Goal: Task Accomplishment & Management: Manage account settings

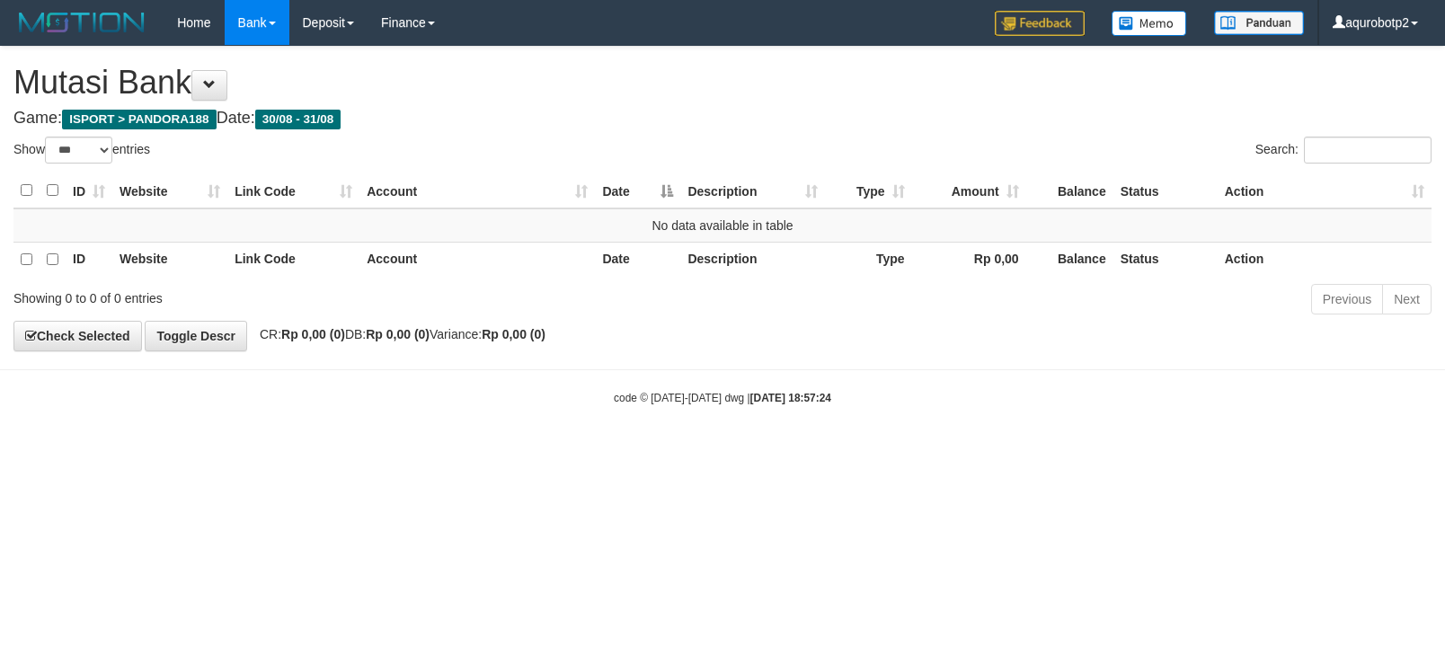
select select "***"
click at [955, 184] on th "Amount" at bounding box center [969, 190] width 114 height 35
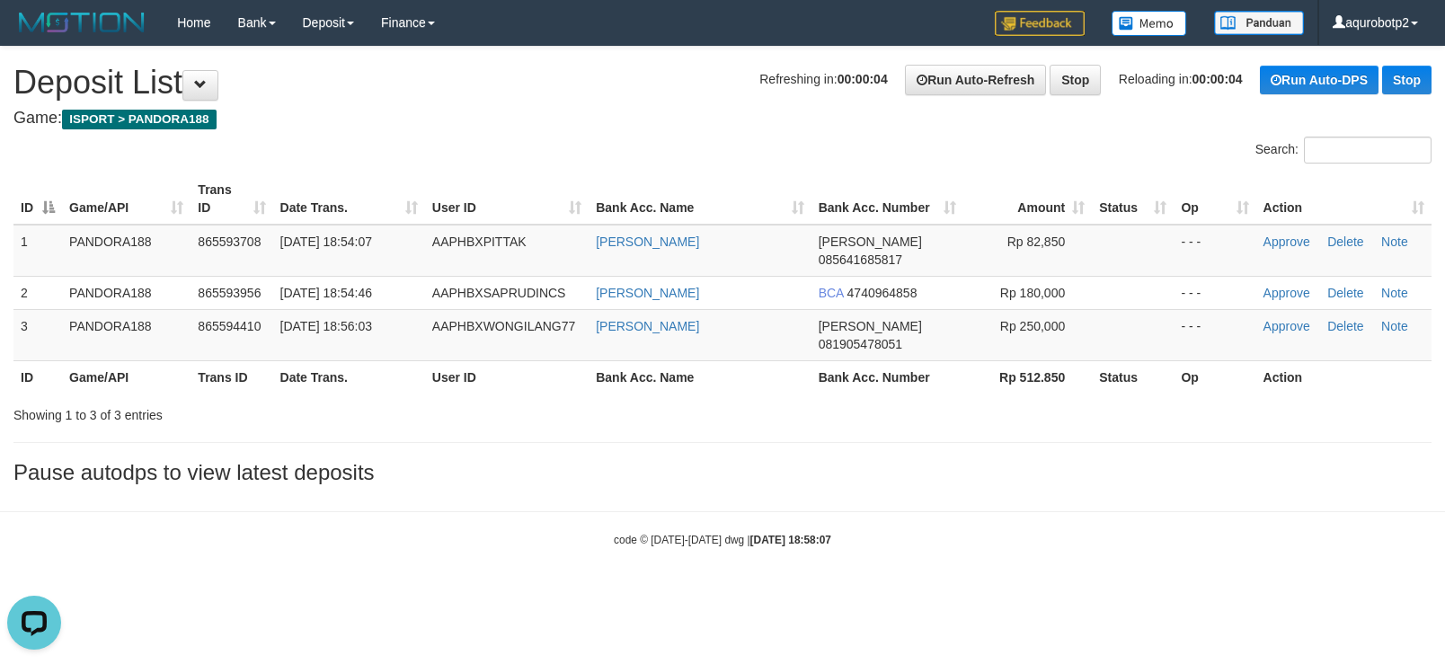
click at [580, 536] on body "Toggle navigation Home Bank Account List Load By Website Group [ISPORT] PANDORA…" at bounding box center [722, 296] width 1445 height 593
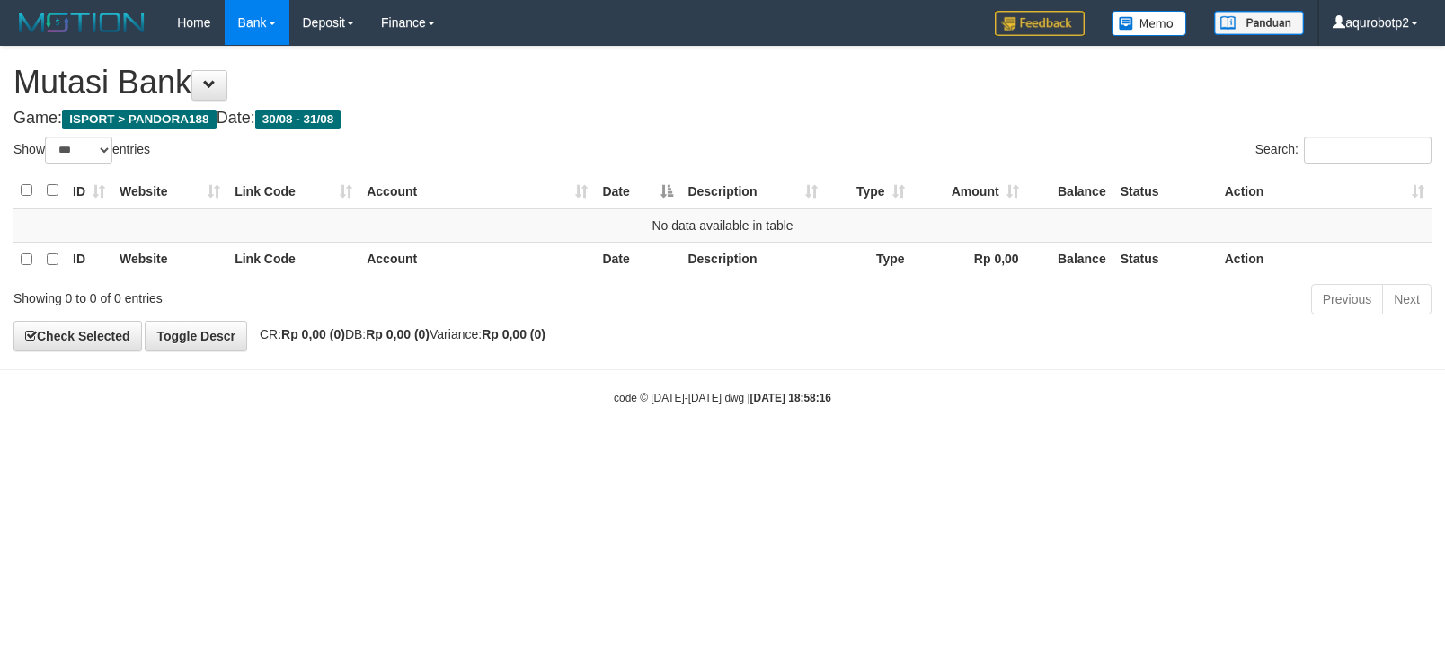
select select "***"
drag, startPoint x: 777, startPoint y: 394, endPoint x: 809, endPoint y: 235, distance: 161.2
click at [776, 394] on div "code © 2012-2018 dwg | 2025/08/31 18:58:16" at bounding box center [722, 397] width 1445 height 18
drag, startPoint x: 798, startPoint y: 213, endPoint x: 798, endPoint y: 275, distance: 62.0
click at [798, 213] on td "No data available in table" at bounding box center [722, 225] width 1418 height 34
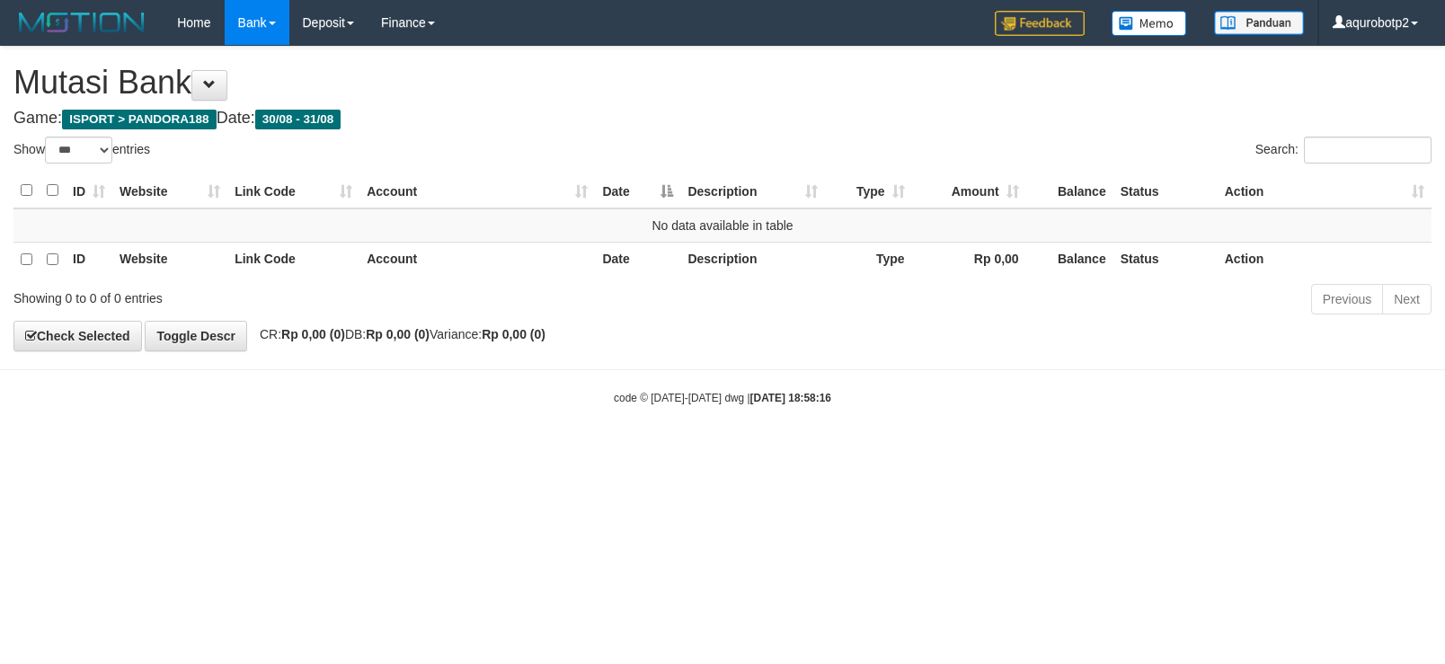
click at [798, 404] on strong "2025/08/31 18:58:16" at bounding box center [790, 398] width 81 height 13
select select "***"
click at [777, 451] on html "Toggle navigation Home Bank Account List Load By Website Group [ISPORT] PANDORA…" at bounding box center [722, 225] width 1445 height 451
click at [651, 383] on body "Toggle navigation Home Bank Account List Load By Website Group [ISPORT] PANDORA…" at bounding box center [722, 225] width 1445 height 451
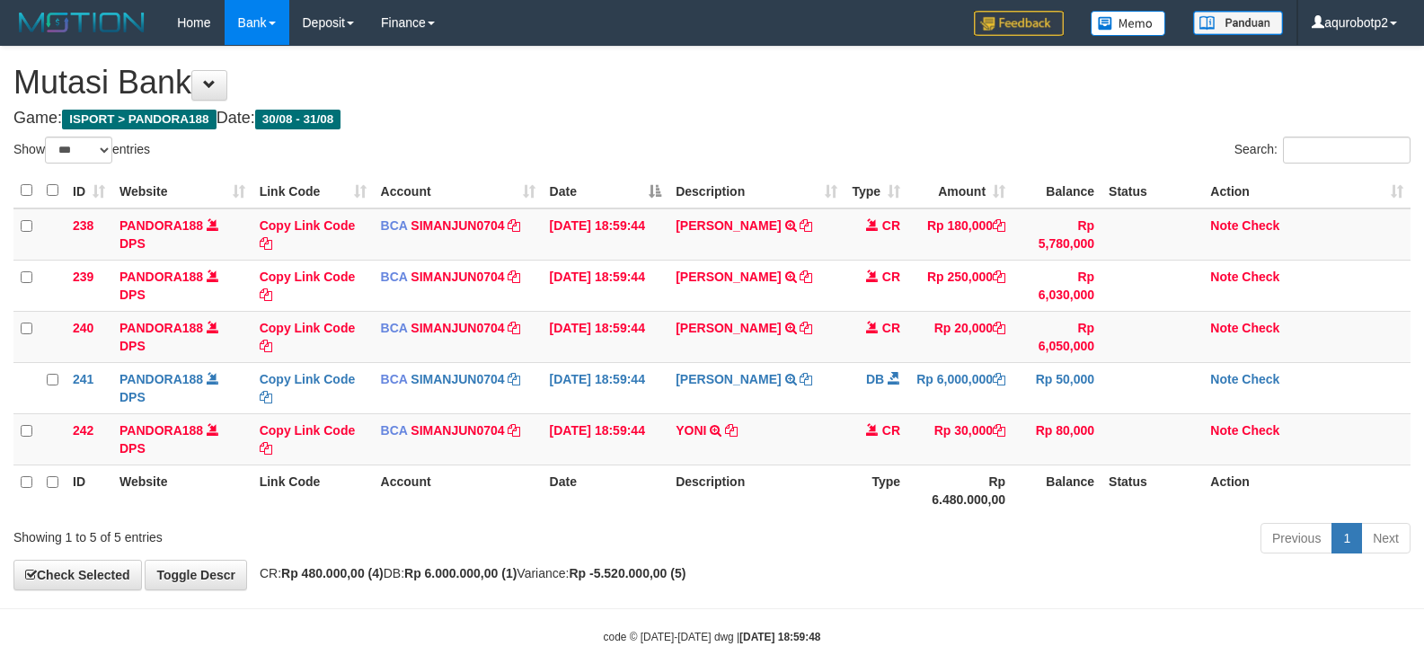
select select "***"
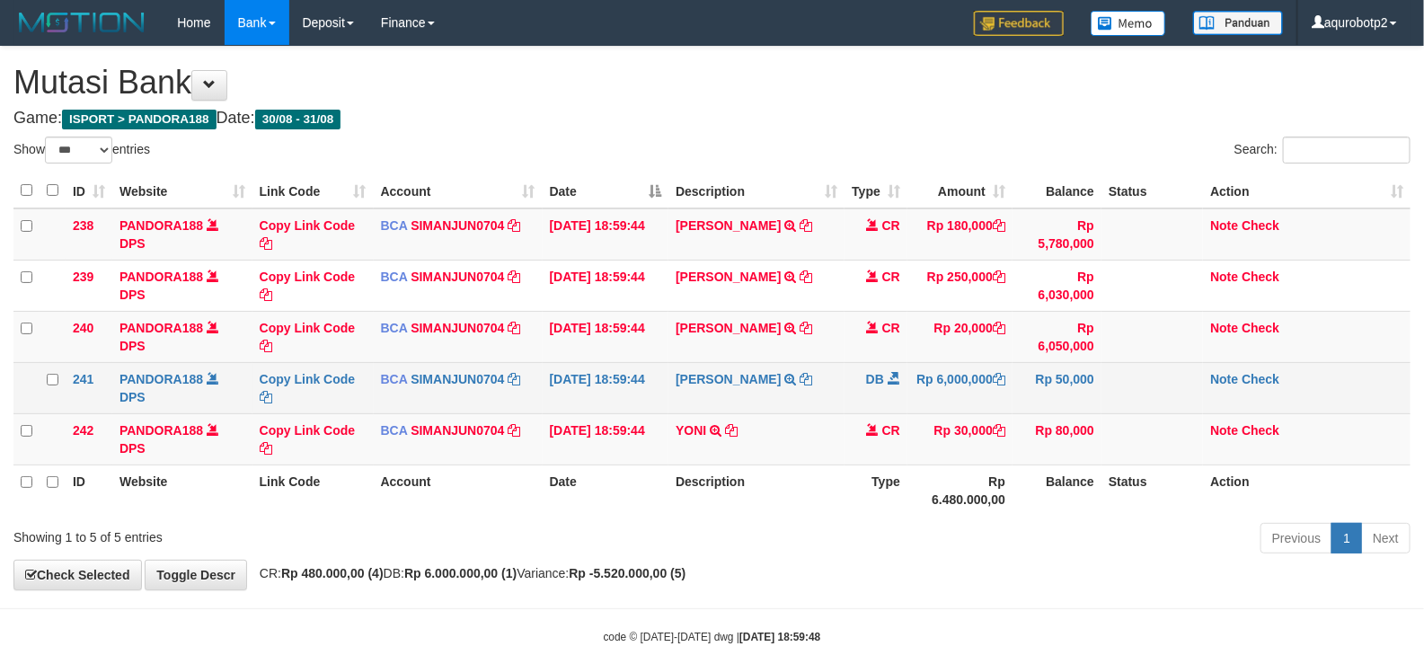
click at [1259, 368] on td "Note Check" at bounding box center [1307, 387] width 208 height 51
click at [1256, 377] on link "Check" at bounding box center [1261, 379] width 38 height 14
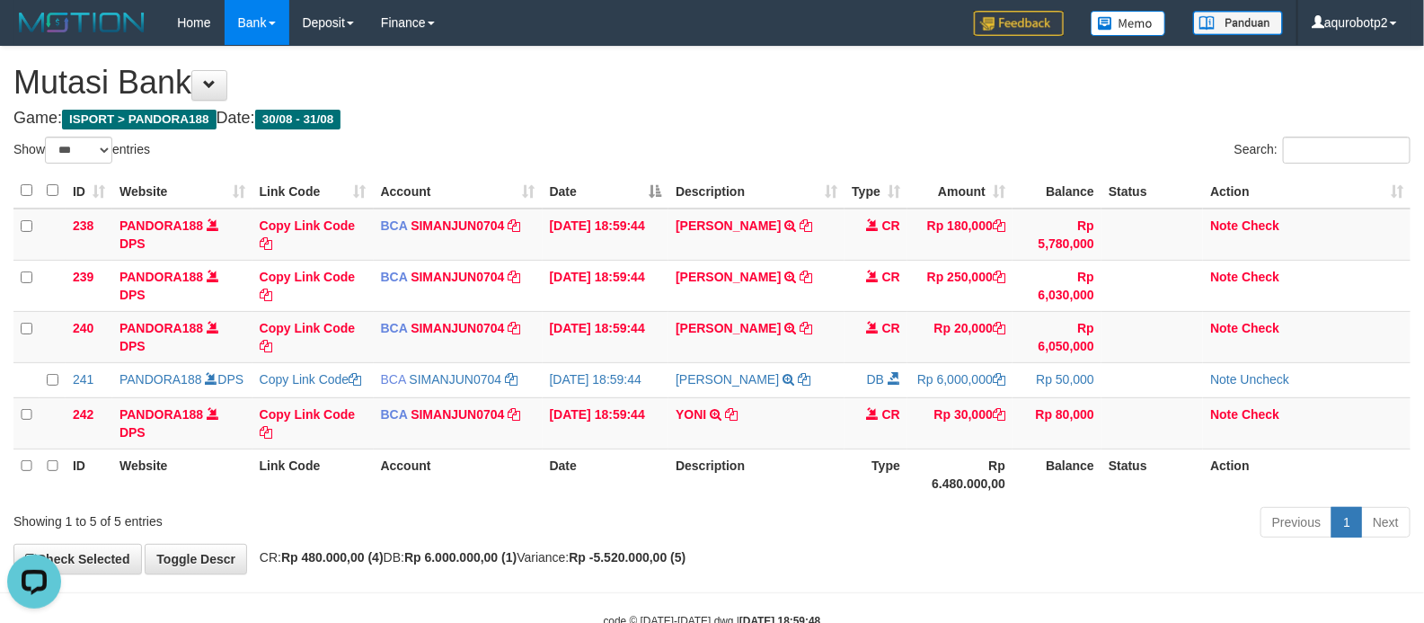
click at [750, 121] on h4 "Game: ISPORT > PANDORA188 Date: 30/08 - 31/08" at bounding box center [711, 119] width 1397 height 18
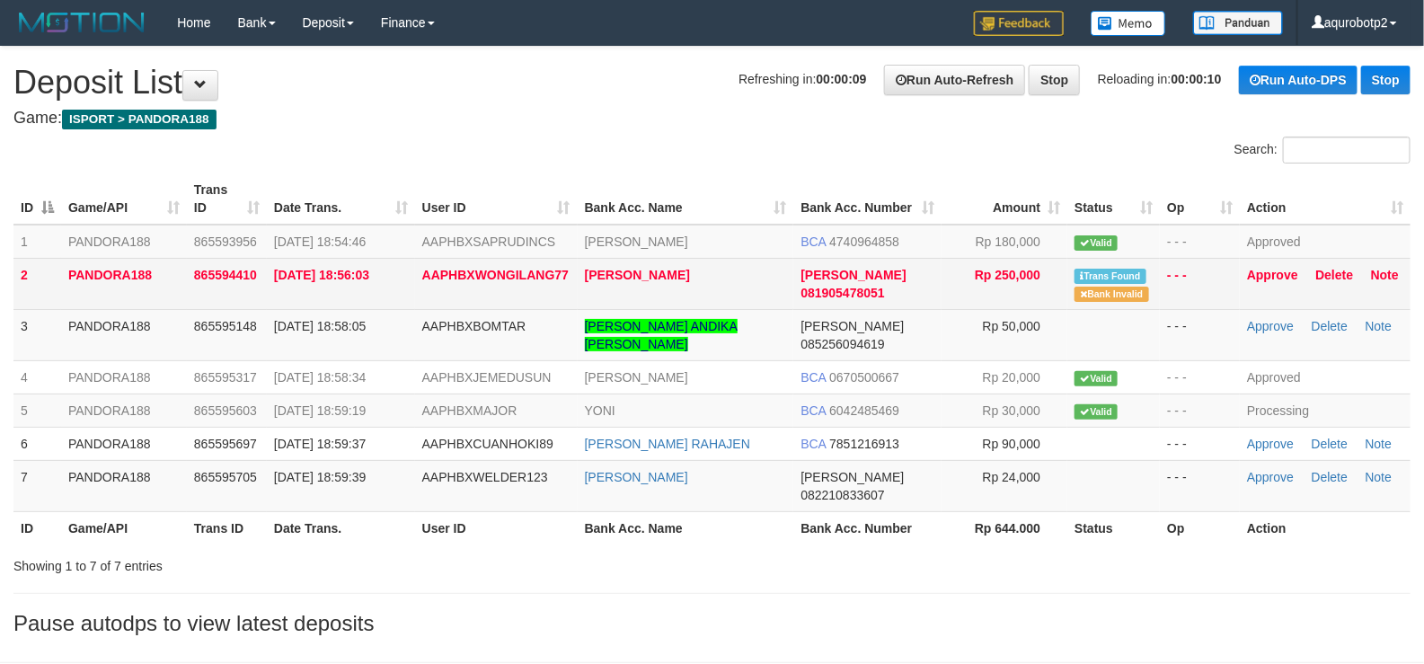
click at [465, 273] on span "AAPHBXWONGILANG77" at bounding box center [495, 275] width 146 height 14
copy span "AAPHBXWONGILANG77"
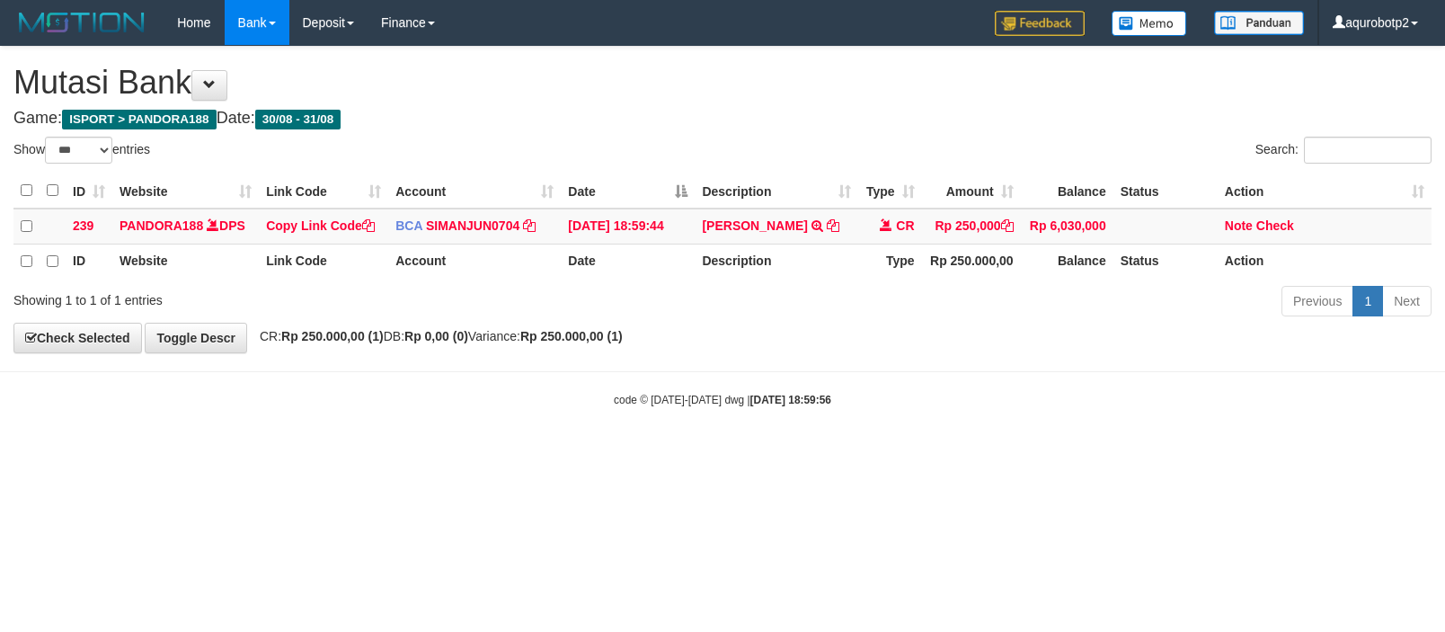
select select "***"
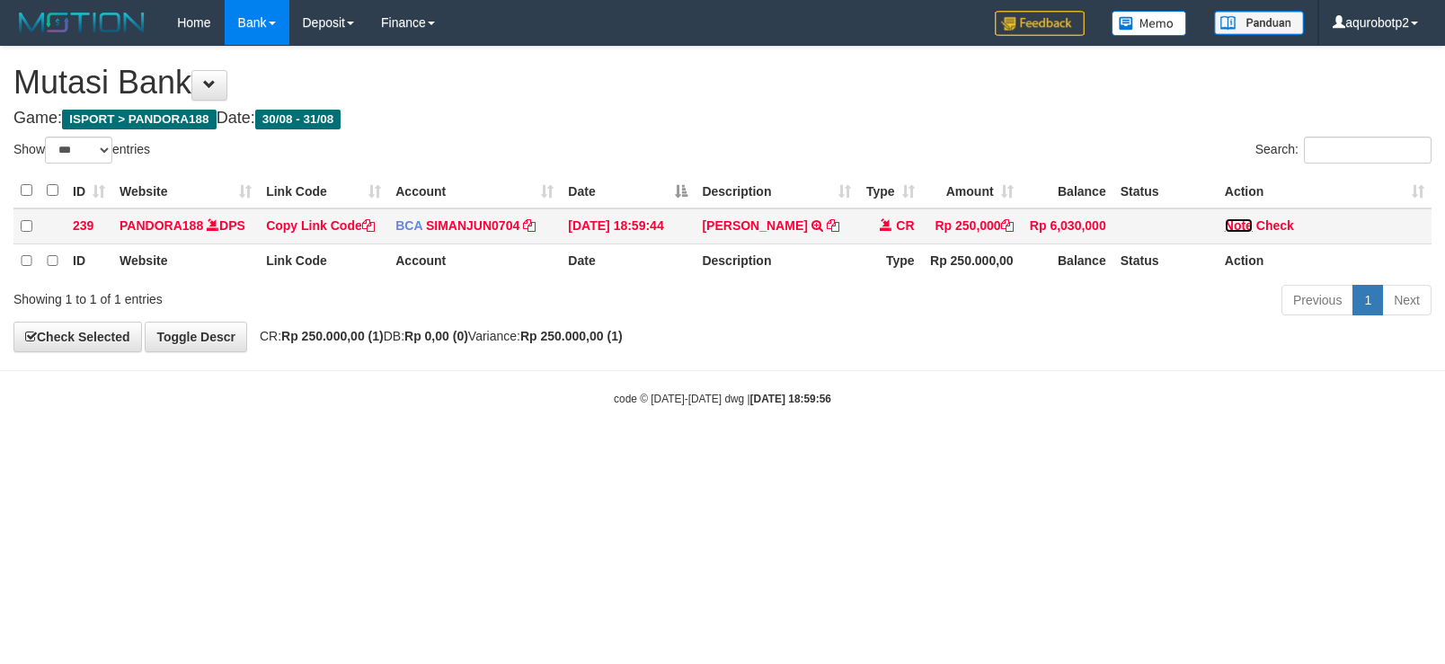
click at [1233, 229] on link "Note" at bounding box center [1239, 225] width 28 height 14
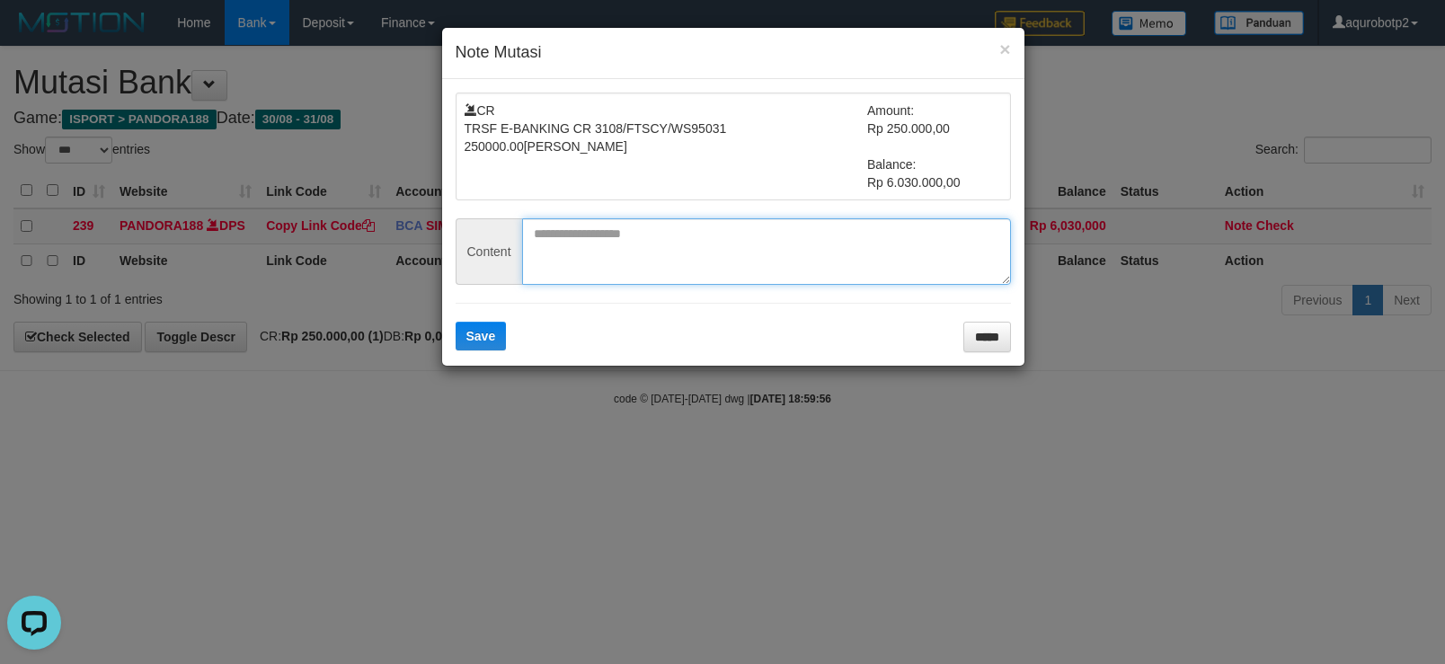
click at [779, 251] on textarea at bounding box center [766, 251] width 489 height 66
paste textarea "**********"
type textarea "**********"
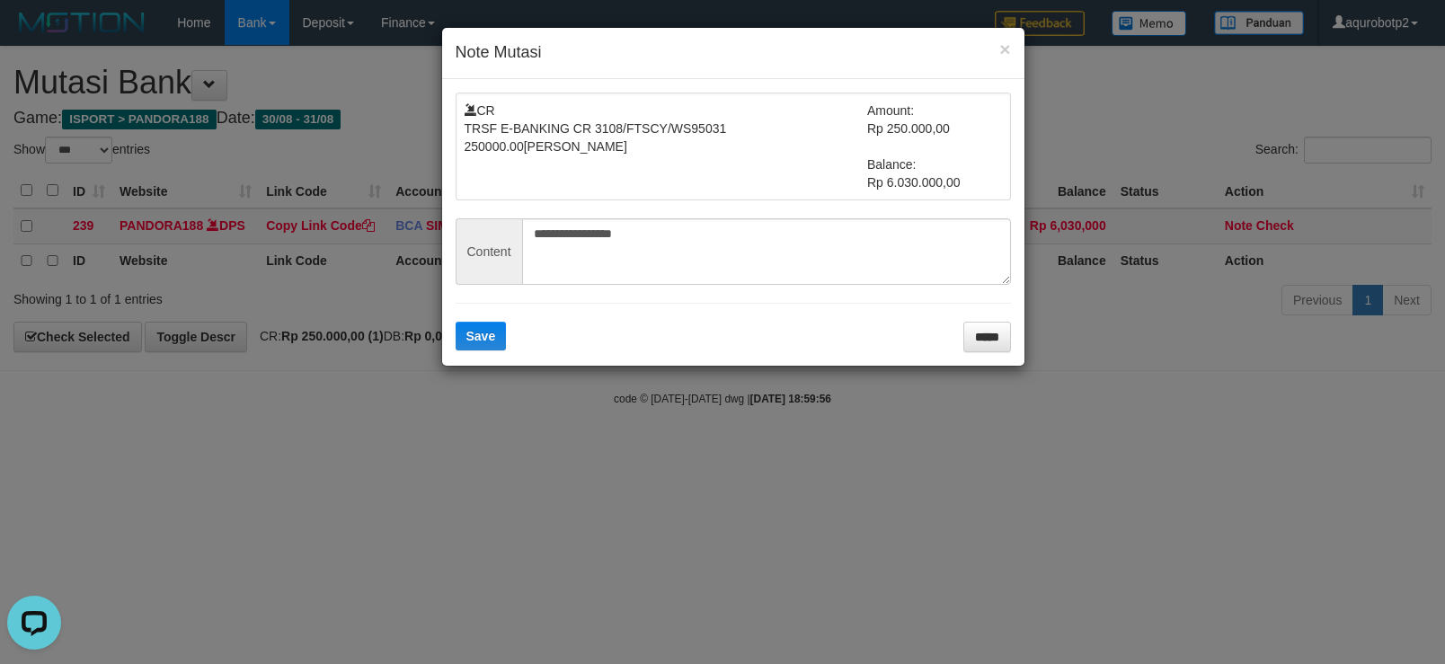
click at [467, 321] on form "**********" at bounding box center [733, 223] width 555 height 260
click at [465, 332] on button "Save" at bounding box center [481, 336] width 51 height 29
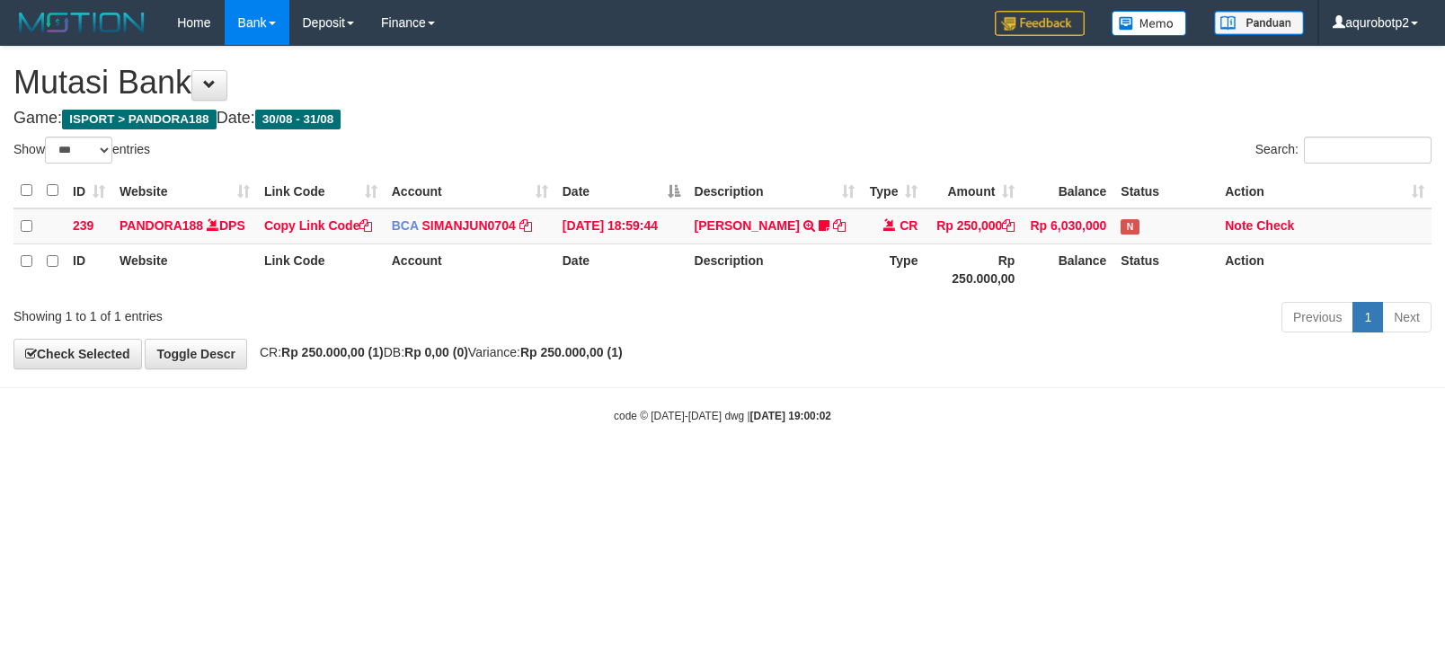
select select "***"
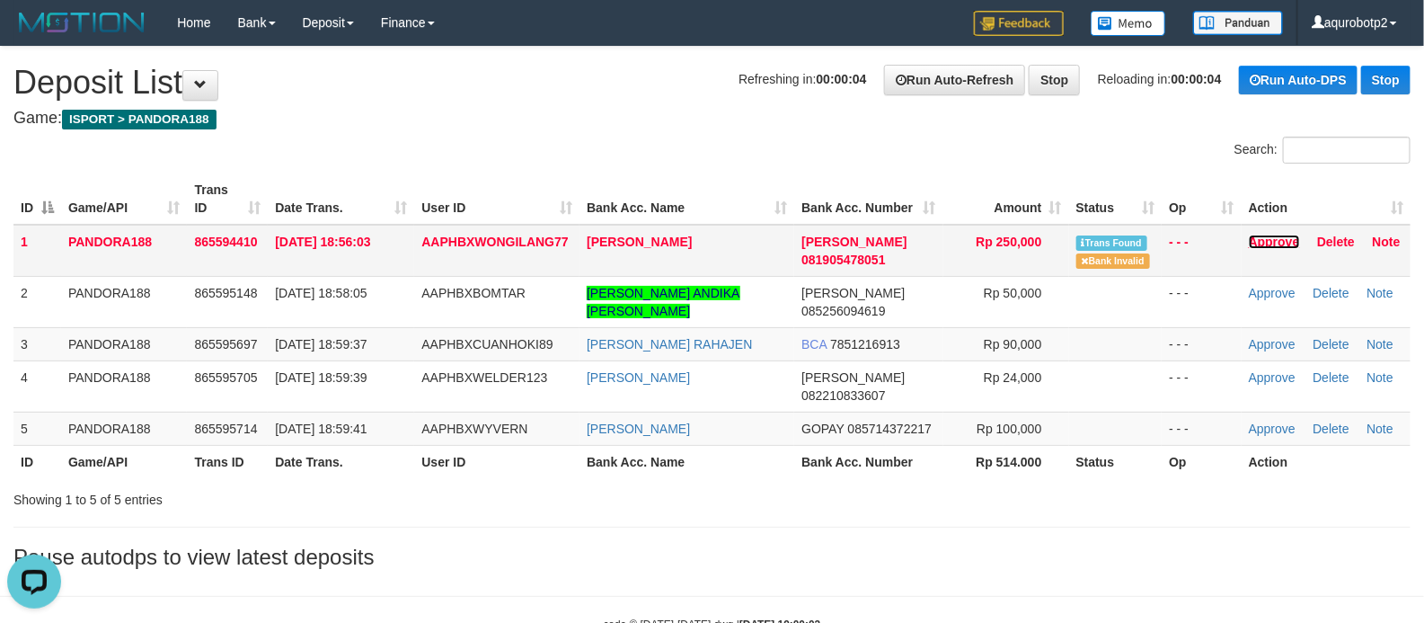
click at [1267, 235] on link "Approve" at bounding box center [1274, 242] width 51 height 14
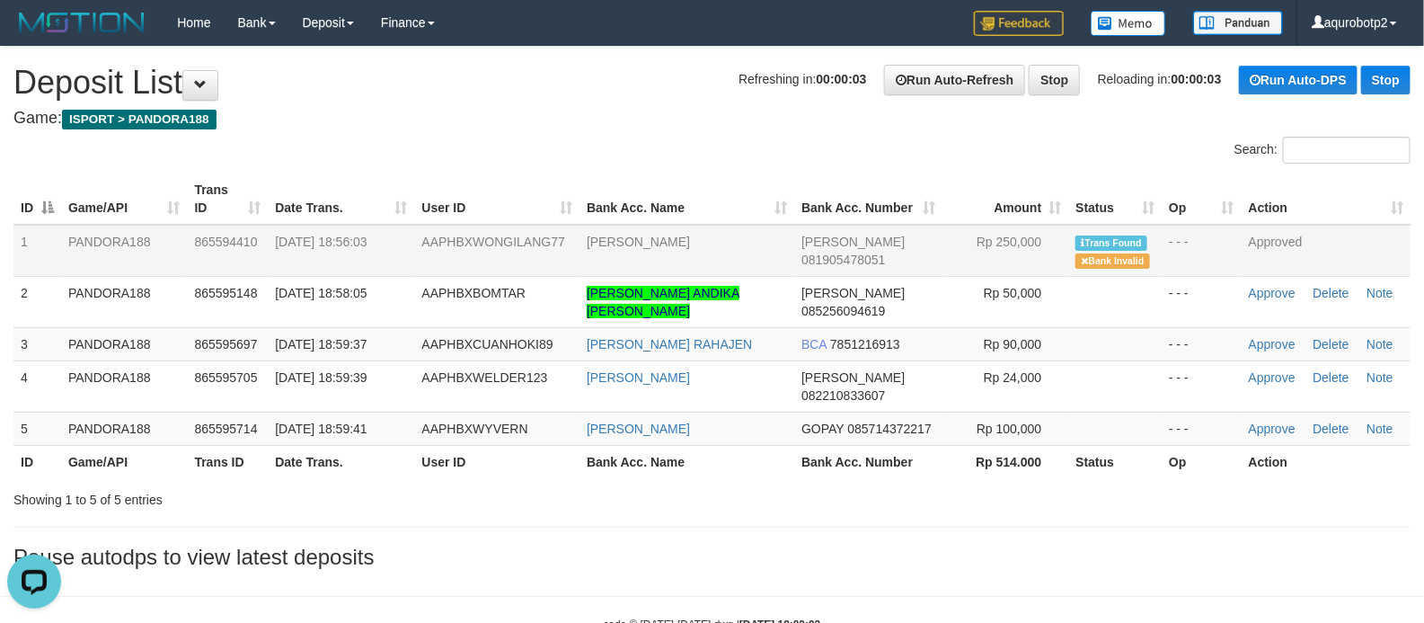
click at [672, 146] on div "Search:" at bounding box center [712, 152] width 1424 height 31
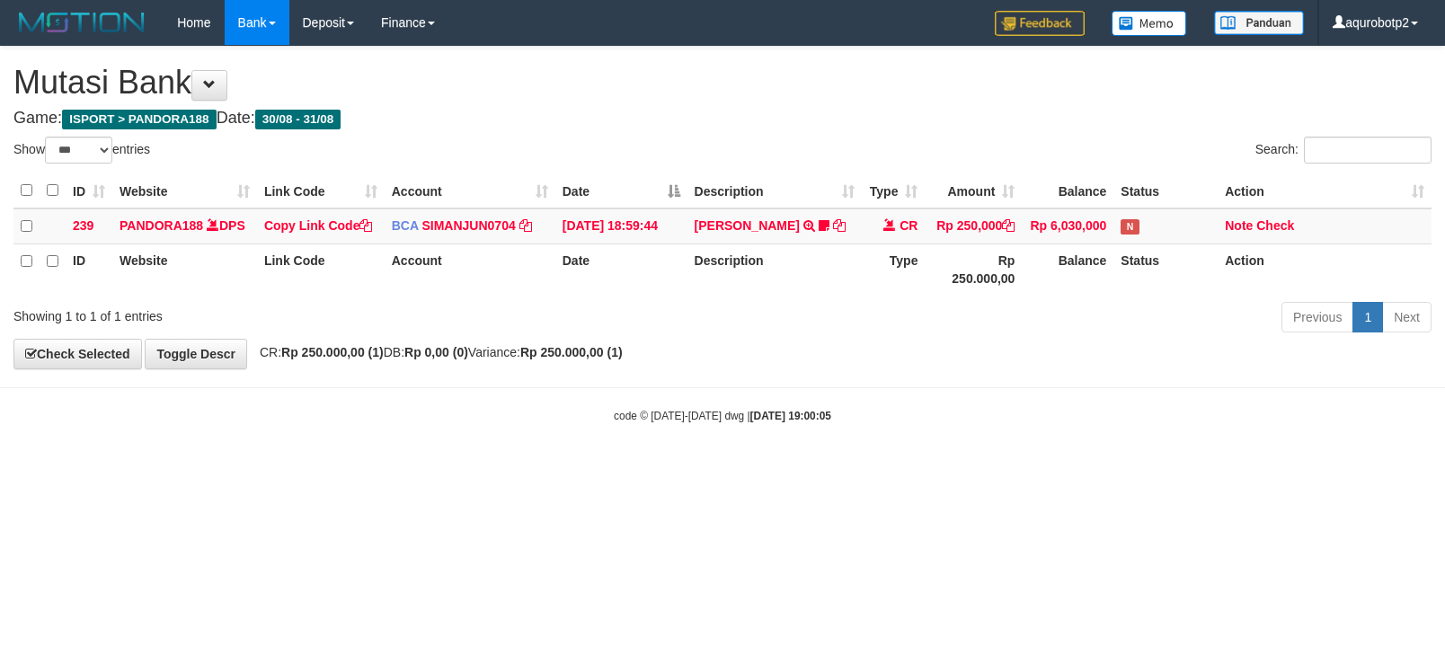
select select "***"
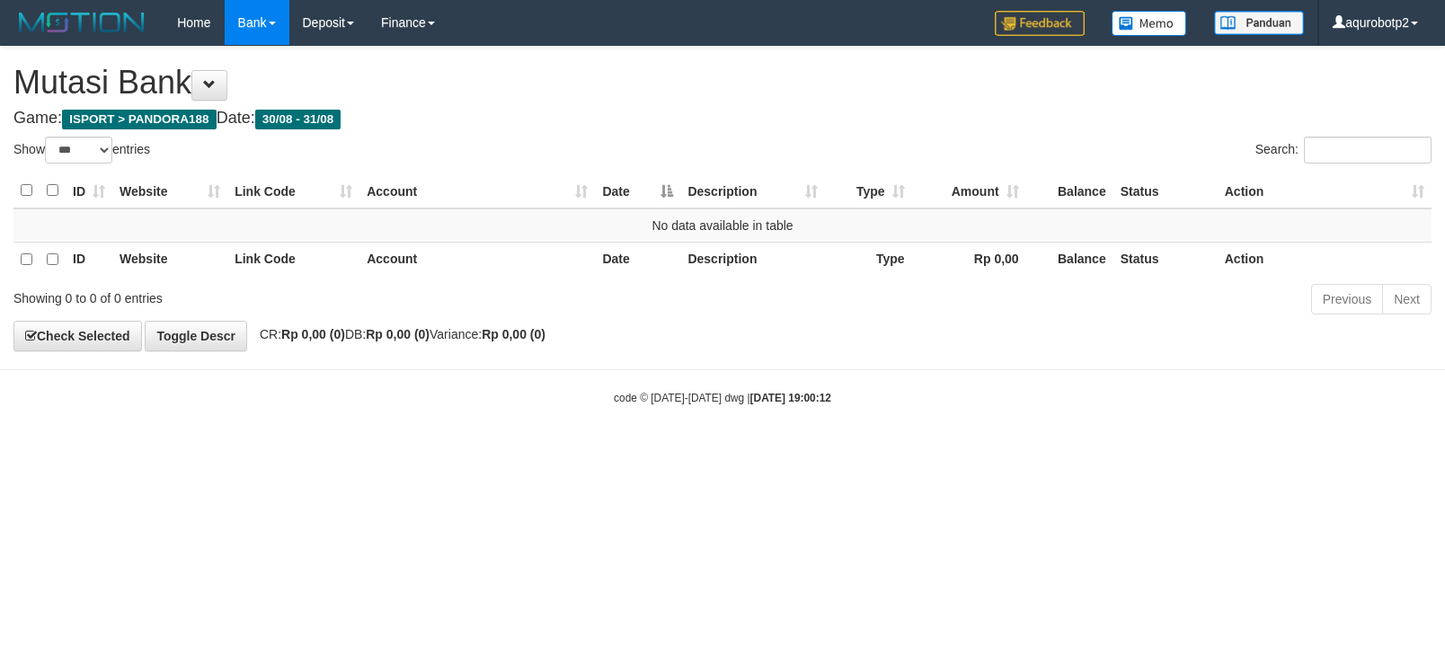
select select "***"
click at [474, 451] on html "Toggle navigation Home Bank Account List Load By Website Group [ISPORT] PANDORA…" at bounding box center [722, 225] width 1445 height 451
select select "***"
click at [901, 451] on html "Toggle navigation Home Bank Account List Load By Website Group [ISPORT] PANDORA…" at bounding box center [722, 225] width 1445 height 451
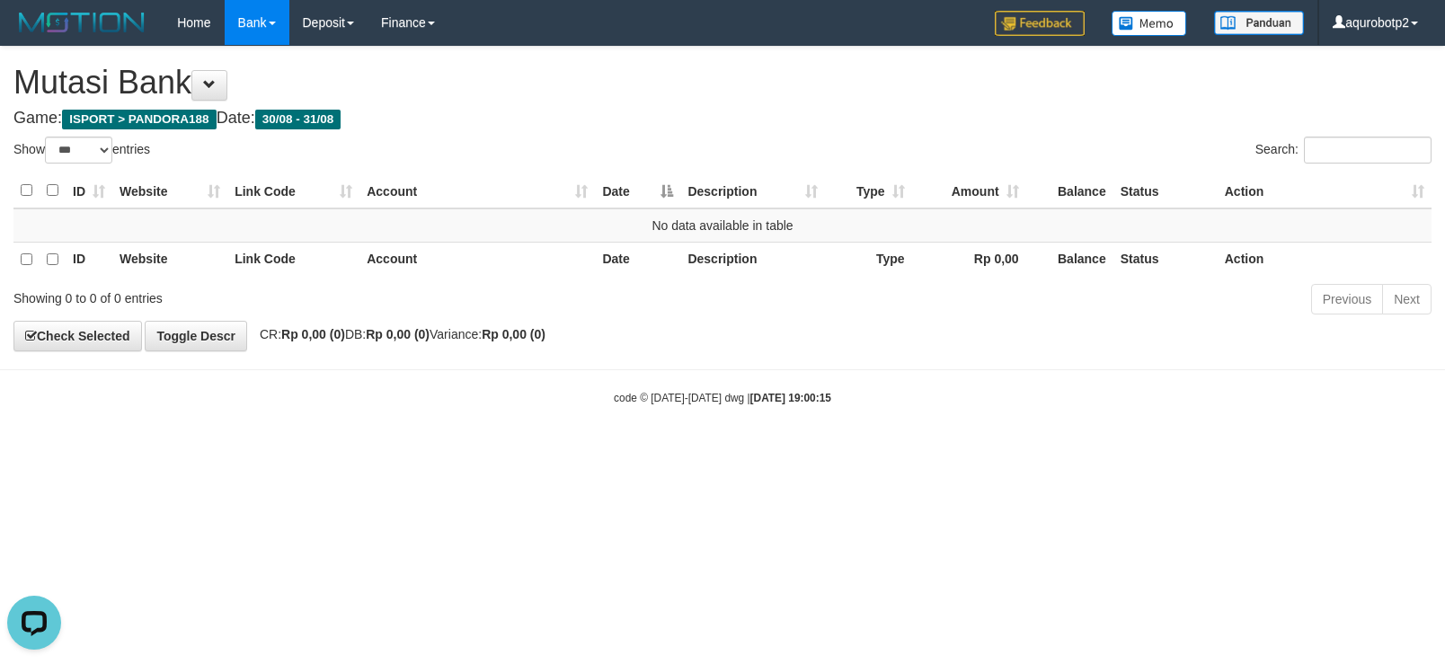
click at [911, 451] on body "Toggle navigation Home Bank Account List Load By Website Group [ISPORT] PANDORA…" at bounding box center [722, 225] width 1445 height 451
click at [908, 451] on body "Toggle navigation Home Bank Account List Load By Website Group [ISPORT] PANDORA…" at bounding box center [722, 225] width 1445 height 451
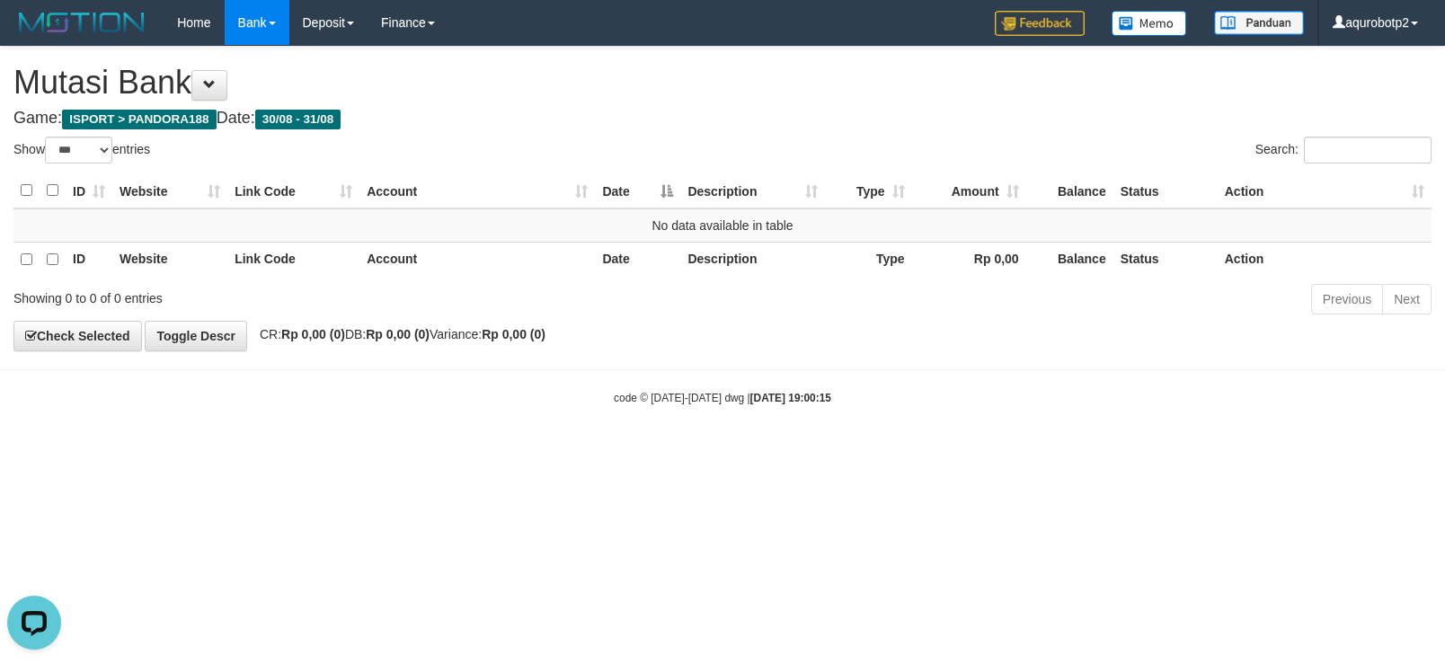
click at [941, 451] on html "Toggle navigation Home Bank Account List Load By Website Group [ISPORT] PANDORA…" at bounding box center [722, 225] width 1445 height 451
click at [920, 451] on html "Toggle navigation Home Bank Account List Load By Website Group [ISPORT] PANDORA…" at bounding box center [722, 225] width 1445 height 451
click at [915, 451] on html "Toggle navigation Home Bank Account List Load By Website Group [ISPORT] PANDORA…" at bounding box center [722, 225] width 1445 height 451
click at [877, 430] on body "Toggle navigation Home Bank Account List Load By Website Group [ISPORT] PANDORA…" at bounding box center [722, 225] width 1445 height 451
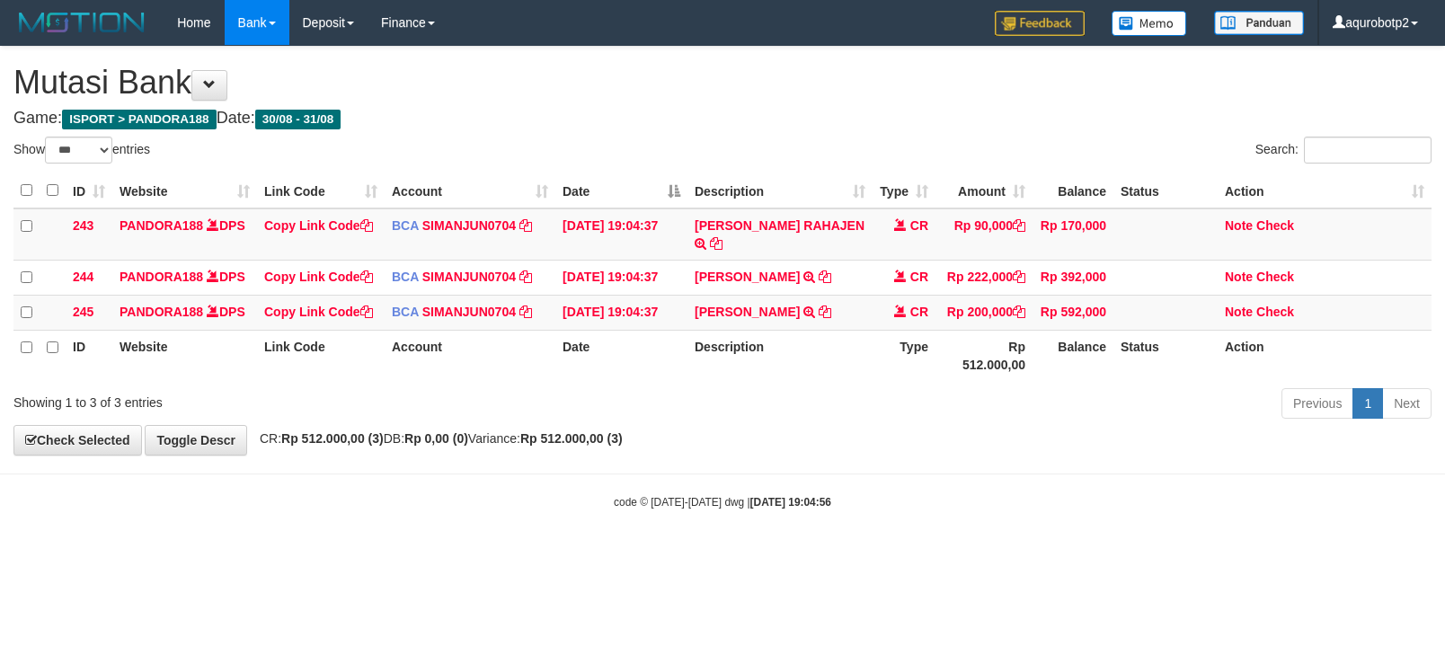
select select "***"
click at [578, 432] on strong "Rp 512.000,00 (3)" at bounding box center [571, 438] width 102 height 14
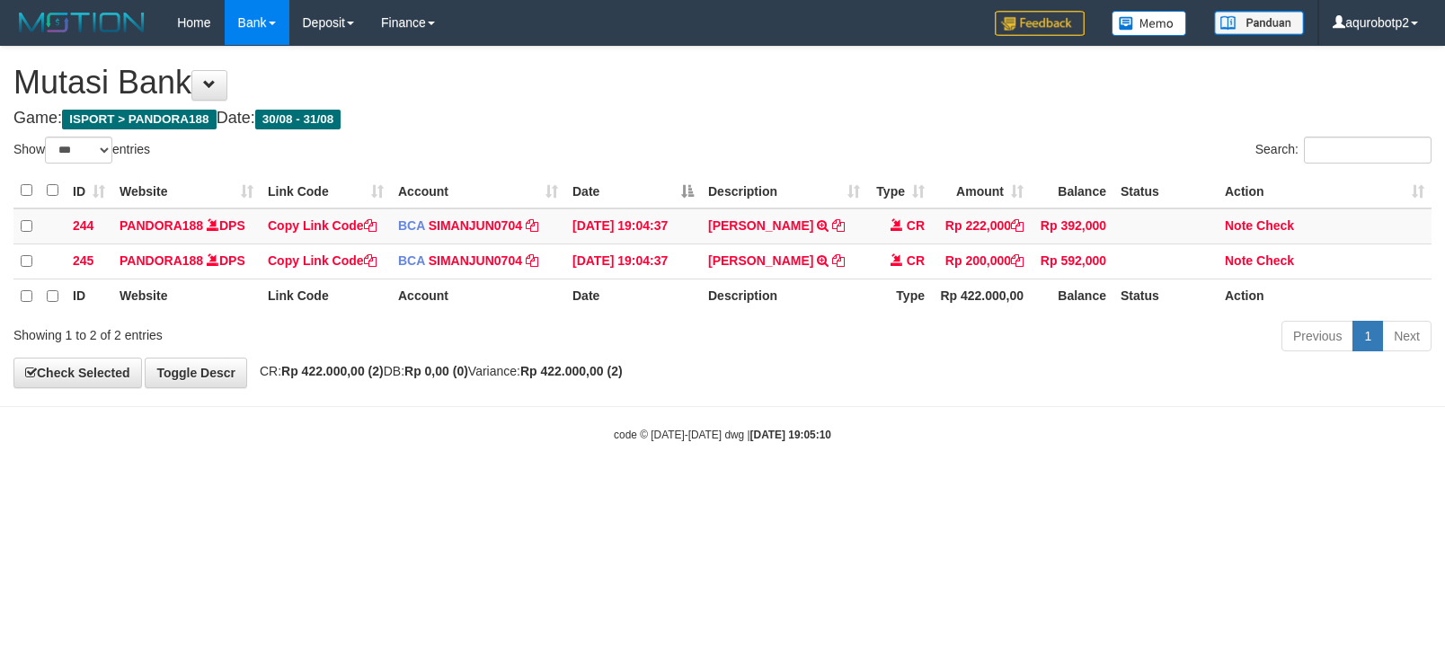
select select "***"
click at [610, 146] on div "Show ** ** ** *** entries" at bounding box center [360, 152] width 695 height 31
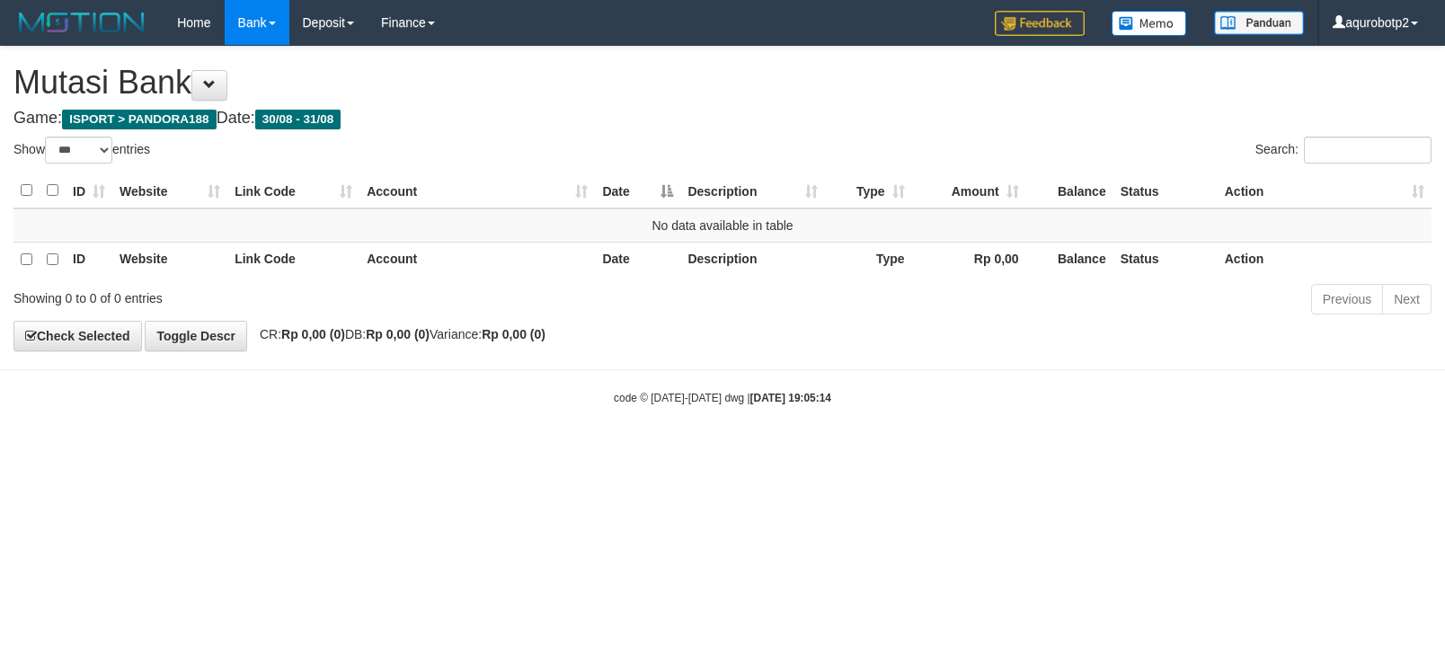
select select "***"
drag, startPoint x: 793, startPoint y: 319, endPoint x: 507, endPoint y: 44, distance: 396.5
click at [791, 319] on div "Previous Next" at bounding box center [1024, 301] width 816 height 39
select select "***"
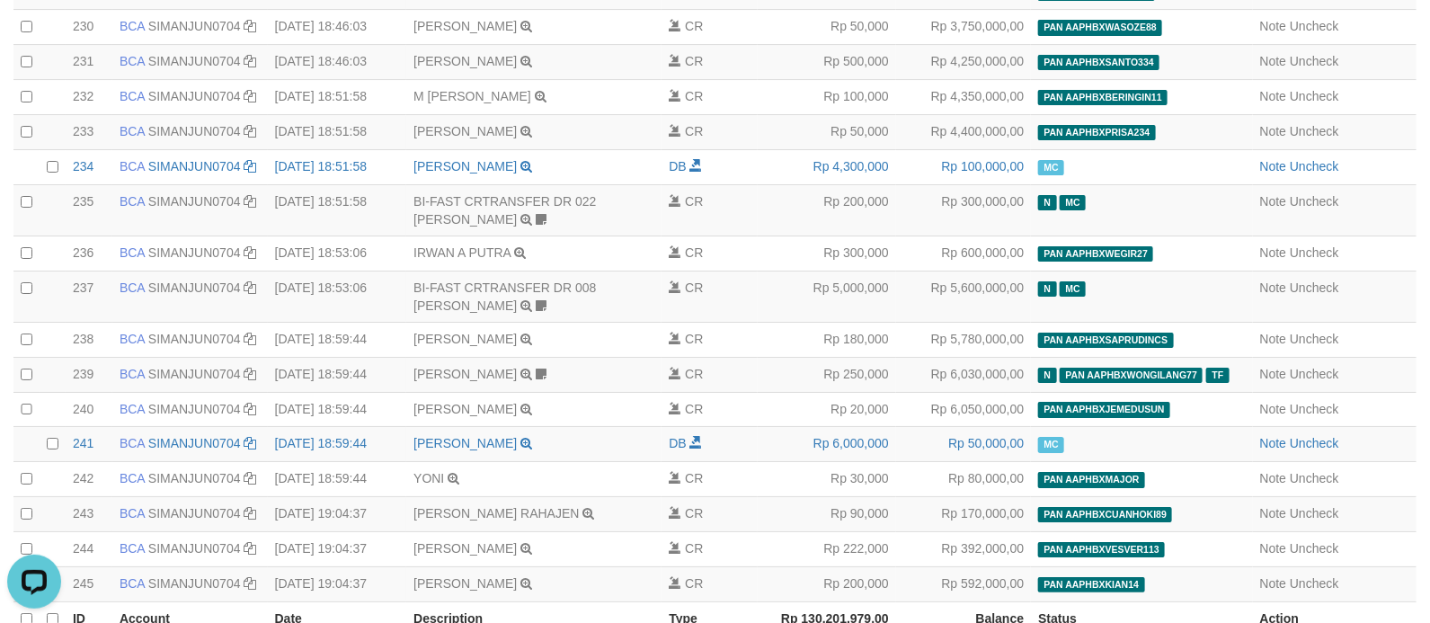
drag, startPoint x: 1227, startPoint y: 311, endPoint x: 1591, endPoint y: 326, distance: 364.2
copy table "ID Account Date Description Type Amount Balance Status Action 20250831000001 1 …"
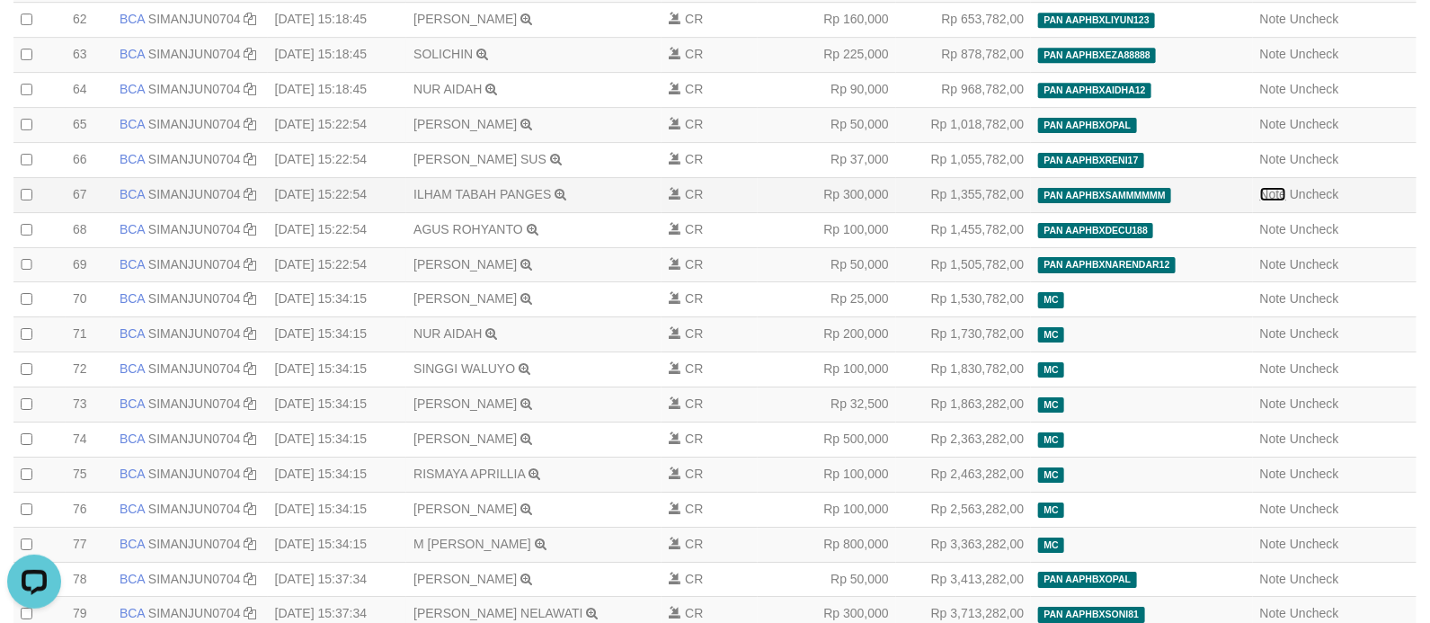
click at [1260, 201] on link "Note" at bounding box center [1273, 194] width 27 height 14
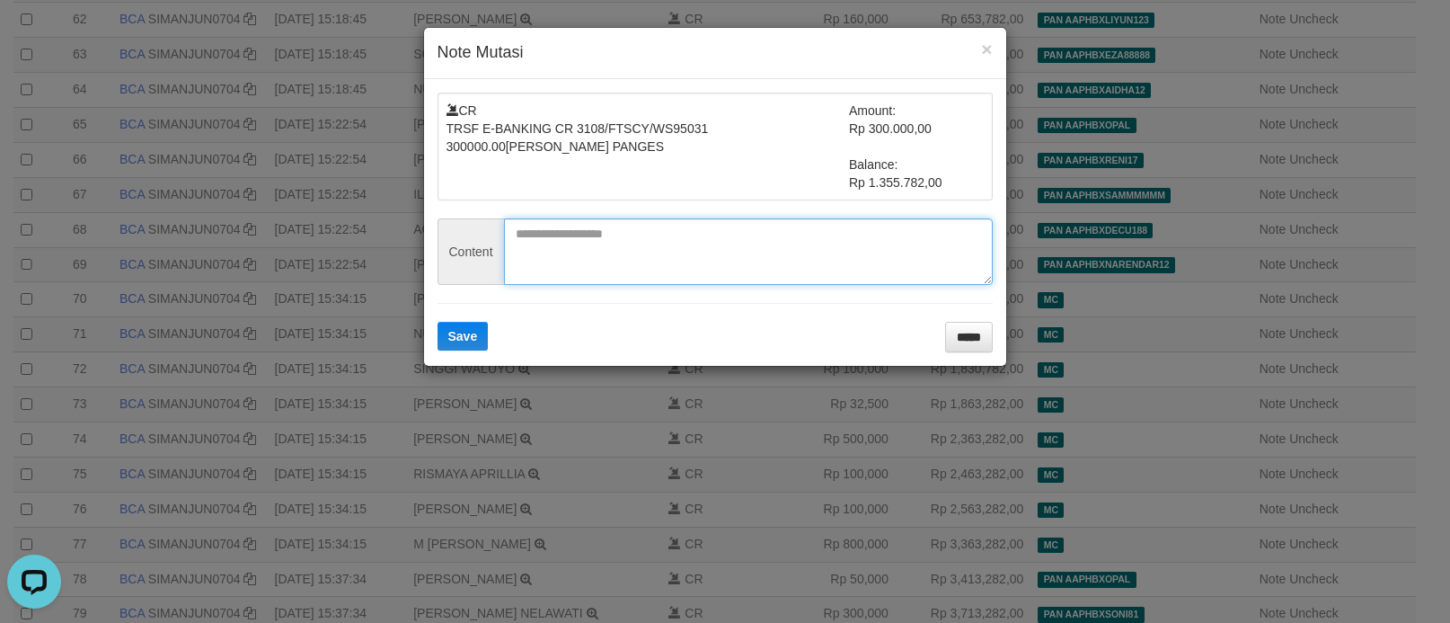
click at [607, 240] on textarea at bounding box center [748, 251] width 489 height 66
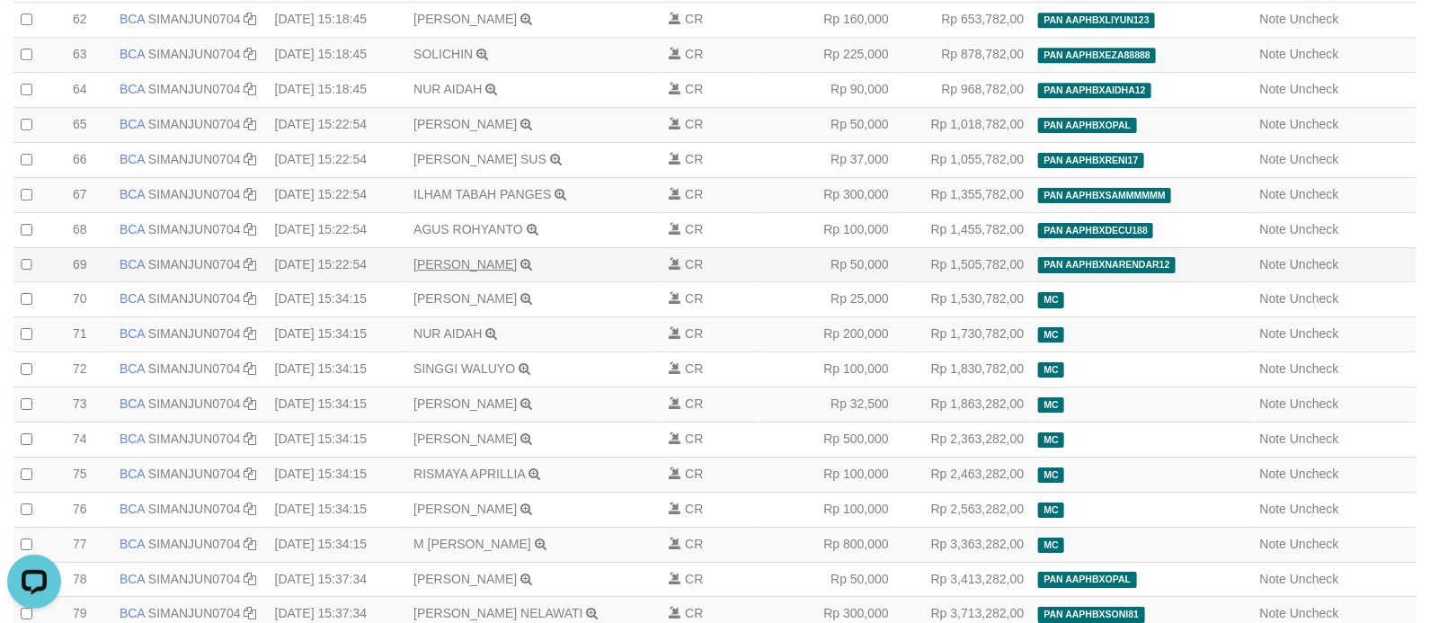
click at [439, 282] on td "RYAN EVAN SUNANDAR TRSF E-BANKING CR 3108/FTSCY/WS95031 50000.00RYAN EVAN SUNAN…" at bounding box center [533, 264] width 255 height 35
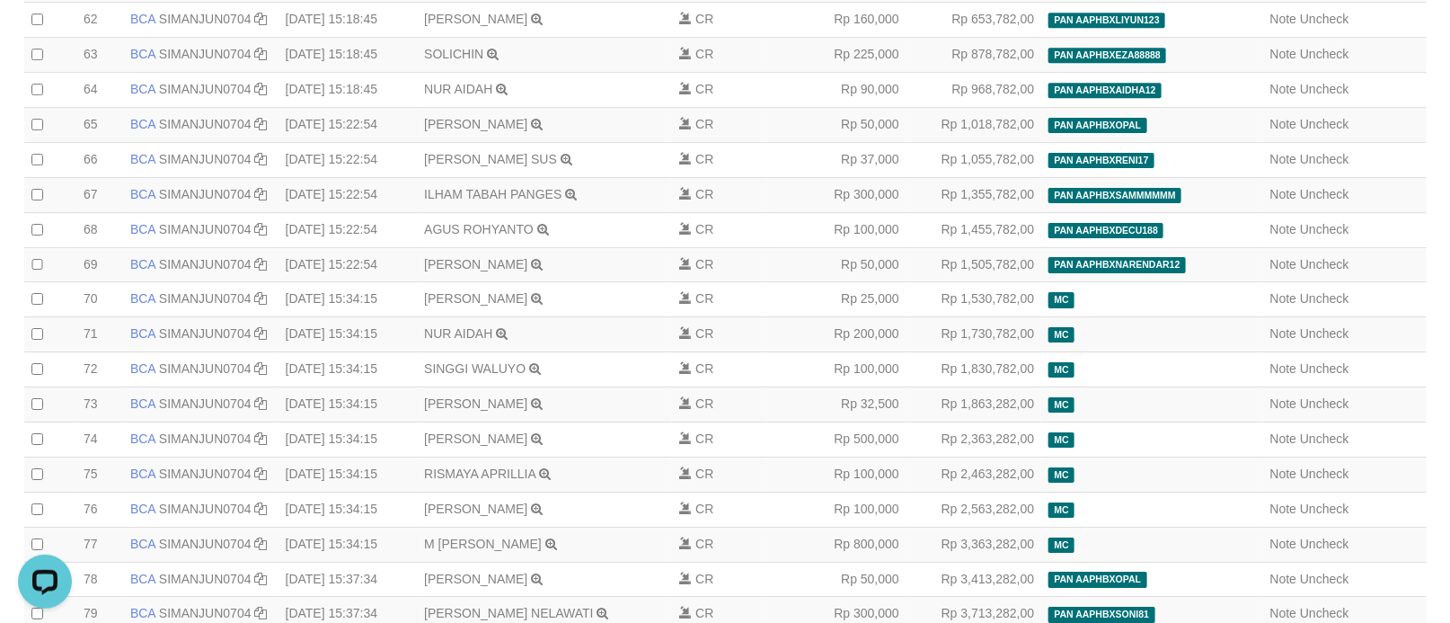
scroll to position [8807, 0]
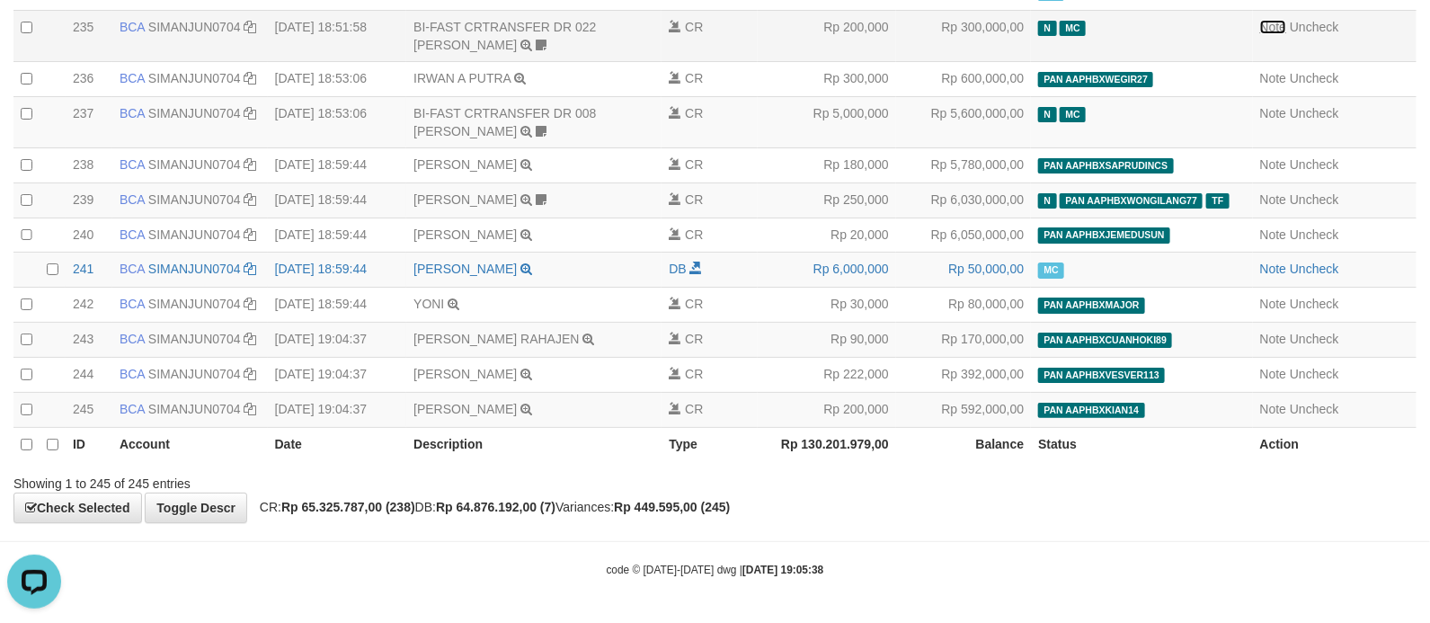
click at [1260, 34] on link "Note" at bounding box center [1273, 27] width 27 height 14
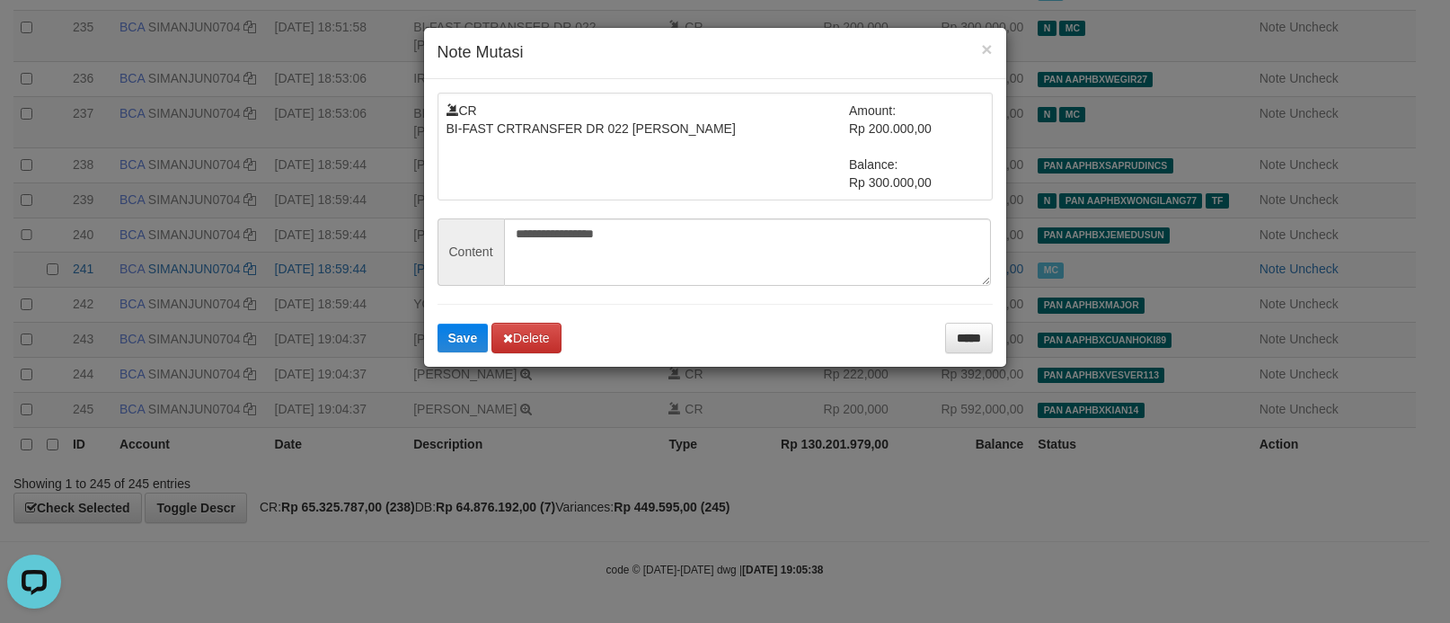
click at [492, 253] on span "Content" at bounding box center [471, 251] width 66 height 67
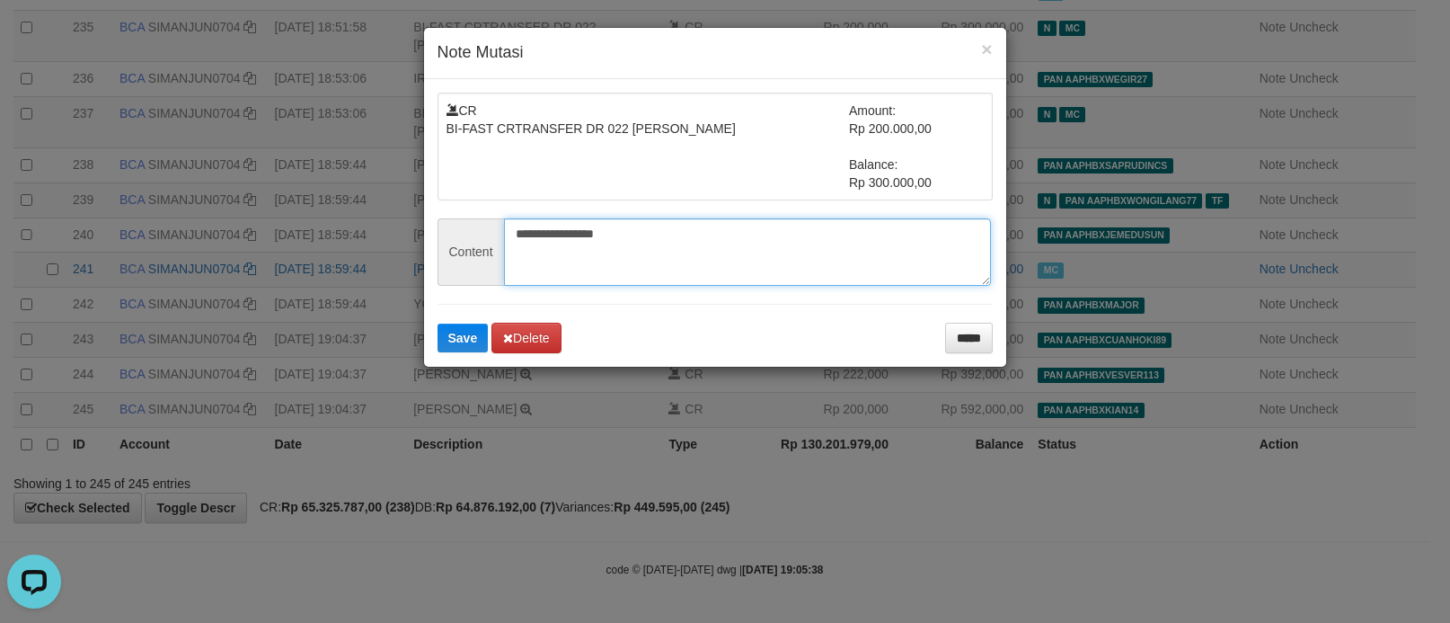
click at [545, 232] on textarea "**********" at bounding box center [747, 251] width 487 height 67
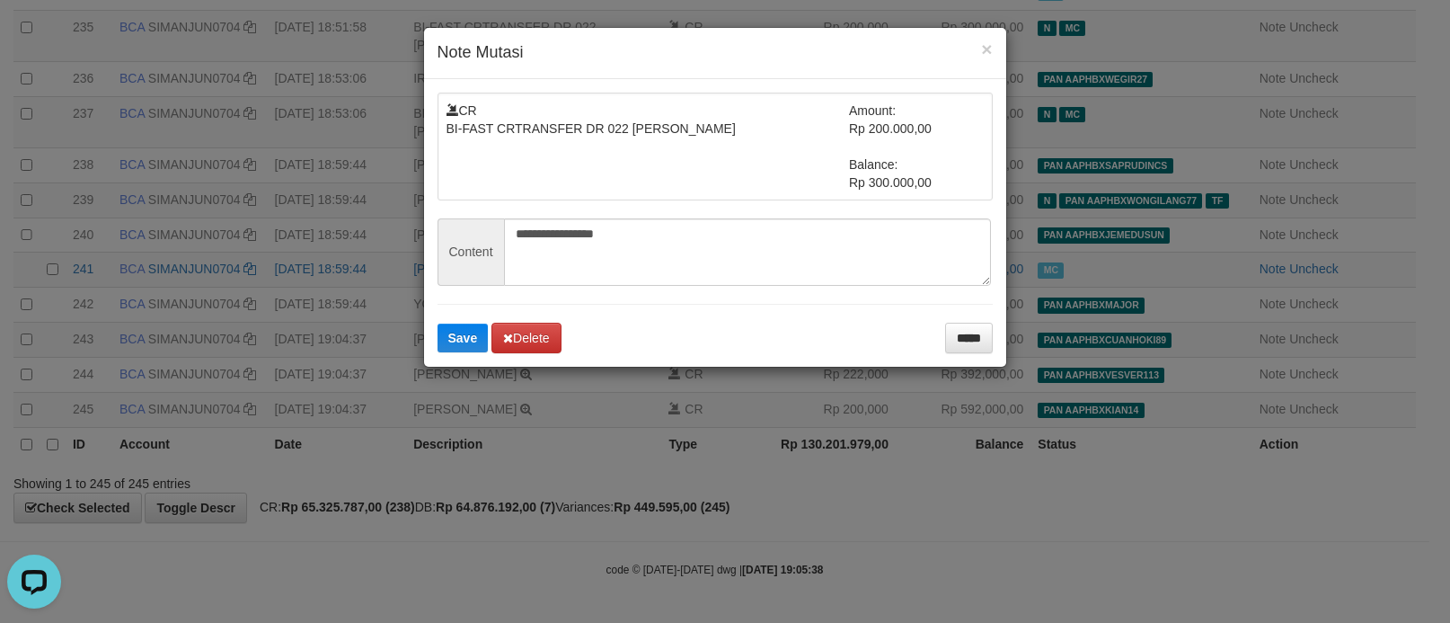
click at [307, 334] on div "**********" at bounding box center [725, 311] width 1450 height 623
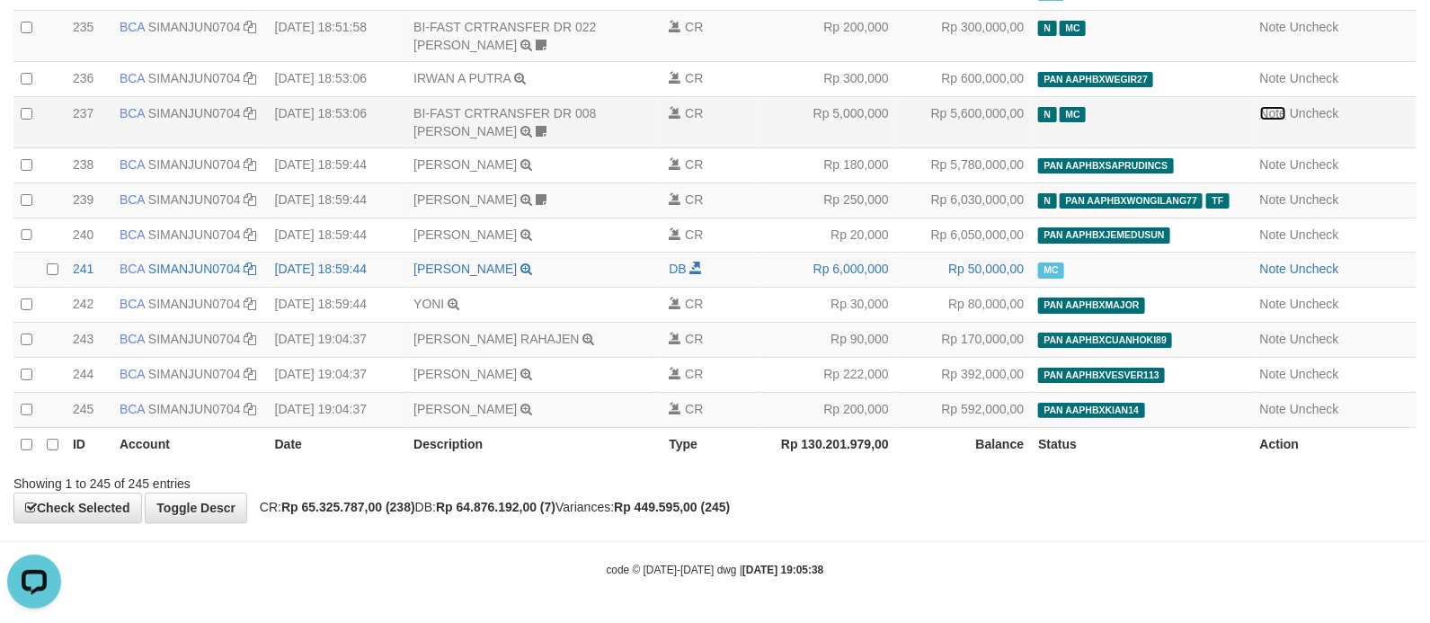
click at [1260, 120] on link "Note" at bounding box center [1273, 113] width 27 height 14
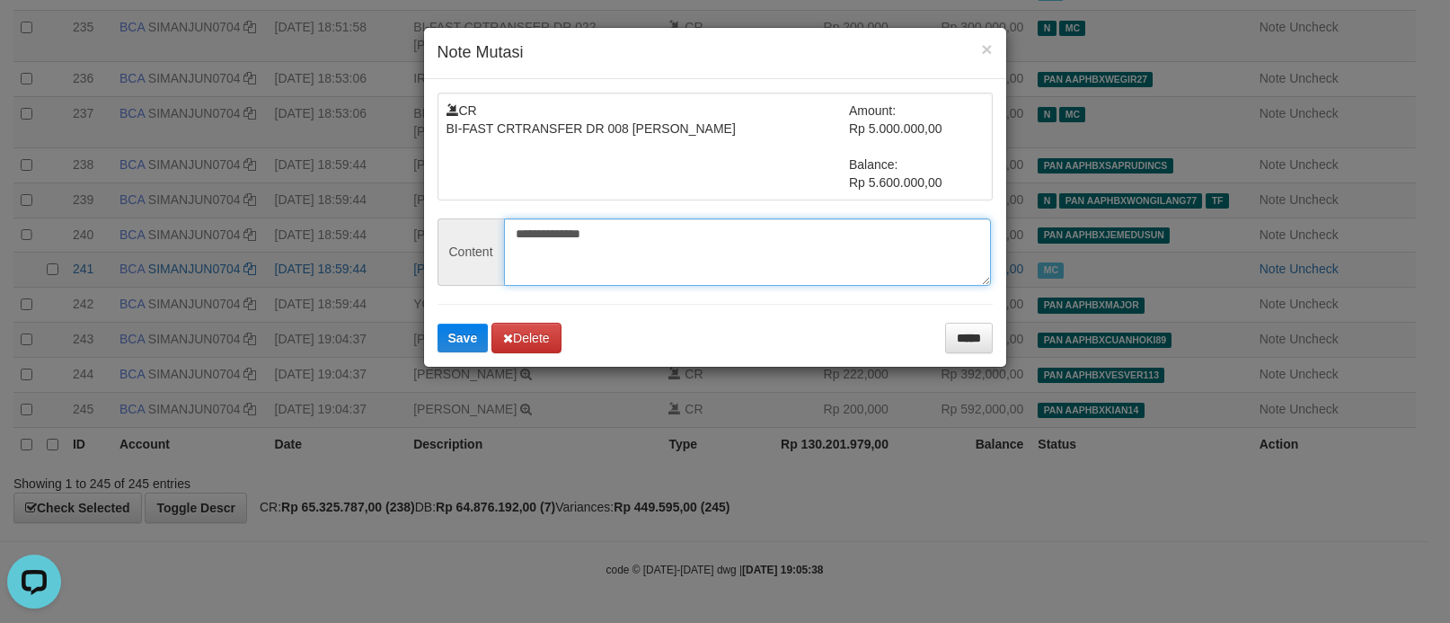
click at [589, 261] on textarea "**********" at bounding box center [747, 251] width 487 height 67
click at [589, 237] on textarea "**********" at bounding box center [747, 251] width 487 height 67
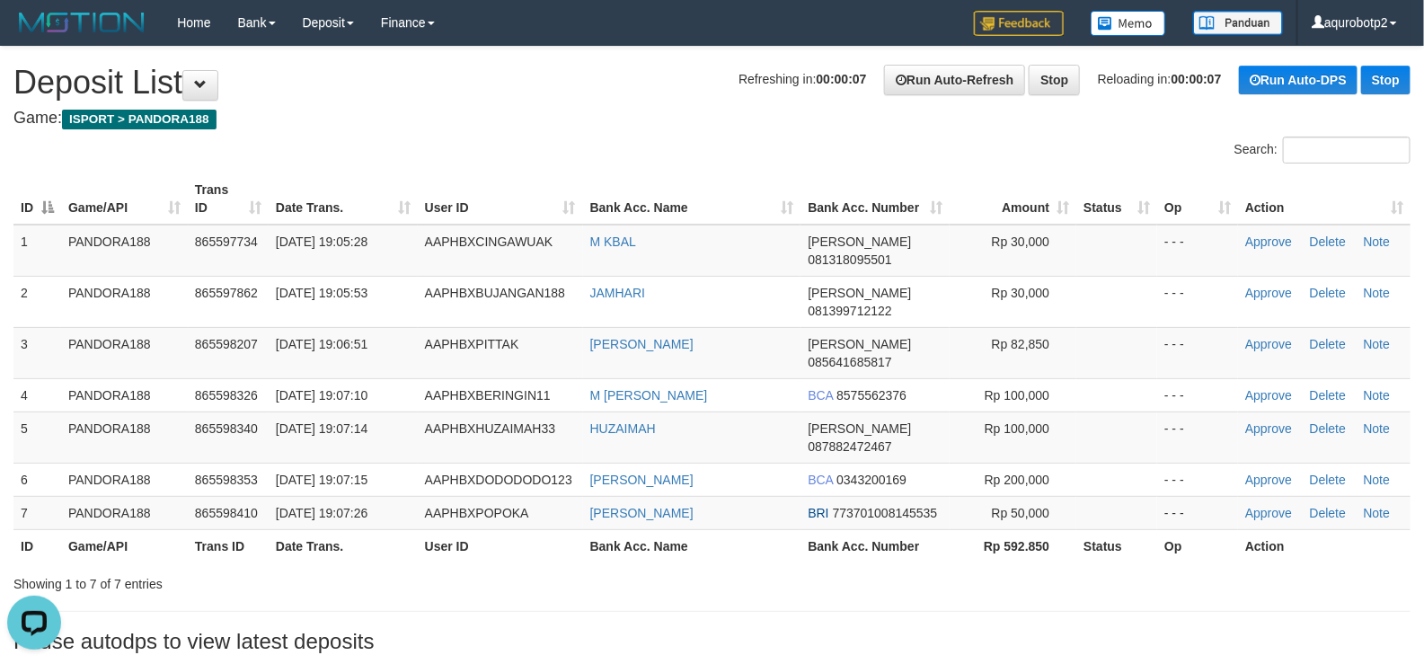
click at [806, 170] on div "ID Game/API Trans ID Date Trans. User ID Bank Acc. Name Bank Acc. Number Amount…" at bounding box center [712, 368] width 1424 height 400
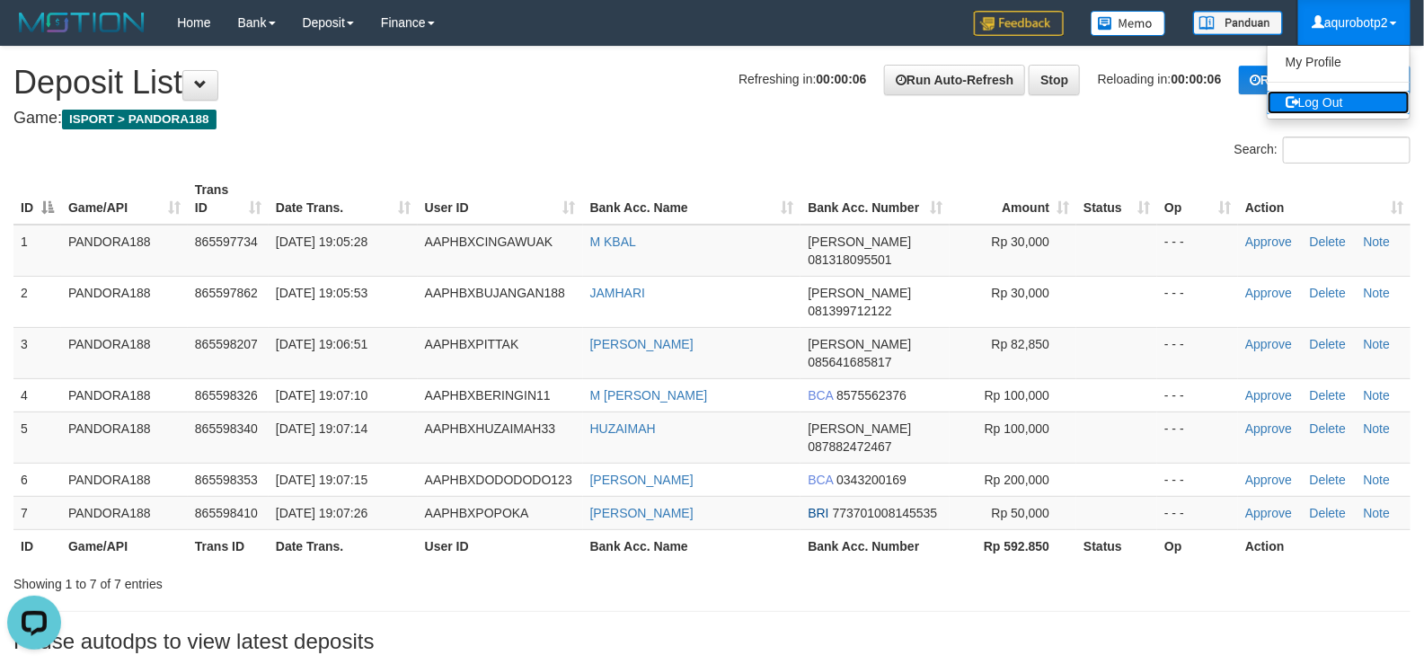
click at [1342, 106] on link "Log Out" at bounding box center [1339, 102] width 142 height 23
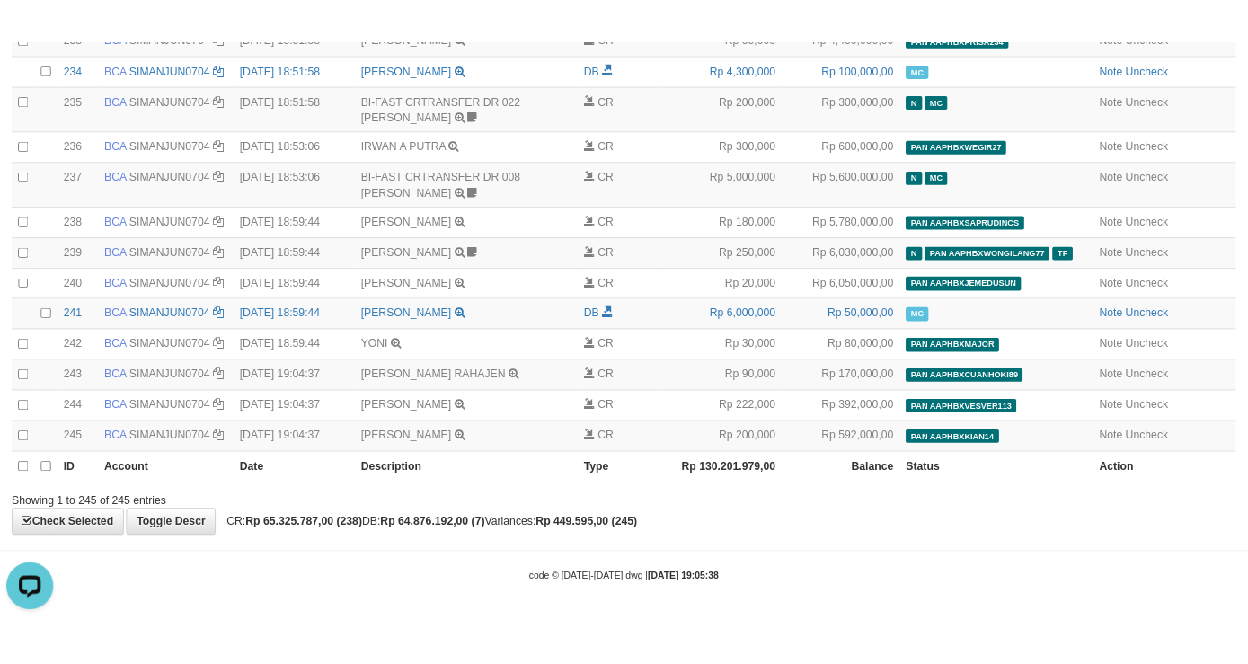
scroll to position [12023, 0]
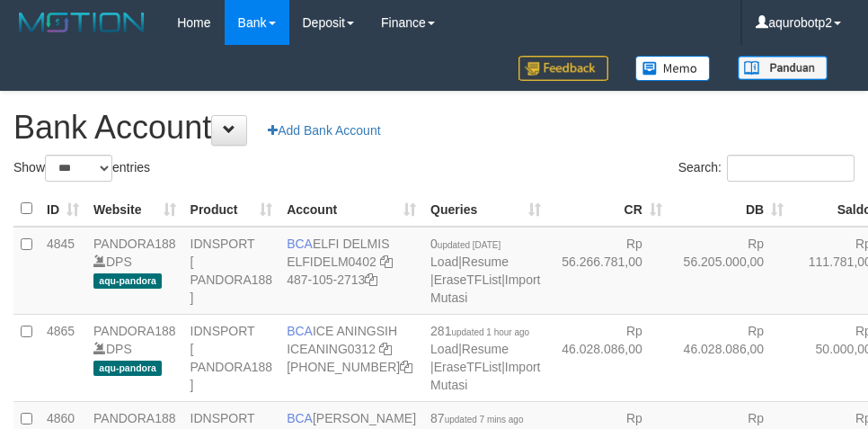
select select "***"
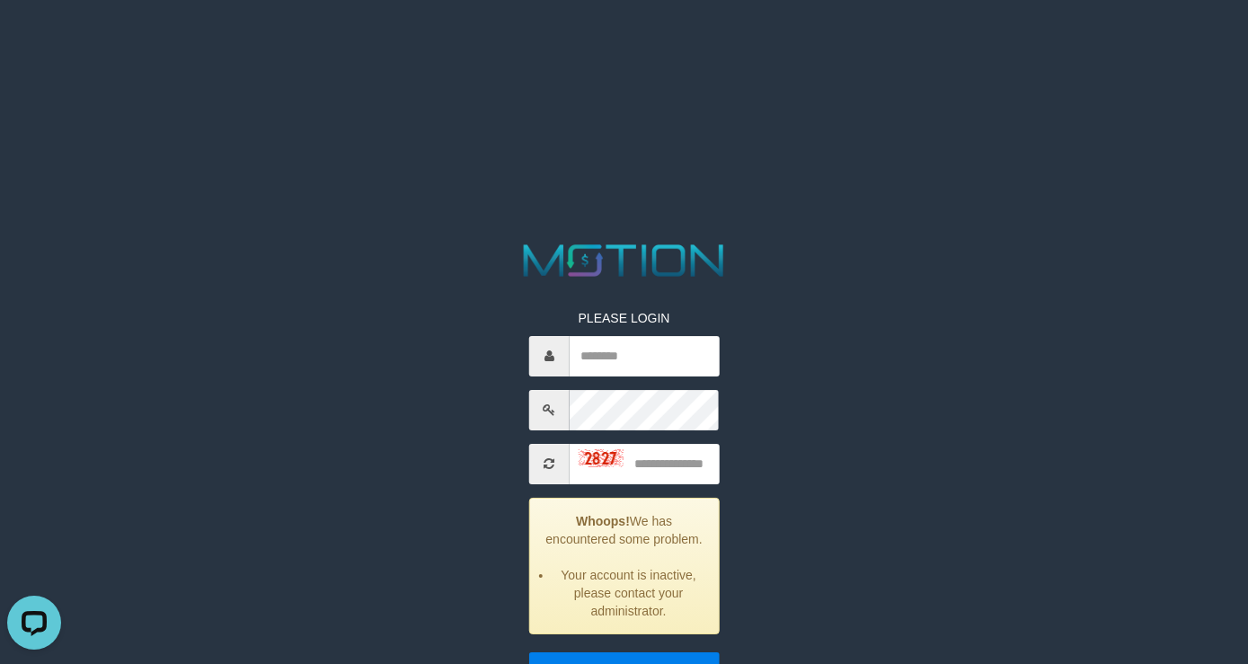
drag, startPoint x: 376, startPoint y: 315, endPoint x: 397, endPoint y: 315, distance: 21.6
click at [376, 315] on div "PLEASE LOGIN Whoops! We has encountered some problem. Your account is inactive,…" at bounding box center [623, 478] width 651 height 478
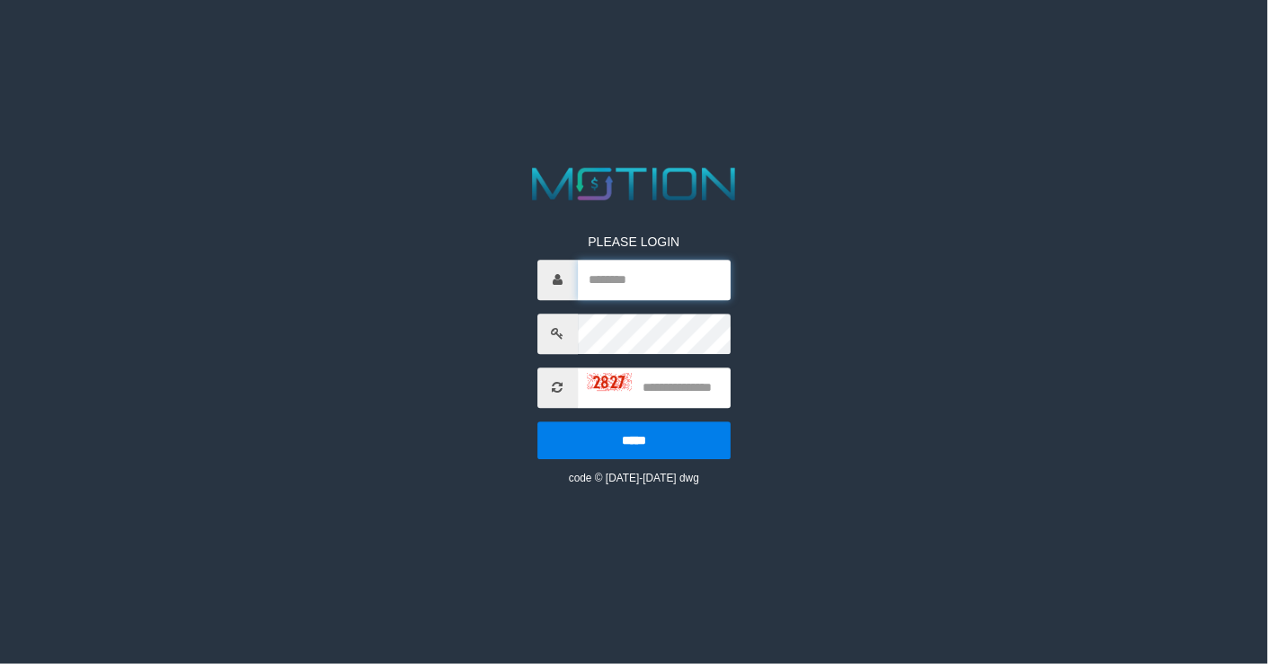
click at [640, 270] on input "text" at bounding box center [654, 280] width 153 height 40
type input "**********"
type input "****"
click at [537, 421] on input "*****" at bounding box center [633, 440] width 193 height 38
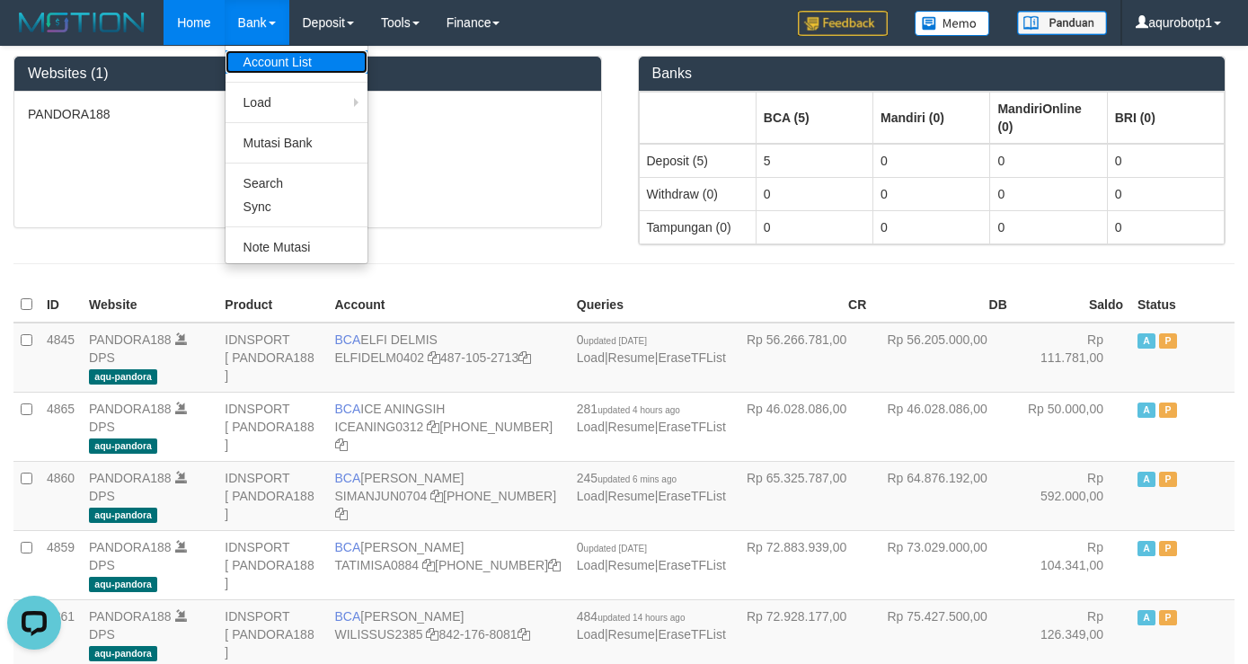
click at [270, 54] on link "Account List" at bounding box center [297, 61] width 142 height 23
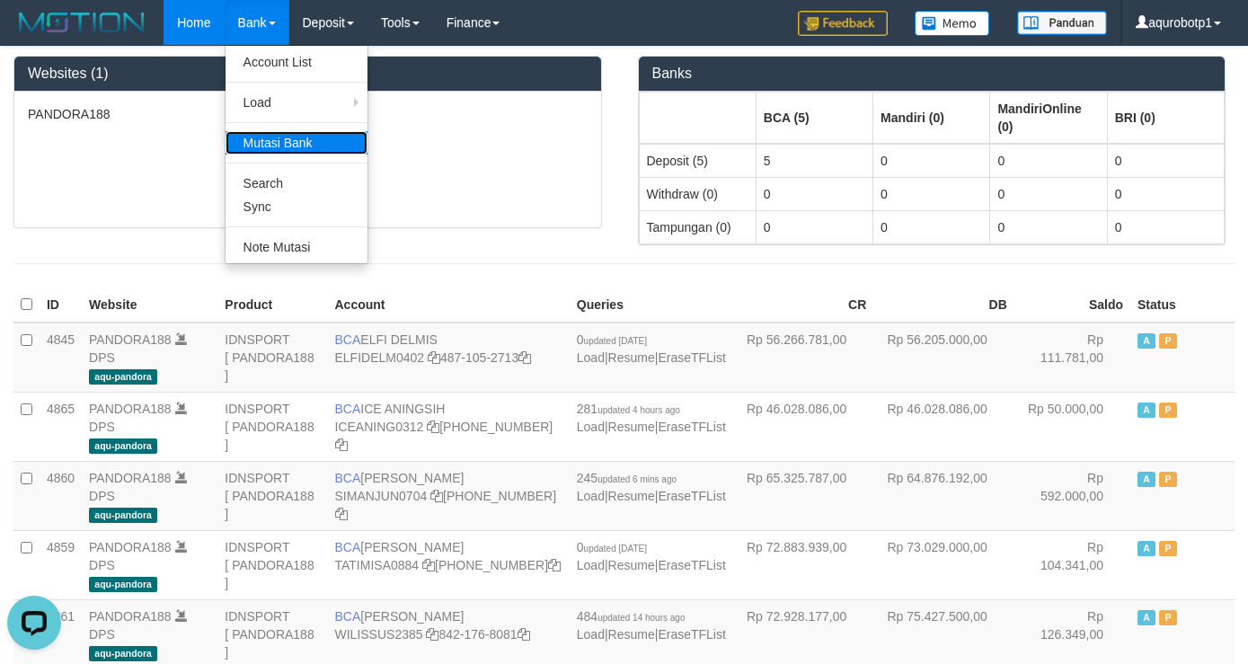
click at [287, 136] on link "Mutasi Bank" at bounding box center [297, 142] width 142 height 23
drag, startPoint x: 276, startPoint y: 179, endPoint x: 297, endPoint y: 79, distance: 101.9
click at [276, 178] on link "Search" at bounding box center [297, 183] width 142 height 23
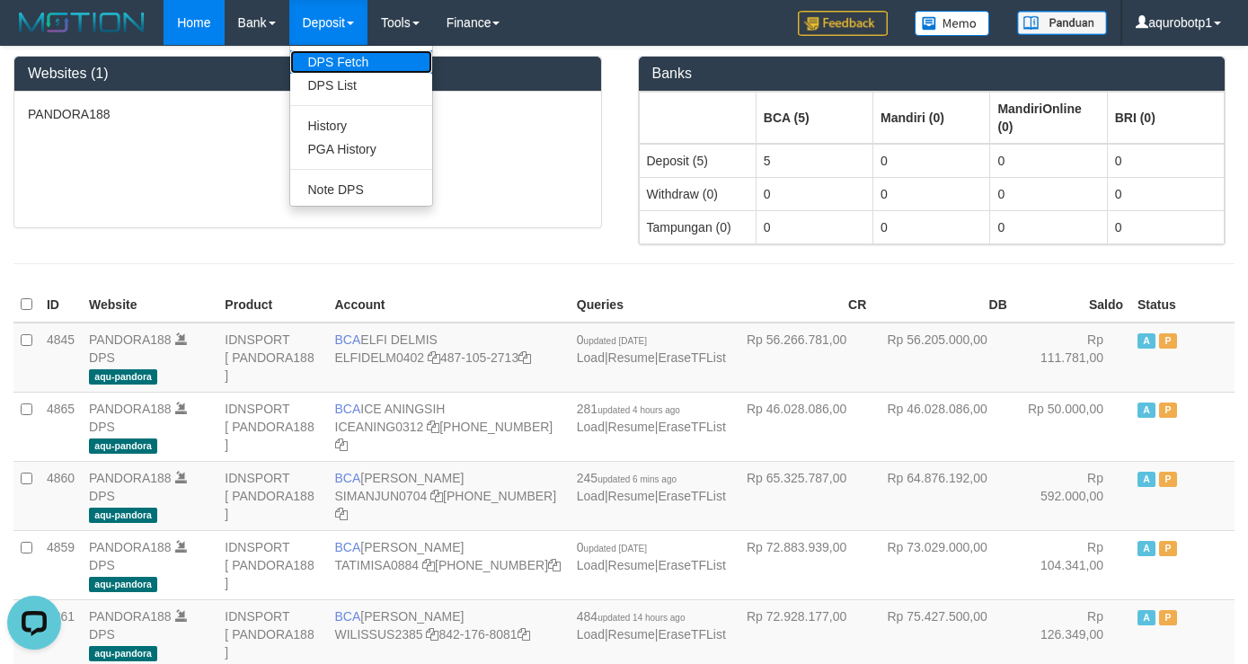
click at [334, 54] on link "DPS Fetch" at bounding box center [361, 61] width 142 height 23
click at [335, 79] on link "DPS List" at bounding box center [361, 85] width 142 height 23
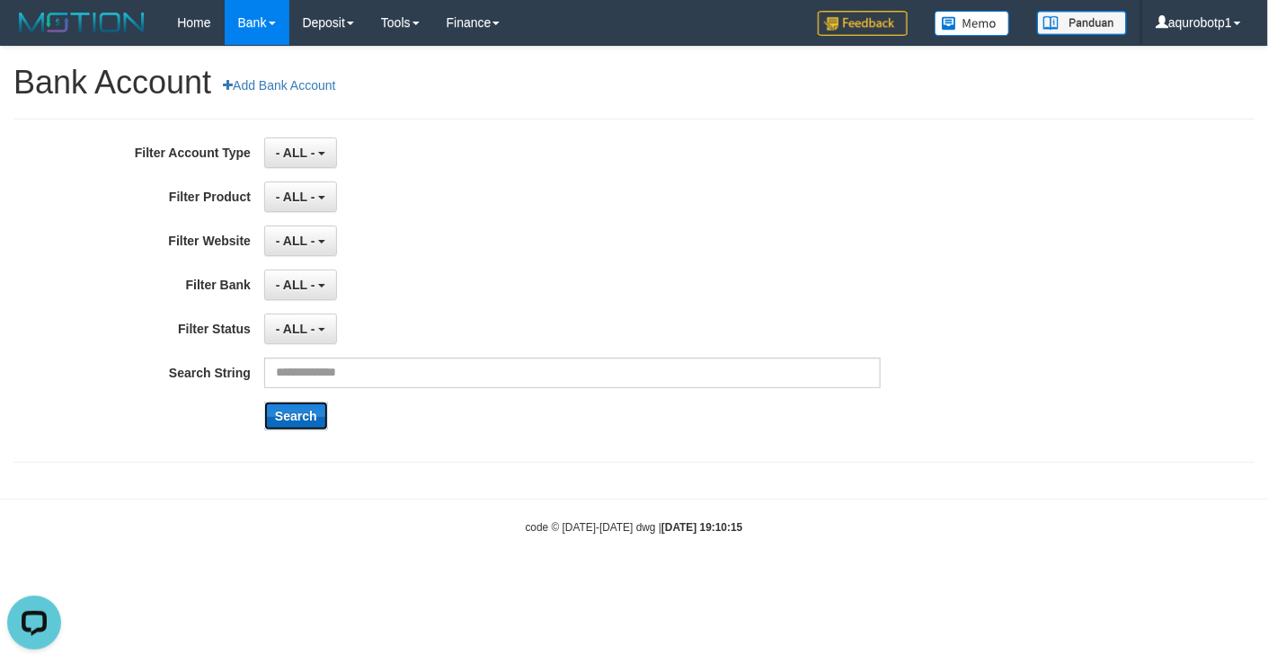
click at [300, 424] on button "Search" at bounding box center [296, 416] width 64 height 29
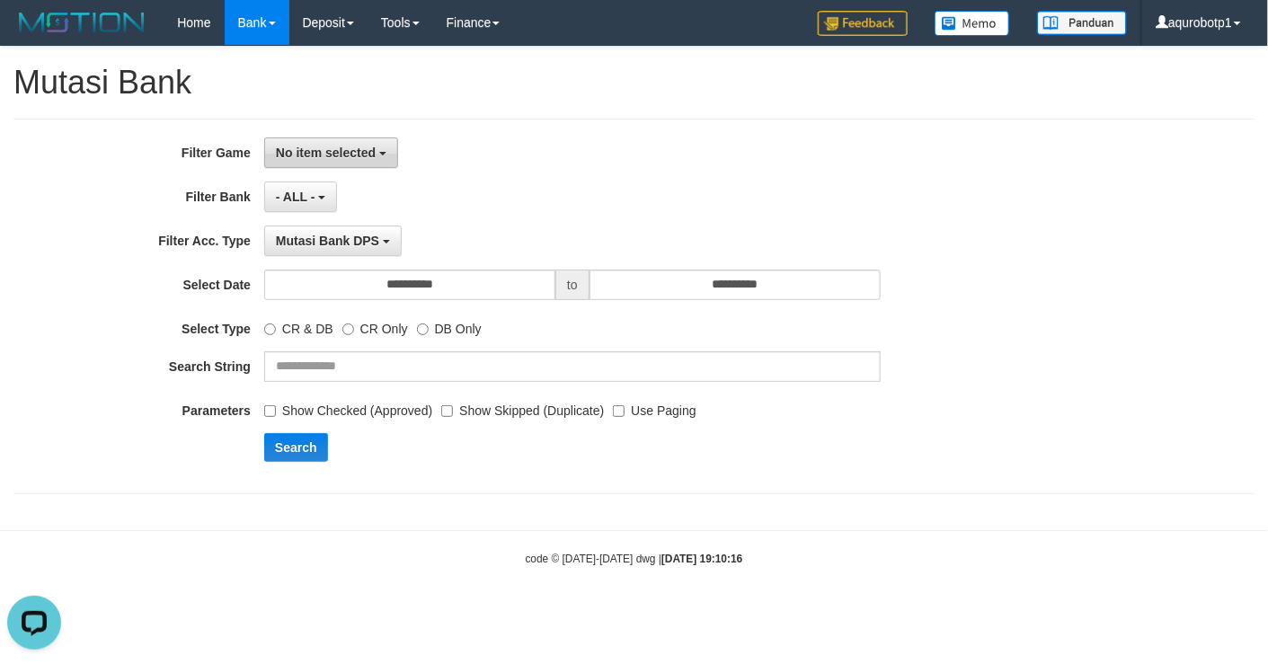
click at [345, 168] on button "No item selected" at bounding box center [331, 152] width 134 height 31
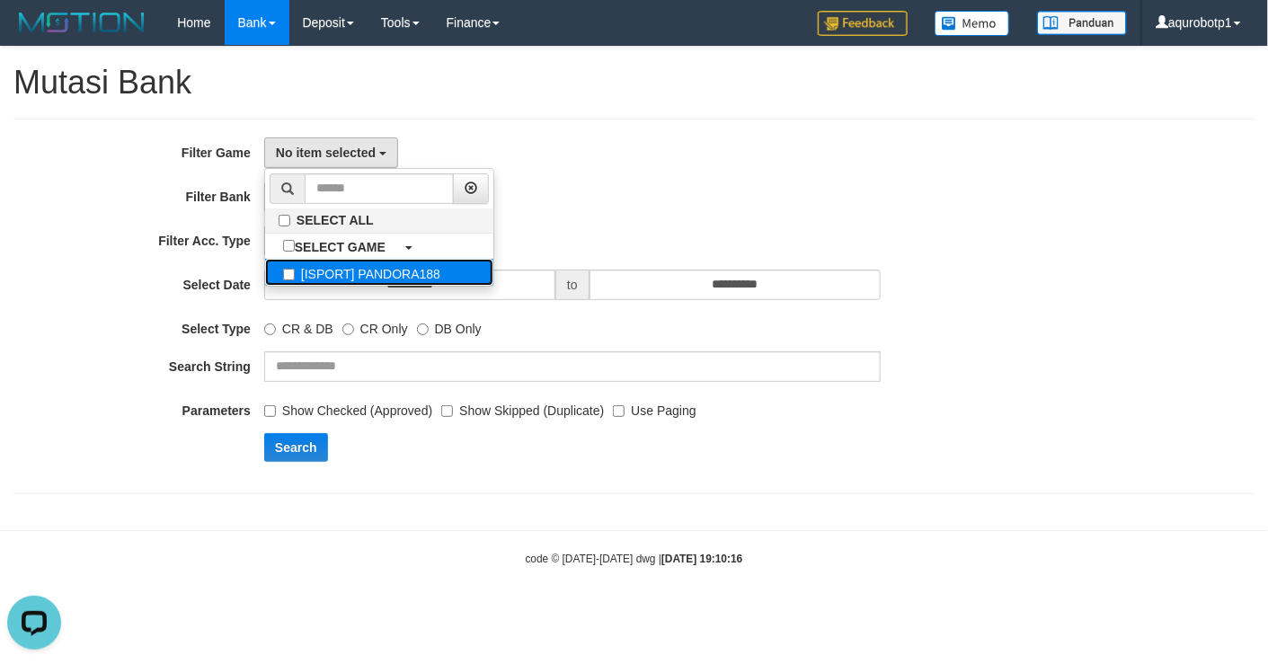
click at [416, 270] on label "[ISPORT] PANDORA188" at bounding box center [379, 272] width 228 height 27
select select "***"
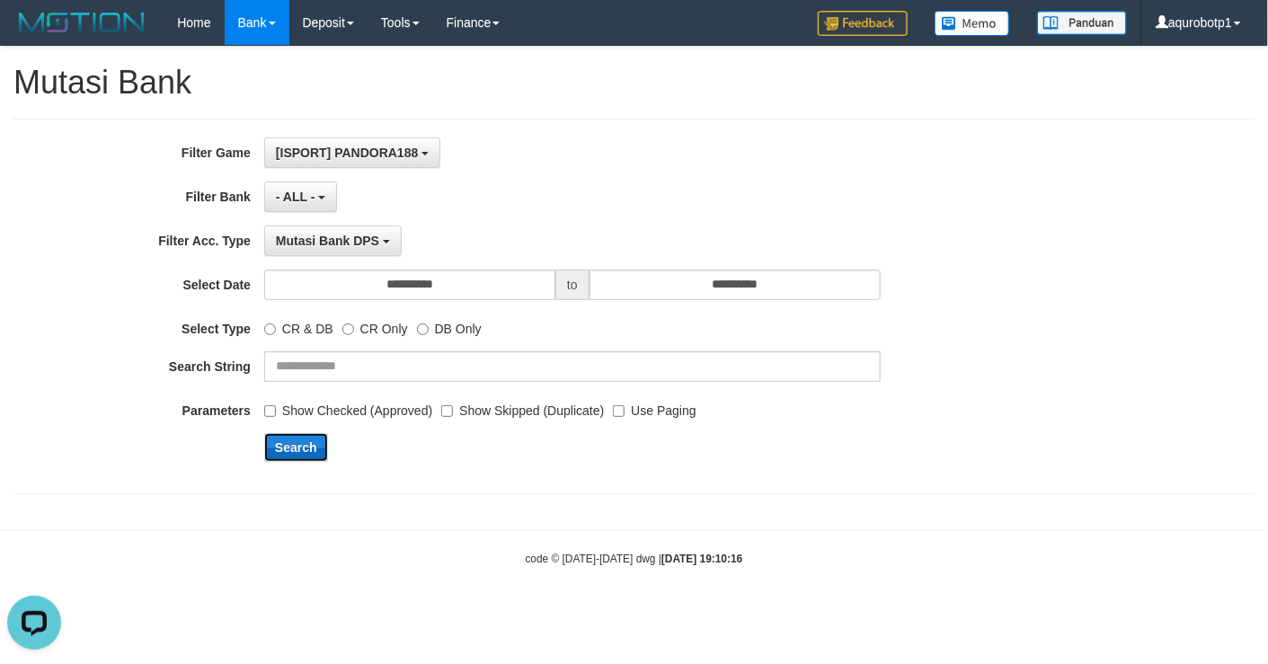
click at [303, 454] on button "Search" at bounding box center [296, 447] width 64 height 29
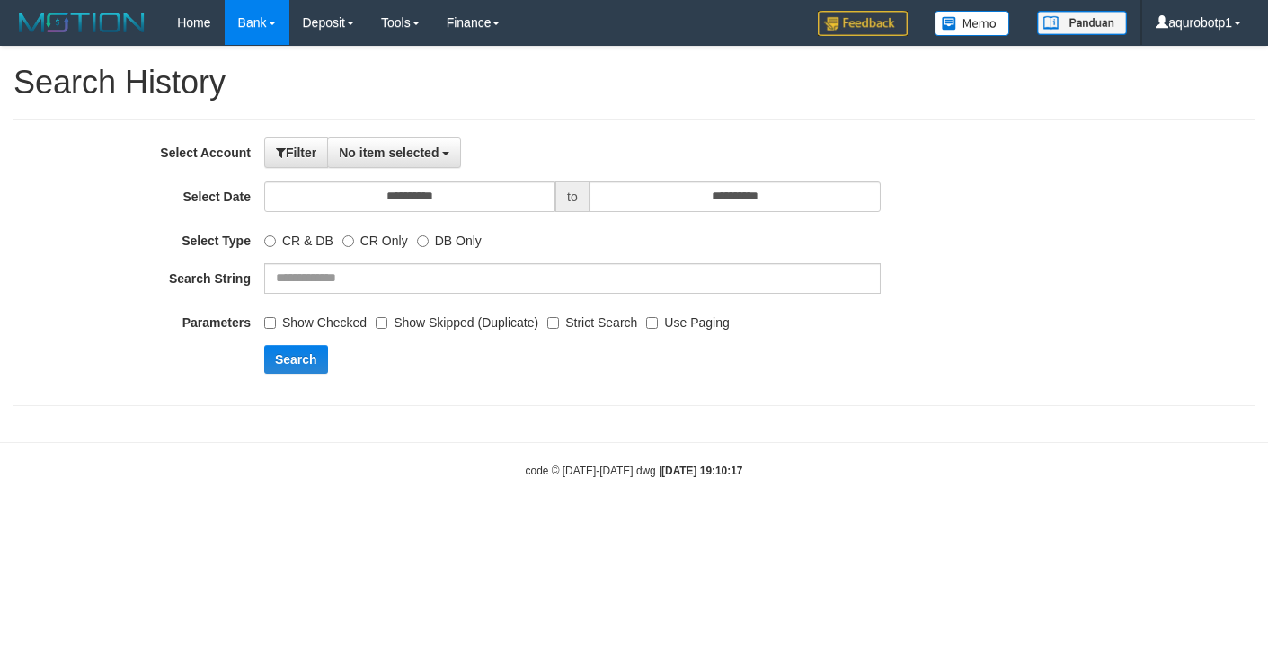
select select
click at [416, 144] on button "No item selected" at bounding box center [394, 152] width 134 height 31
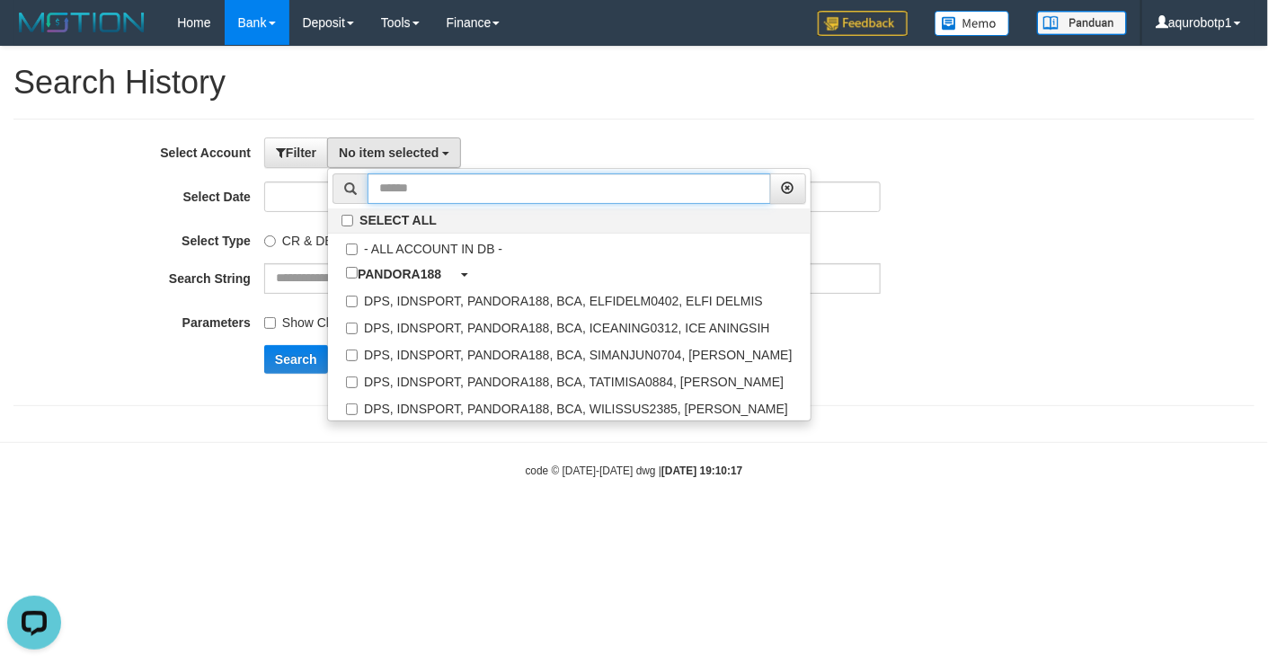
click at [491, 190] on input "text" at bounding box center [569, 188] width 403 height 31
paste input "**********"
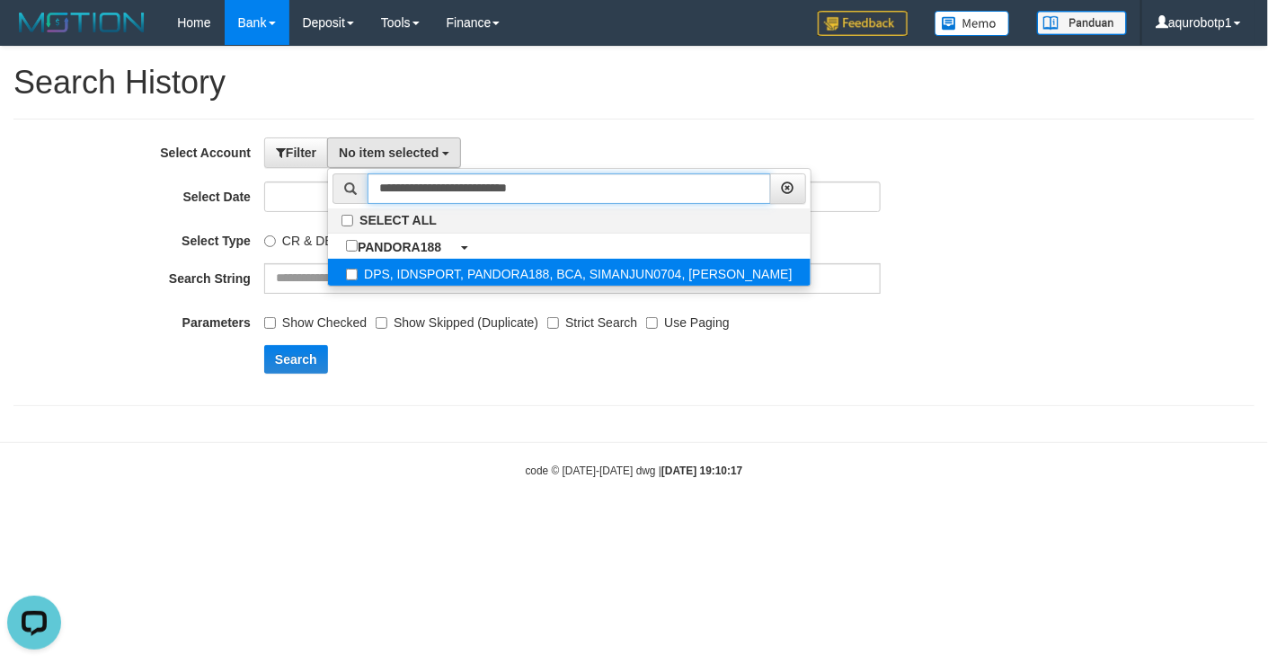
type input "**********"
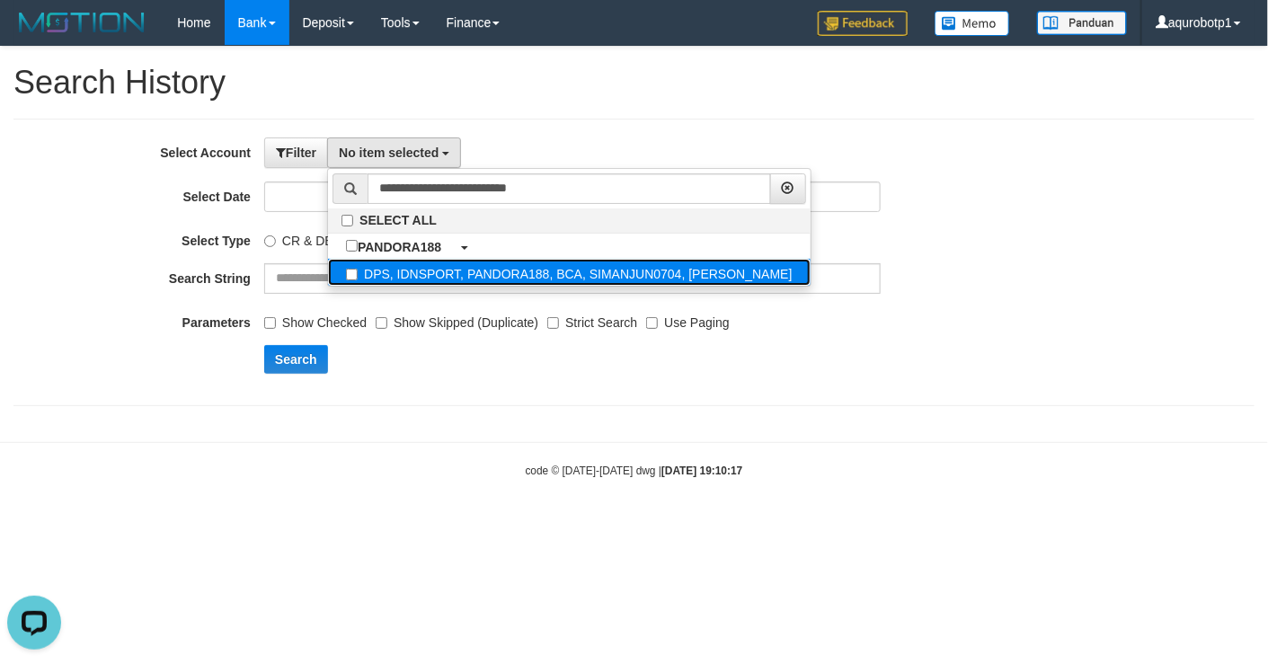
click at [661, 284] on label "DPS, IDNSPORT, PANDORA188, BCA, SIMANJUN0704, [PERSON_NAME]" at bounding box center [569, 272] width 482 height 27
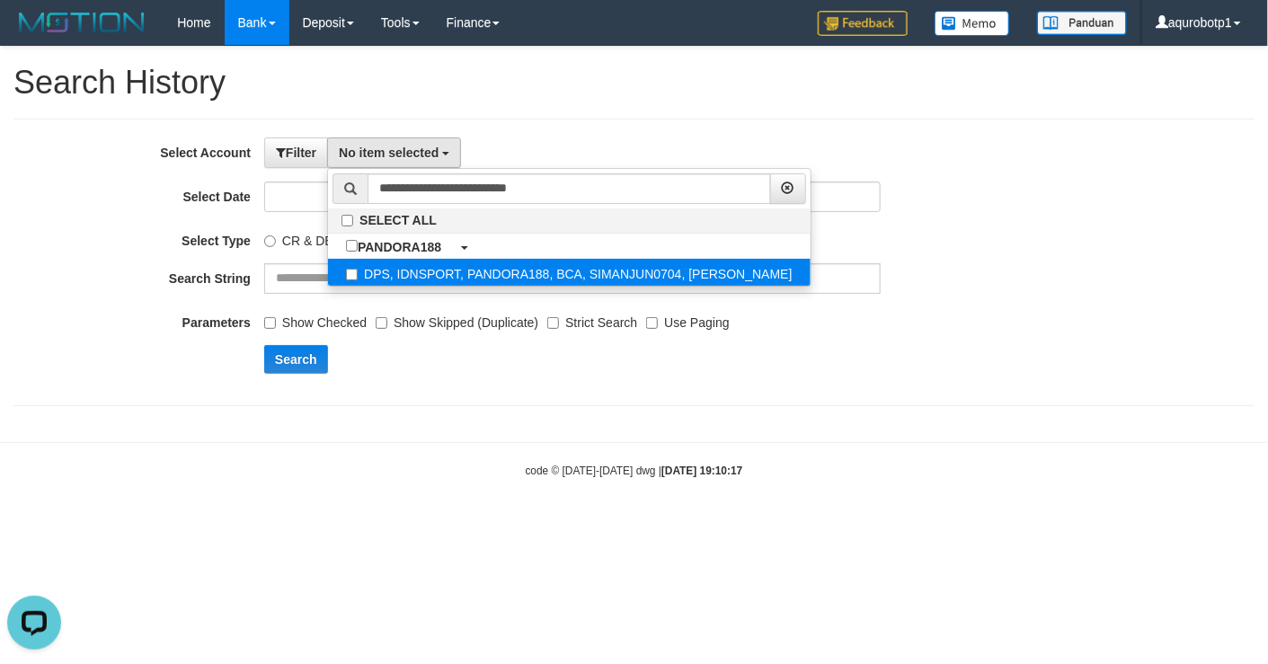
select select "****"
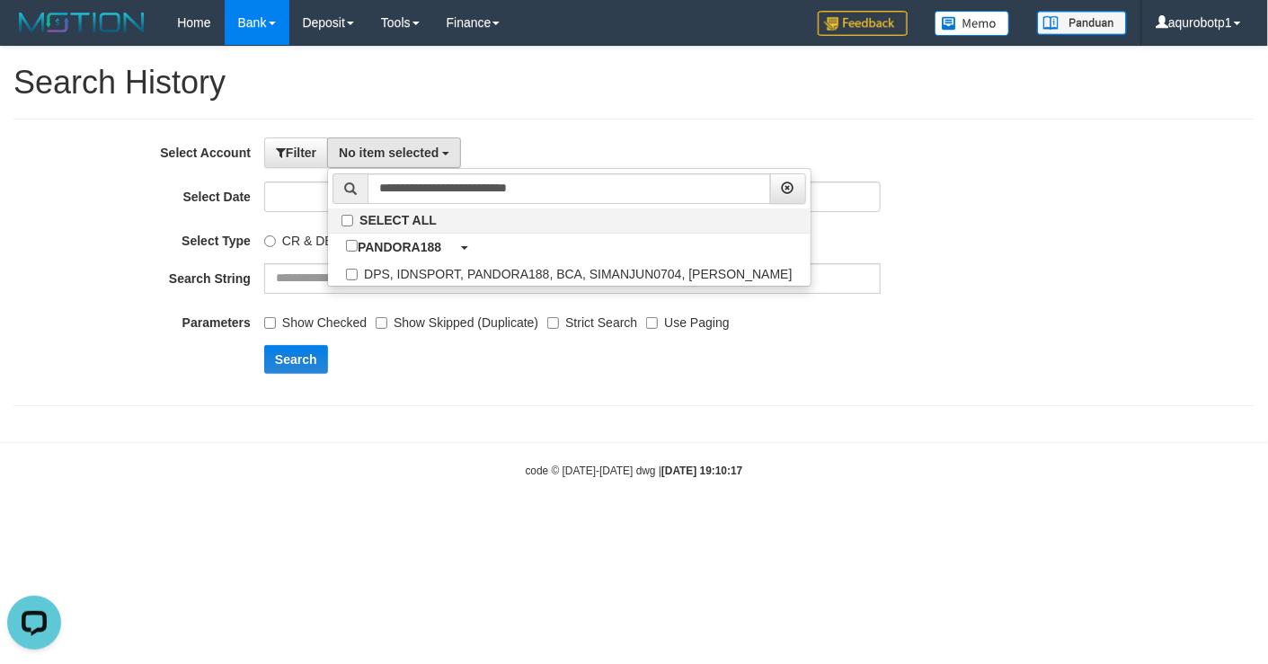
scroll to position [60, 0]
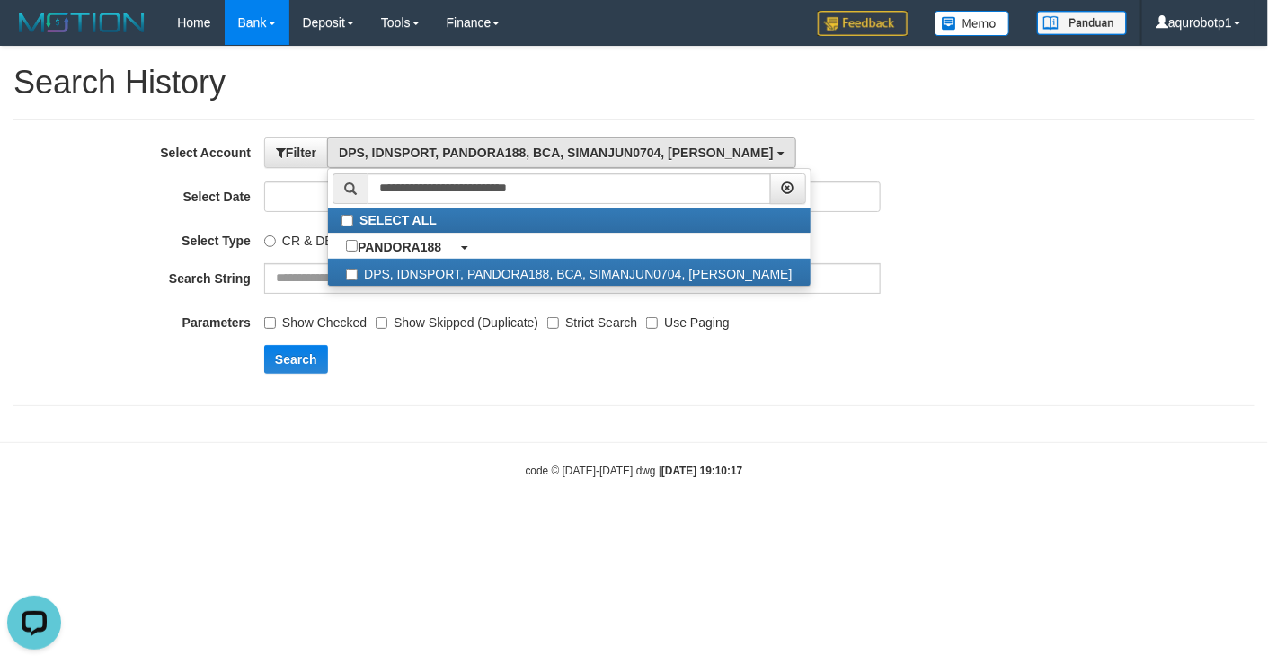
click at [280, 323] on label "Show Checked" at bounding box center [315, 319] width 102 height 24
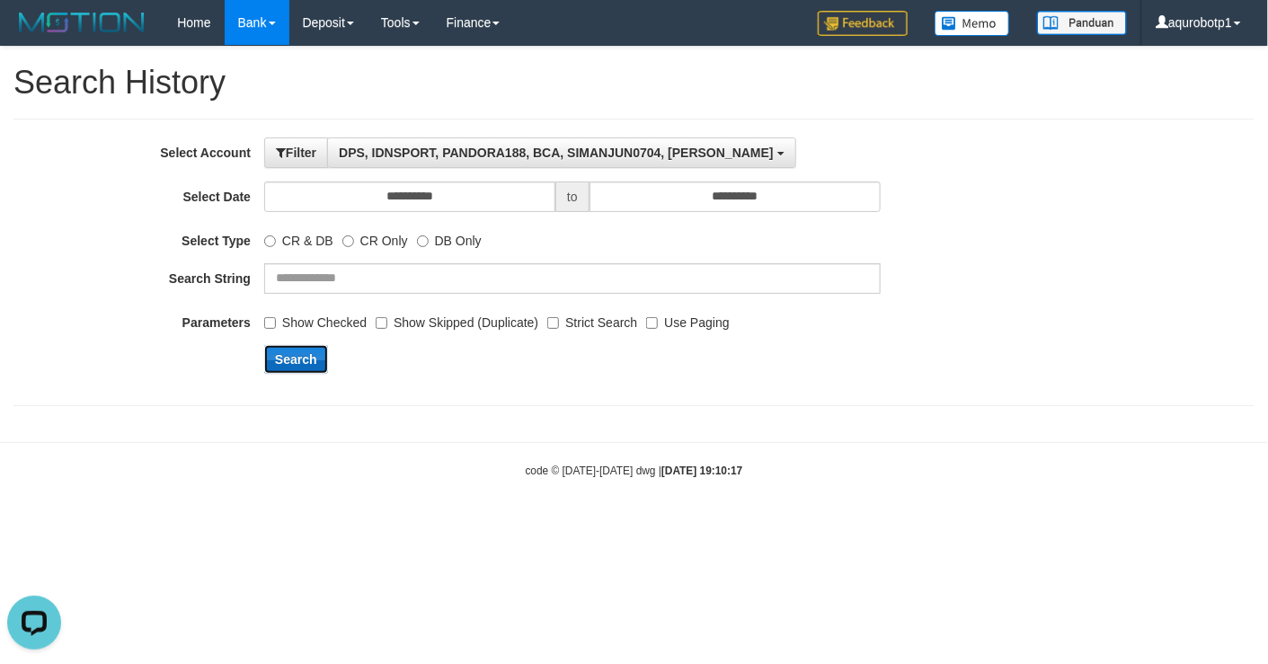
click at [314, 354] on button "Search" at bounding box center [296, 359] width 64 height 29
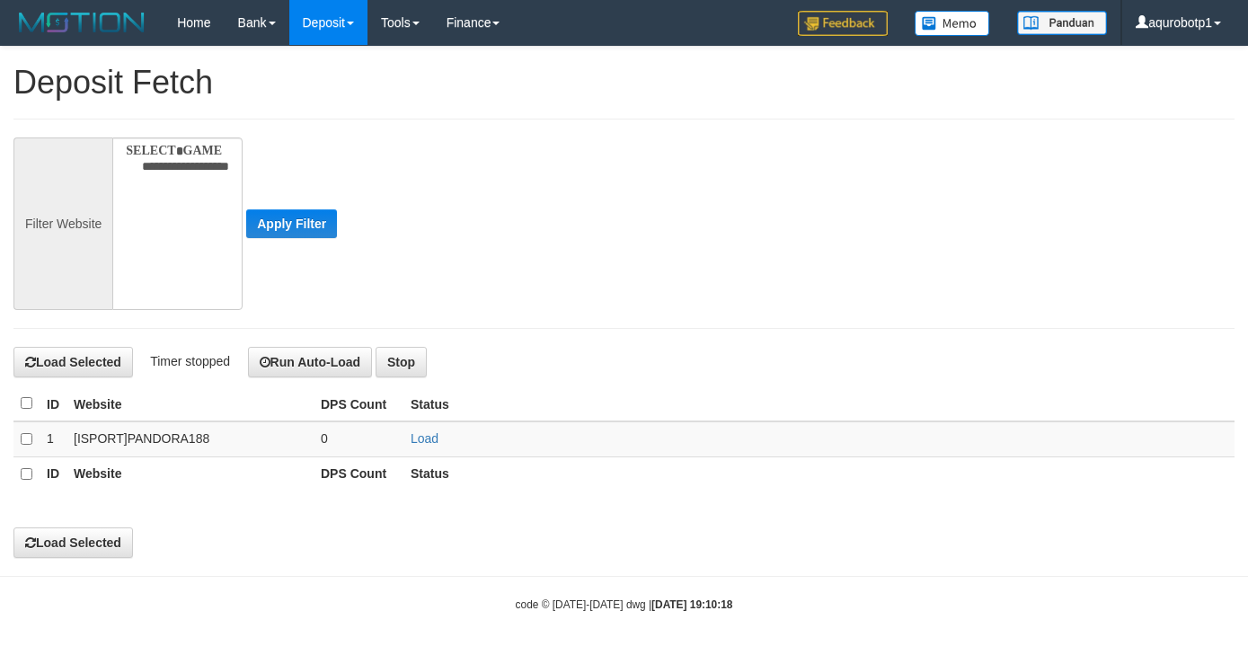
select select
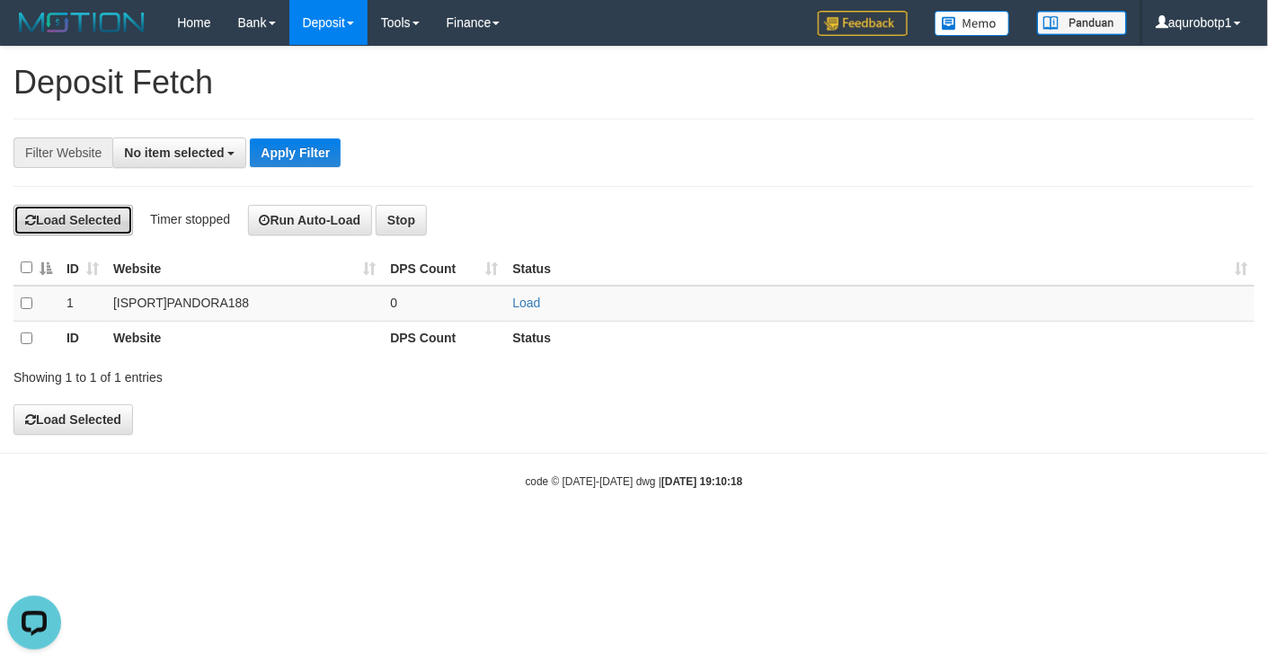
click at [92, 221] on button "Load Selected" at bounding box center [73, 220] width 120 height 31
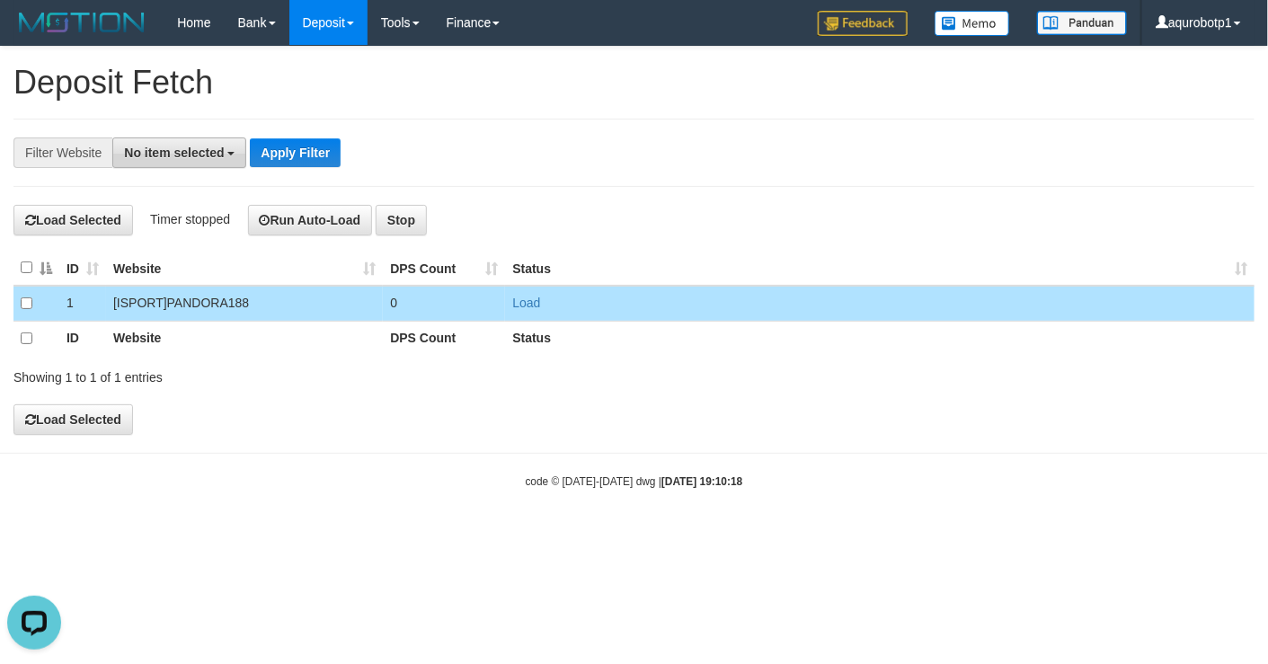
click at [170, 155] on span "No item selected" at bounding box center [174, 153] width 100 height 14
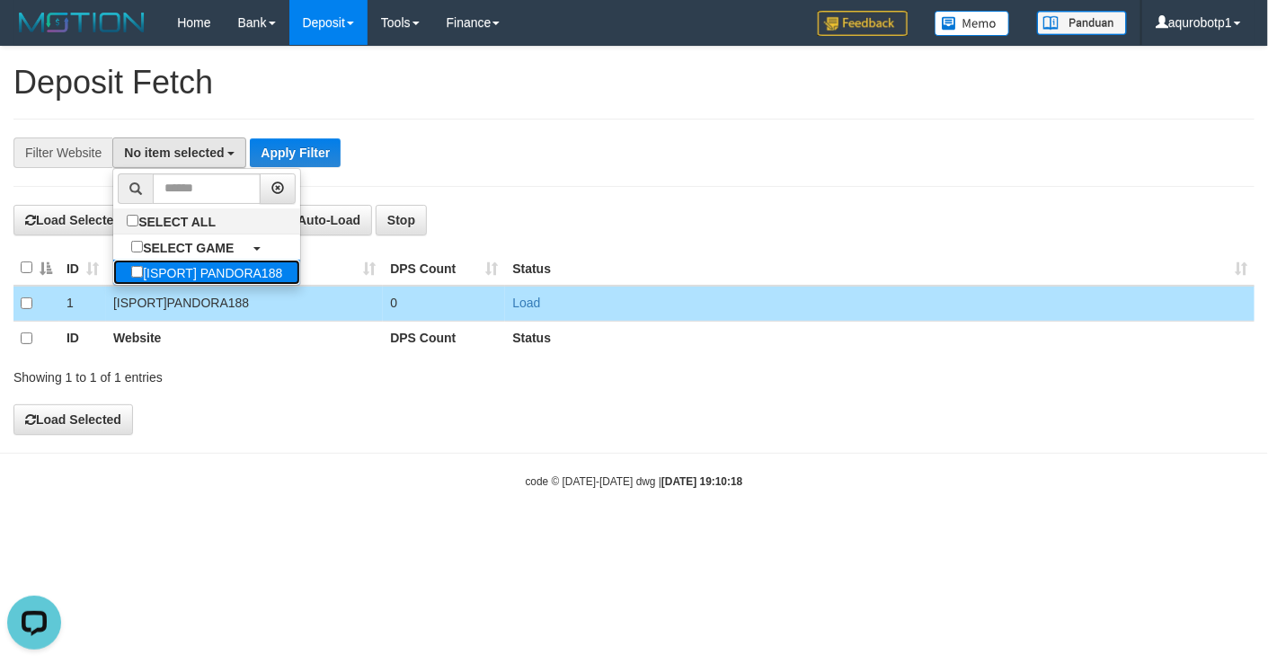
click at [210, 280] on label "[ISPORT] PANDORA188" at bounding box center [206, 272] width 187 height 25
select select "***"
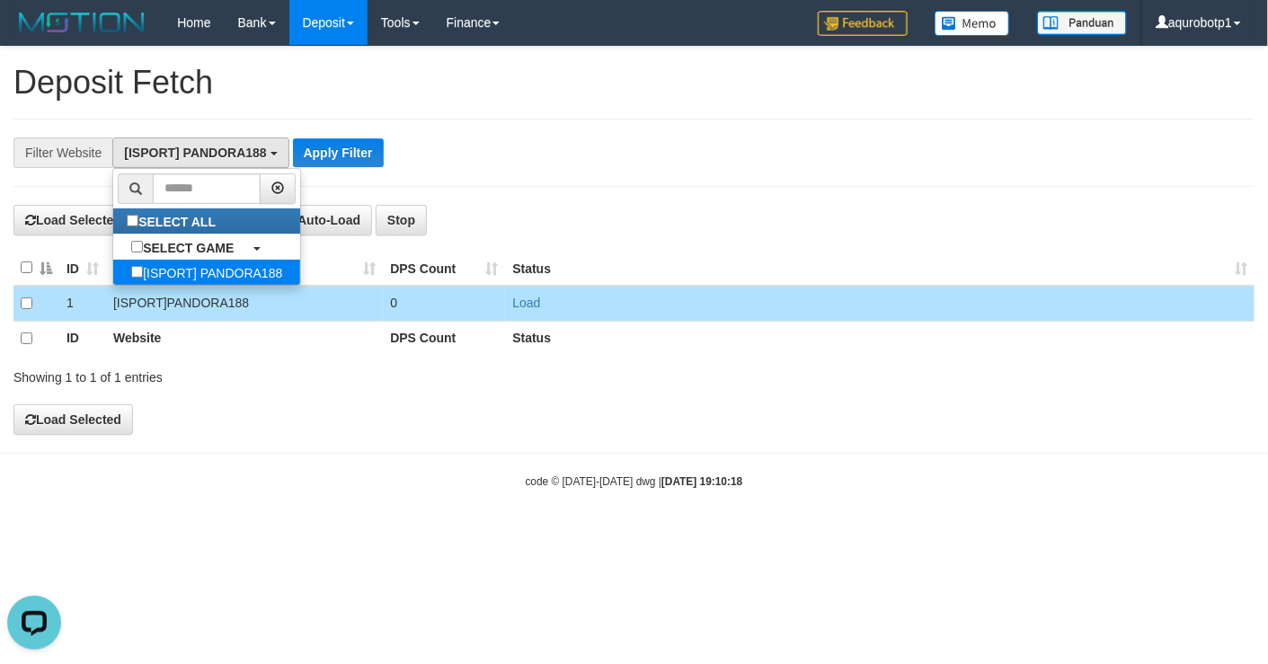
scroll to position [16, 0]
click at [354, 226] on button "Run Auto-Load" at bounding box center [310, 220] width 125 height 31
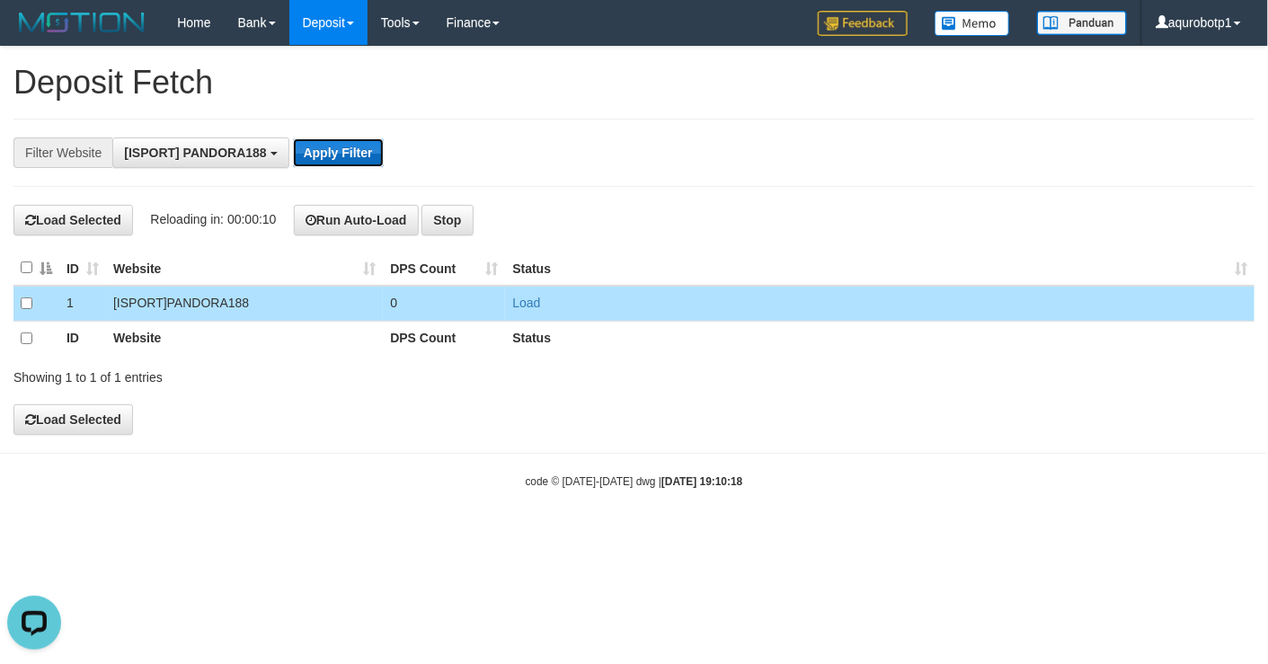
click at [356, 151] on button "Apply Filter" at bounding box center [338, 152] width 91 height 29
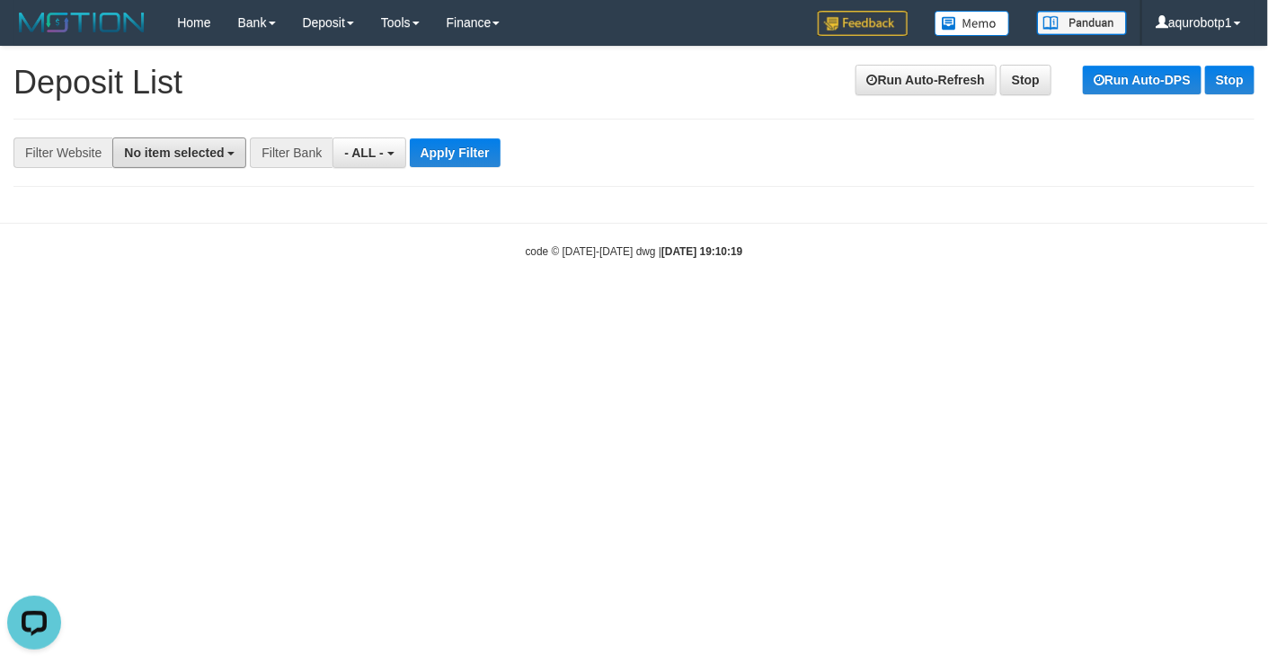
drag, startPoint x: 199, startPoint y: 156, endPoint x: 214, endPoint y: 226, distance: 71.5
click at [198, 156] on span "No item selected" at bounding box center [174, 153] width 100 height 14
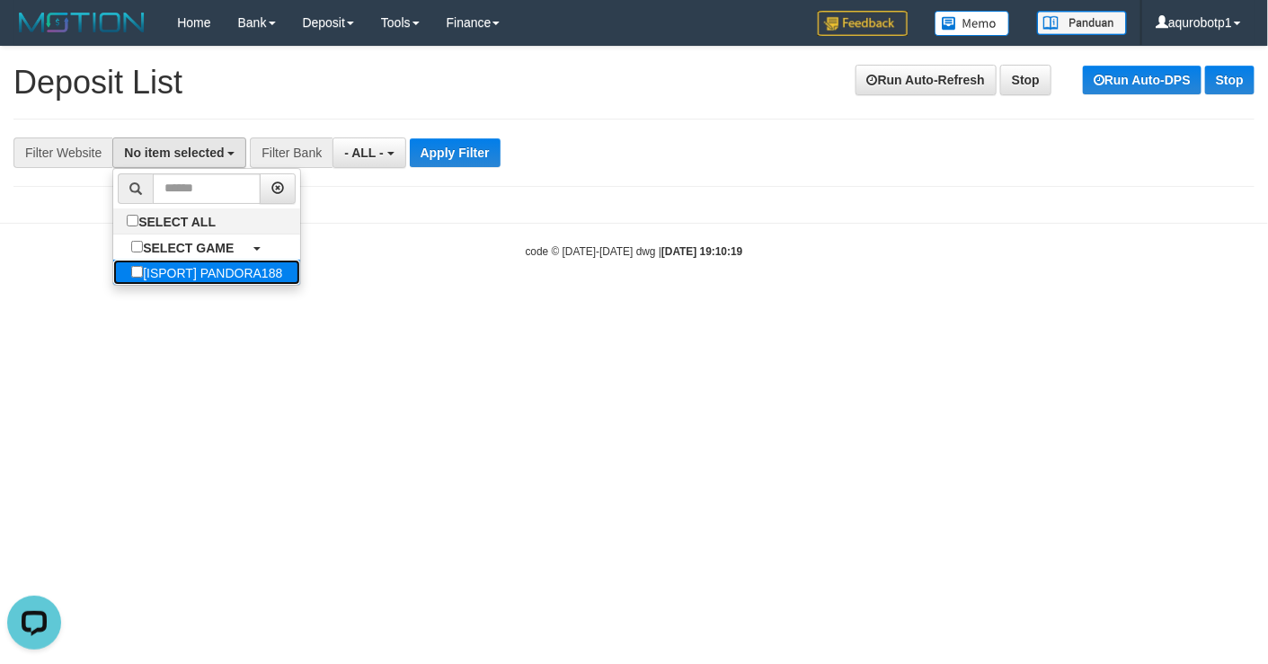
click at [210, 285] on label "[ISPORT] PANDORA188" at bounding box center [206, 272] width 187 height 25
select select "***"
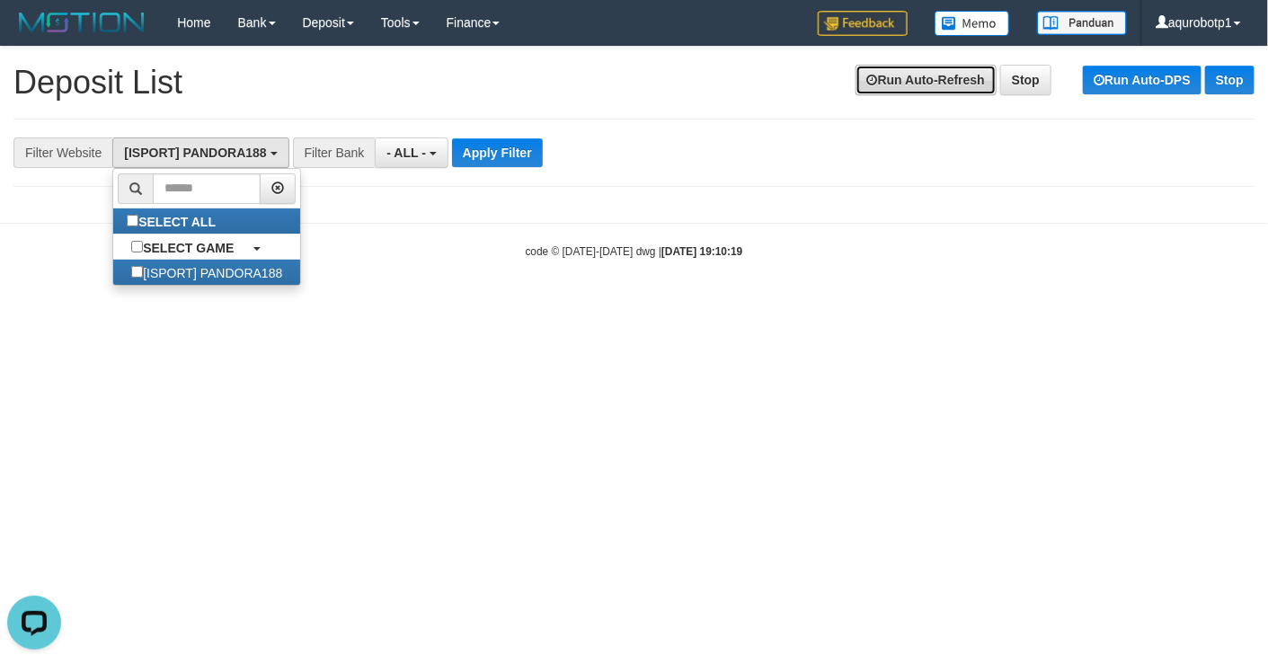
click at [925, 71] on link "Run Auto-Refresh" at bounding box center [925, 80] width 141 height 31
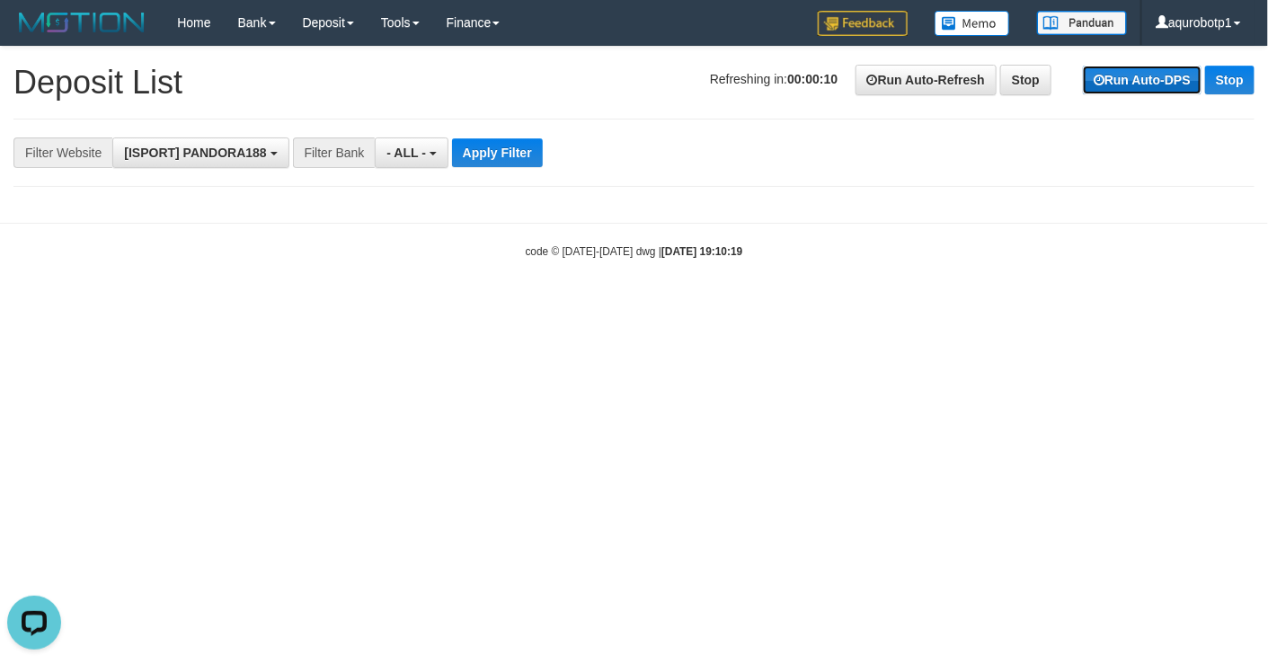
click at [1184, 71] on link "Run Auto-DPS" at bounding box center [1142, 80] width 119 height 29
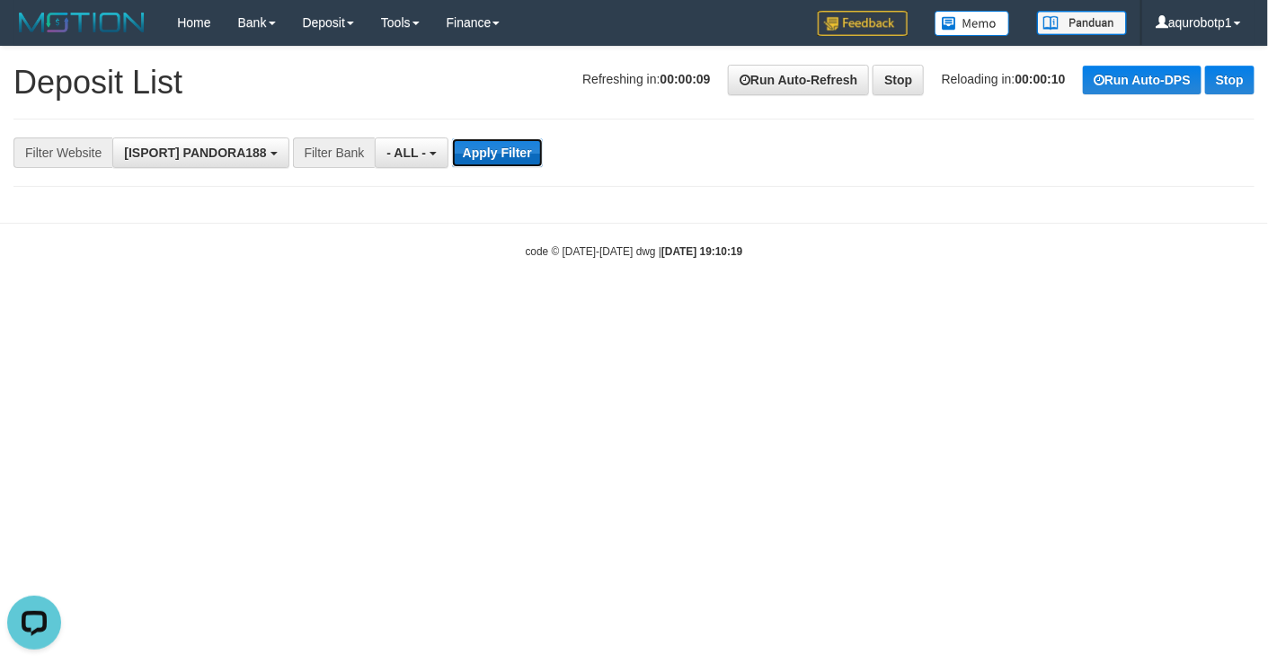
click at [486, 146] on button "Apply Filter" at bounding box center [497, 152] width 91 height 29
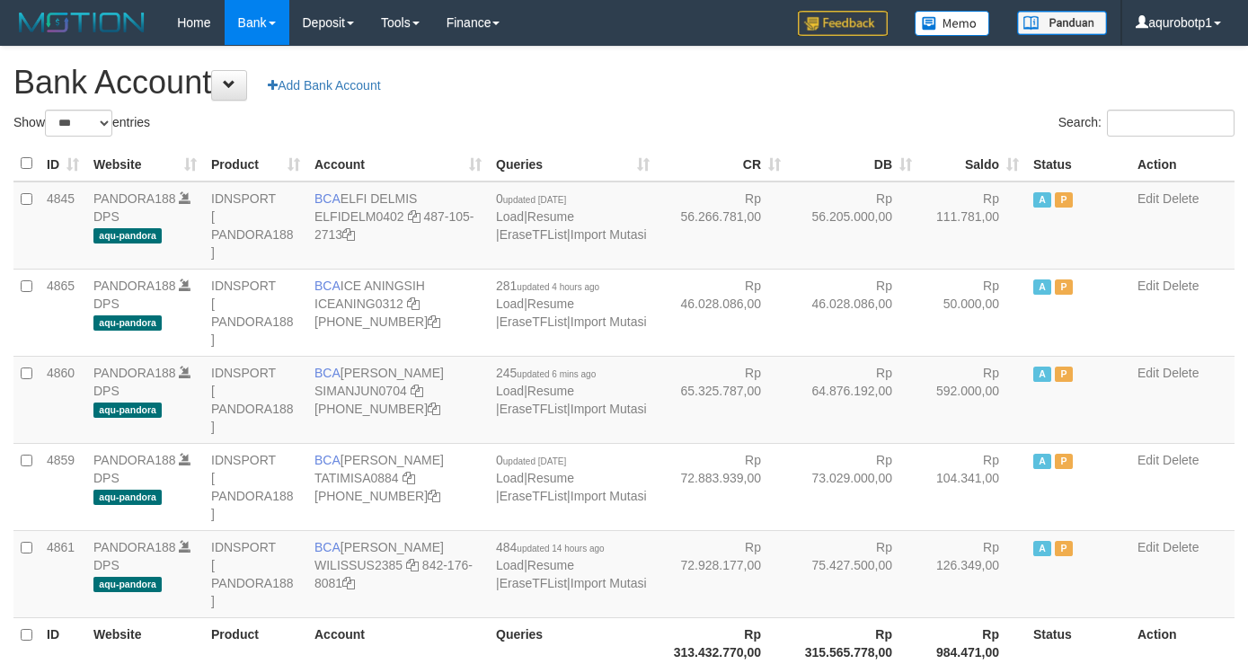
select select "***"
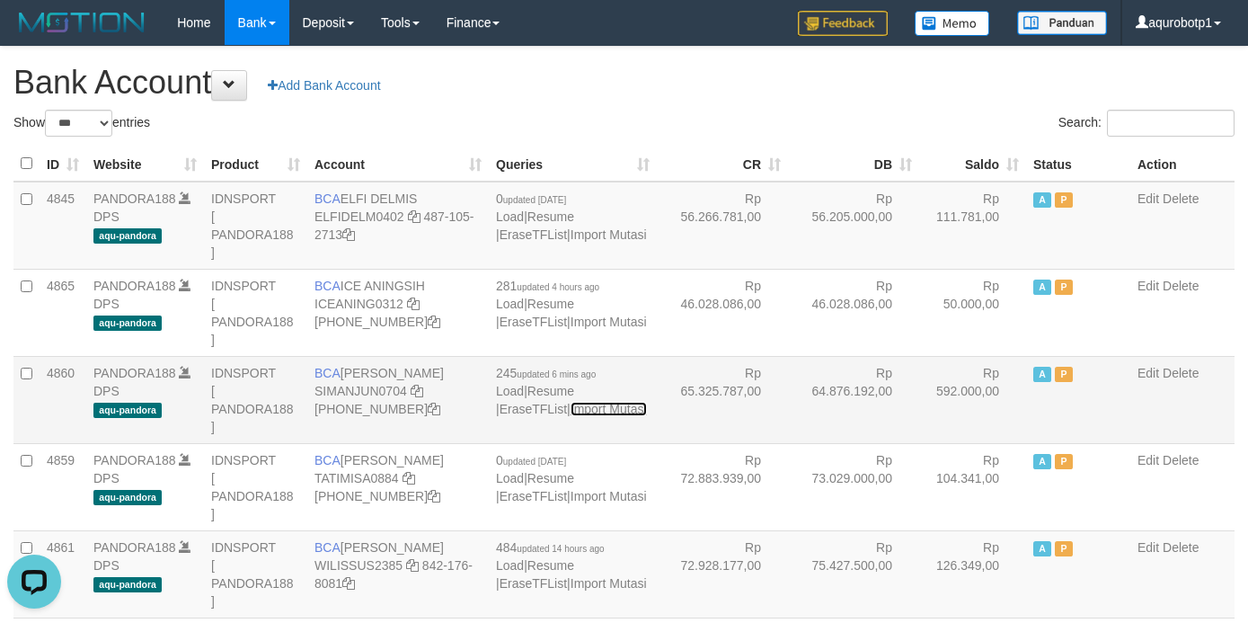
click at [601, 411] on link "Import Mutasi" at bounding box center [609, 409] width 76 height 14
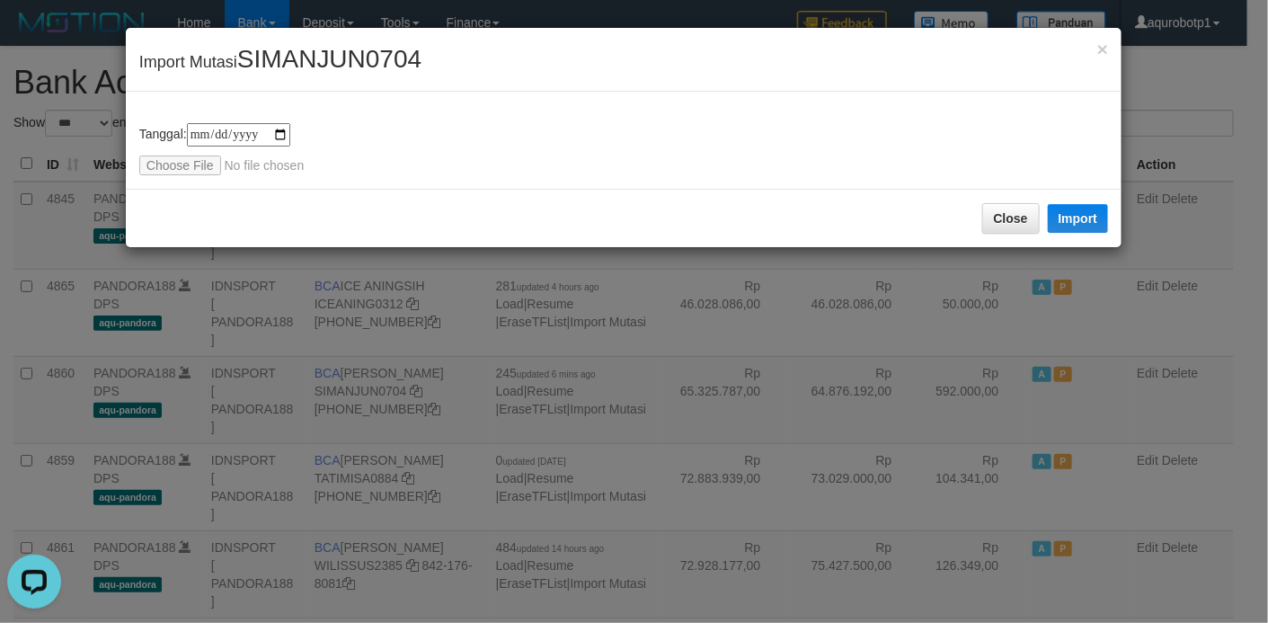
click at [362, 57] on span "SIMANJUN0704" at bounding box center [329, 59] width 184 height 28
copy span "SIMANJUN0704"
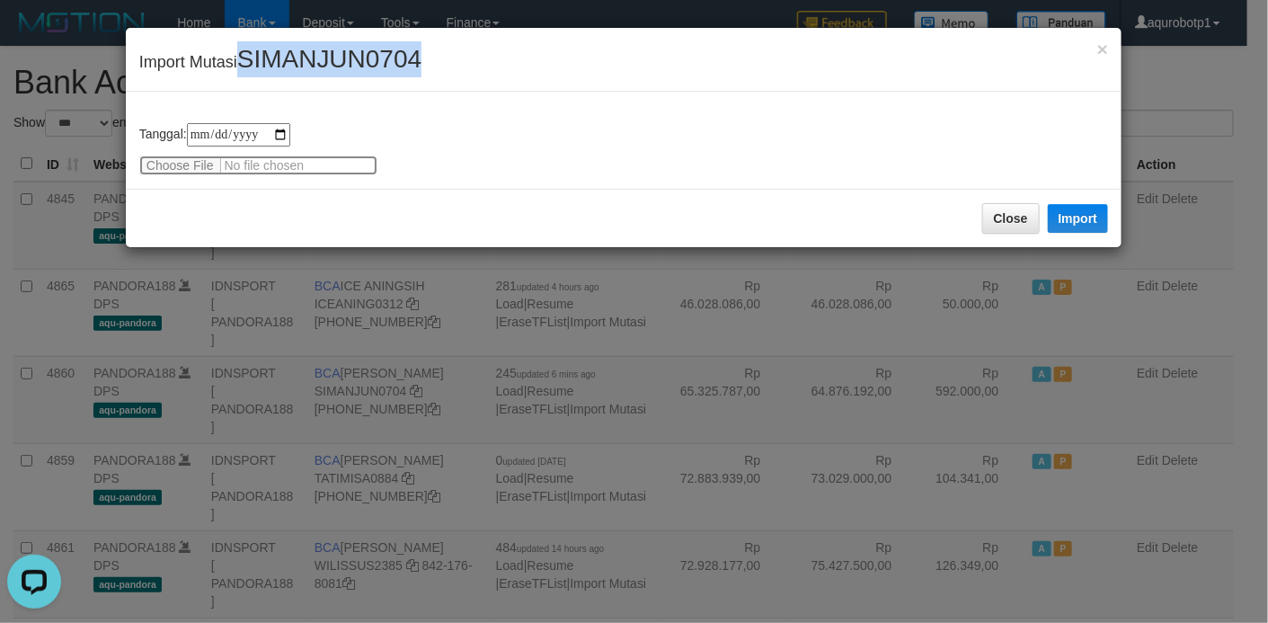
click at [195, 165] on input "file" at bounding box center [258, 165] width 238 height 20
click at [1079, 222] on button "Import" at bounding box center [1078, 218] width 61 height 29
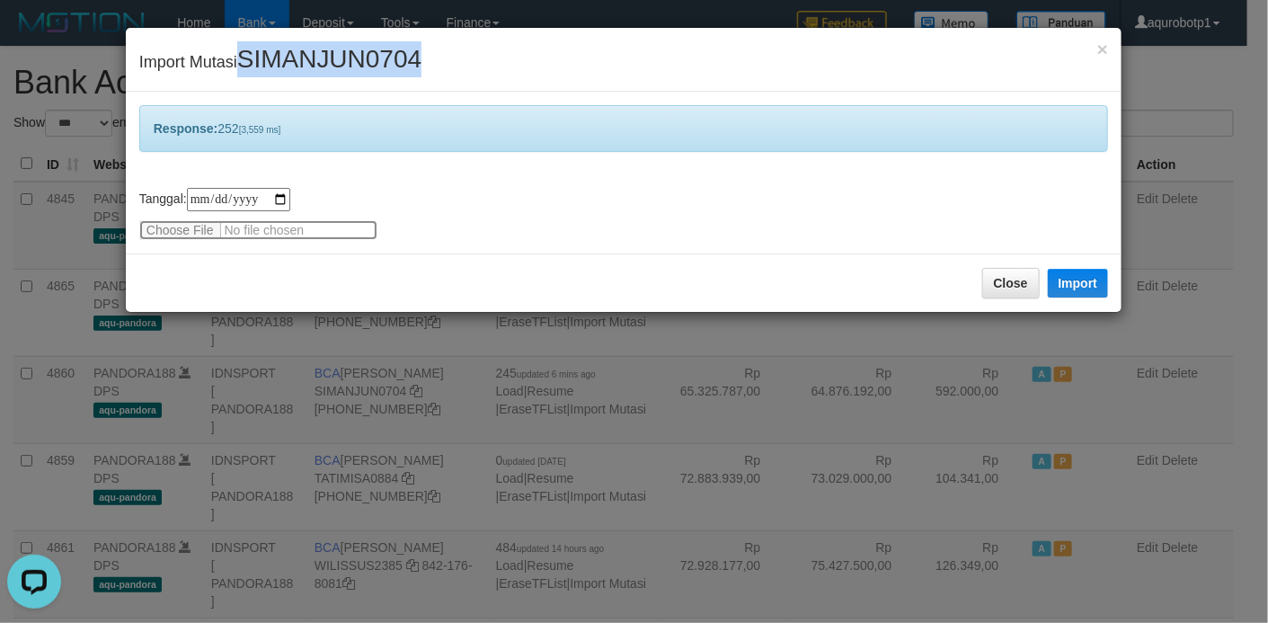
click at [187, 225] on input "file" at bounding box center [258, 230] width 238 height 20
click at [1073, 289] on button "Import" at bounding box center [1078, 283] width 61 height 29
click at [190, 227] on input "file" at bounding box center [258, 230] width 238 height 20
click at [1067, 292] on button "Import" at bounding box center [1078, 283] width 61 height 29
click at [181, 230] on input "file" at bounding box center [258, 230] width 238 height 20
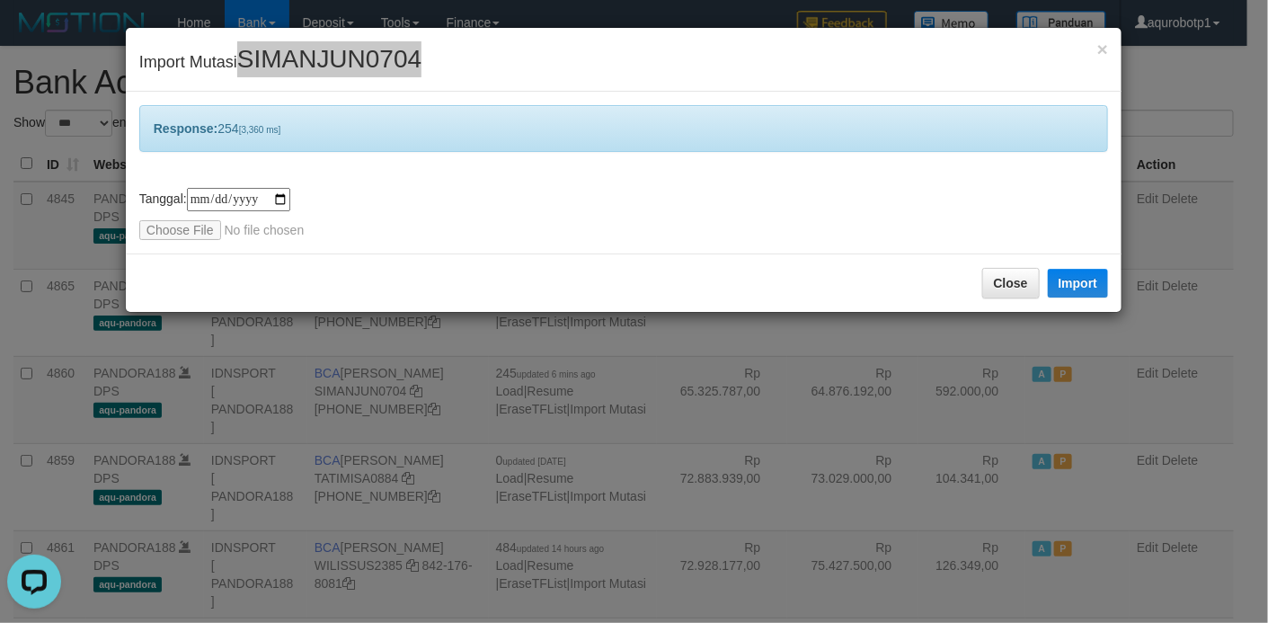
type input "**********"
click at [1058, 283] on button "Import" at bounding box center [1078, 283] width 61 height 29
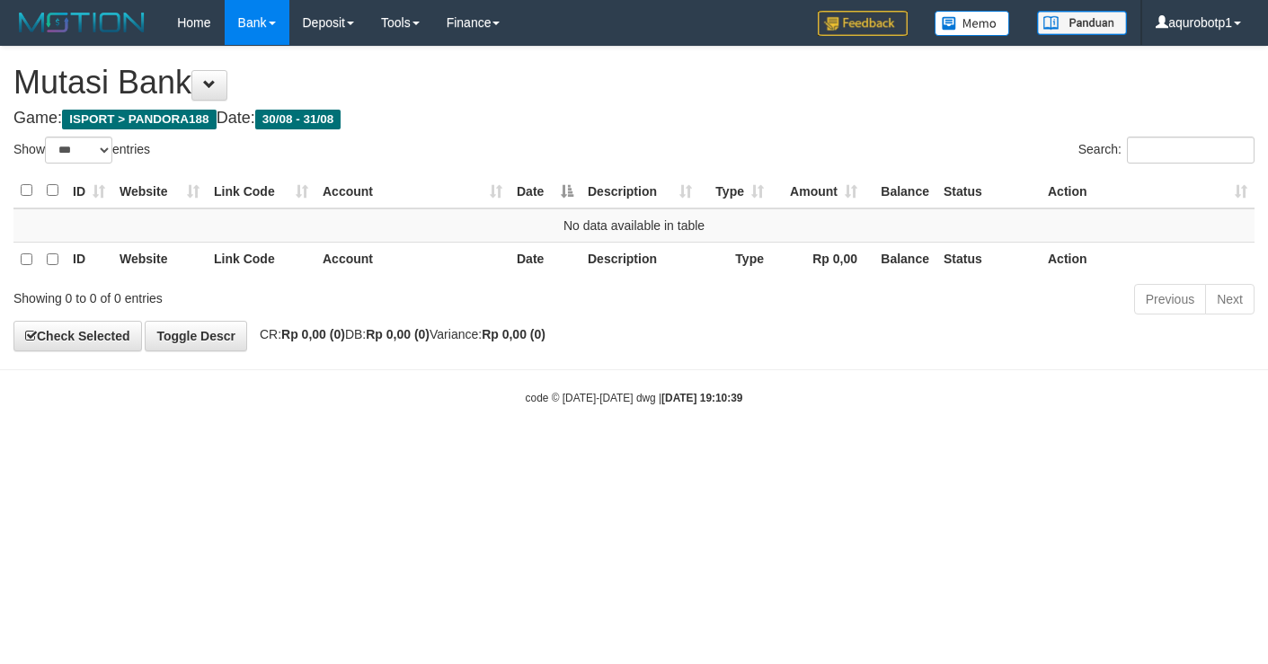
select select "***"
click at [750, 391] on body "Toggle navigation Home Bank Account List Load By Website Group [ISPORT] PANDORA…" at bounding box center [634, 225] width 1268 height 451
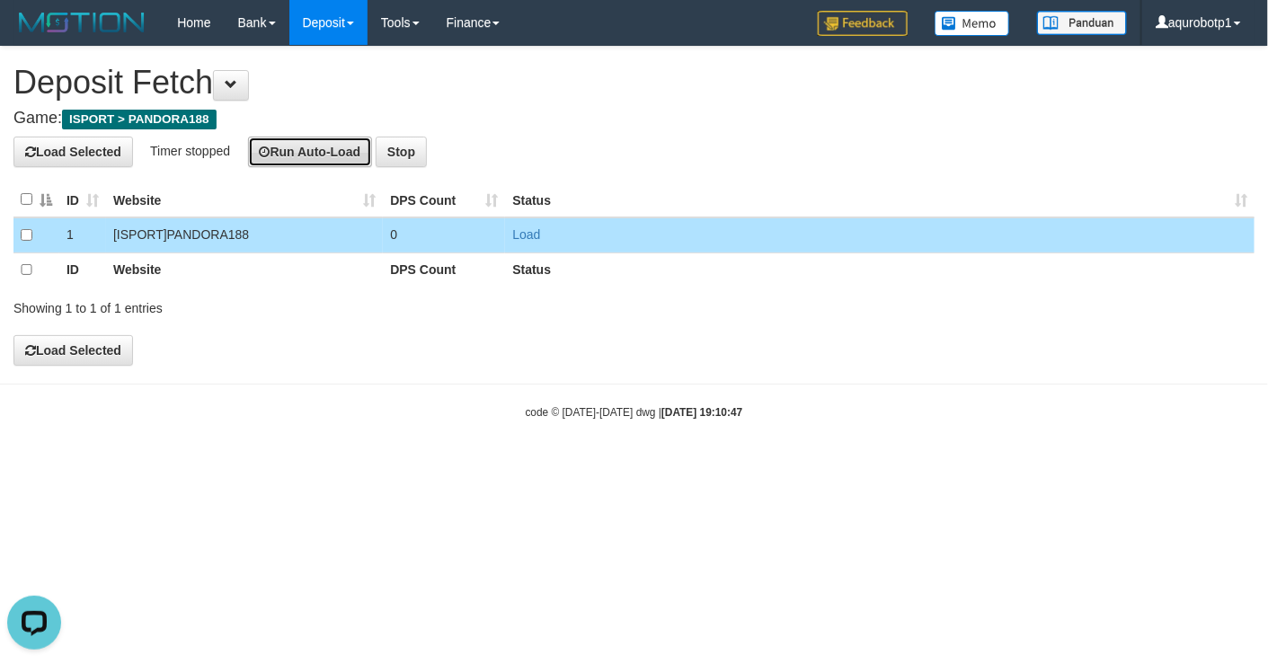
click at [319, 148] on button "Run Auto-Load" at bounding box center [310, 152] width 125 height 31
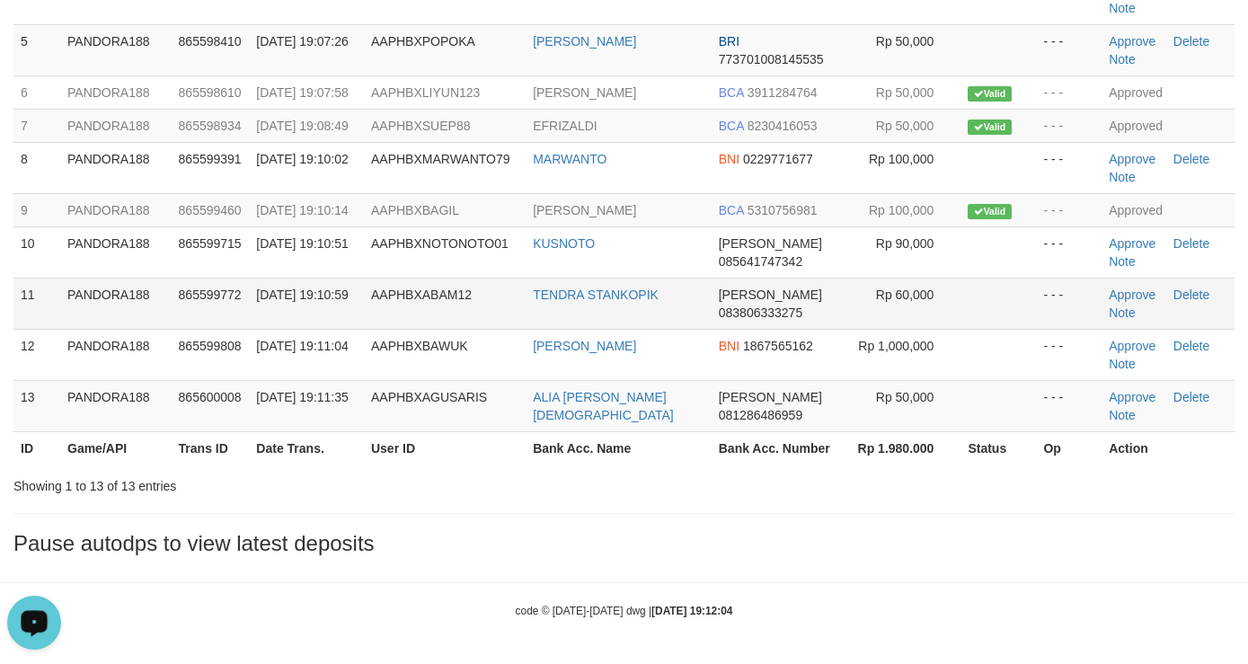
click at [961, 329] on td at bounding box center [998, 303] width 75 height 51
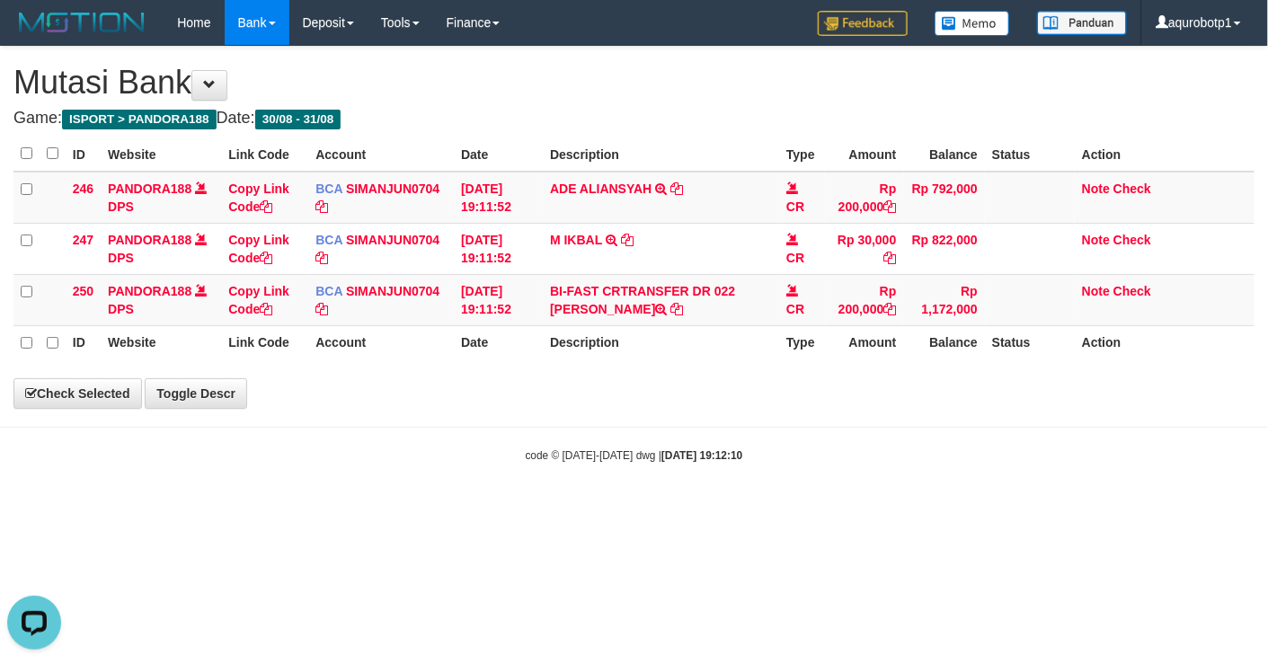
select select "***"
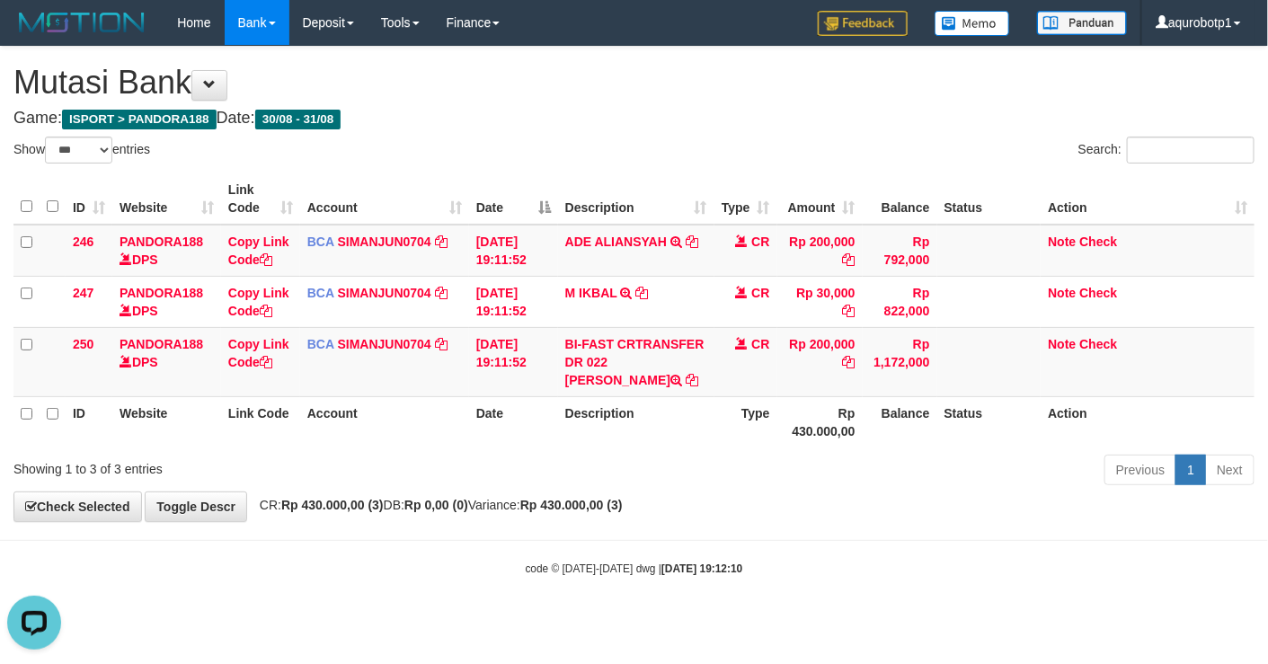
click at [807, 488] on div "Previous 1 Next" at bounding box center [898, 472] width 713 height 39
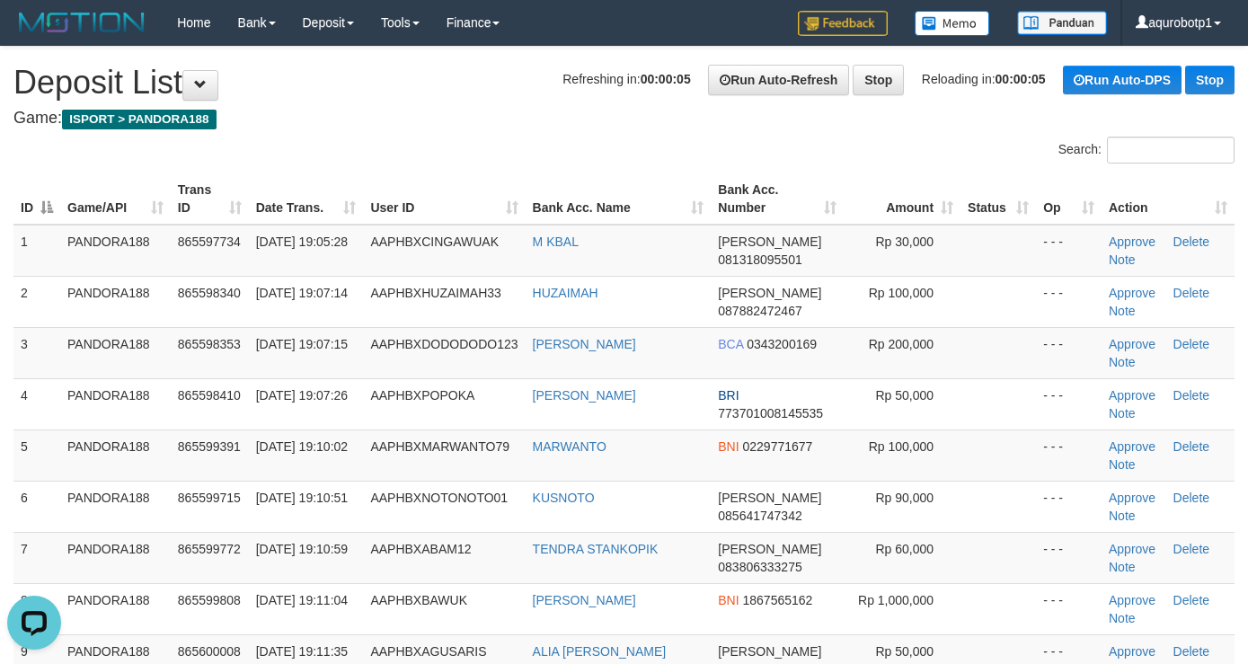
click at [597, 149] on div "Search:" at bounding box center [624, 152] width 1248 height 31
click at [447, 359] on td "AAPHBXDODODODO123" at bounding box center [444, 352] width 162 height 51
copy span "AAPHBXDODODODO123"
click at [1109, 343] on link "Approve" at bounding box center [1132, 344] width 47 height 14
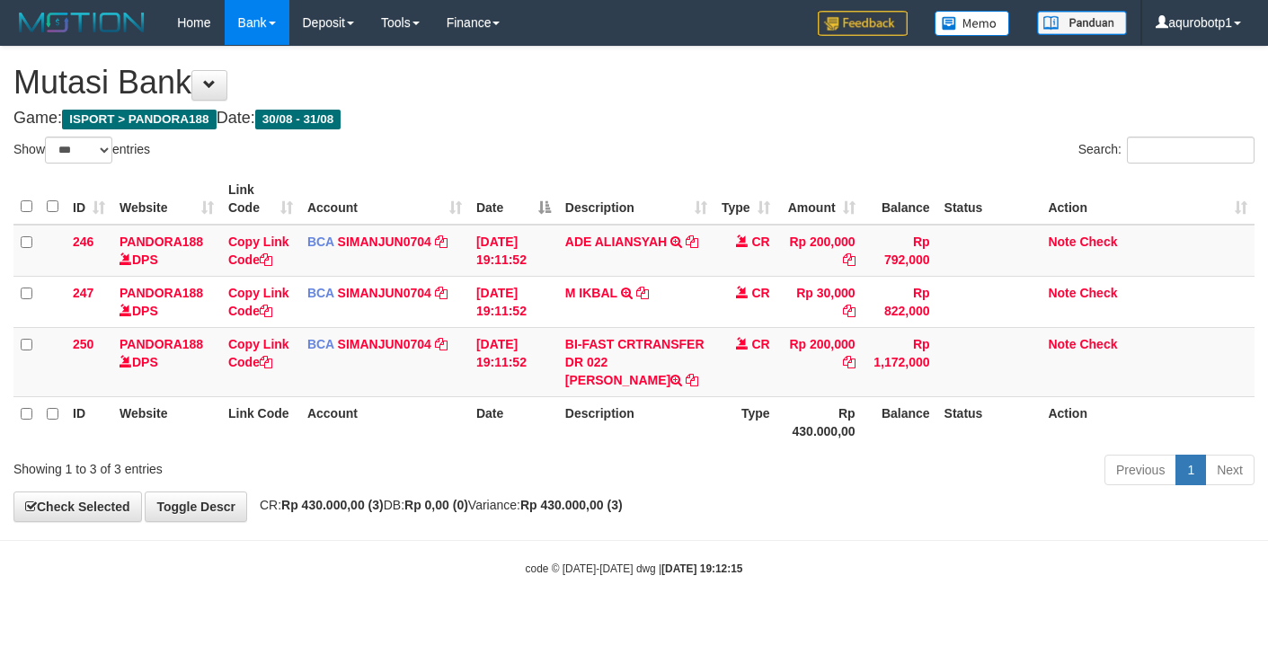
select select "***"
drag, startPoint x: 1057, startPoint y: 346, endPoint x: 1051, endPoint y: 329, distance: 17.9
click at [1057, 346] on link "Note" at bounding box center [1062, 344] width 28 height 14
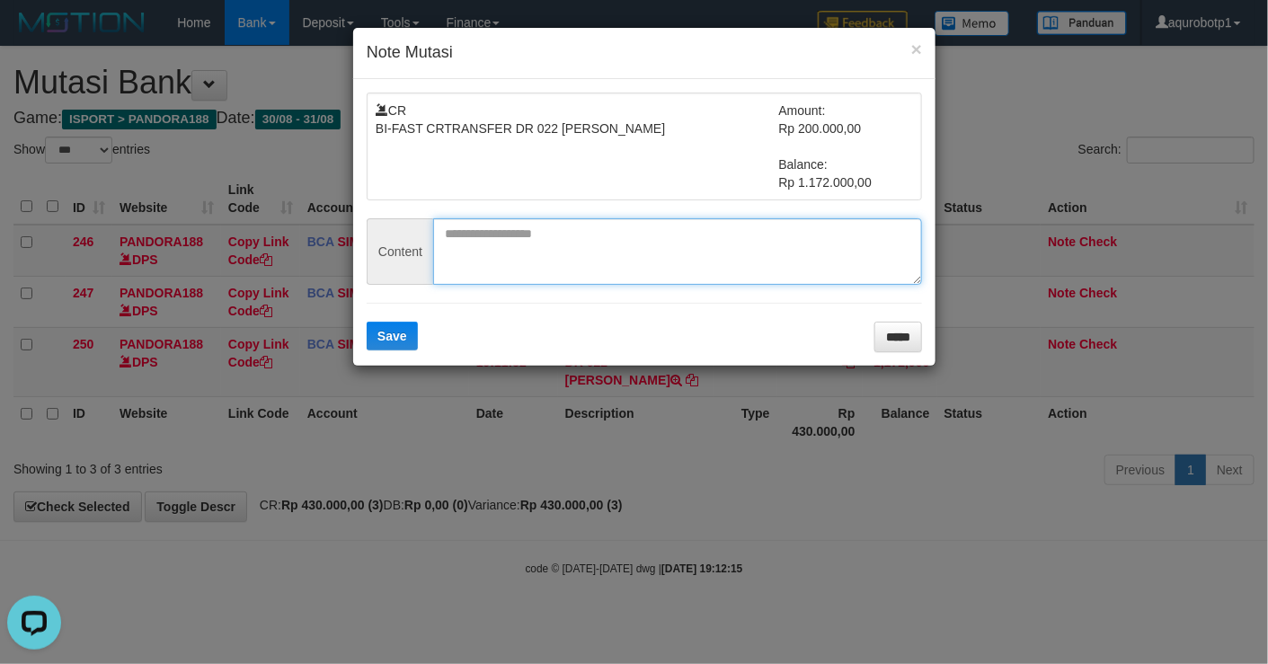
click at [607, 252] on textarea at bounding box center [677, 251] width 489 height 66
paste textarea "**********"
type textarea "**********"
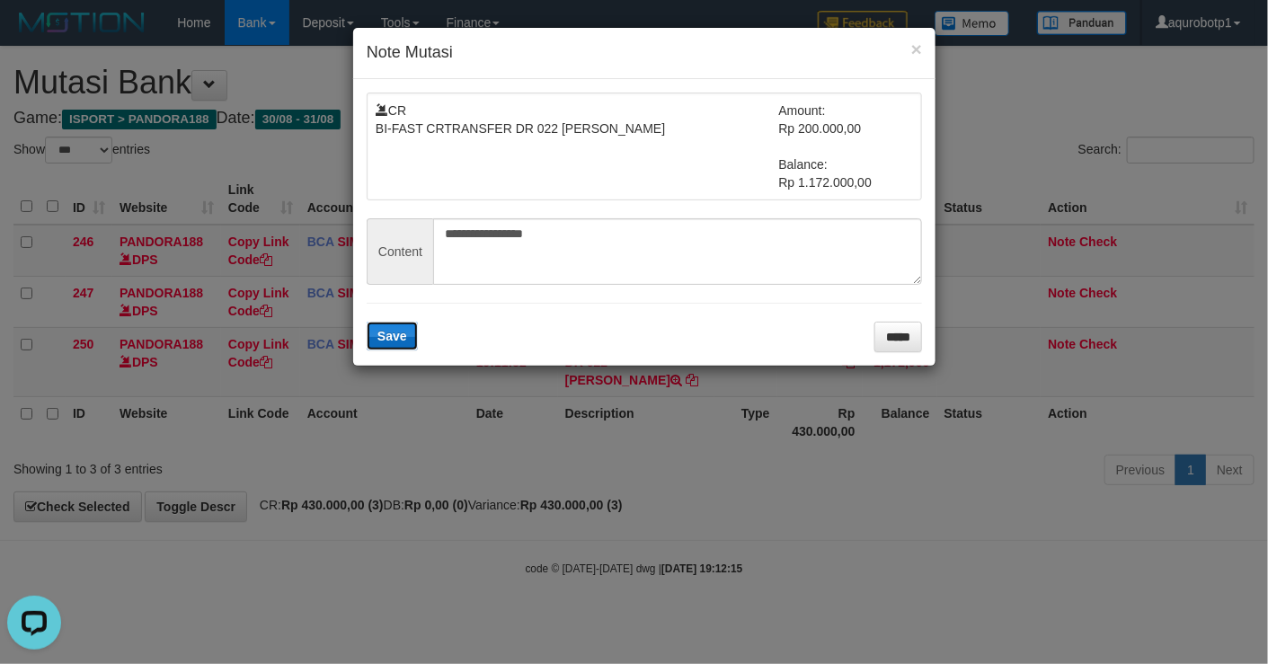
drag, startPoint x: 394, startPoint y: 341, endPoint x: 394, endPoint y: 27, distance: 313.6
click at [394, 341] on span "Save" at bounding box center [392, 336] width 30 height 14
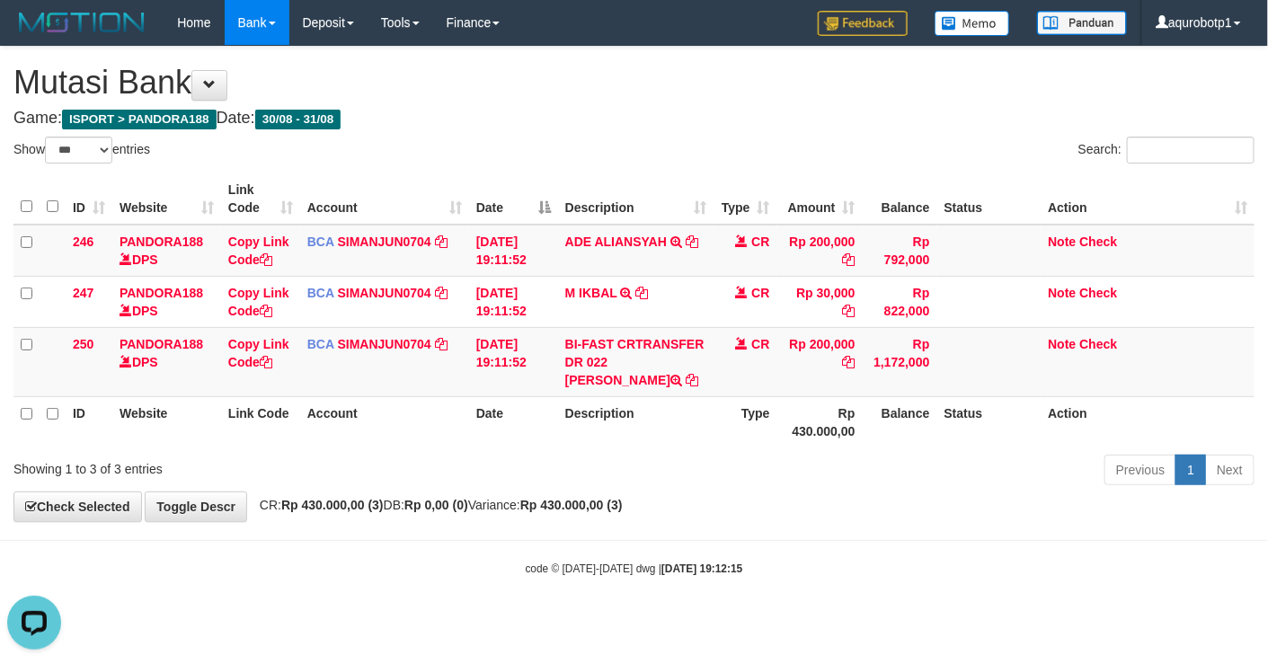
click at [844, 569] on div "code © [DATE]-[DATE] dwg | [DATE] 19:12:15" at bounding box center [634, 568] width 1268 height 18
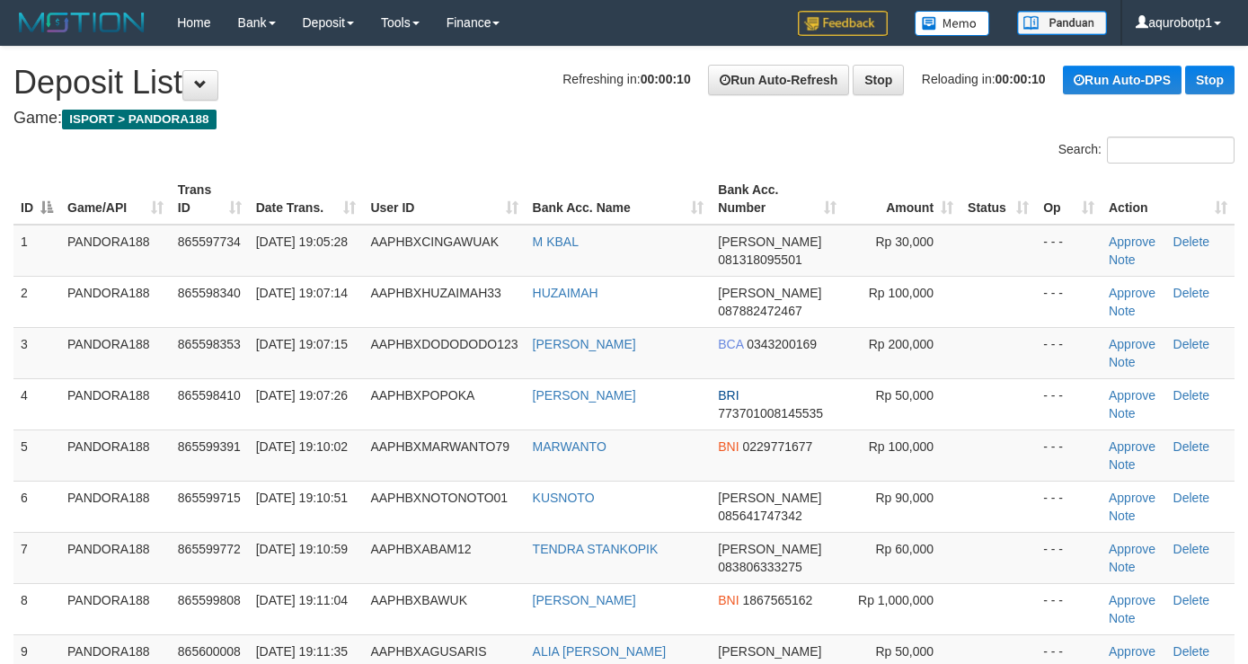
click at [998, 407] on td at bounding box center [998, 403] width 75 height 51
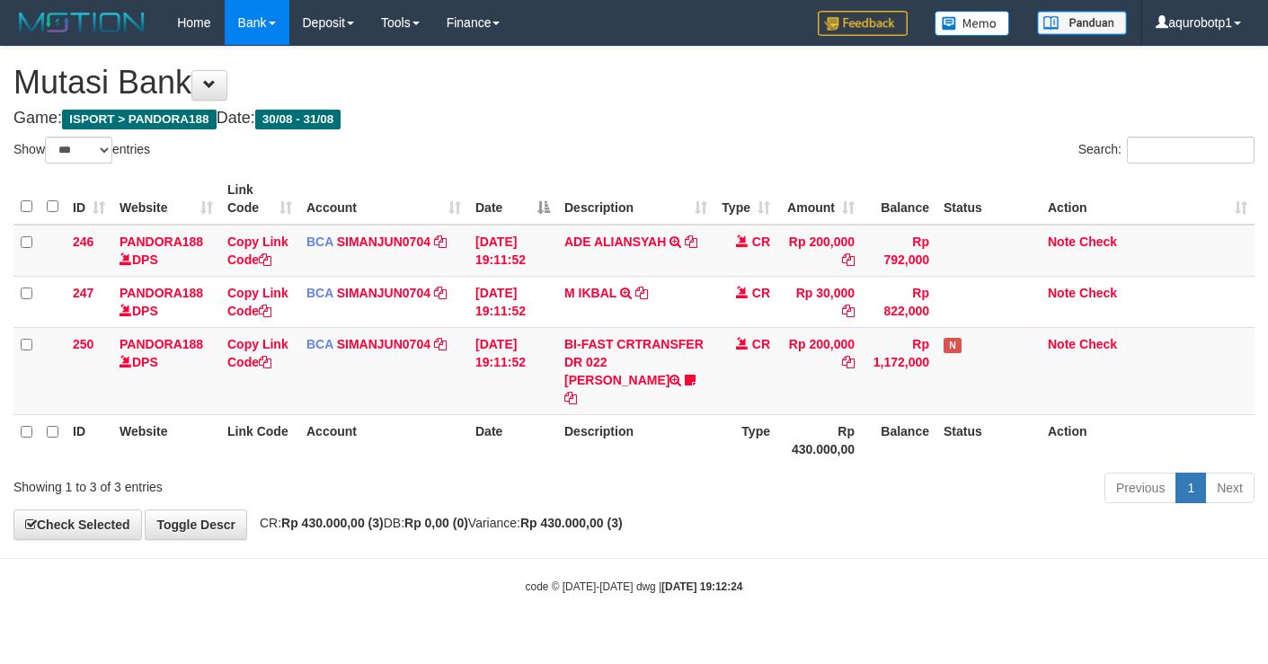
select select "***"
click at [1101, 345] on link "Check" at bounding box center [1098, 344] width 38 height 14
click at [1006, 442] on th "Status" at bounding box center [988, 439] width 104 height 51
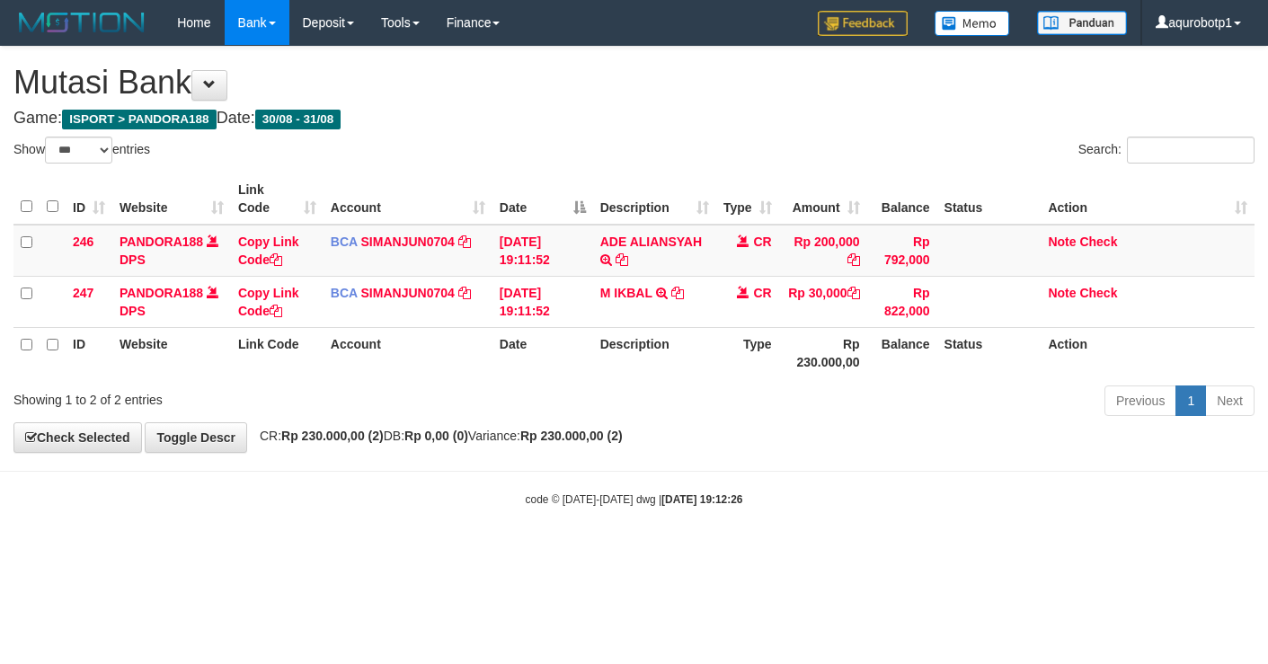
select select "***"
click at [952, 389] on div "Previous 1 Next" at bounding box center [898, 403] width 713 height 39
click at [658, 249] on td "ADE ALIANSYAH TRSF E-BANKING CR 08/31 628K1 ADE ALIANSYAH" at bounding box center [654, 251] width 123 height 52
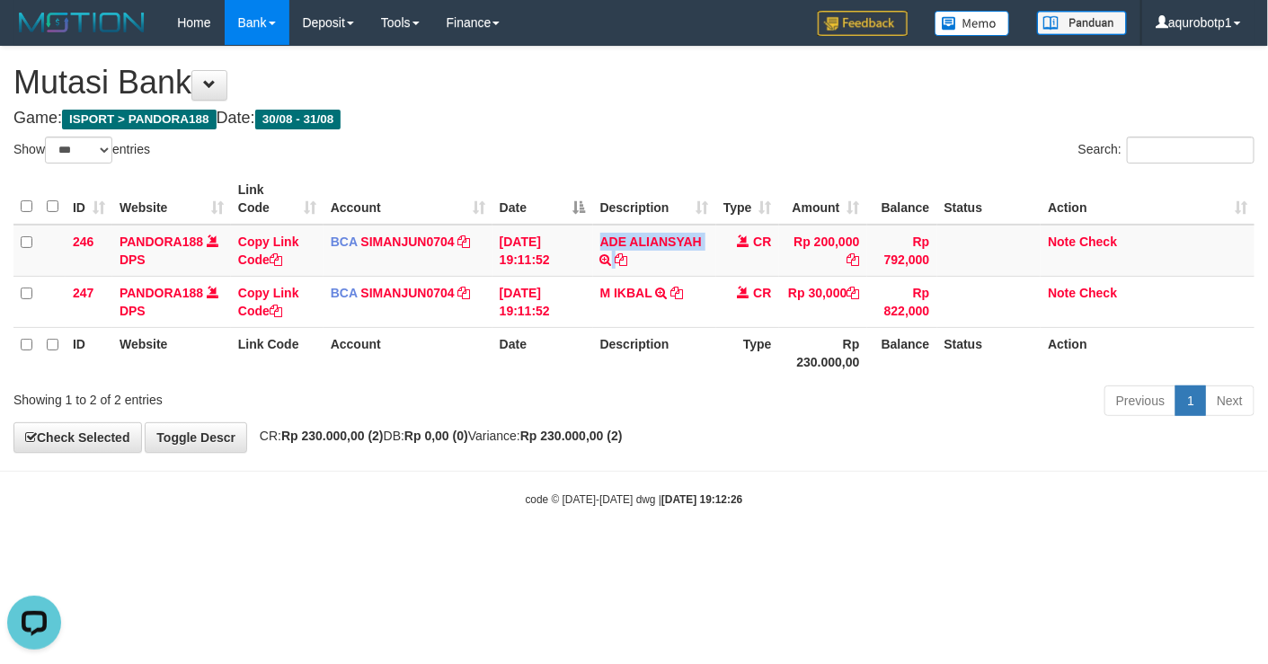
copy td "ADE ALIANSYAH"
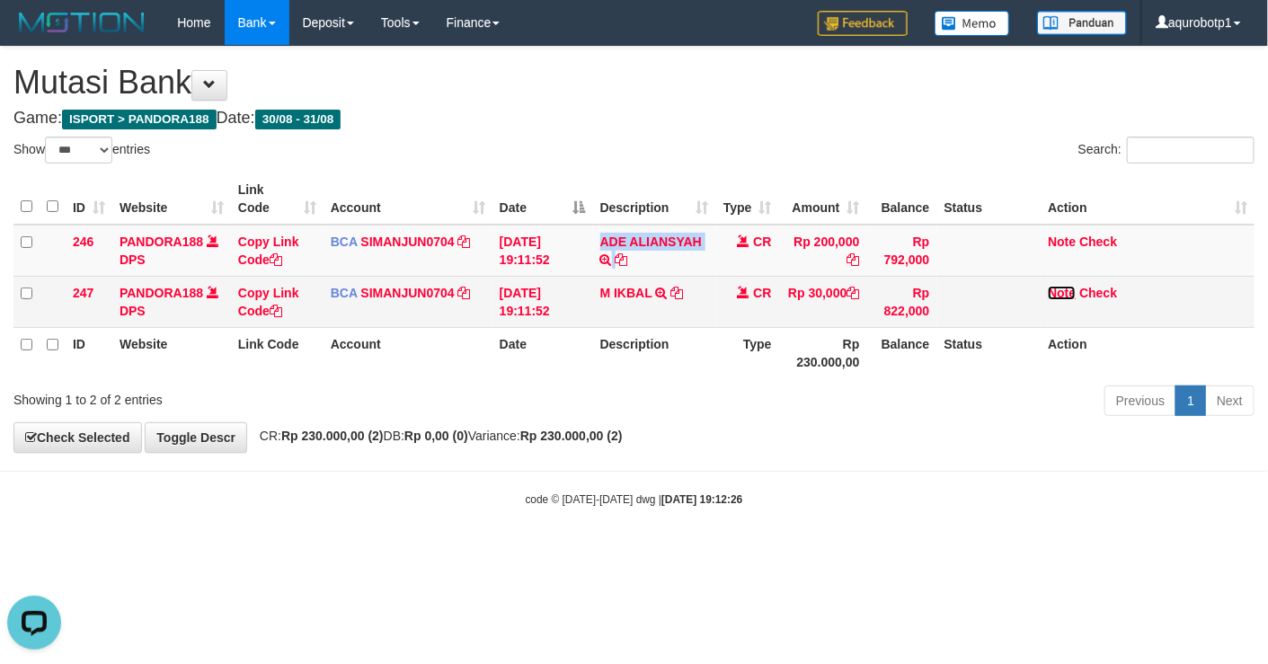
click at [1058, 294] on link "Note" at bounding box center [1062, 293] width 28 height 14
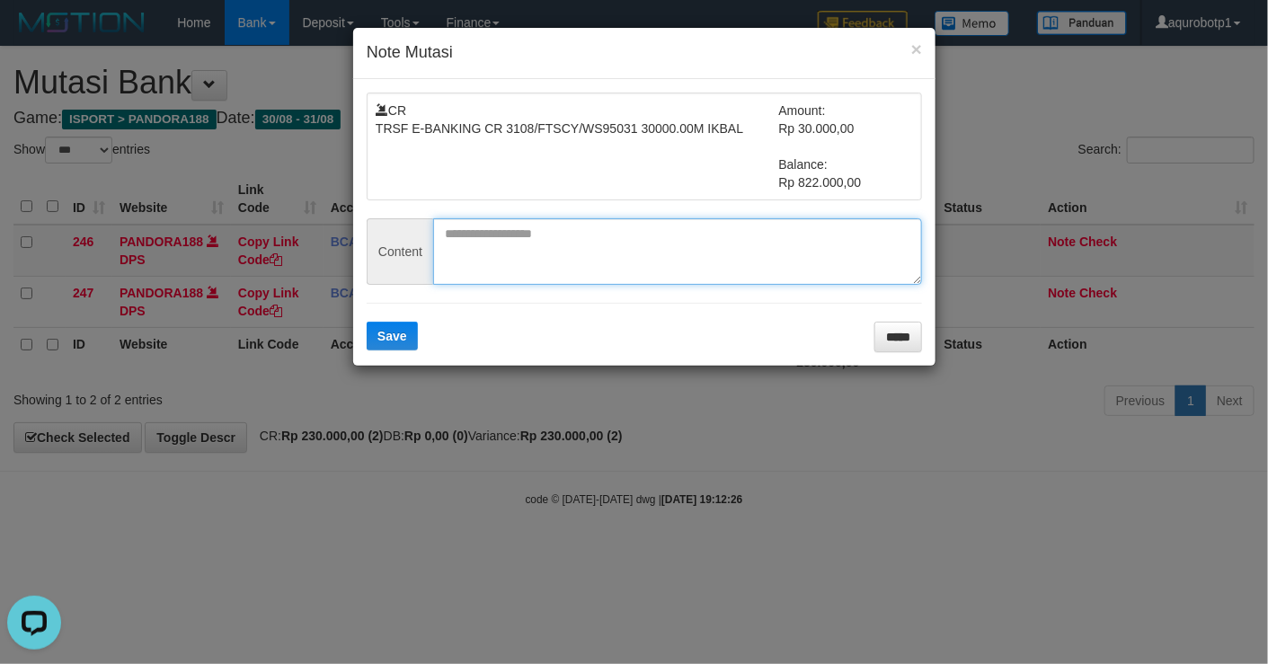
click at [558, 245] on textarea at bounding box center [677, 251] width 489 height 66
paste textarea "**********"
type textarea "**********"
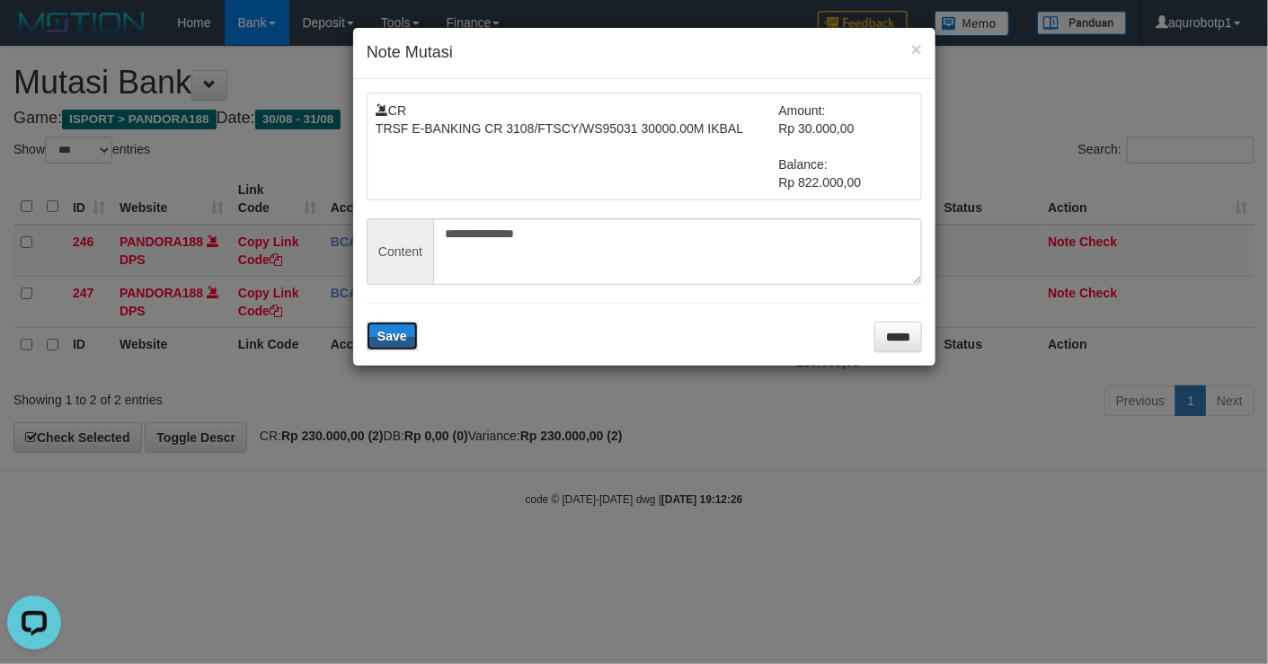
drag, startPoint x: 389, startPoint y: 341, endPoint x: 523, endPoint y: 214, distance: 184.3
click at [389, 338] on span "Save" at bounding box center [392, 336] width 30 height 14
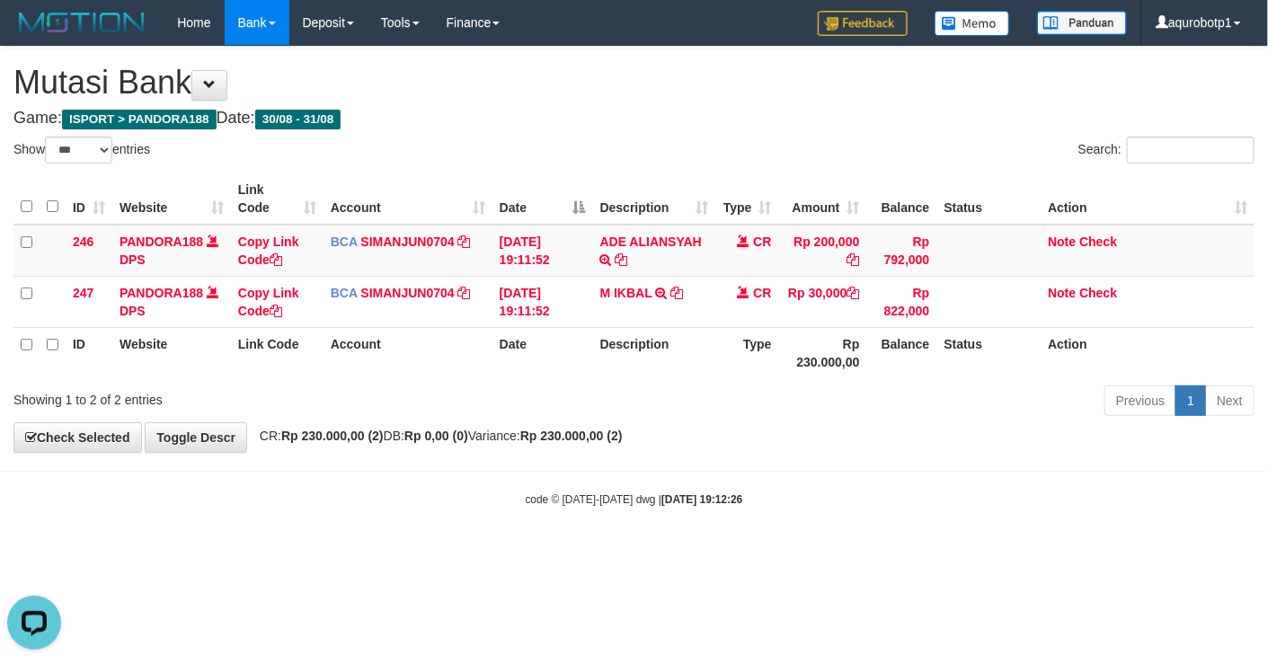
click at [766, 416] on div "Previous 1 Next" at bounding box center [898, 403] width 713 height 39
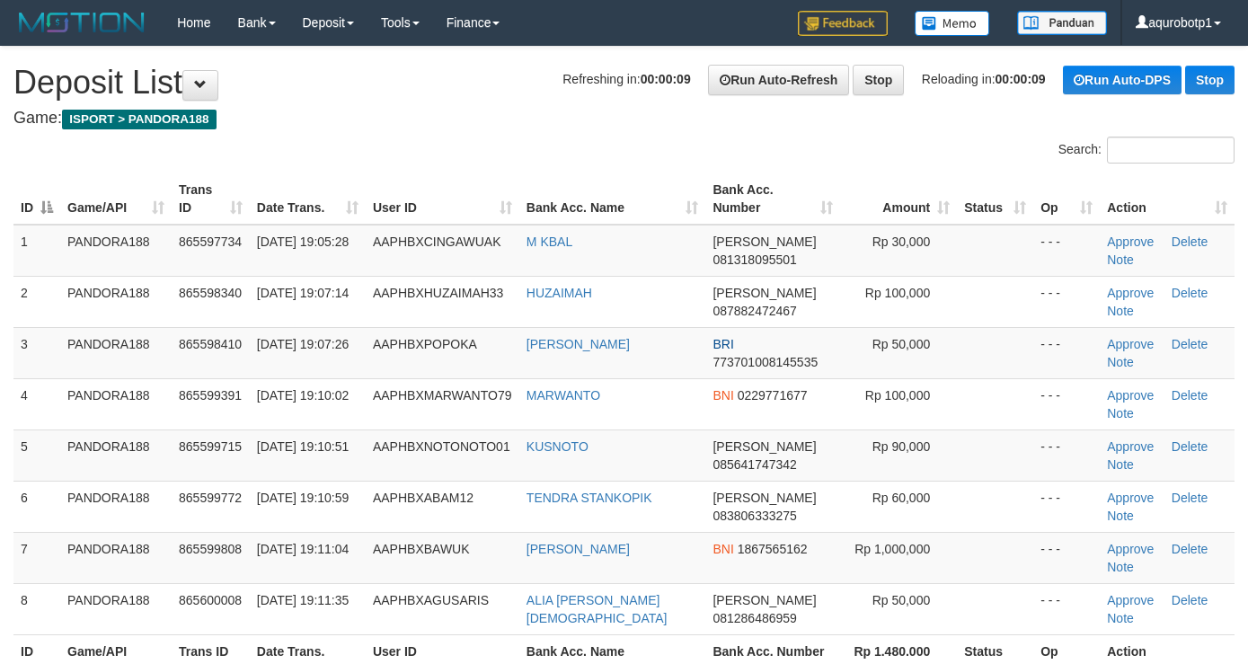
drag, startPoint x: 672, startPoint y: 128, endPoint x: 683, endPoint y: 208, distance: 81.6
click at [672, 128] on div "**********" at bounding box center [624, 407] width 1248 height 721
click at [462, 256] on td "AAPHBXCINGAWUAK" at bounding box center [443, 251] width 154 height 52
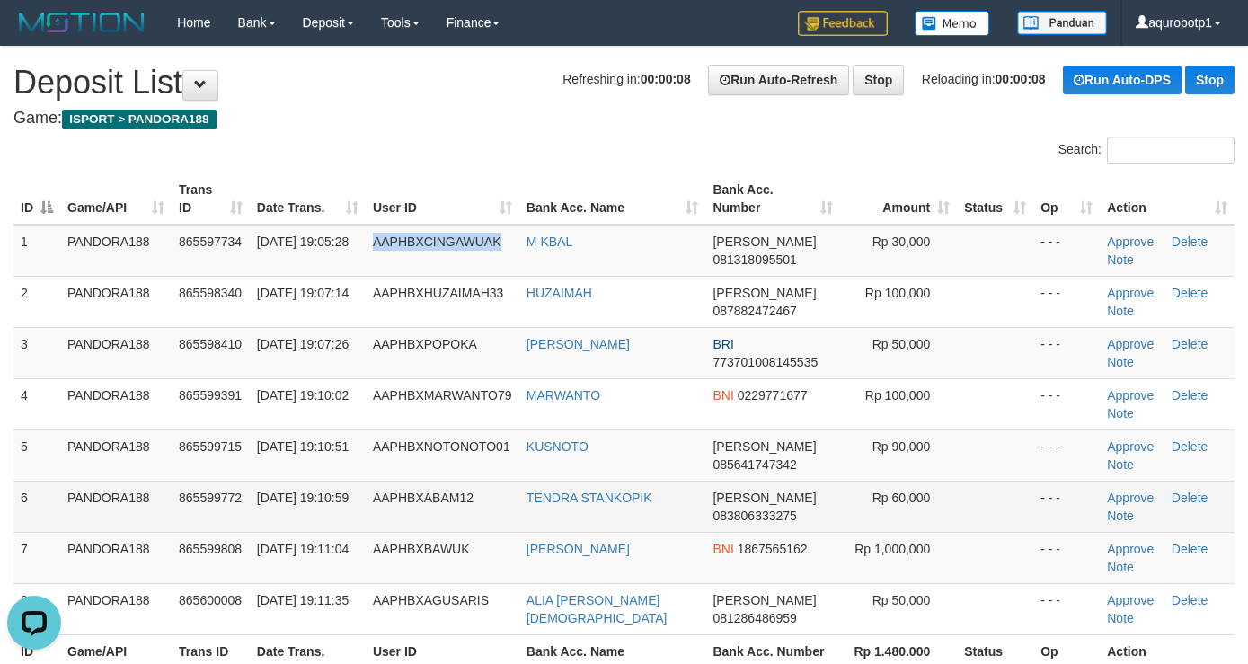
copy span "AAPHBXCINGAWUAK"
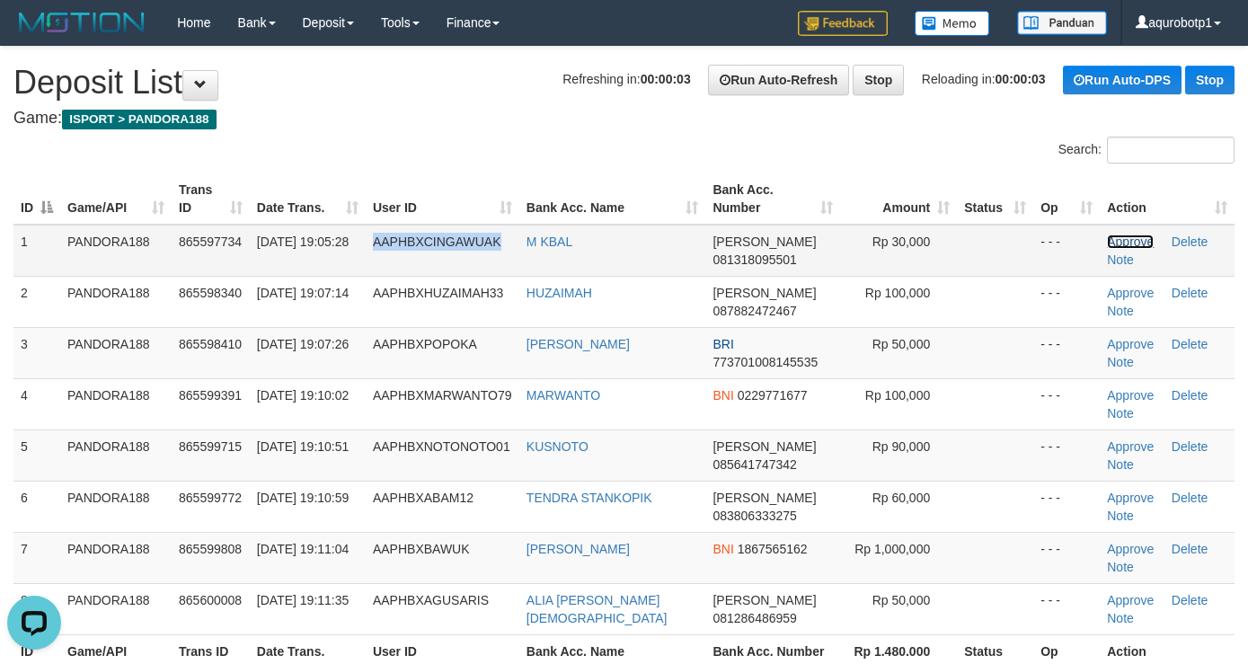
click at [1120, 235] on link "Approve" at bounding box center [1130, 242] width 47 height 14
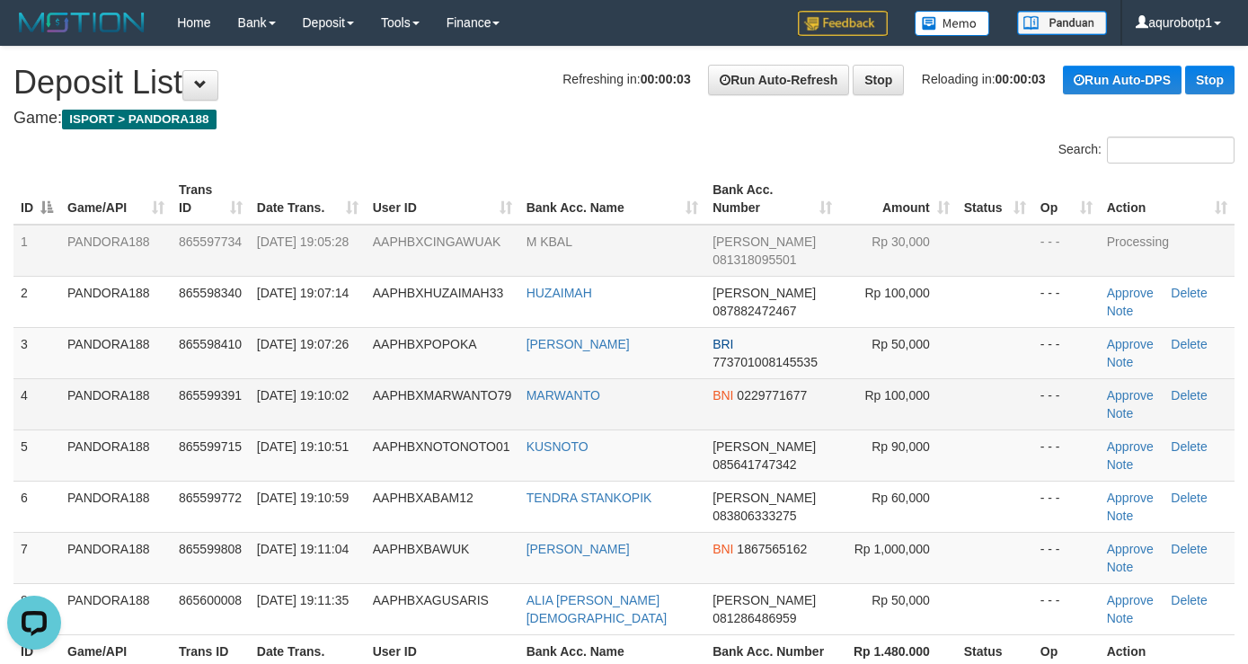
click at [925, 411] on td "Rp 100,000" at bounding box center [898, 403] width 118 height 51
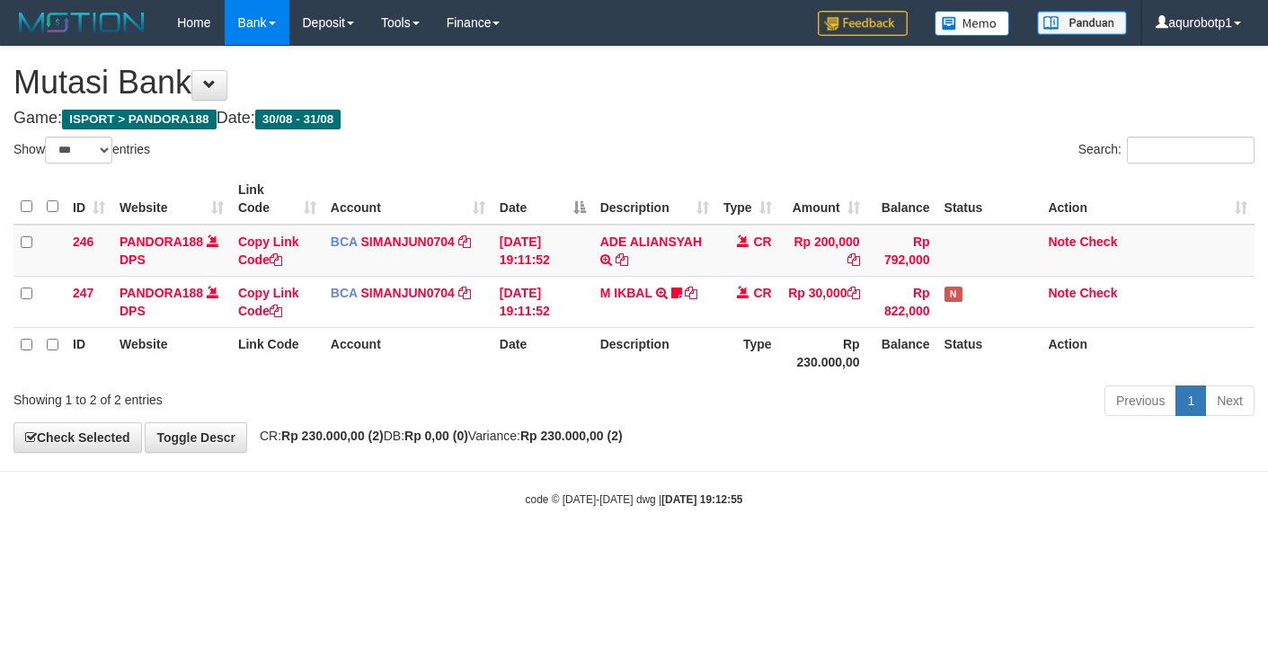
select select "***"
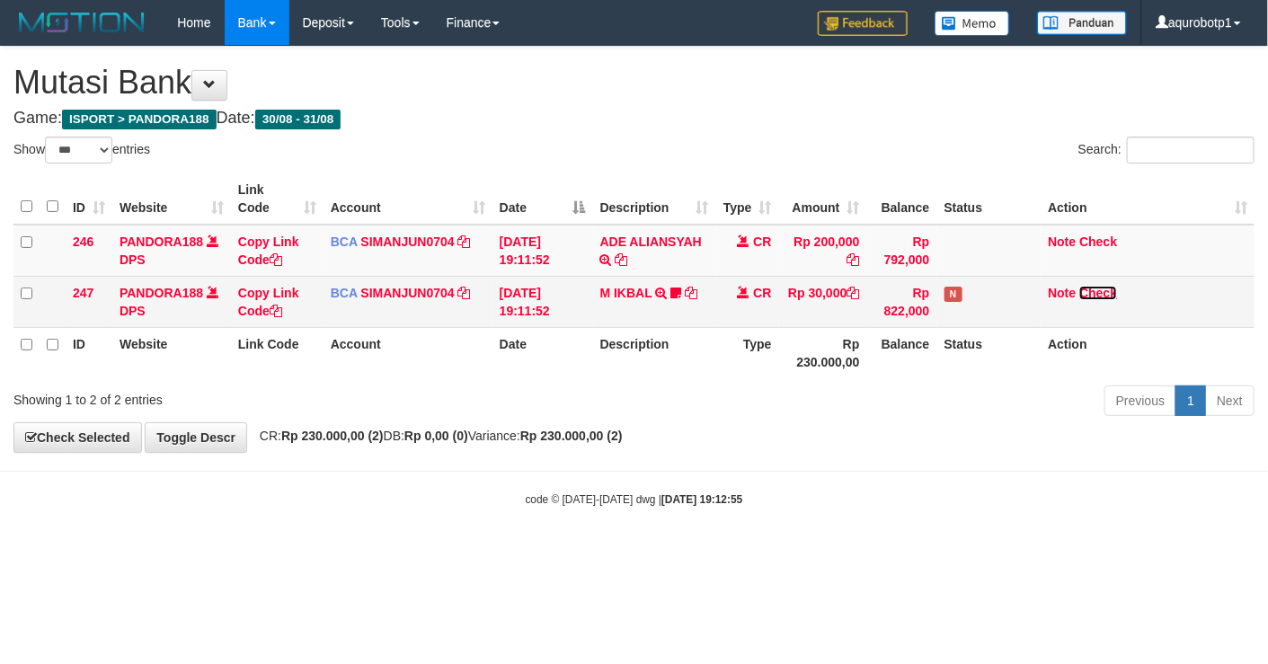
click at [1094, 297] on link "Check" at bounding box center [1098, 293] width 38 height 14
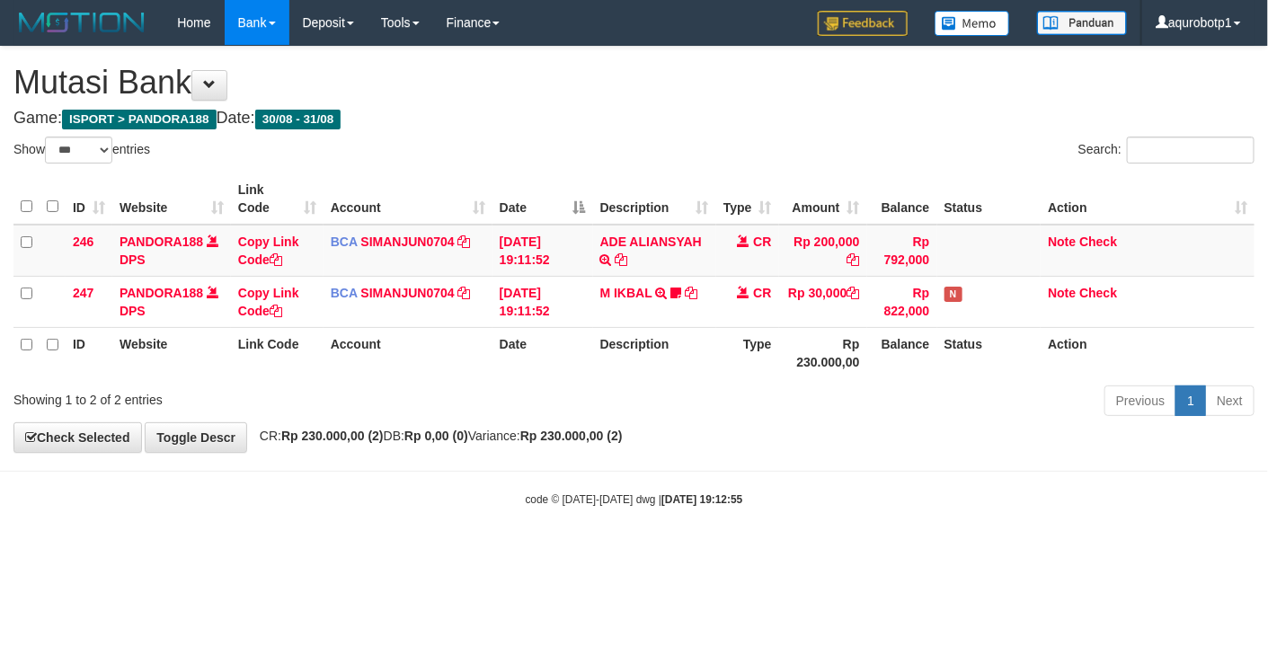
click at [1005, 380] on div "ID Website Link Code Account Date Description Type Amount Balance Status Action…" at bounding box center [634, 276] width 1268 height 216
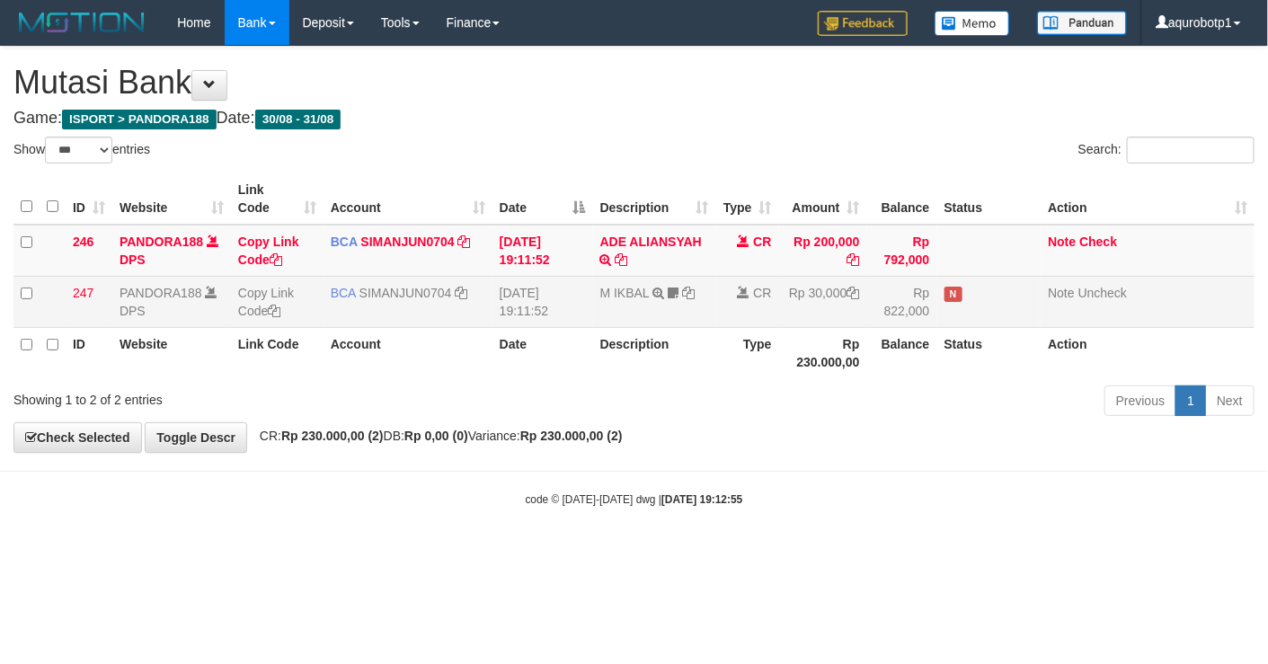
drag, startPoint x: 911, startPoint y: 432, endPoint x: 111, endPoint y: 315, distance: 808.2
click at [901, 432] on div "**********" at bounding box center [634, 249] width 1268 height 405
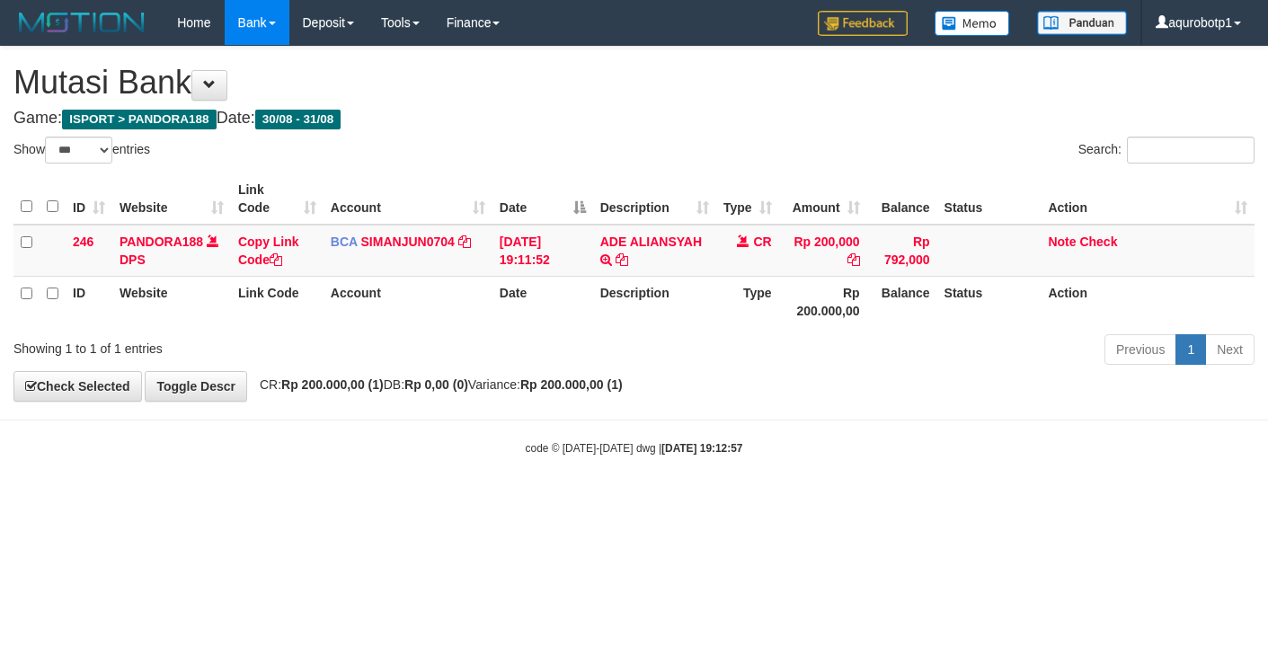
select select "***"
click at [802, 359] on div "Previous 1 Next" at bounding box center [898, 351] width 713 height 39
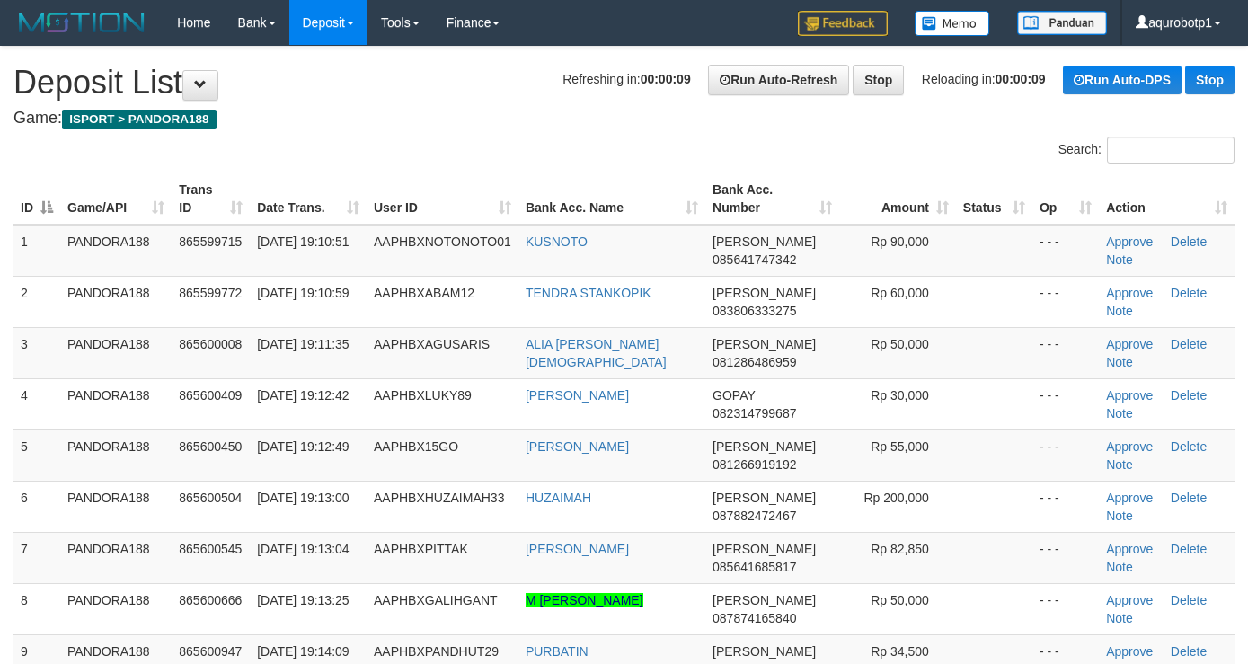
drag, startPoint x: 462, startPoint y: 117, endPoint x: 346, endPoint y: 8, distance: 158.9
click at [458, 106] on div "**********" at bounding box center [624, 510] width 1248 height 926
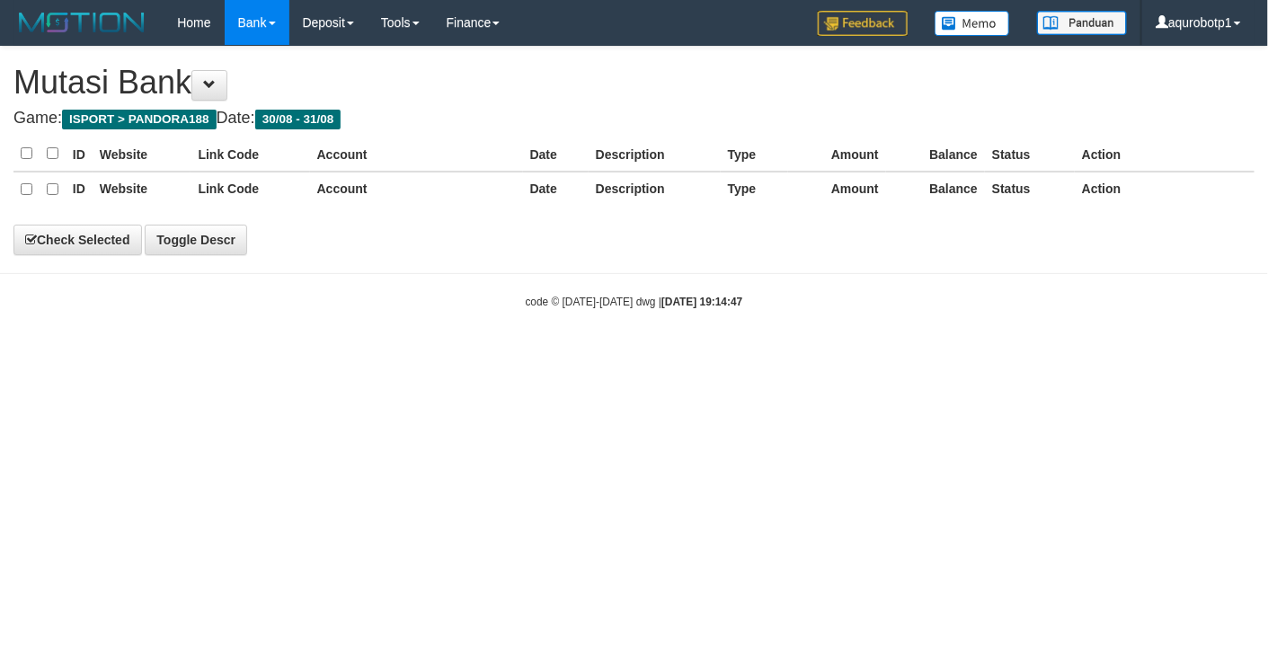
select select "***"
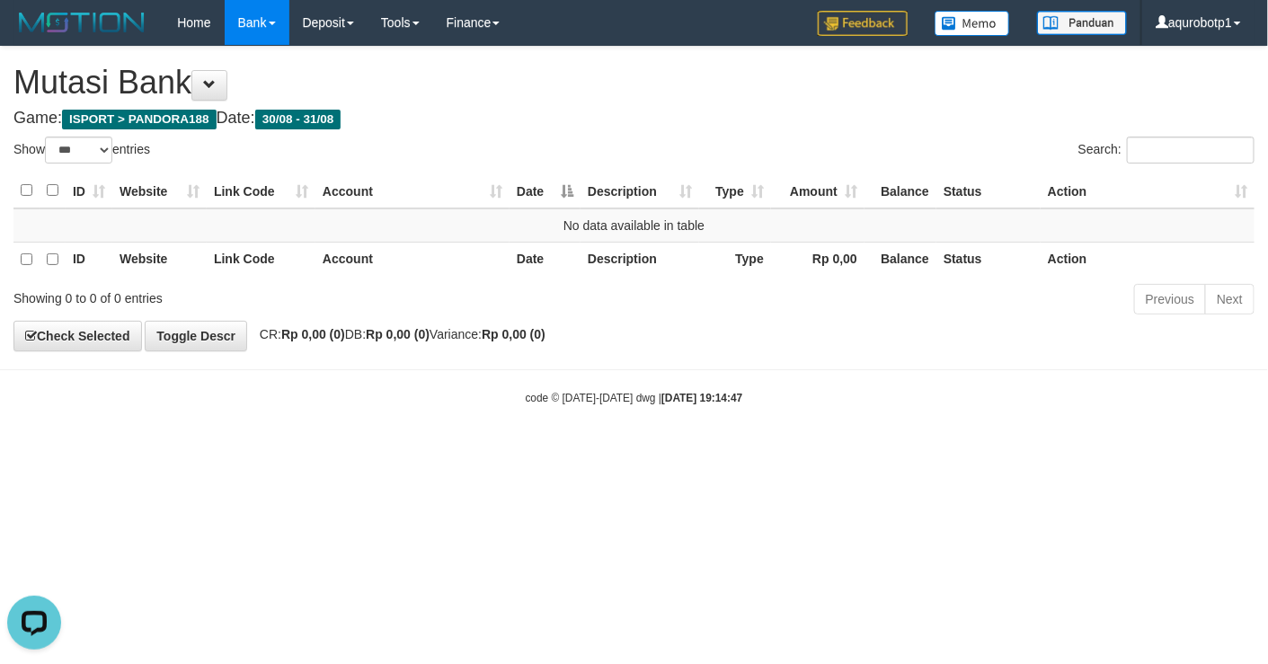
click at [782, 451] on html "Toggle navigation Home Bank Account List Load By Website Group [ISPORT] PANDORA…" at bounding box center [634, 225] width 1268 height 451
select select "***"
click at [753, 310] on div "Previous Next" at bounding box center [898, 301] width 713 height 39
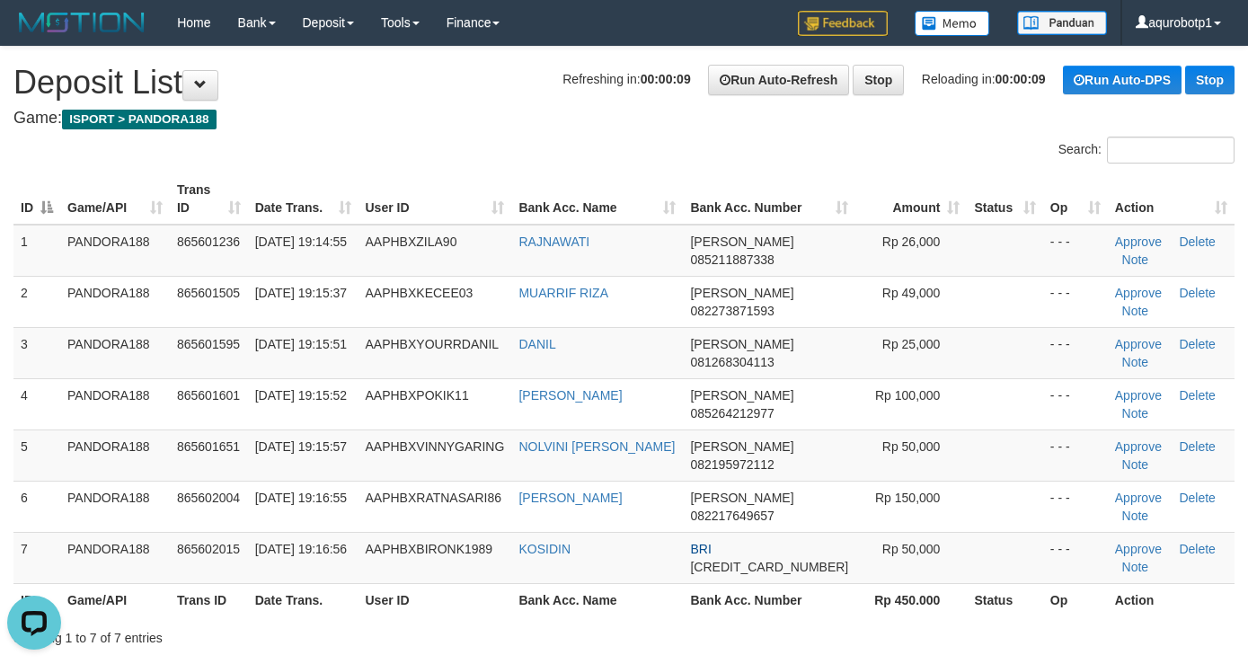
drag, startPoint x: 448, startPoint y: 103, endPoint x: 368, endPoint y: 84, distance: 83.3
click at [448, 103] on div "**********" at bounding box center [624, 381] width 1248 height 669
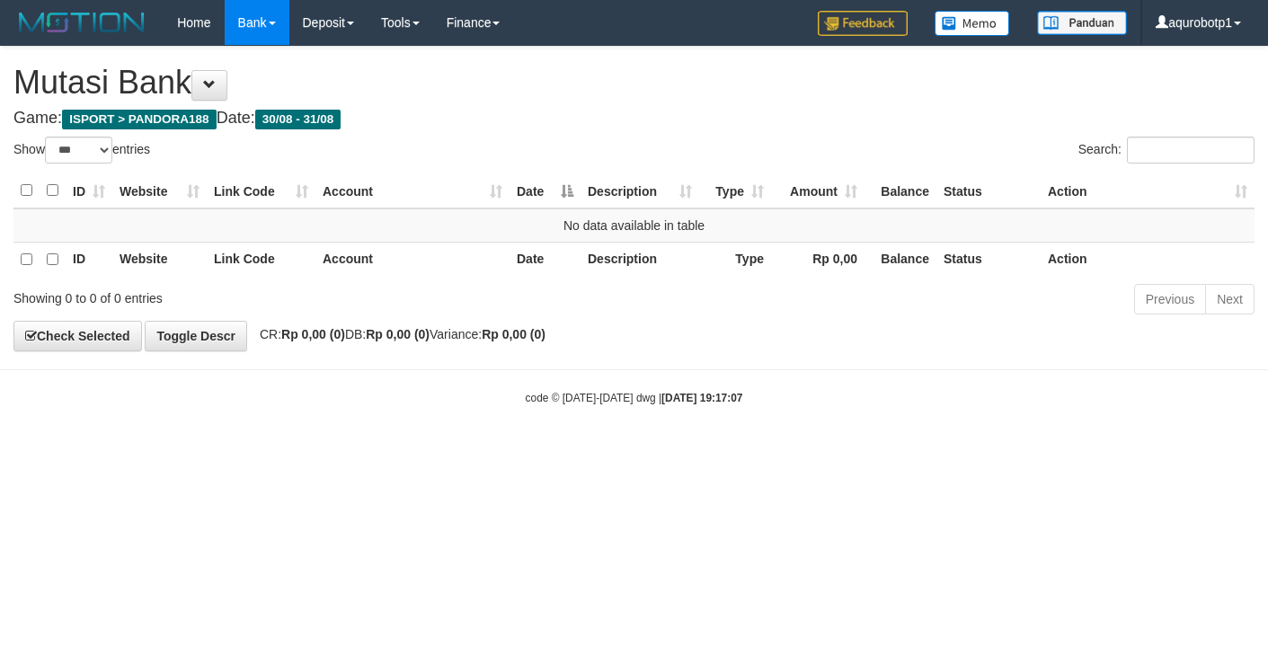
select select "***"
drag, startPoint x: 791, startPoint y: 386, endPoint x: 456, endPoint y: 76, distance: 455.9
click at [791, 381] on body "Toggle navigation Home Bank Account List Load By Website Group [ISPORT] PANDORA…" at bounding box center [634, 225] width 1268 height 451
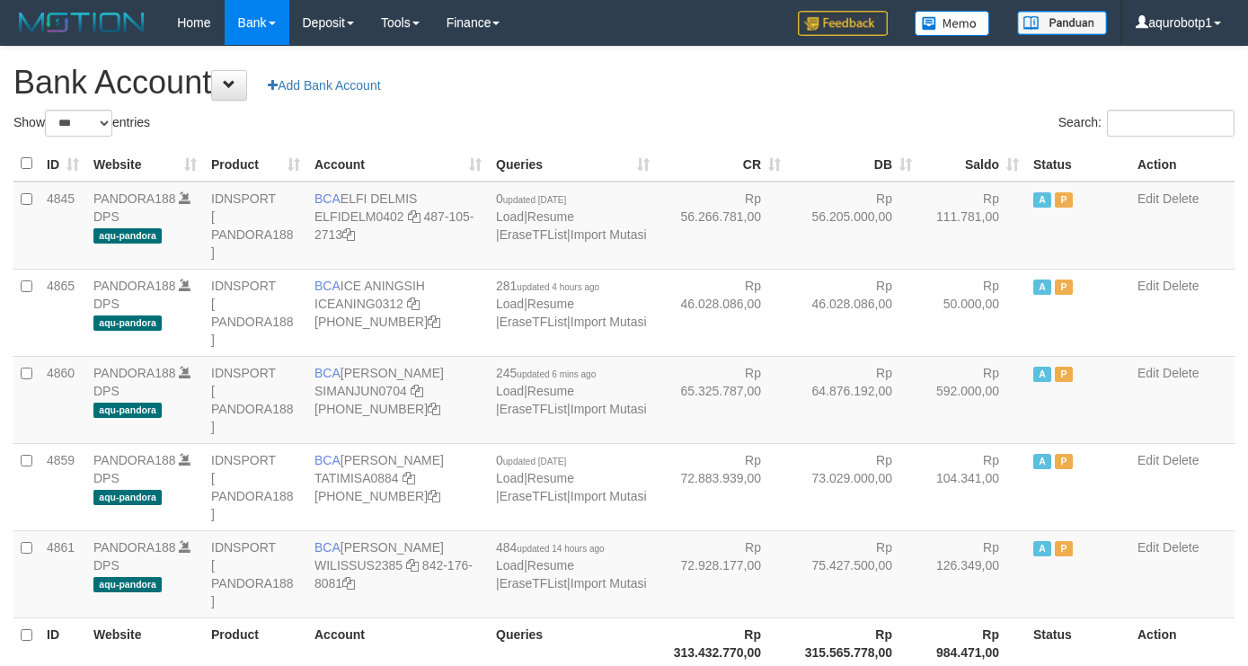
select select "***"
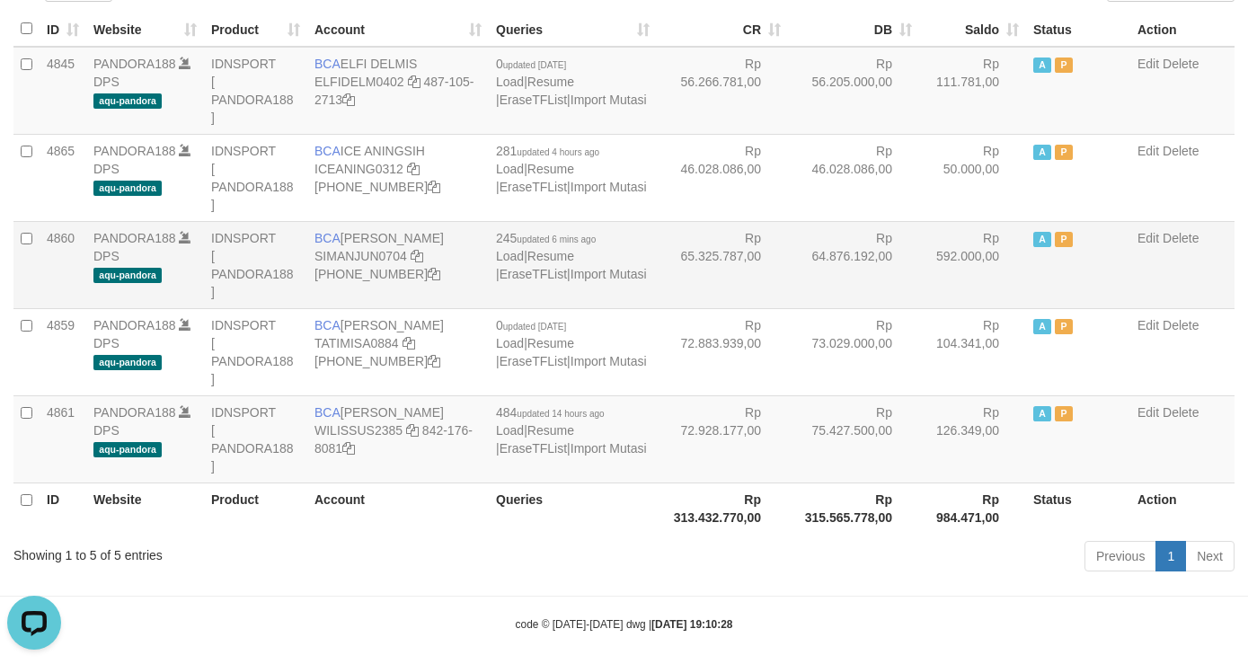
scroll to position [154, 0]
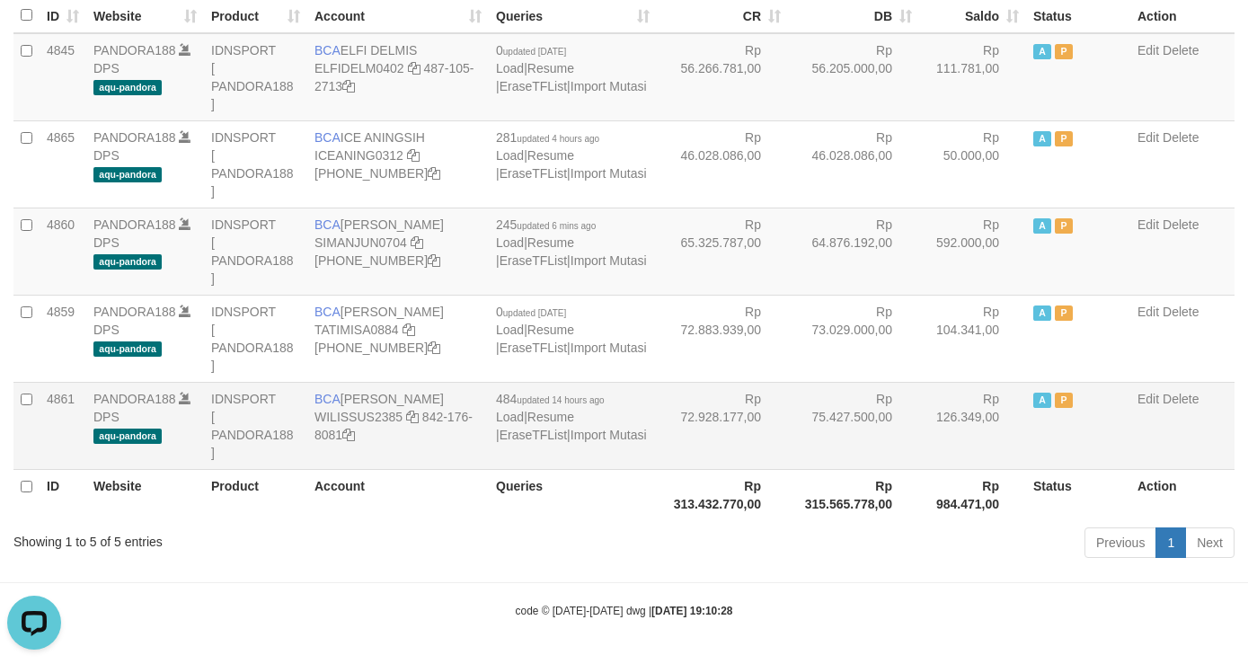
drag, startPoint x: 775, startPoint y: 548, endPoint x: 706, endPoint y: 432, distance: 134.5
click at [771, 540] on div "Previous 1 Next" at bounding box center [884, 545] width 701 height 39
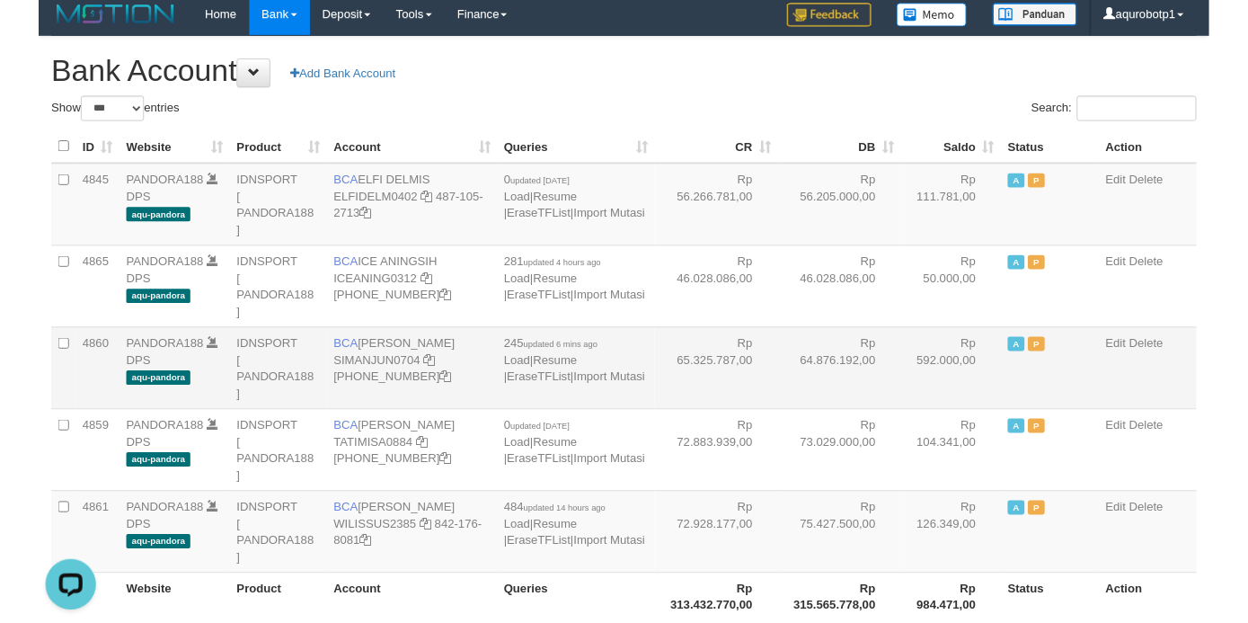
scroll to position [0, 0]
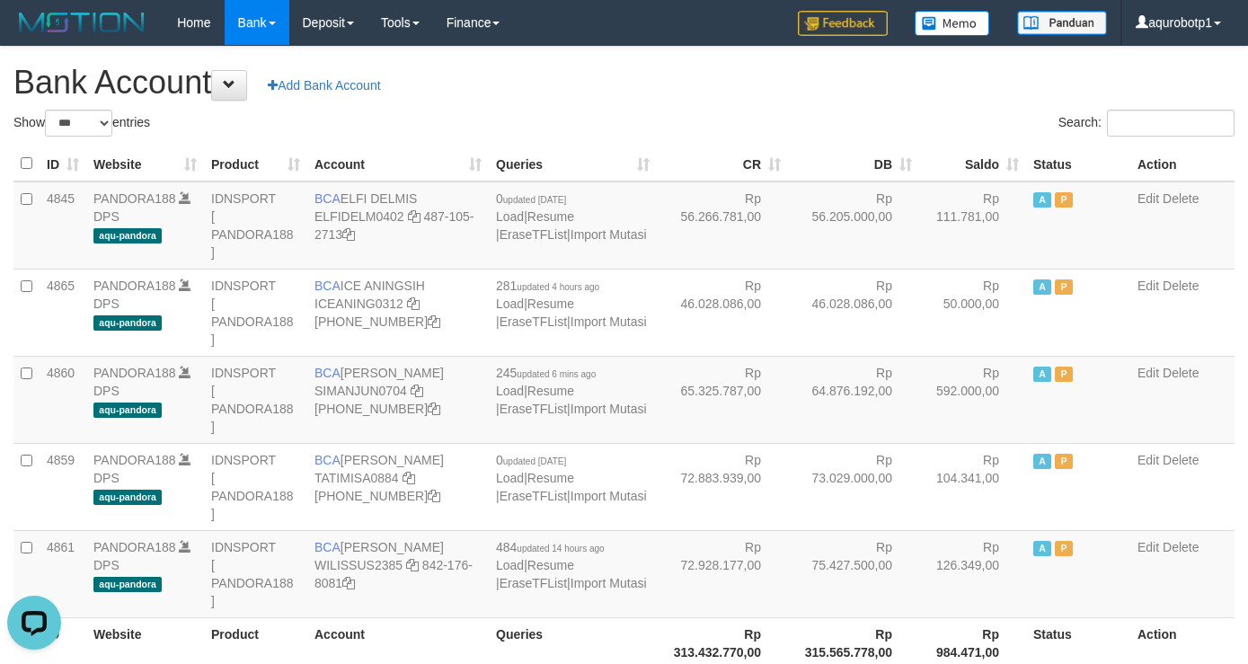
click at [590, 122] on div "Show ** ** ** *** *** entries" at bounding box center [312, 125] width 598 height 31
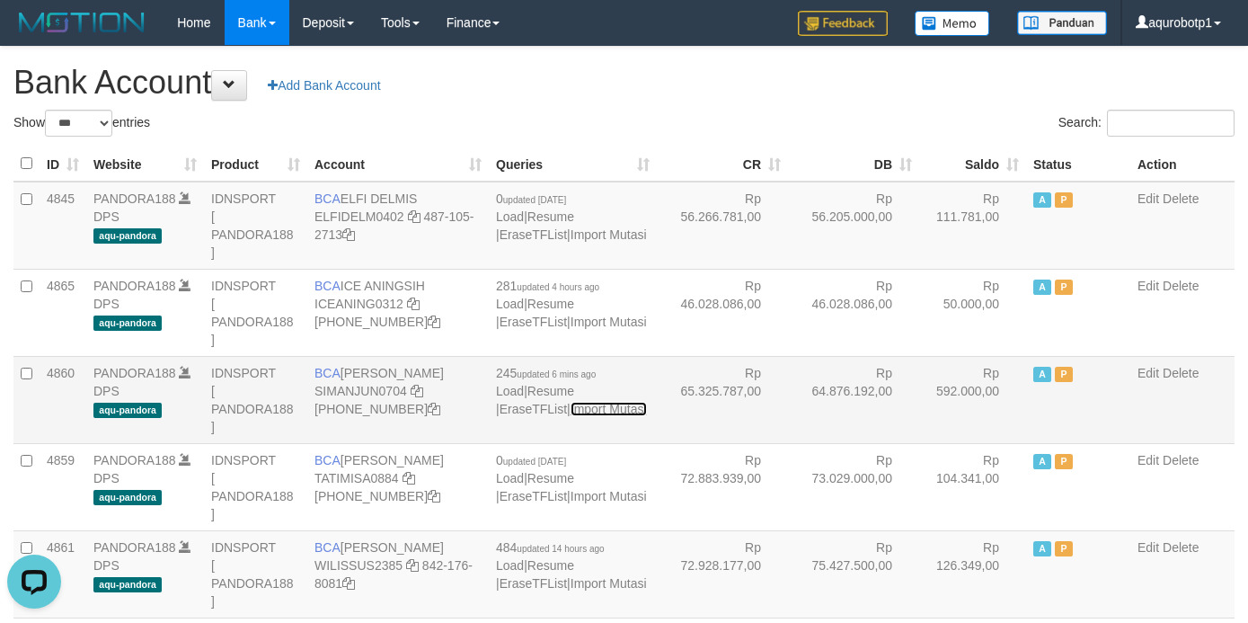
click at [589, 411] on link "Import Mutasi" at bounding box center [609, 409] width 76 height 14
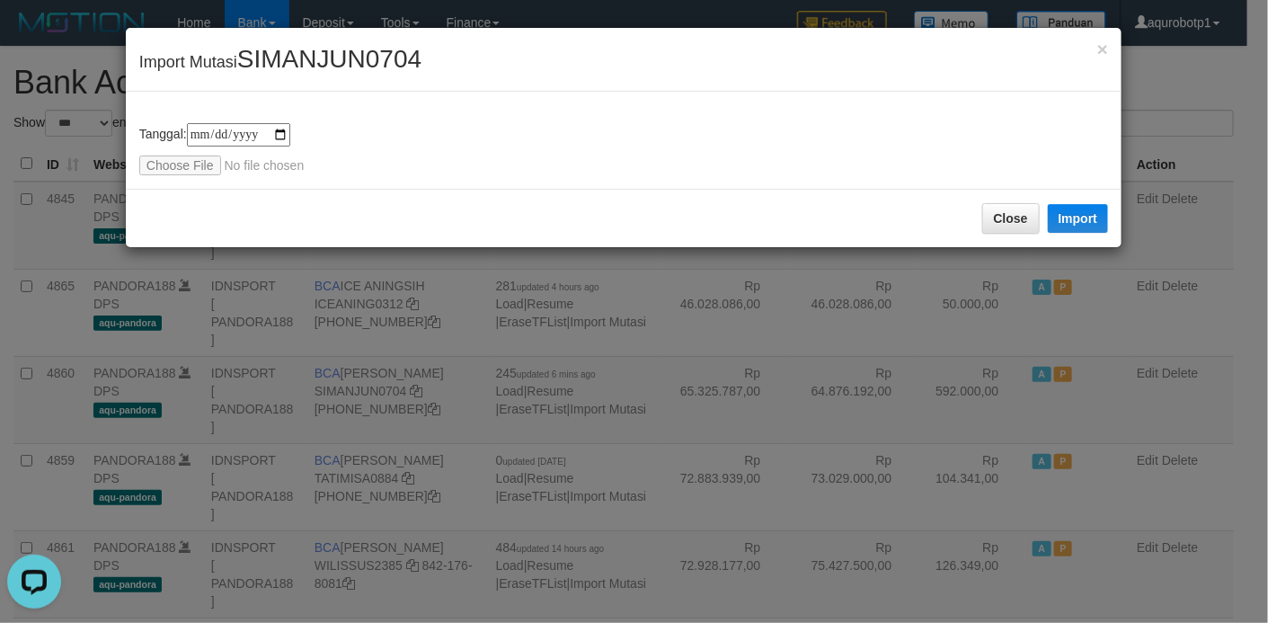
click at [392, 59] on span "SIMANJUN0704" at bounding box center [329, 59] width 184 height 28
copy span "SIMANJUN0704"
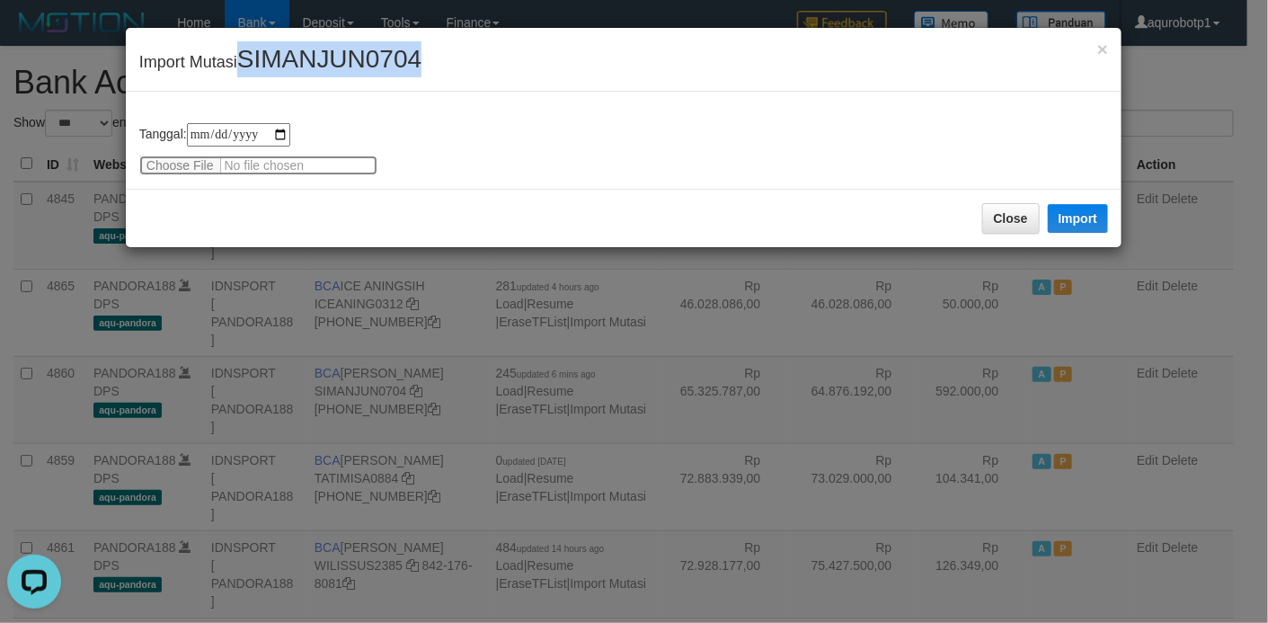
click at [175, 162] on input "file" at bounding box center [258, 165] width 238 height 20
click at [1058, 218] on button "Import" at bounding box center [1078, 218] width 61 height 29
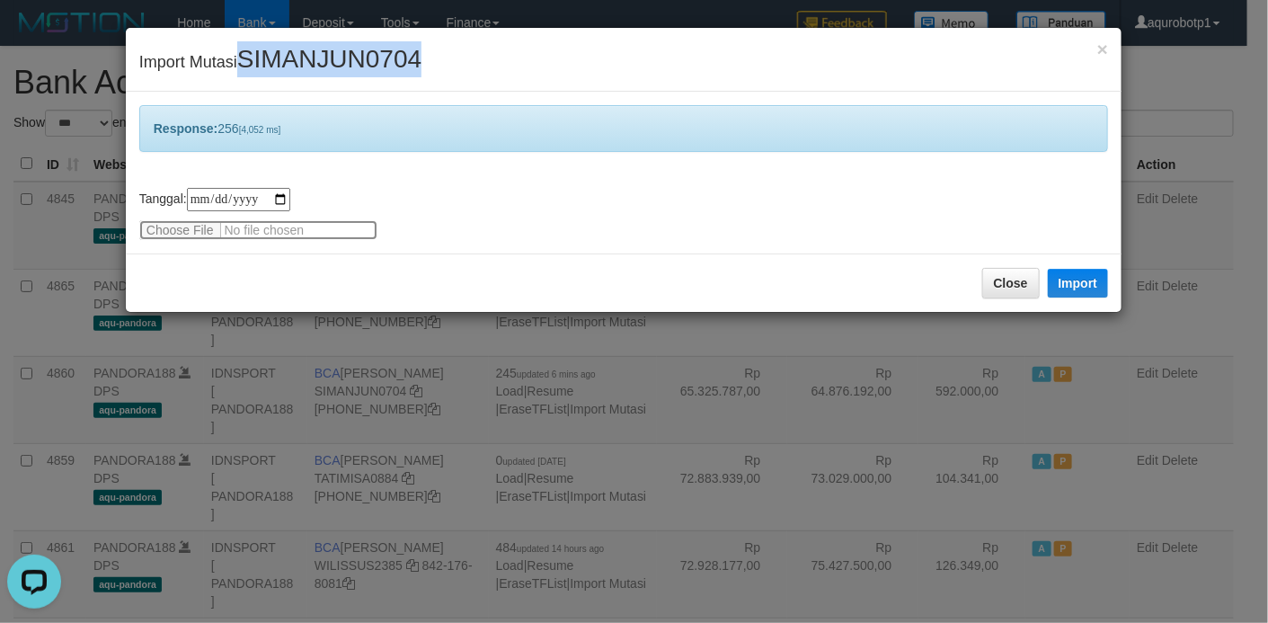
click at [184, 232] on input "file" at bounding box center [258, 230] width 238 height 20
click at [1087, 289] on button "Import" at bounding box center [1078, 283] width 61 height 29
click at [197, 227] on input "file" at bounding box center [258, 230] width 238 height 20
click at [1059, 286] on button "Import" at bounding box center [1078, 283] width 61 height 29
click at [343, 55] on span "SIMANJUN0704" at bounding box center [329, 59] width 184 height 28
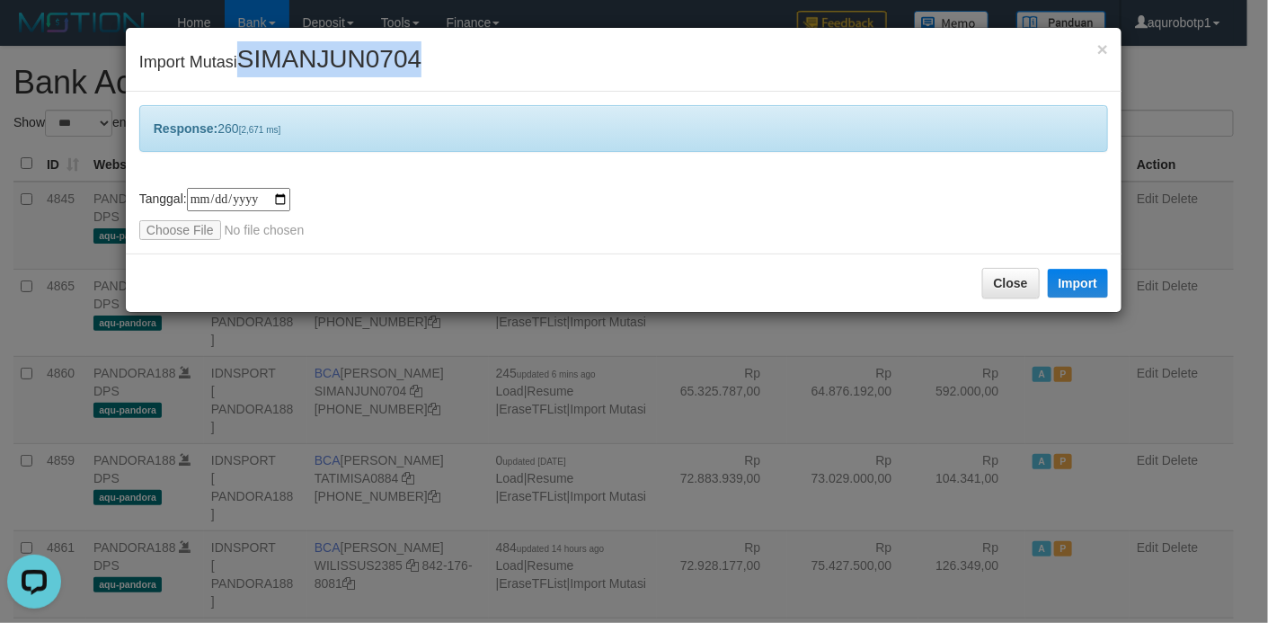
click at [343, 55] on span "SIMANJUN0704" at bounding box center [329, 59] width 184 height 28
click at [415, 246] on div "**********" at bounding box center [624, 173] width 996 height 162
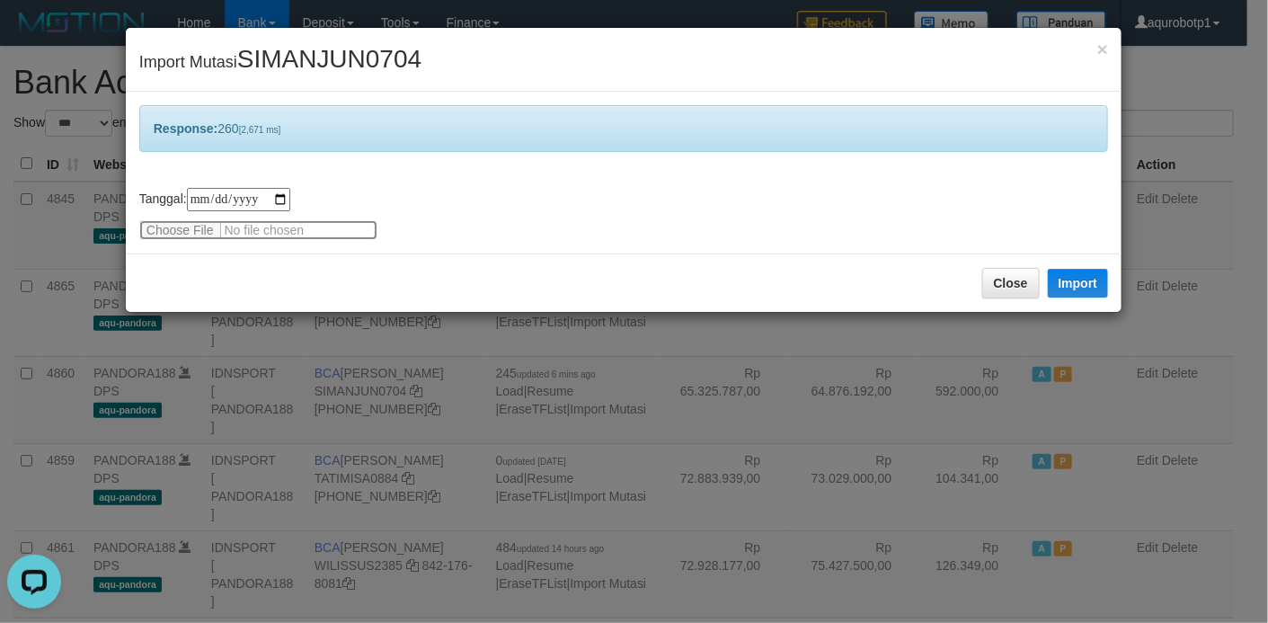
click at [195, 230] on input "file" at bounding box center [258, 230] width 238 height 20
click at [1087, 287] on button "Import" at bounding box center [1078, 283] width 61 height 29
click at [375, 272] on div "Close Import" at bounding box center [624, 282] width 996 height 58
click at [195, 230] on input "file" at bounding box center [258, 230] width 238 height 20
click at [1074, 280] on button "Import" at bounding box center [1078, 283] width 61 height 29
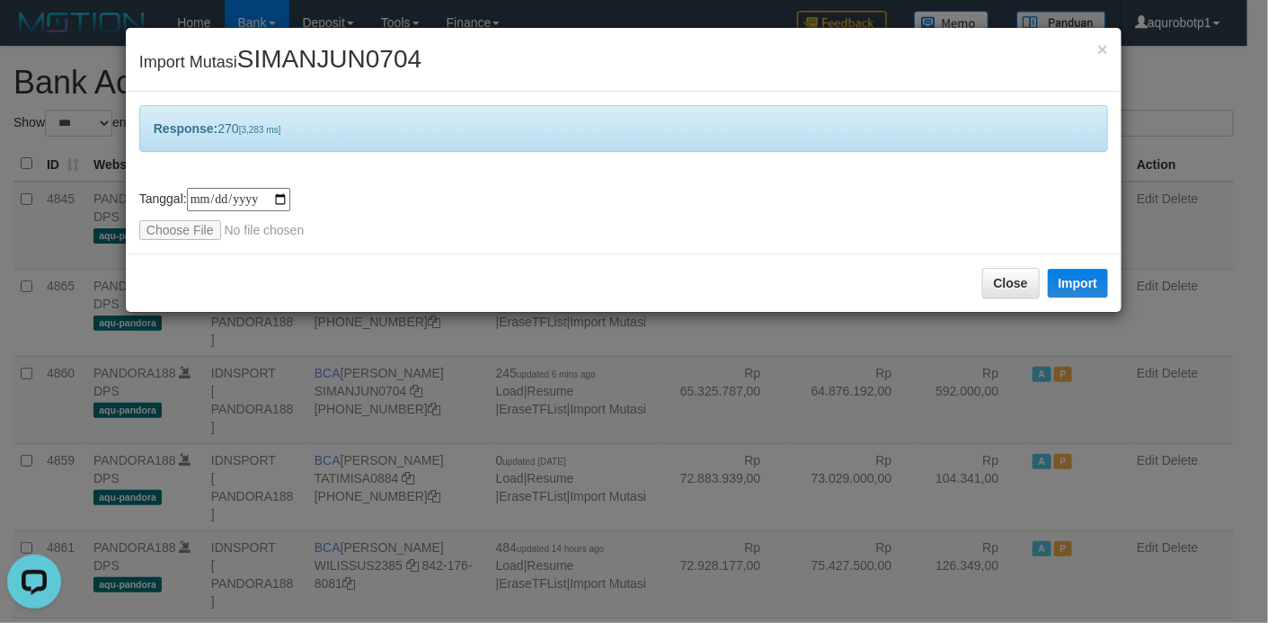
click at [338, 66] on span "SIMANJUN0704" at bounding box center [329, 59] width 184 height 28
copy span "SIMANJUN0704"
click at [338, 66] on span "SIMANJUN0704" at bounding box center [329, 59] width 184 height 28
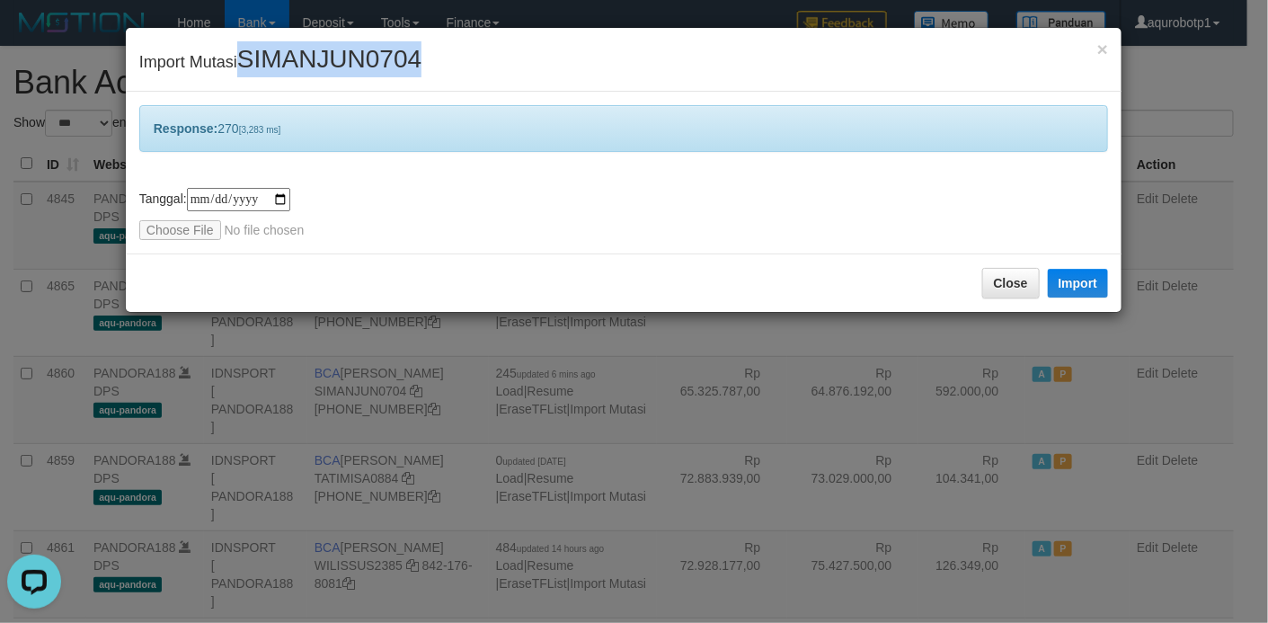
click at [321, 62] on span "SIMANJUN0704" at bounding box center [329, 59] width 184 height 28
click at [341, 272] on div "Close Import" at bounding box center [624, 282] width 996 height 58
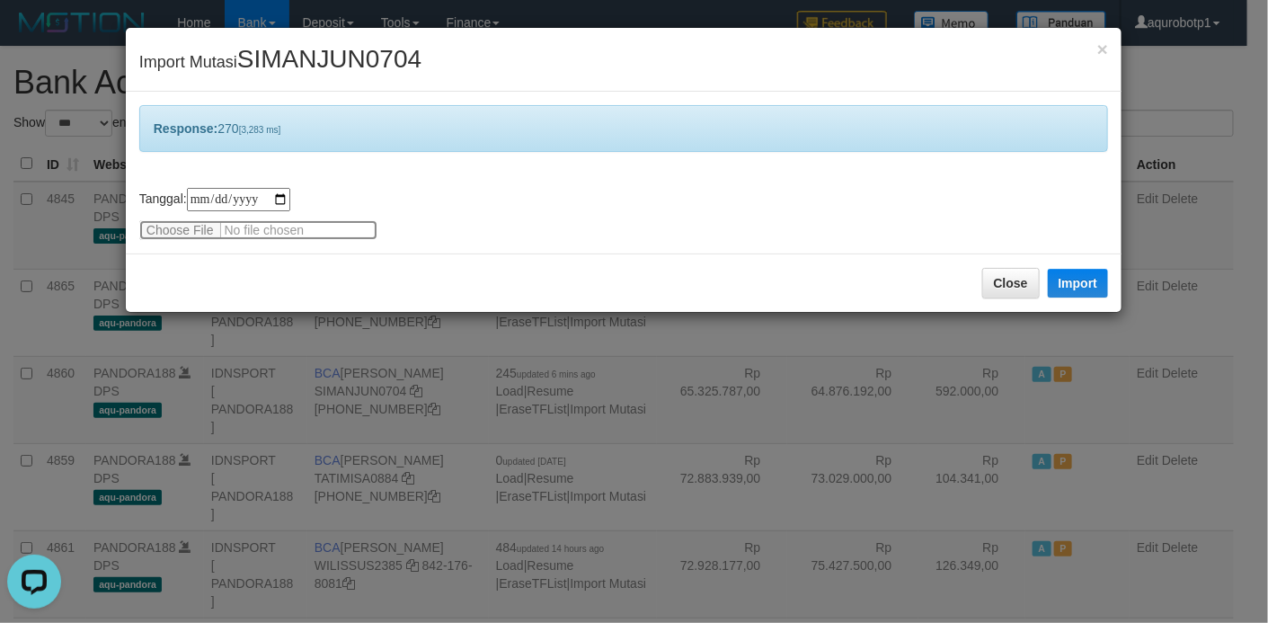
click at [197, 227] on input "file" at bounding box center [258, 230] width 238 height 20
click at [1087, 292] on button "Import" at bounding box center [1078, 283] width 61 height 29
drag, startPoint x: 332, startPoint y: 238, endPoint x: 686, endPoint y: 63, distance: 395.0
click at [686, 63] on div "× Import Mutasi SIMANJUN0704" at bounding box center [624, 60] width 996 height 64
click at [165, 235] on input "file" at bounding box center [258, 230] width 238 height 20
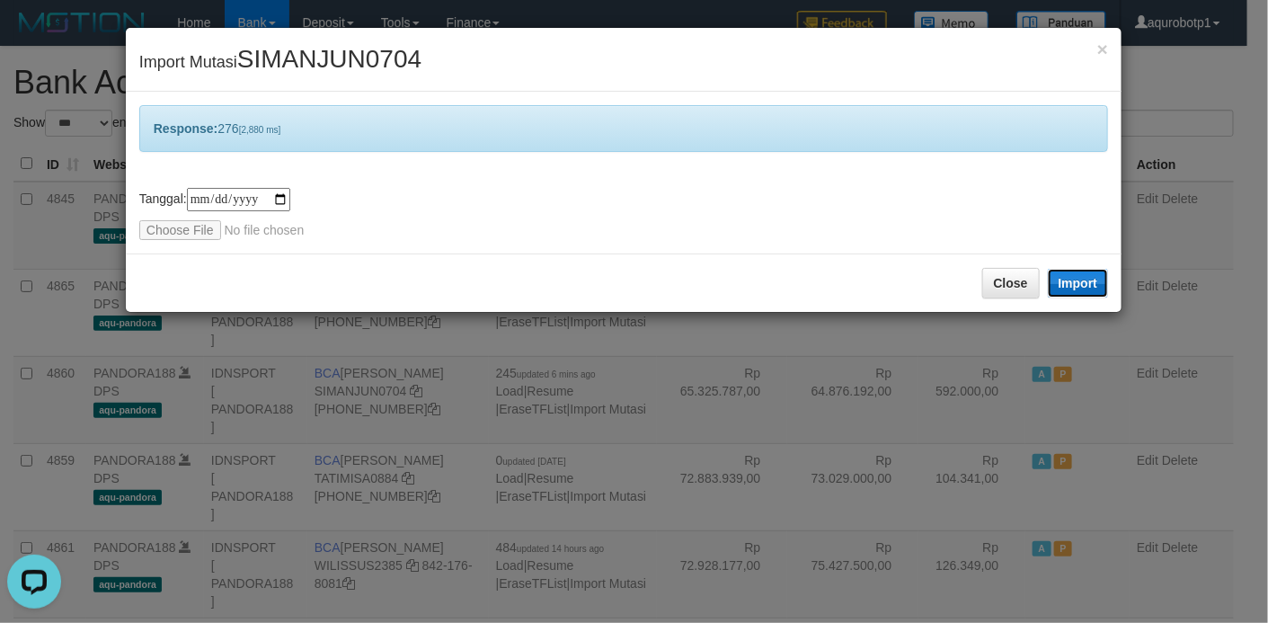
click at [1084, 283] on button "Import" at bounding box center [1078, 283] width 61 height 29
click at [359, 55] on span "SIMANJUN0704" at bounding box center [329, 59] width 184 height 28
copy span "SIMANJUN0704"
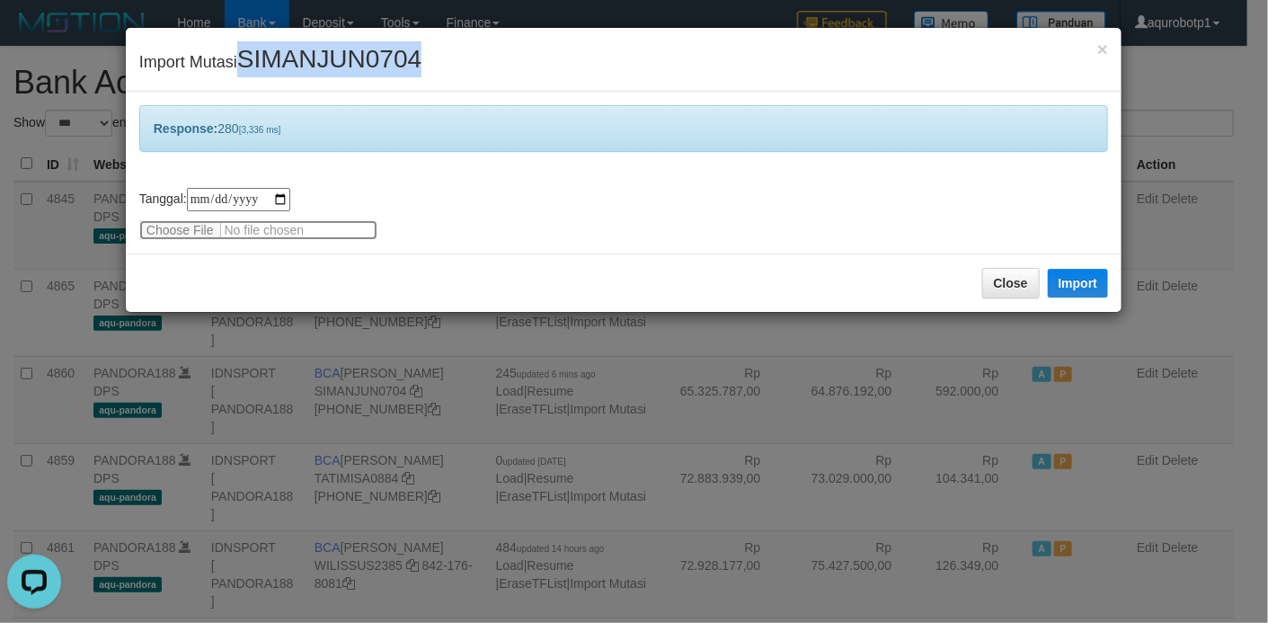
click at [173, 221] on input "file" at bounding box center [258, 230] width 238 height 20
click at [1067, 284] on button "Import" at bounding box center [1078, 283] width 61 height 29
click at [175, 221] on input "file" at bounding box center [258, 230] width 238 height 20
click at [1074, 289] on button "Import" at bounding box center [1078, 283] width 61 height 29
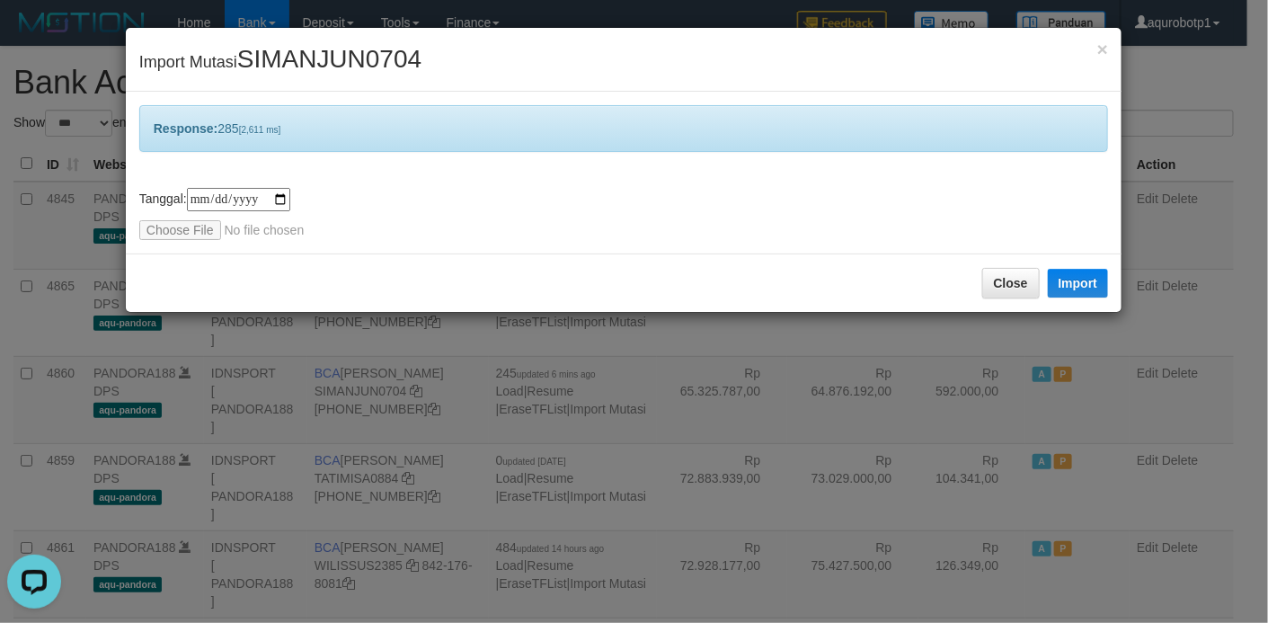
click at [562, 203] on div "**********" at bounding box center [623, 214] width 969 height 52
click at [299, 52] on span "SIMANJUN0704" at bounding box center [329, 59] width 184 height 28
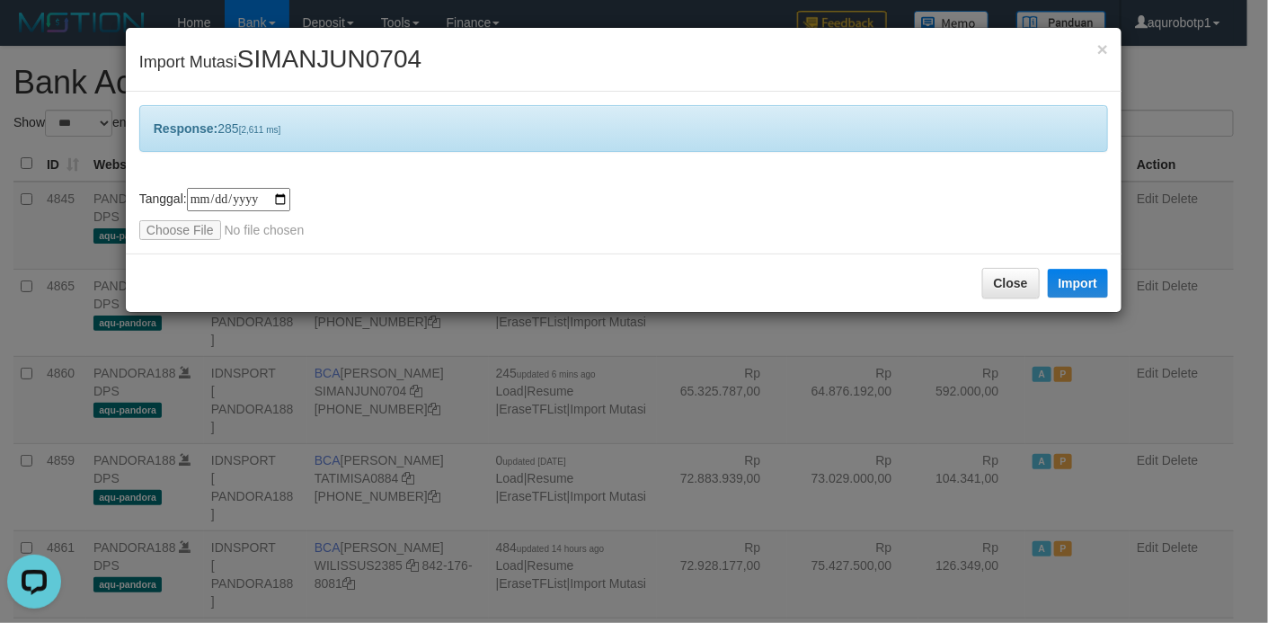
click at [300, 259] on div "Close Import" at bounding box center [624, 282] width 996 height 58
click at [176, 227] on input "file" at bounding box center [258, 230] width 238 height 20
click at [1067, 280] on button "Import" at bounding box center [1078, 283] width 61 height 29
click at [364, 65] on span "SIMANJUN0704" at bounding box center [329, 59] width 184 height 28
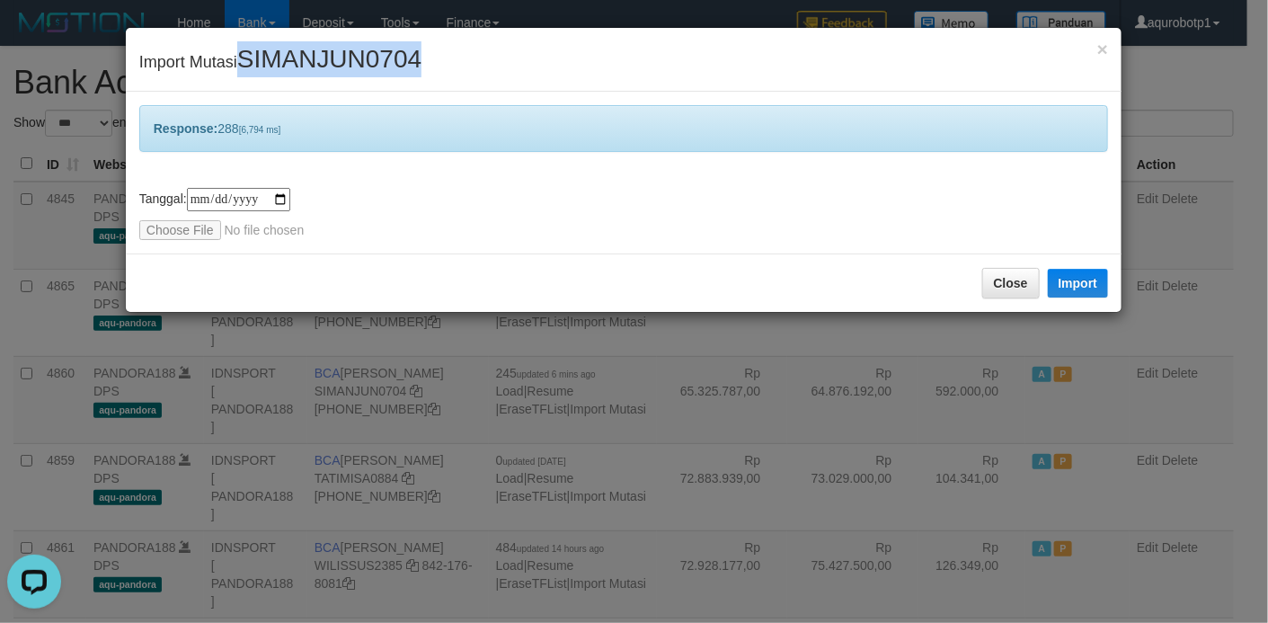
copy span "SIMANJUN0704"
click at [183, 232] on input "file" at bounding box center [258, 230] width 238 height 20
click at [1065, 273] on button "Import" at bounding box center [1078, 283] width 61 height 29
drag, startPoint x: 456, startPoint y: 260, endPoint x: 443, endPoint y: 259, distance: 13.5
click at [456, 260] on div "Close Import" at bounding box center [624, 282] width 996 height 58
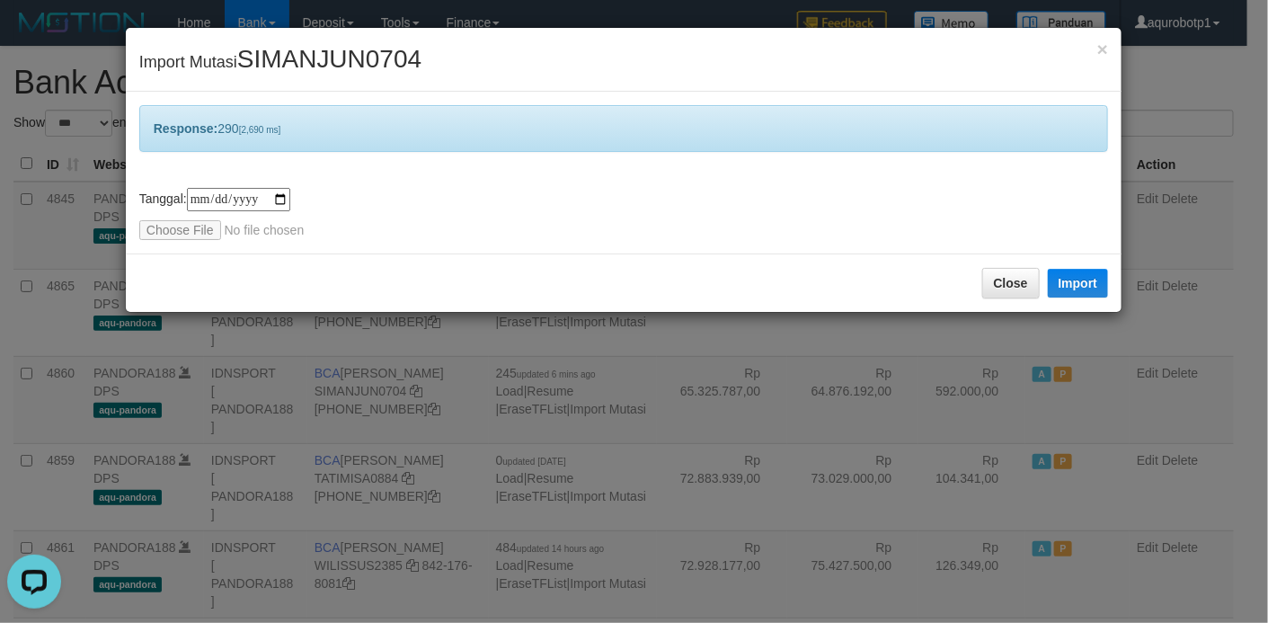
click at [189, 217] on div "**********" at bounding box center [623, 214] width 969 height 52
click at [184, 229] on input "file" at bounding box center [258, 230] width 238 height 20
click at [1071, 275] on button "Import" at bounding box center [1078, 283] width 61 height 29
click at [375, 65] on span "SIMANJUN0704" at bounding box center [329, 59] width 184 height 28
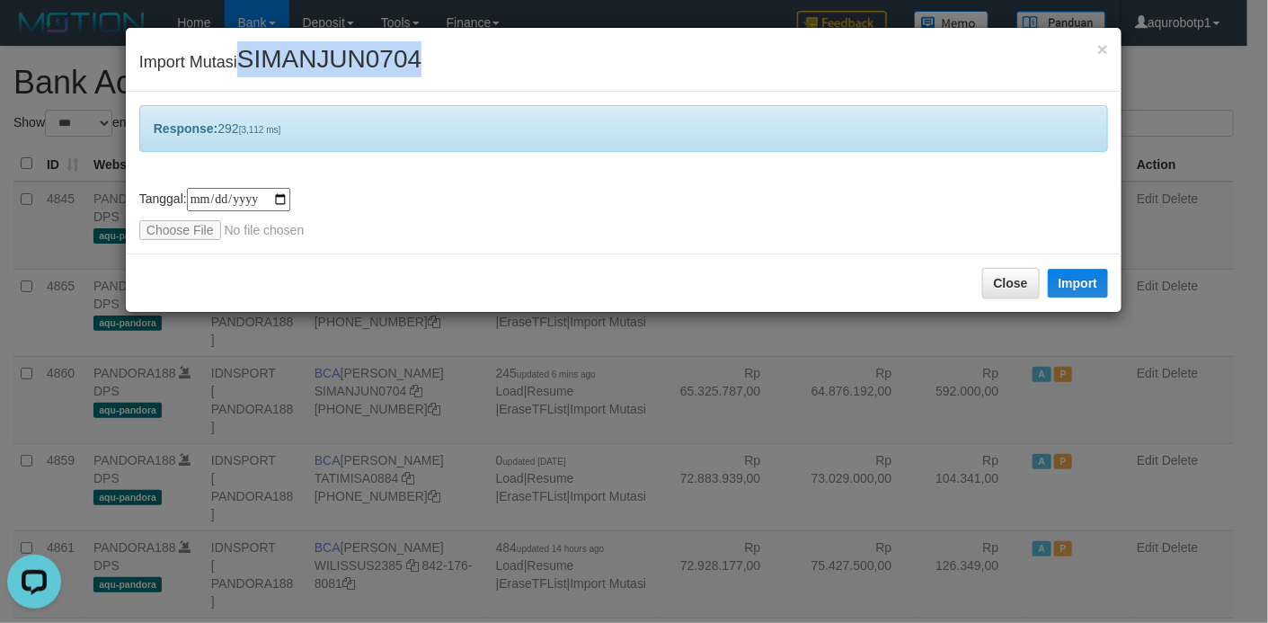
copy span "SIMANJUN0704"
click at [165, 229] on input "file" at bounding box center [258, 230] width 238 height 20
type input "**********"
click at [1089, 286] on button "Import" at bounding box center [1078, 283] width 61 height 29
drag, startPoint x: 609, startPoint y: 60, endPoint x: 598, endPoint y: 1, distance: 60.3
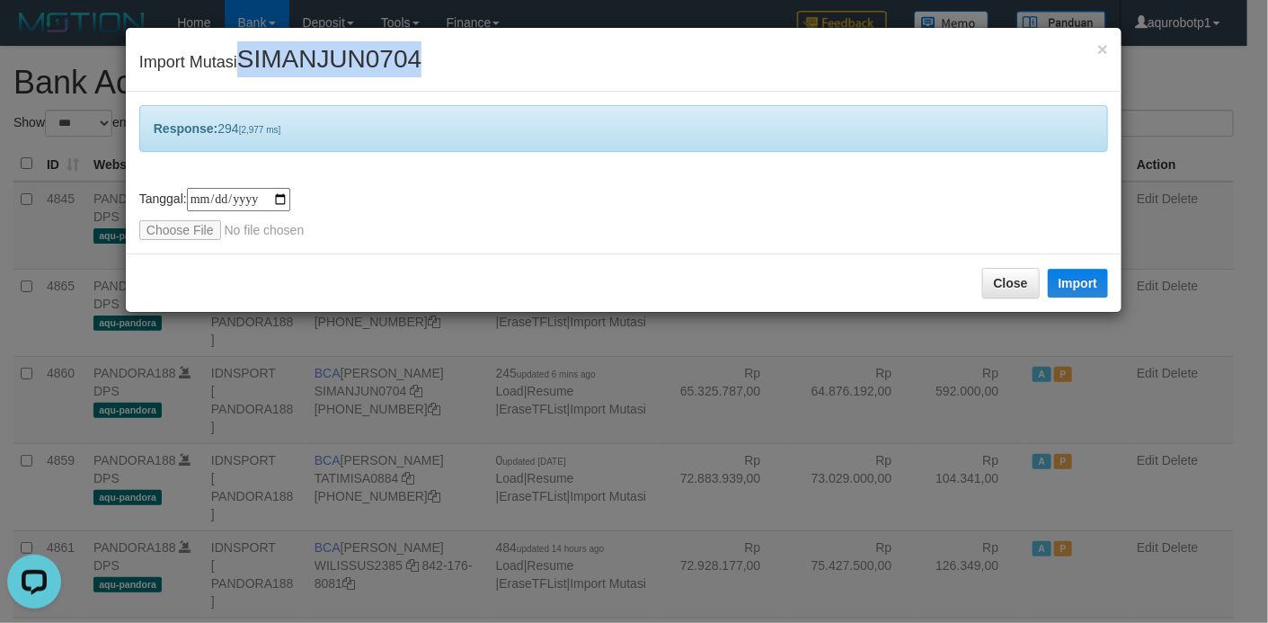
click at [609, 60] on div "× Import Mutasi SIMANJUN0704" at bounding box center [624, 60] width 996 height 64
click at [1008, 288] on button "Close" at bounding box center [1011, 283] width 58 height 31
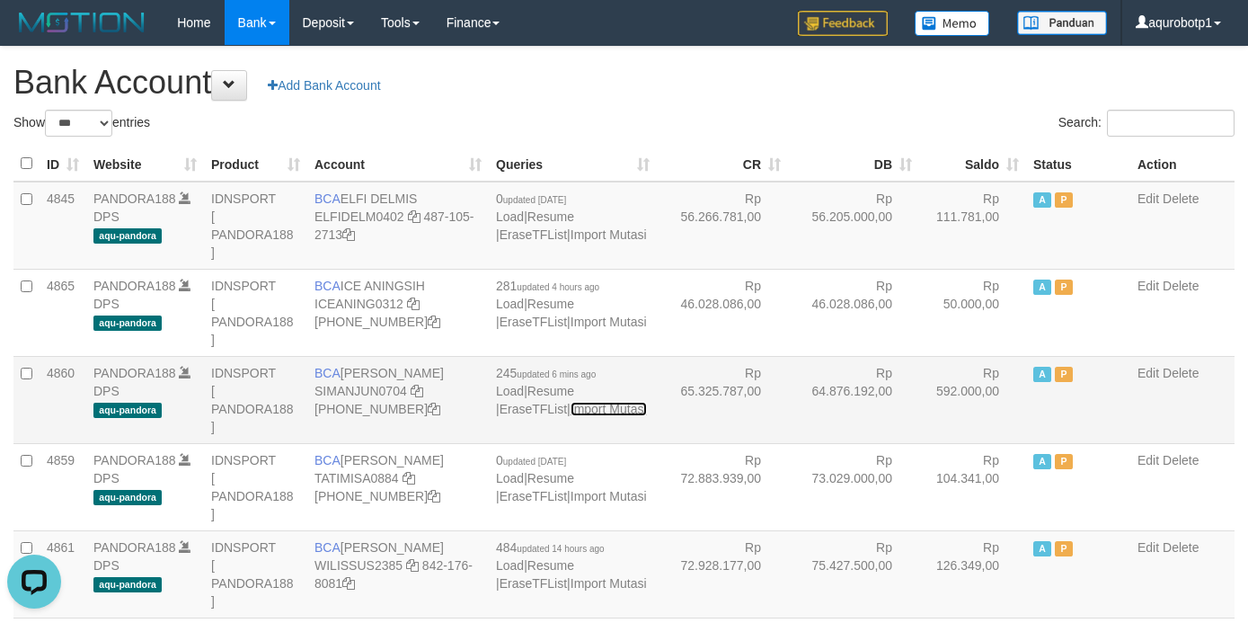
click at [601, 411] on link "Import Mutasi" at bounding box center [609, 409] width 76 height 14
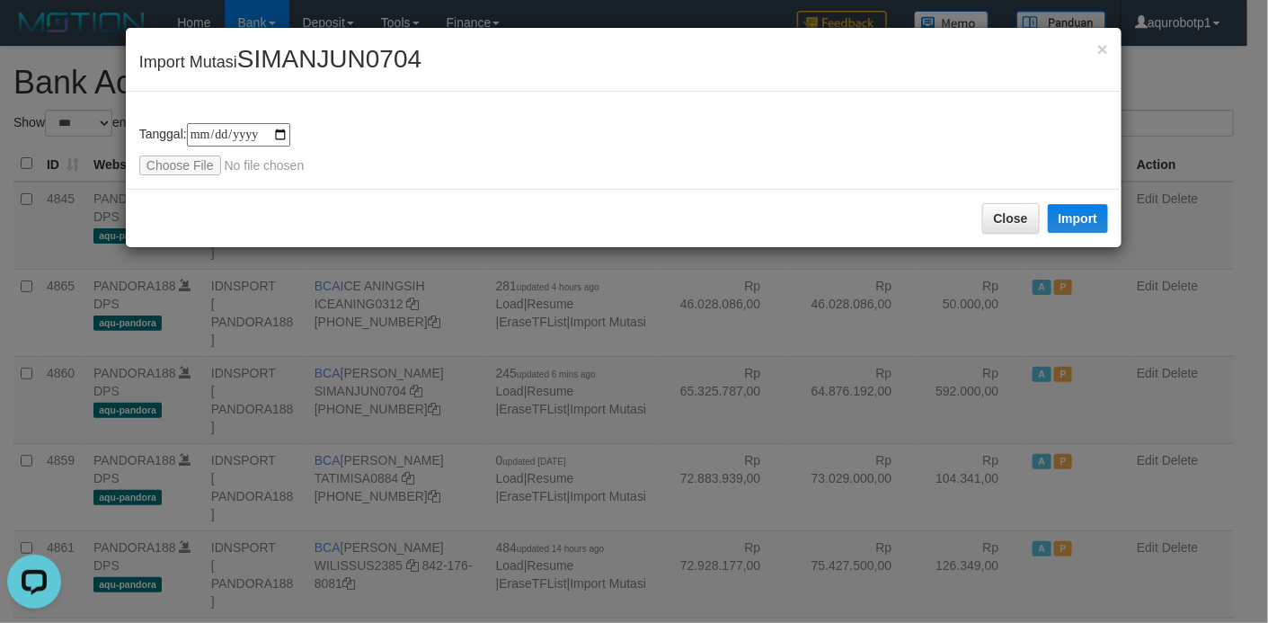
click at [323, 49] on span "SIMANJUN0704" at bounding box center [329, 59] width 184 height 28
copy span "SIMANJUN0704"
click at [349, 57] on span "SIMANJUN0704" at bounding box center [329, 59] width 184 height 28
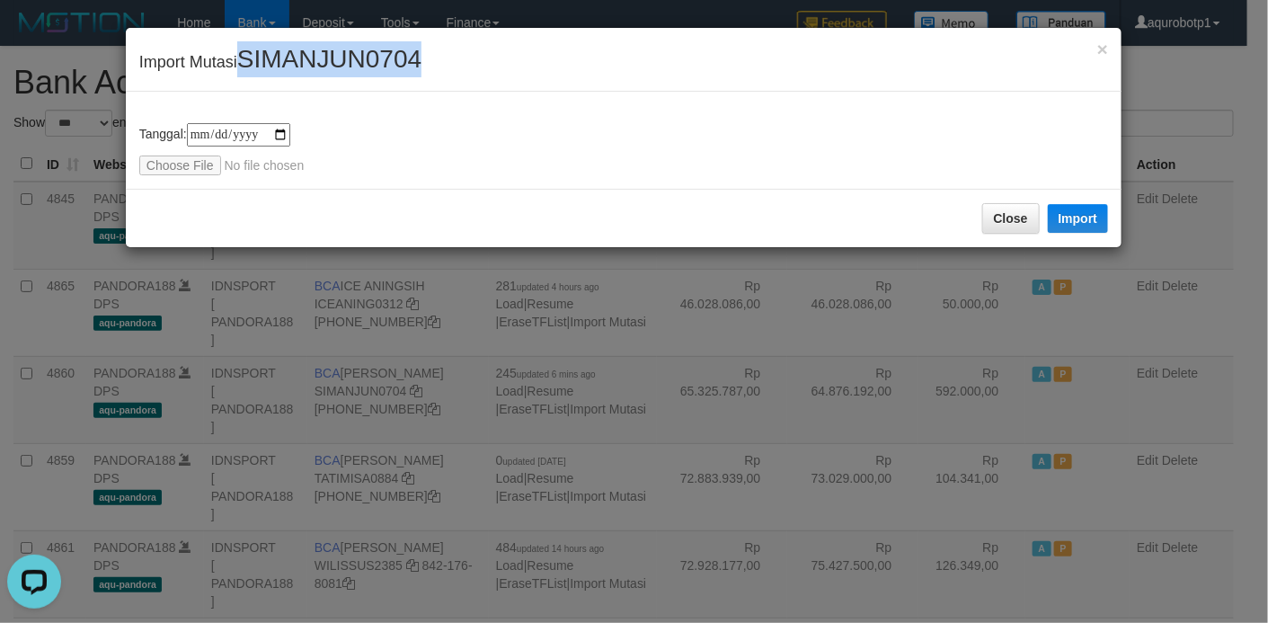
click at [359, 59] on span "SIMANJUN0704" at bounding box center [329, 59] width 184 height 28
click at [381, 208] on div "Close Import" at bounding box center [624, 218] width 996 height 58
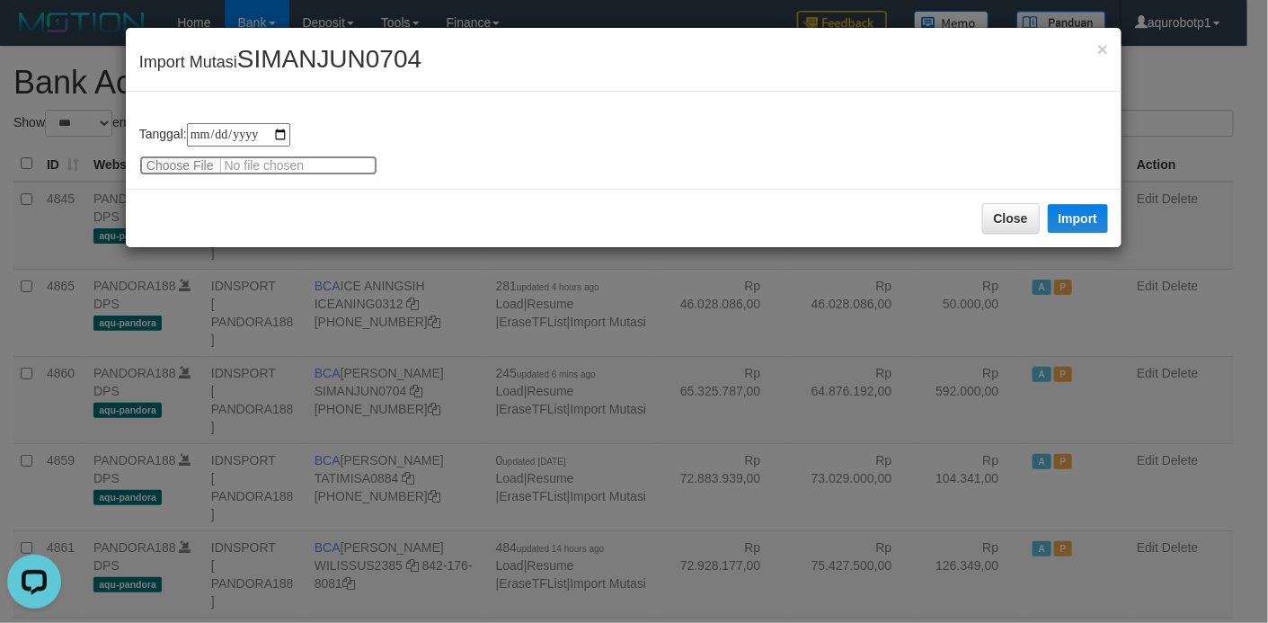
click at [199, 163] on input "file" at bounding box center [258, 165] width 238 height 20
click at [1067, 222] on button "Import" at bounding box center [1078, 218] width 61 height 29
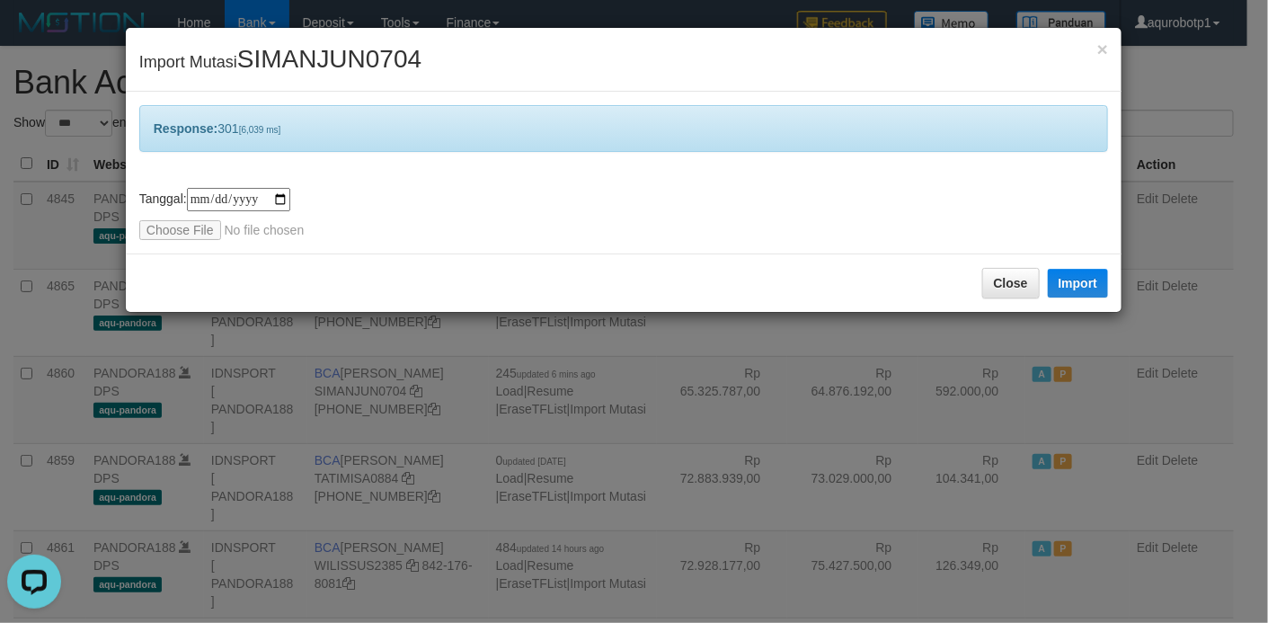
click at [342, 283] on div "Close Import" at bounding box center [624, 282] width 996 height 58
click at [187, 235] on input "file" at bounding box center [258, 230] width 238 height 20
click at [1100, 287] on button "Import" at bounding box center [1078, 283] width 61 height 29
click at [359, 60] on span "SIMANJUN0704" at bounding box center [329, 59] width 184 height 28
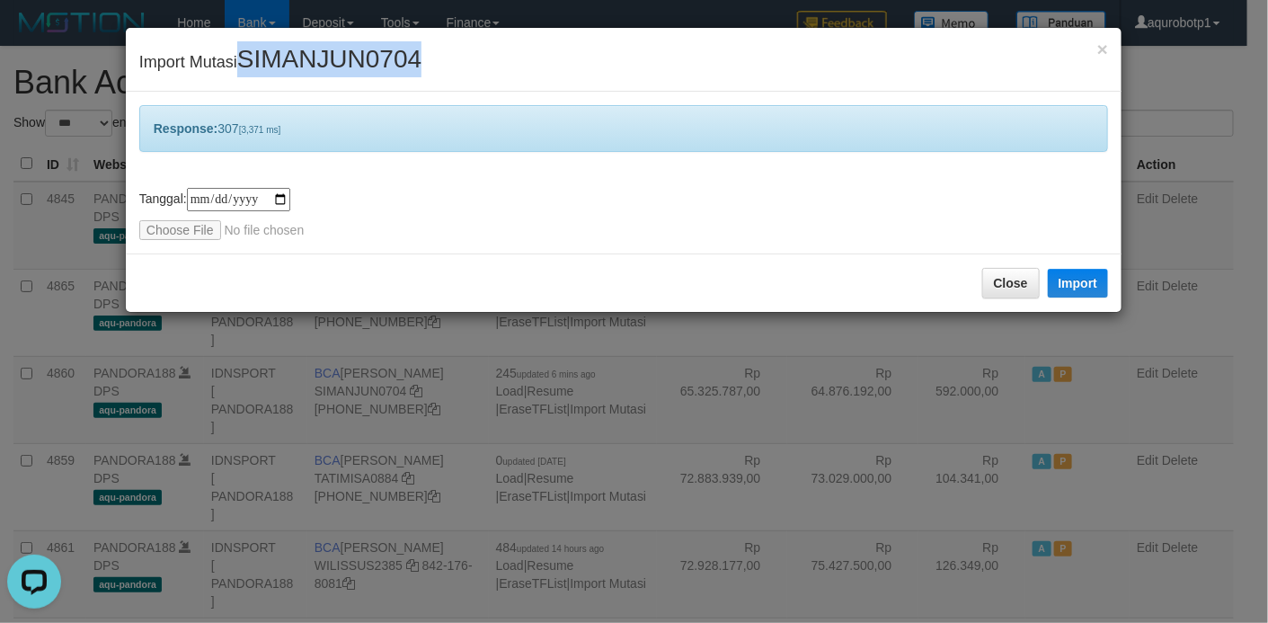
copy span "SIMANJUN0704"
click at [182, 225] on input "file" at bounding box center [258, 230] width 238 height 20
click at [1070, 279] on button "Import" at bounding box center [1078, 283] width 61 height 29
click at [187, 232] on input "file" at bounding box center [258, 230] width 238 height 20
click at [1076, 278] on button "Import" at bounding box center [1078, 283] width 61 height 29
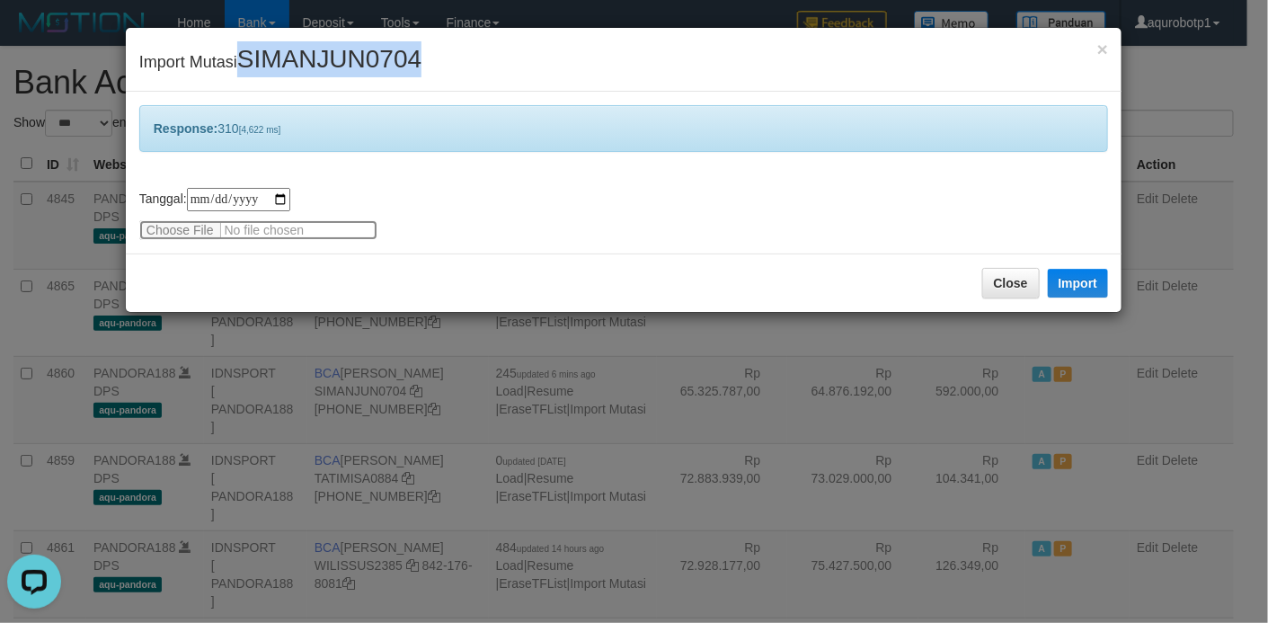
click at [199, 232] on input "file" at bounding box center [258, 230] width 238 height 20
click at [1076, 281] on button "Import" at bounding box center [1078, 283] width 61 height 29
click at [326, 60] on span "SIMANJUN0704" at bounding box center [329, 59] width 184 height 28
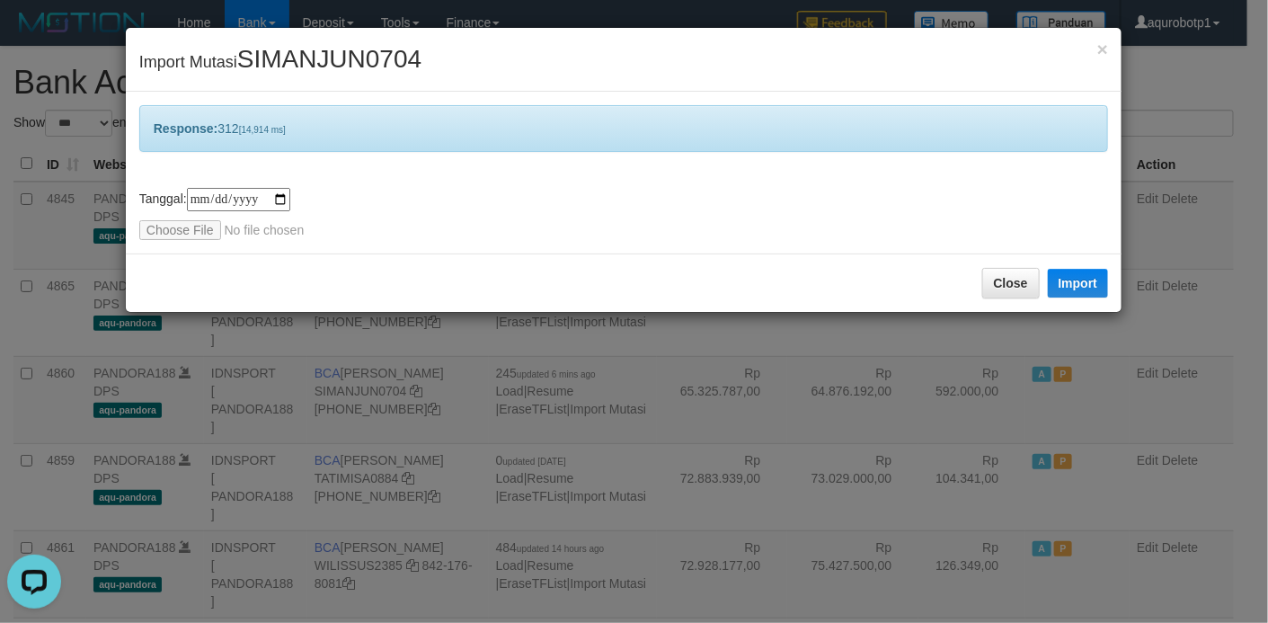
click at [556, 262] on div "Close Import" at bounding box center [624, 282] width 996 height 58
click at [154, 227] on input "file" at bounding box center [258, 230] width 238 height 20
click at [1090, 283] on button "Import" at bounding box center [1078, 283] width 61 height 29
click at [182, 230] on input "file" at bounding box center [258, 230] width 238 height 20
click at [1070, 291] on button "Import" at bounding box center [1078, 283] width 61 height 29
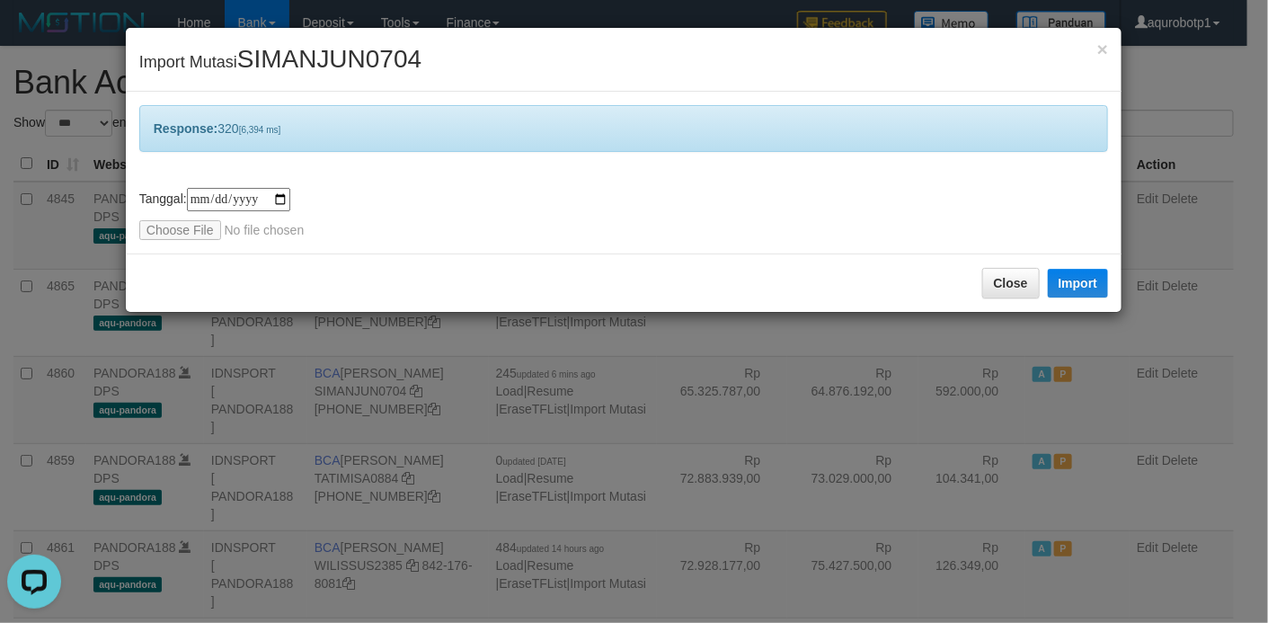
click at [342, 60] on span "SIMANJUN0704" at bounding box center [329, 59] width 184 height 28
copy span "SIMANJUN0704"
click at [532, 260] on div "Close Import" at bounding box center [624, 282] width 996 height 58
click at [181, 237] on input "file" at bounding box center [258, 230] width 238 height 20
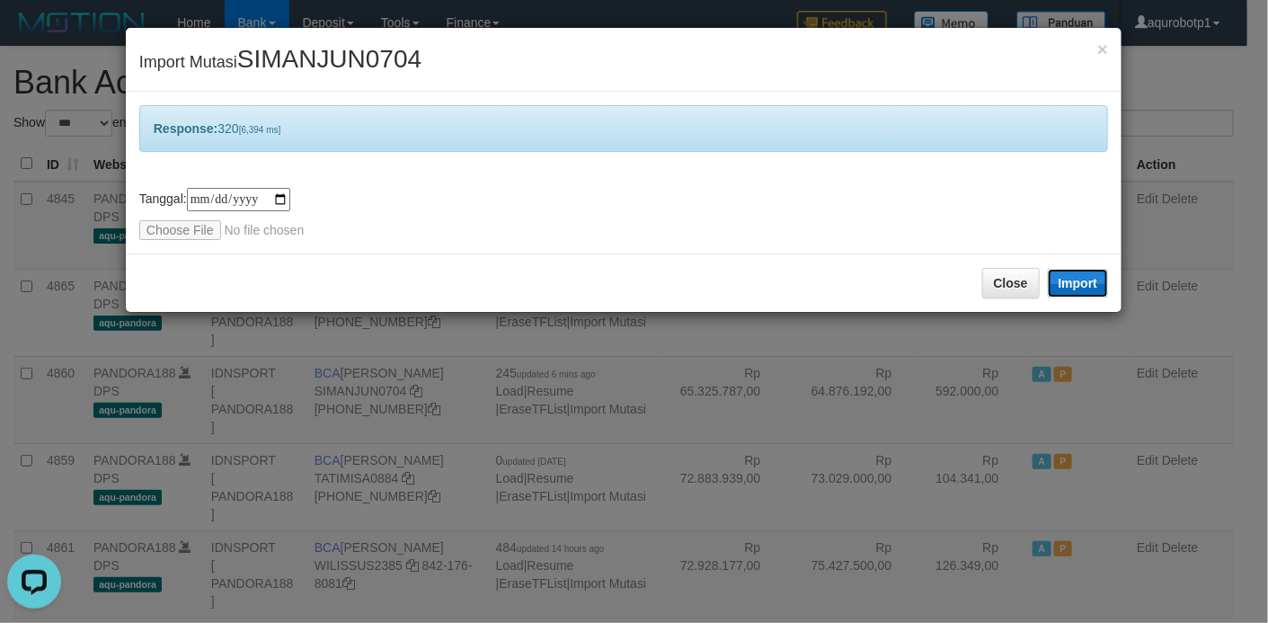
click at [1060, 284] on button "Import" at bounding box center [1078, 283] width 61 height 29
click at [178, 235] on input "file" at bounding box center [258, 230] width 238 height 20
type input "**********"
click at [1082, 283] on button "Import" at bounding box center [1078, 283] width 61 height 29
click at [195, 237] on input "file" at bounding box center [258, 230] width 238 height 20
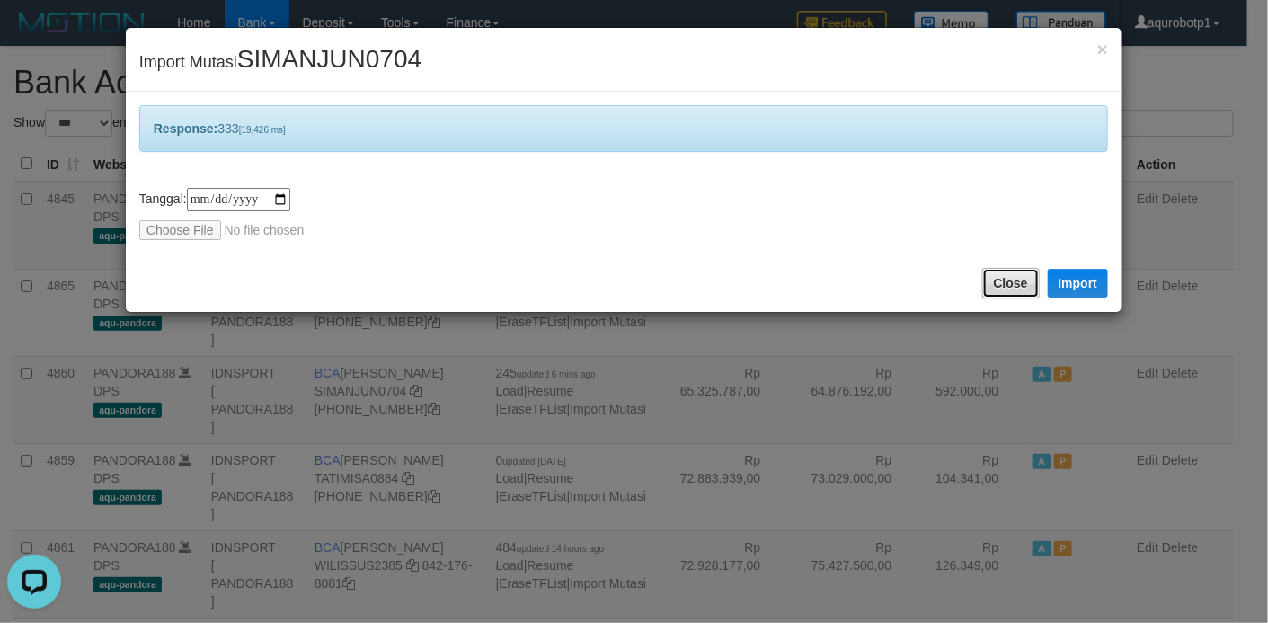
click at [1019, 281] on button "Close" at bounding box center [1011, 283] width 58 height 31
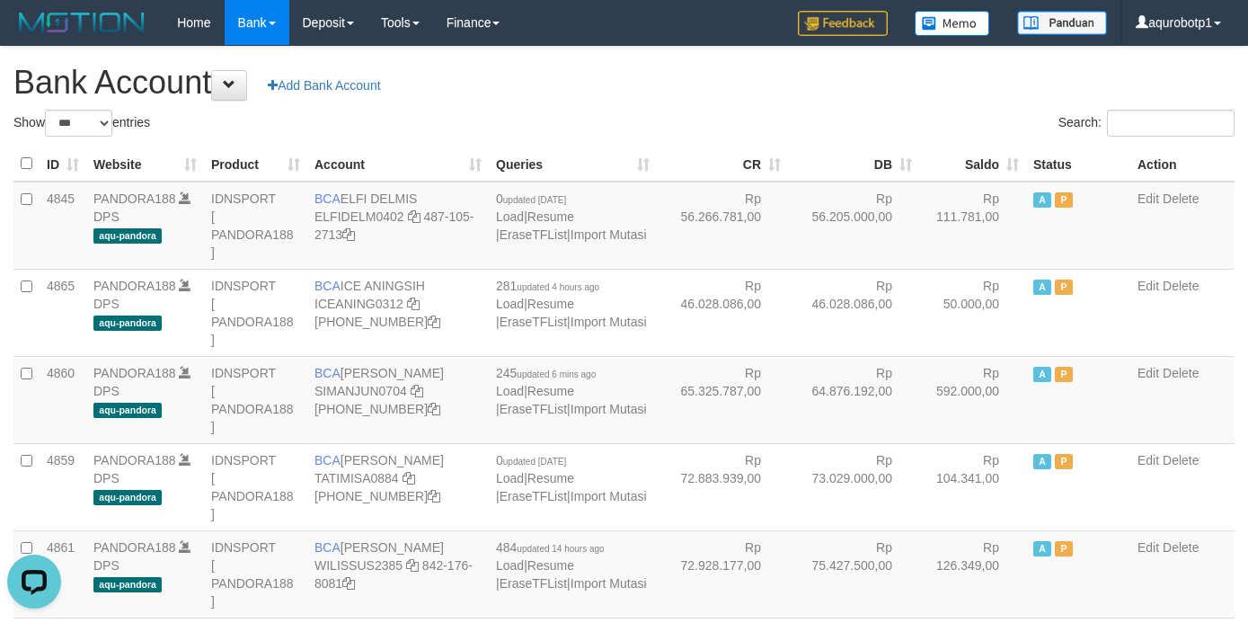
click at [650, 102] on div "**********" at bounding box center [624, 379] width 1248 height 665
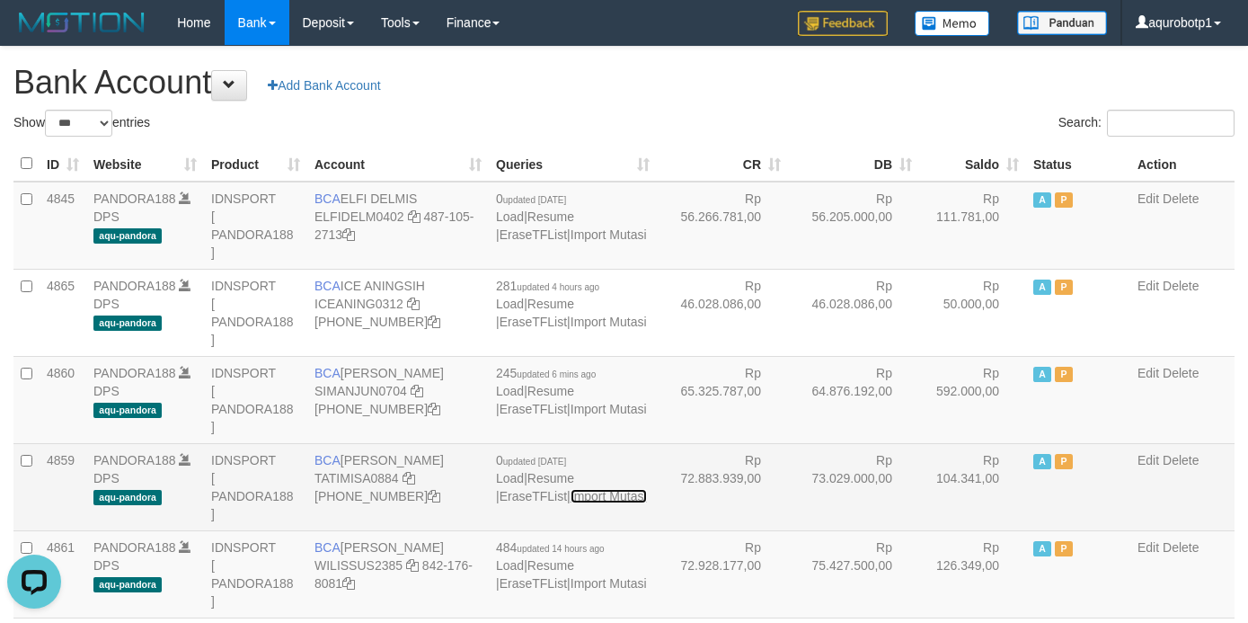
click at [571, 503] on link "Import Mutasi" at bounding box center [609, 496] width 76 height 14
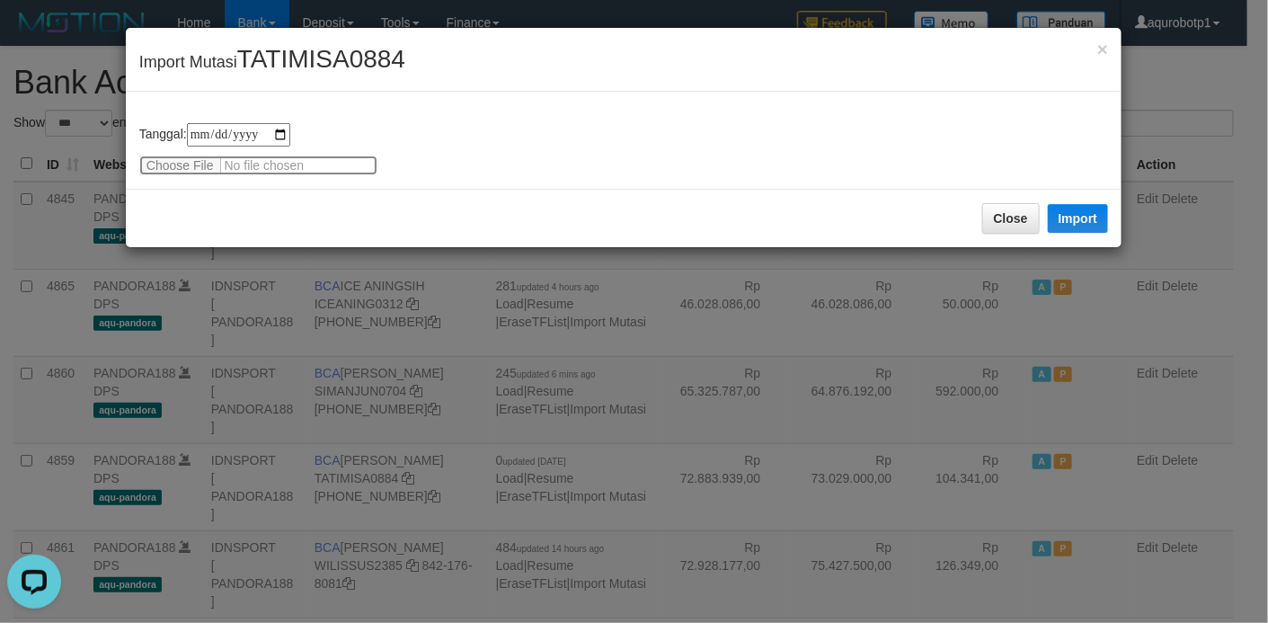
click at [190, 173] on input "file" at bounding box center [258, 165] width 238 height 20
click at [1078, 226] on button "Import" at bounding box center [1078, 218] width 61 height 29
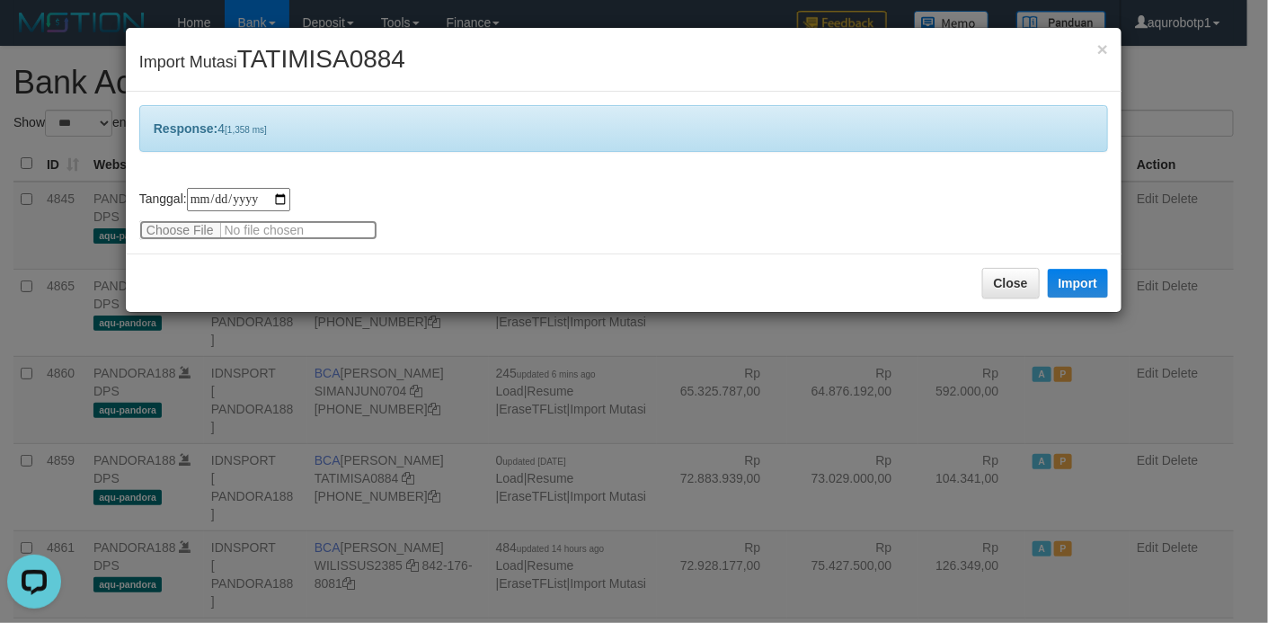
click at [211, 230] on input "file" at bounding box center [258, 230] width 238 height 20
click at [1085, 291] on button "Import" at bounding box center [1078, 283] width 61 height 29
click at [534, 173] on div "**********" at bounding box center [624, 173] width 996 height 162
click at [157, 235] on input "file" at bounding box center [258, 230] width 238 height 20
click at [1081, 276] on button "Import" at bounding box center [1078, 283] width 61 height 29
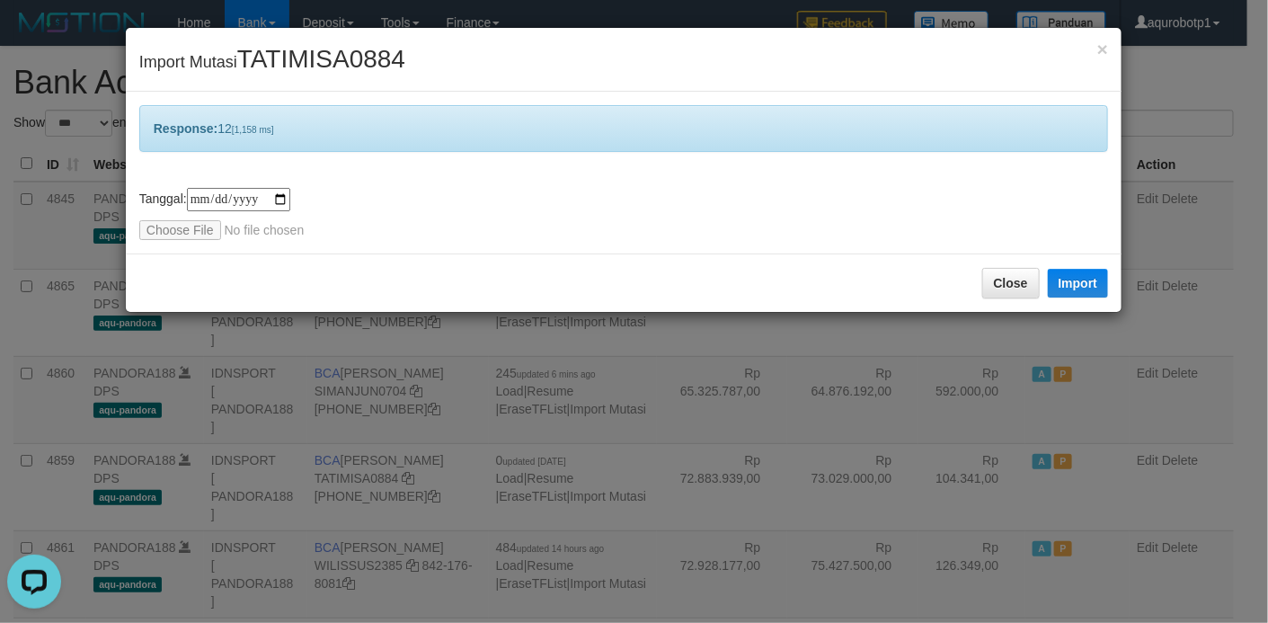
click at [644, 238] on div "**********" at bounding box center [623, 214] width 969 height 52
click at [666, 237] on div "**********" at bounding box center [623, 214] width 969 height 52
click at [214, 224] on input "file" at bounding box center [258, 230] width 238 height 20
click at [1076, 270] on button "Import" at bounding box center [1078, 283] width 61 height 29
click at [183, 226] on input "file" at bounding box center [258, 230] width 238 height 20
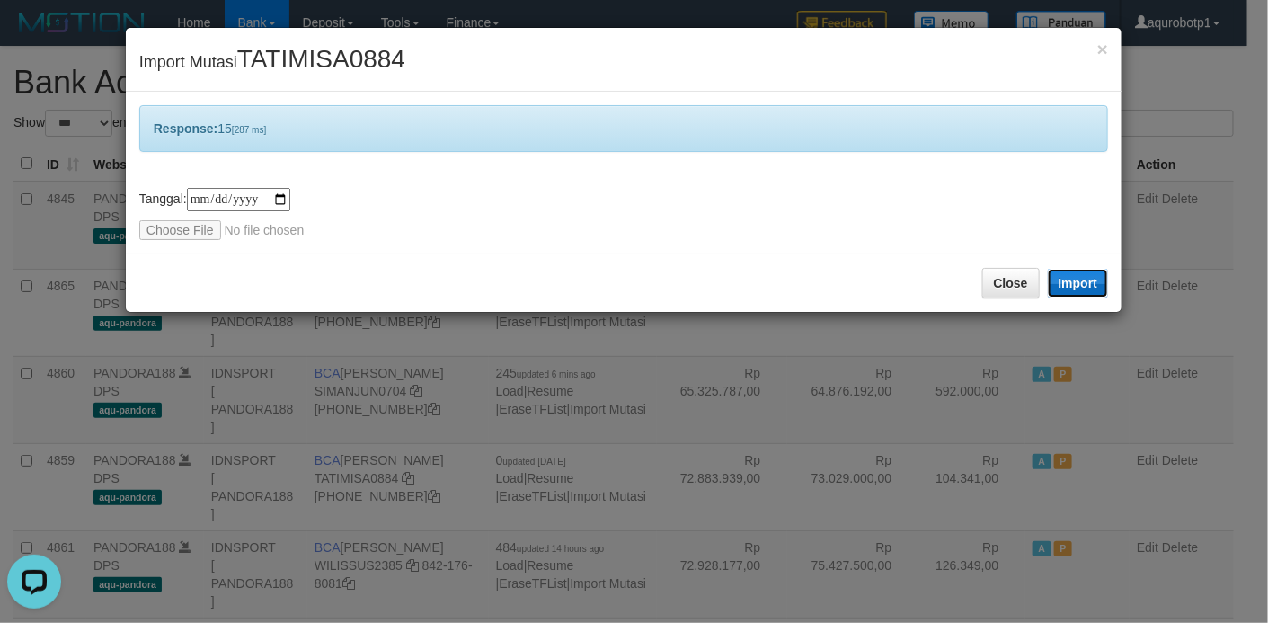
drag, startPoint x: 1076, startPoint y: 289, endPoint x: 1065, endPoint y: 289, distance: 10.8
click at [1076, 289] on button "Import" at bounding box center [1078, 283] width 61 height 29
click at [156, 233] on input "file" at bounding box center [258, 230] width 238 height 20
click at [1067, 288] on button "Import" at bounding box center [1078, 283] width 61 height 29
click at [206, 232] on input "file" at bounding box center [258, 230] width 238 height 20
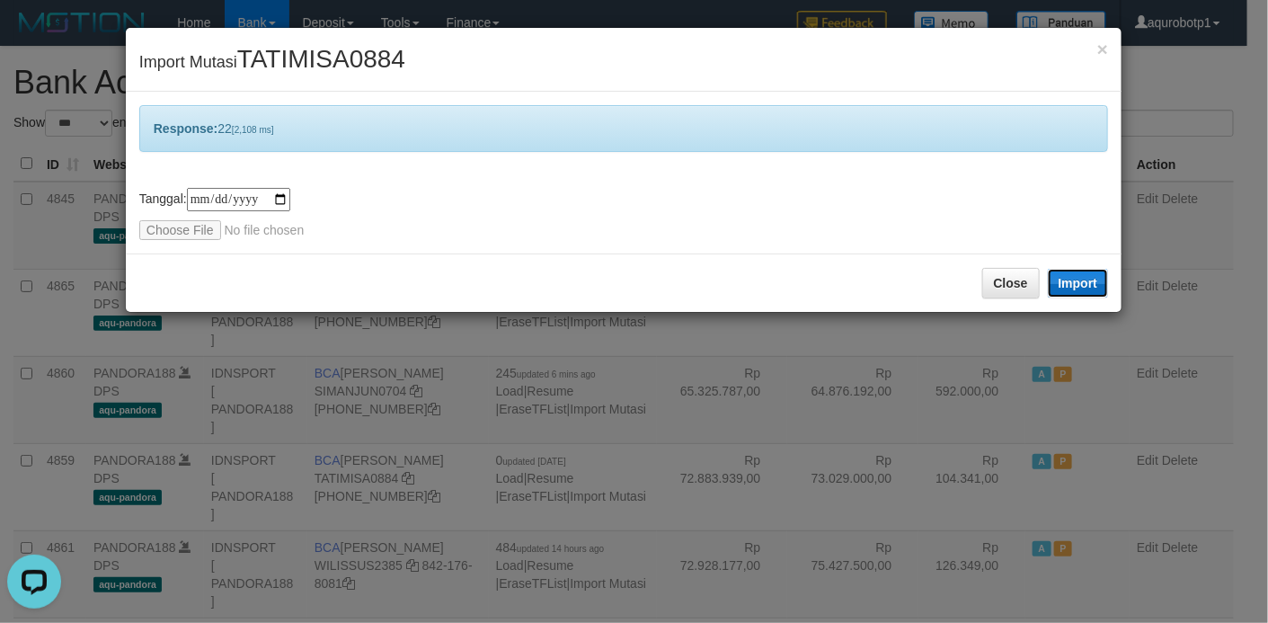
click at [1052, 291] on button "Import" at bounding box center [1078, 283] width 61 height 29
click at [198, 227] on input "file" at bounding box center [258, 230] width 238 height 20
click at [1060, 288] on button "Import" at bounding box center [1078, 283] width 61 height 29
click at [346, 41] on div "× Import Mutasi TATIMISA0884" at bounding box center [624, 60] width 996 height 64
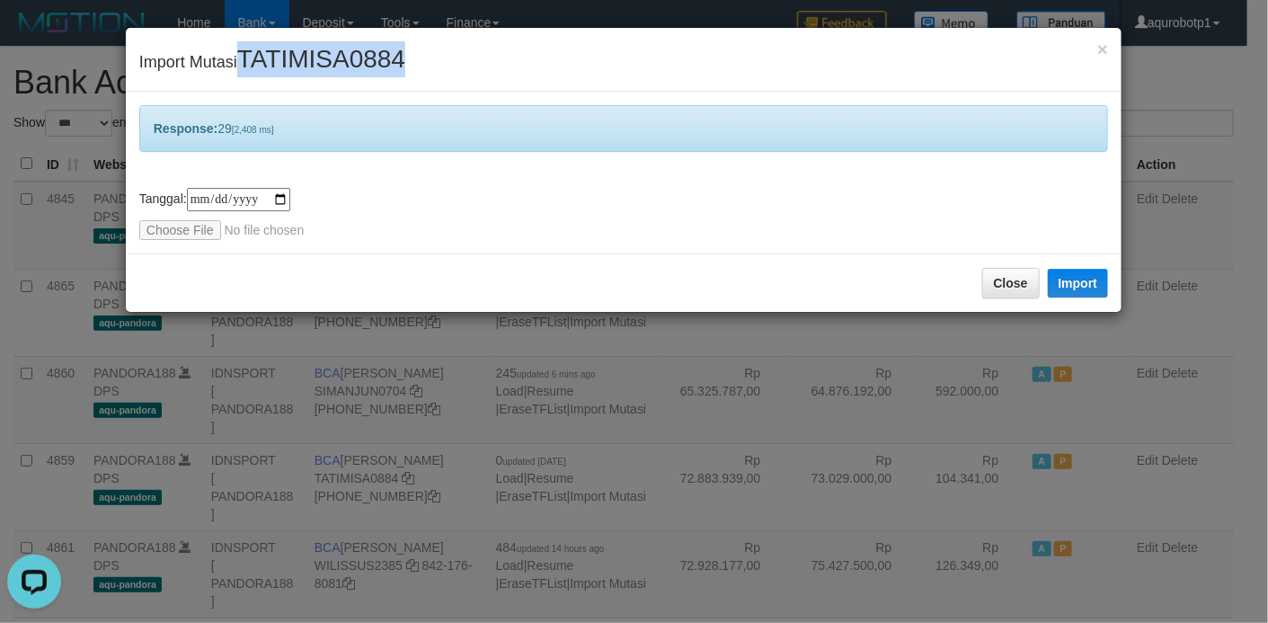
copy span "TATIMISA0884"
click at [187, 225] on input "file" at bounding box center [258, 230] width 238 height 20
click at [1086, 276] on button "Import" at bounding box center [1078, 283] width 61 height 29
drag, startPoint x: 426, startPoint y: 270, endPoint x: 370, endPoint y: 270, distance: 55.7
click at [426, 270] on div "Close Import" at bounding box center [624, 282] width 996 height 58
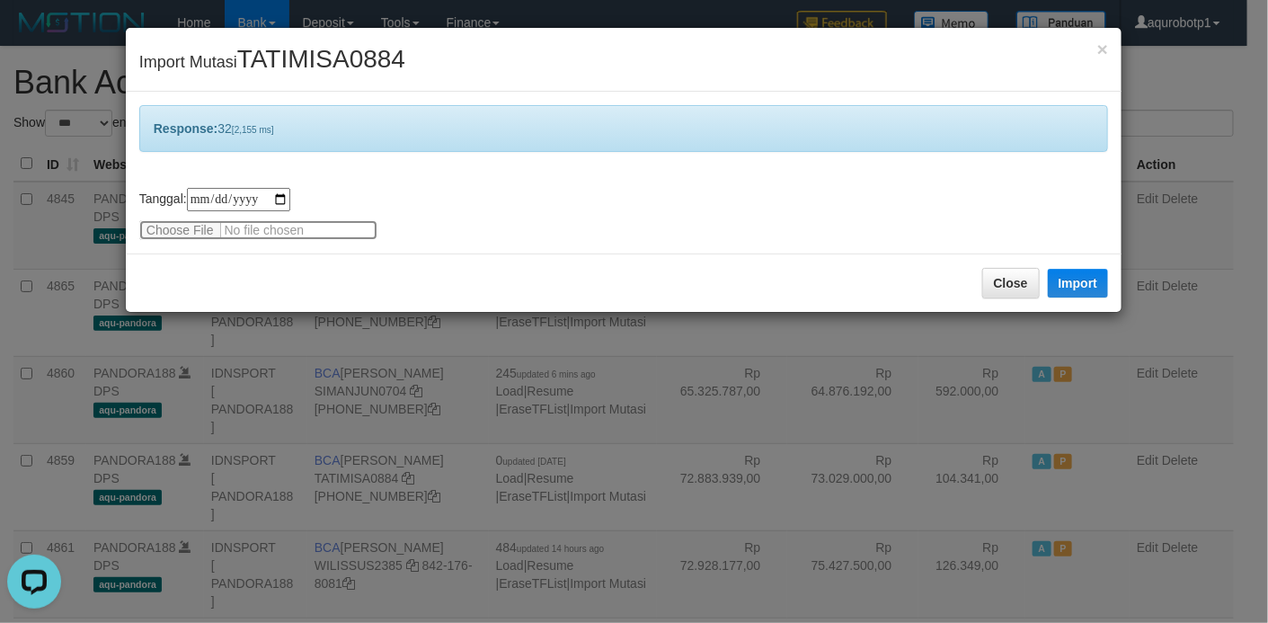
click at [190, 220] on input "file" at bounding box center [258, 230] width 238 height 20
click at [1057, 281] on button "Import" at bounding box center [1078, 283] width 61 height 29
click at [338, 52] on span "TATIMISA0884" at bounding box center [321, 59] width 168 height 28
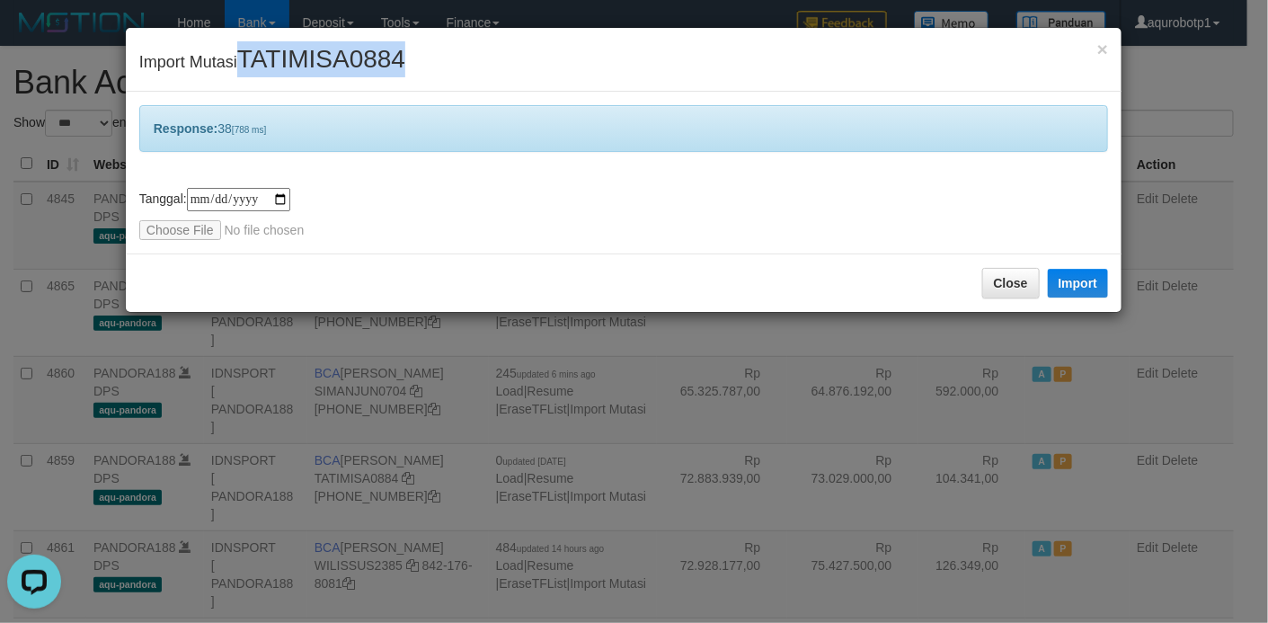
click at [338, 52] on span "TATIMISA0884" at bounding box center [321, 59] width 168 height 28
copy span "TATIMISA0884"
click at [191, 230] on input "file" at bounding box center [258, 230] width 238 height 20
click at [1068, 286] on button "Import" at bounding box center [1078, 283] width 61 height 29
click at [202, 233] on input "file" at bounding box center [258, 230] width 238 height 20
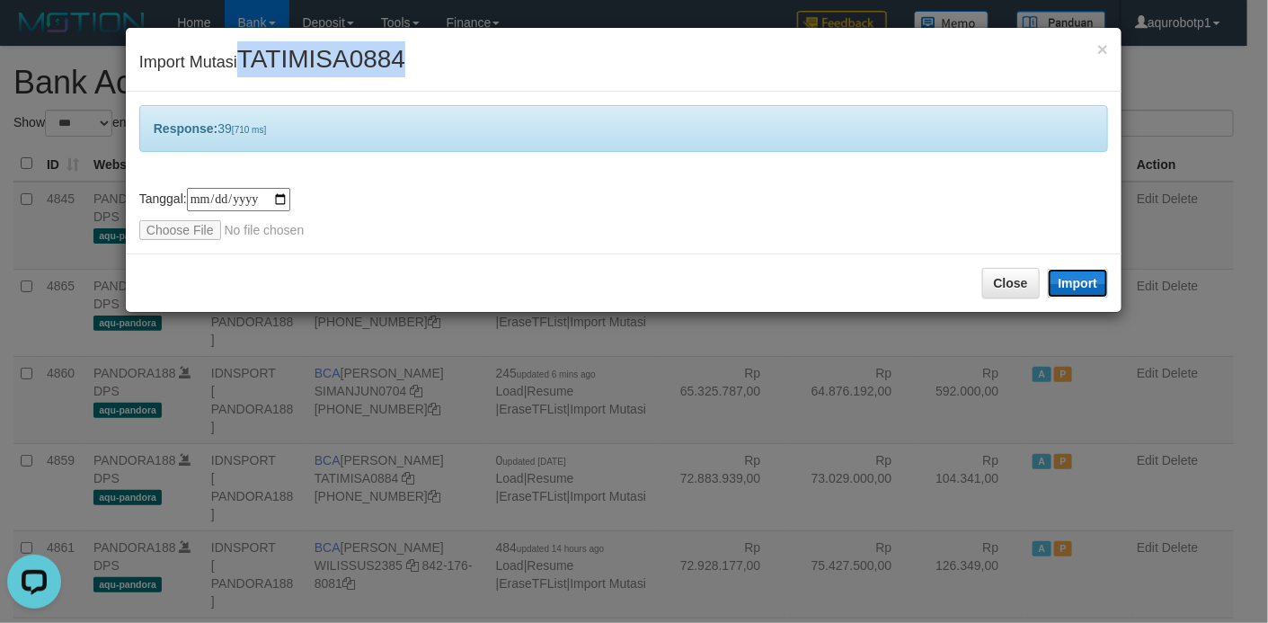
click at [1067, 275] on button "Import" at bounding box center [1078, 283] width 61 height 29
click at [292, 67] on span "TATIMISA0884" at bounding box center [321, 59] width 168 height 28
drag, startPoint x: 467, startPoint y: 260, endPoint x: 329, endPoint y: 248, distance: 138.9
click at [467, 260] on div "Close Import" at bounding box center [624, 282] width 996 height 58
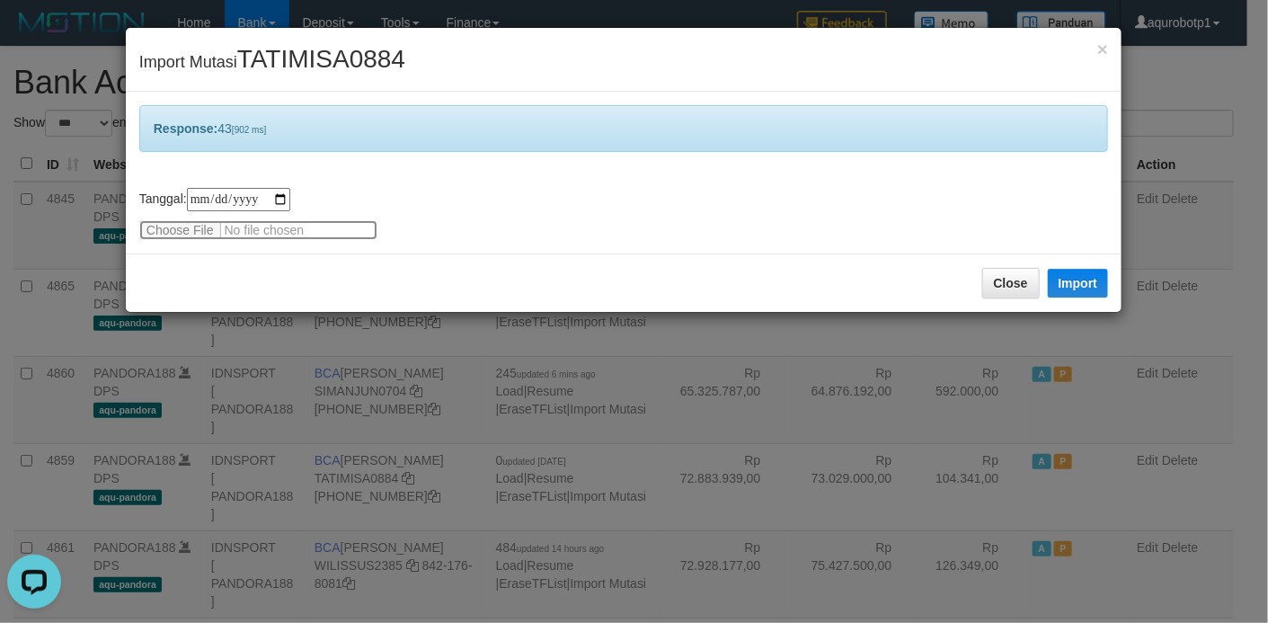
click at [163, 230] on input "file" at bounding box center [258, 230] width 238 height 20
click at [1085, 281] on button "Import" at bounding box center [1078, 283] width 61 height 29
click at [591, 286] on div "Close Import" at bounding box center [624, 282] width 996 height 58
click at [197, 229] on input "file" at bounding box center [258, 230] width 238 height 20
click at [1068, 289] on button "Import" at bounding box center [1078, 283] width 61 height 29
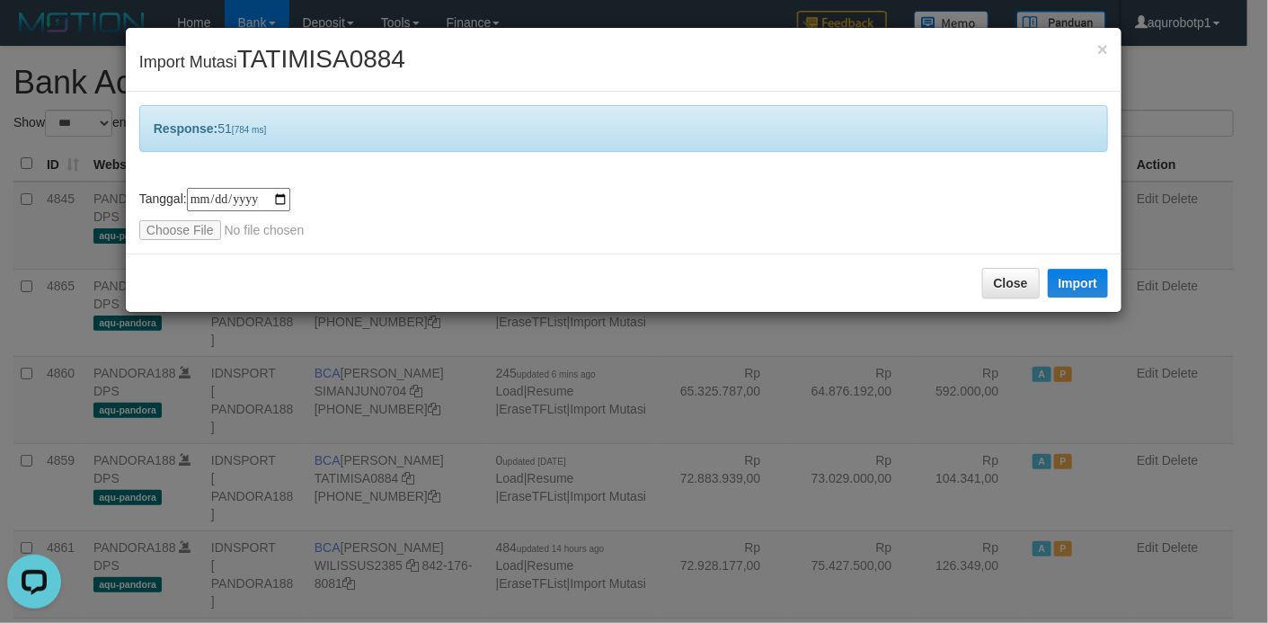
click at [322, 63] on span "TATIMISA0884" at bounding box center [321, 59] width 168 height 28
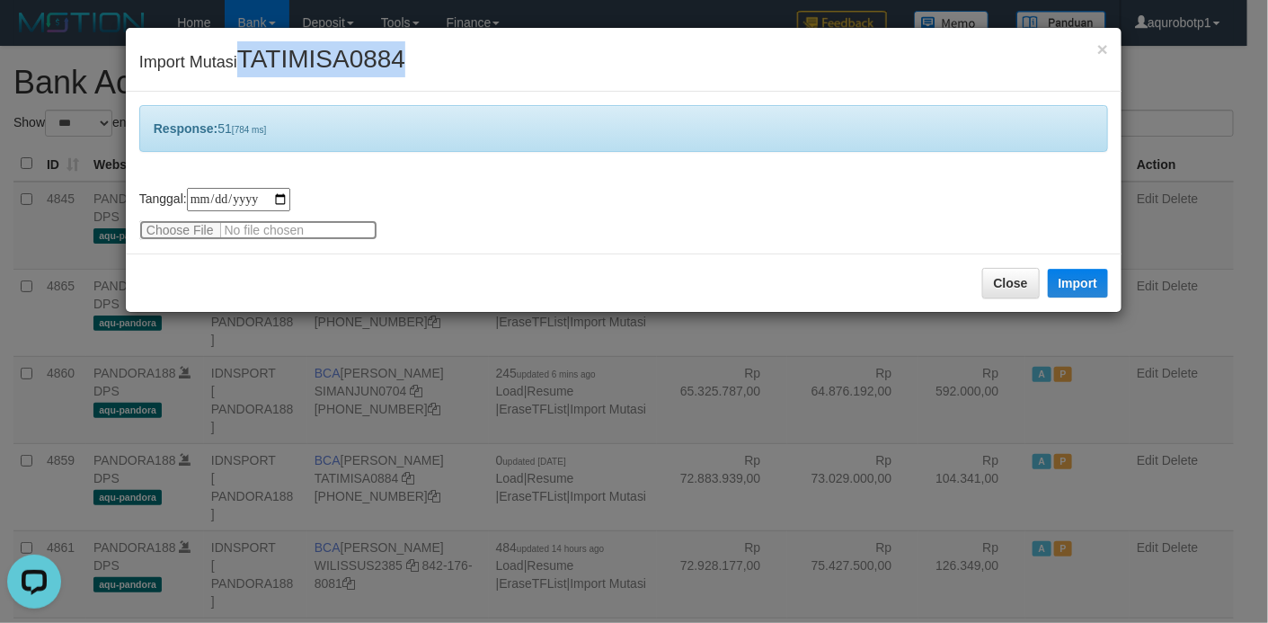
click at [182, 227] on input "file" at bounding box center [258, 230] width 238 height 20
click at [1068, 288] on button "Import" at bounding box center [1078, 283] width 61 height 29
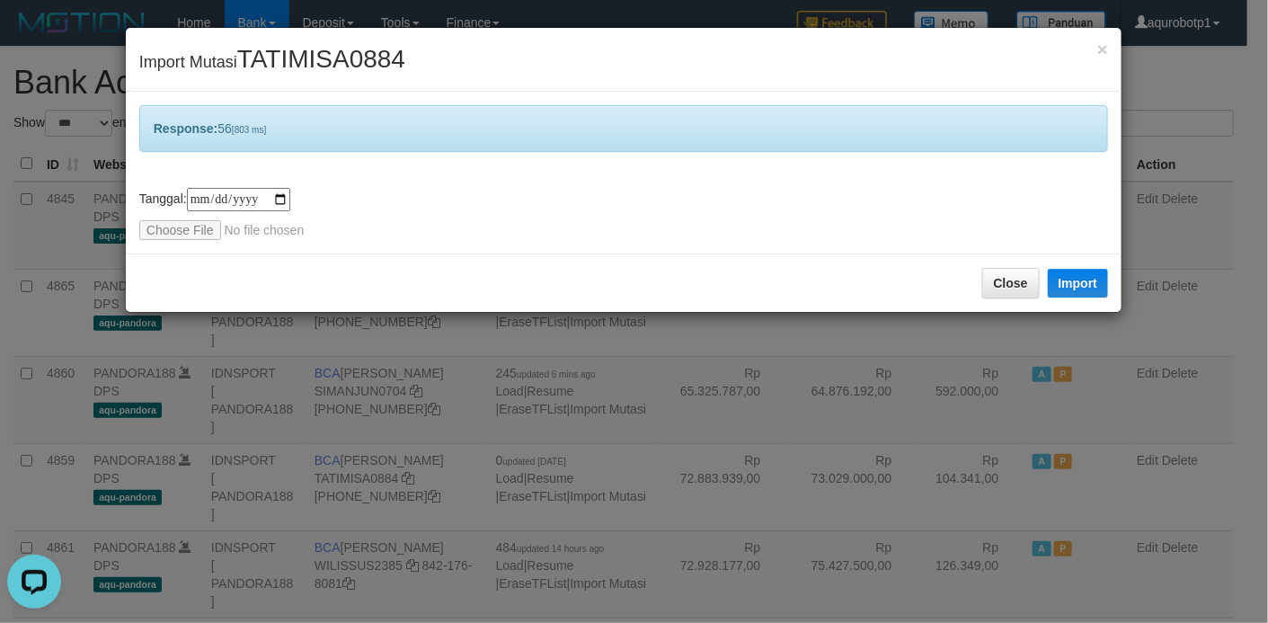
click at [413, 284] on div "Close Import" at bounding box center [624, 282] width 996 height 58
click at [183, 226] on input "file" at bounding box center [258, 230] width 238 height 20
click at [1059, 280] on button "Import" at bounding box center [1078, 283] width 61 height 29
click at [332, 54] on span "TATIMISA0884" at bounding box center [321, 59] width 168 height 28
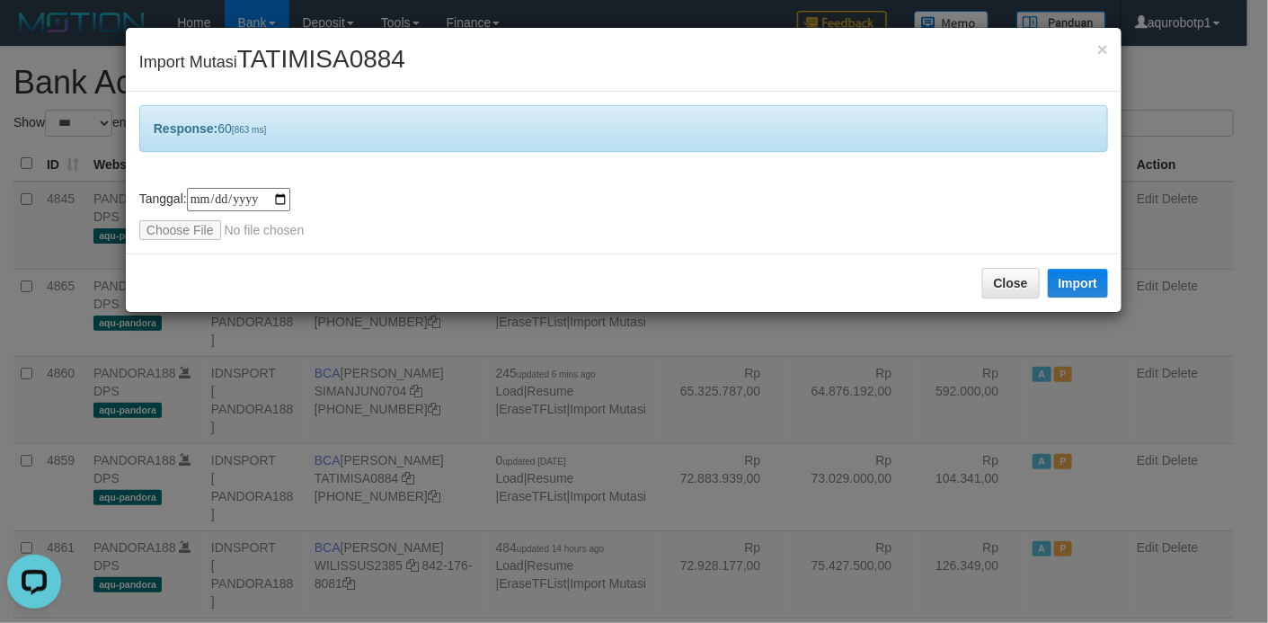
drag, startPoint x: 440, startPoint y: 267, endPoint x: 432, endPoint y: 256, distance: 13.5
click at [439, 264] on div "Close Import" at bounding box center [624, 282] width 996 height 58
click at [194, 232] on input "file" at bounding box center [258, 230] width 238 height 20
click at [1062, 286] on button "Import" at bounding box center [1078, 283] width 61 height 29
click at [164, 230] on input "file" at bounding box center [258, 230] width 238 height 20
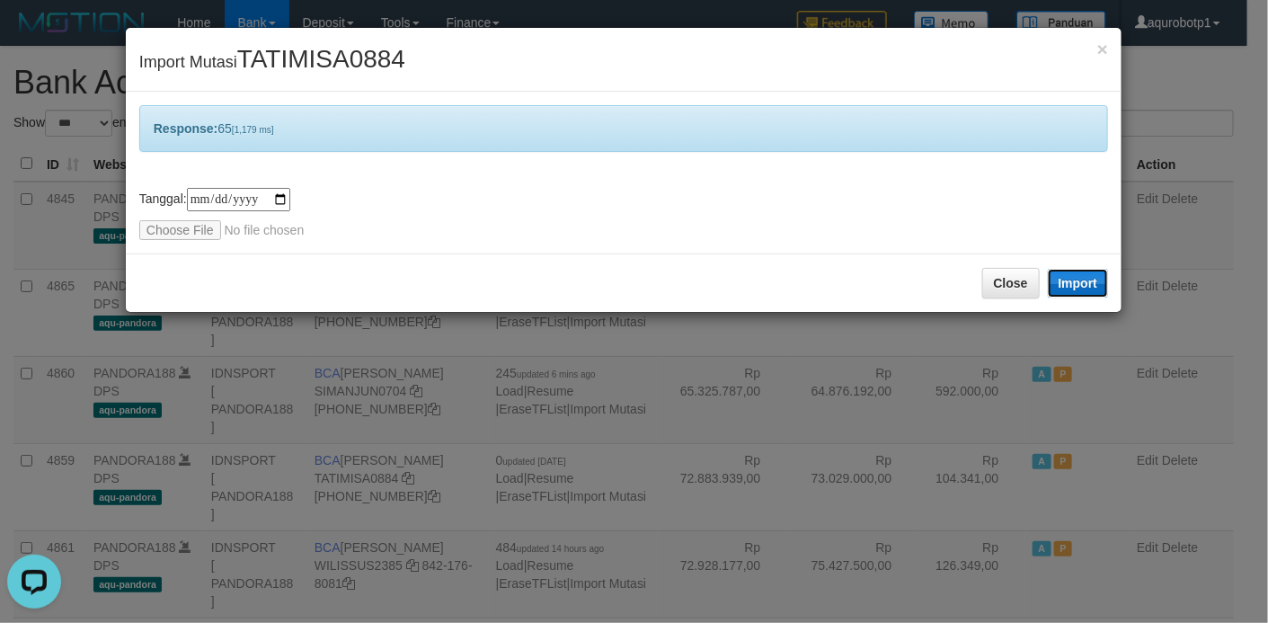
click at [1090, 287] on button "Import" at bounding box center [1078, 283] width 61 height 29
click at [314, 46] on span "TATIMISA0884" at bounding box center [321, 59] width 168 height 28
click at [323, 71] on span "TATIMISA0884" at bounding box center [321, 59] width 168 height 28
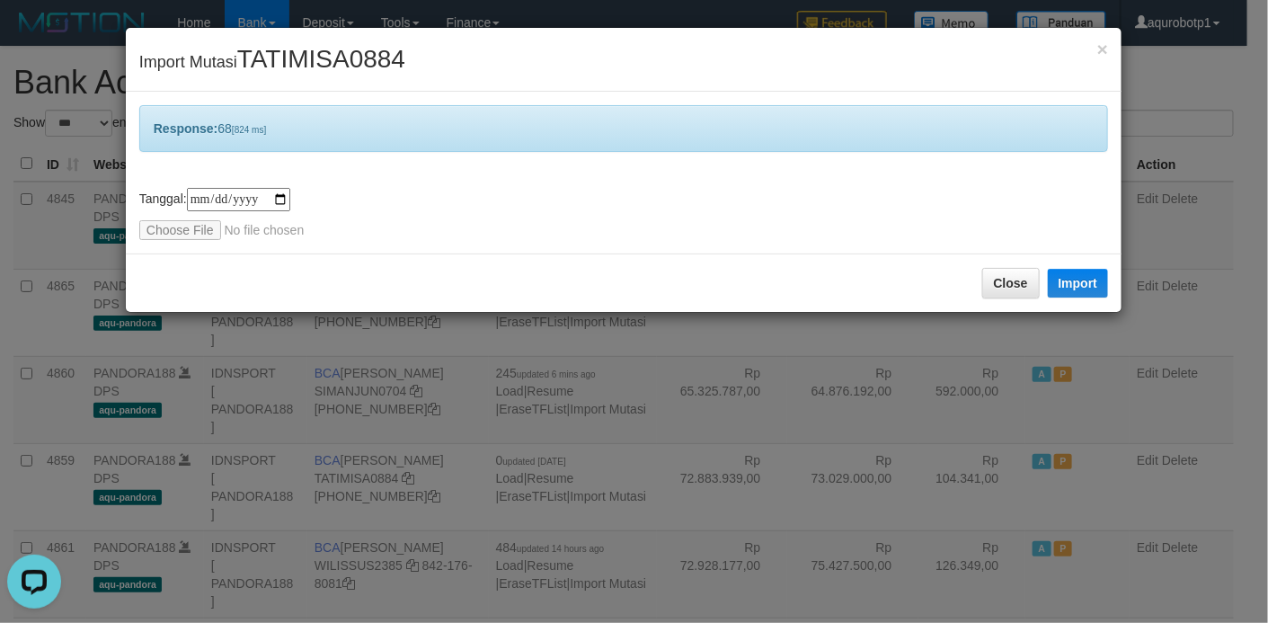
click at [351, 243] on div "**********" at bounding box center [624, 173] width 996 height 162
click at [205, 232] on input "file" at bounding box center [258, 230] width 238 height 20
click at [1055, 287] on button "Import" at bounding box center [1078, 283] width 61 height 29
click at [377, 275] on div "Close Import" at bounding box center [624, 282] width 996 height 58
click at [194, 224] on input "file" at bounding box center [258, 230] width 238 height 20
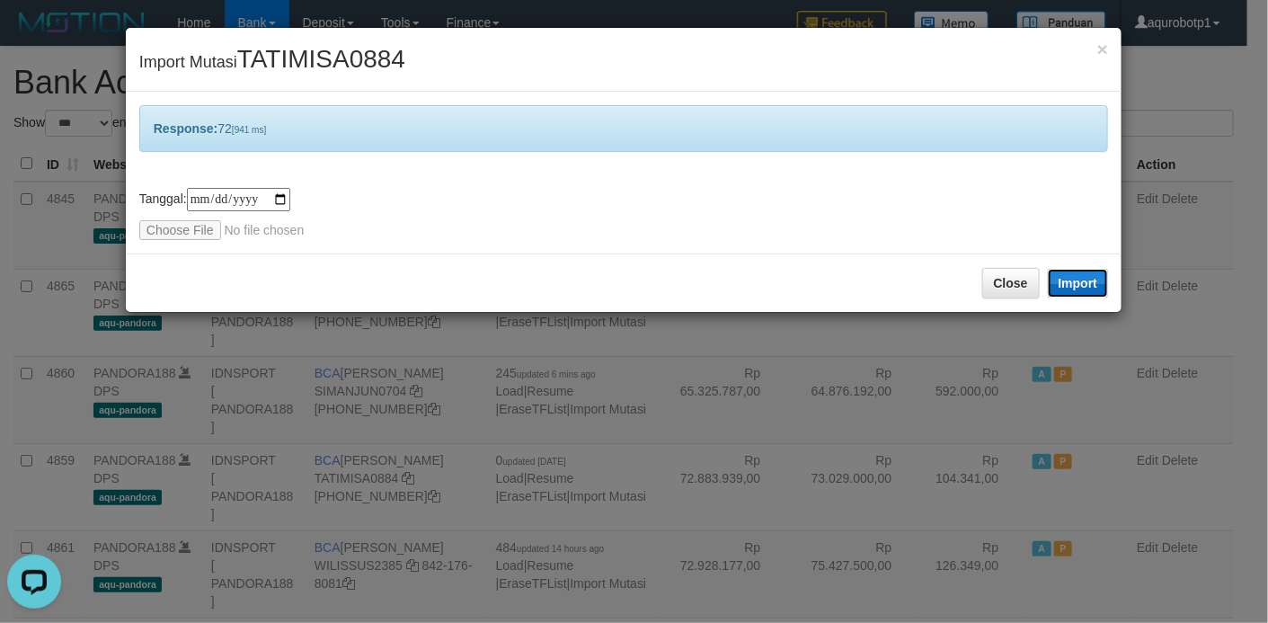
click at [1057, 280] on button "Import" at bounding box center [1078, 283] width 61 height 29
click at [319, 63] on span "TATIMISA0884" at bounding box center [321, 59] width 168 height 28
click at [421, 225] on div "**********" at bounding box center [623, 214] width 969 height 52
click at [194, 225] on input "file" at bounding box center [258, 230] width 238 height 20
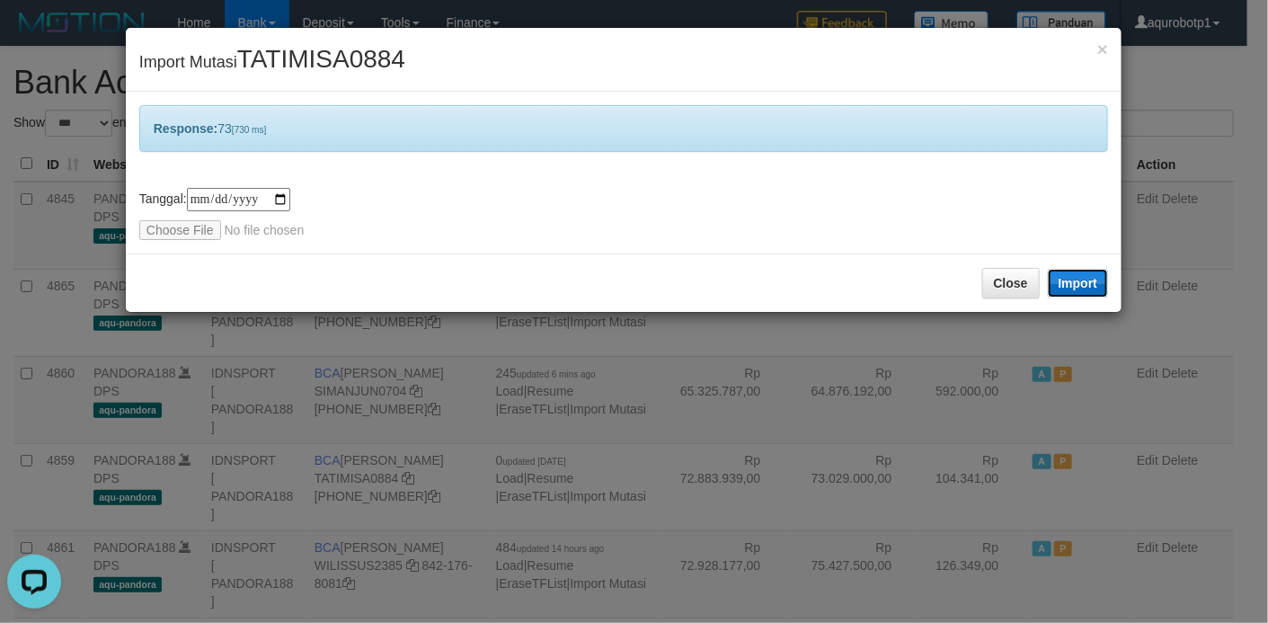
click at [1065, 286] on button "Import" at bounding box center [1078, 283] width 61 height 29
click at [361, 281] on div "Close Import" at bounding box center [624, 282] width 996 height 58
click at [176, 230] on input "file" at bounding box center [258, 230] width 238 height 20
click at [1078, 284] on button "Import" at bounding box center [1078, 283] width 61 height 29
click at [349, 54] on span "TATIMISA0884" at bounding box center [321, 59] width 168 height 28
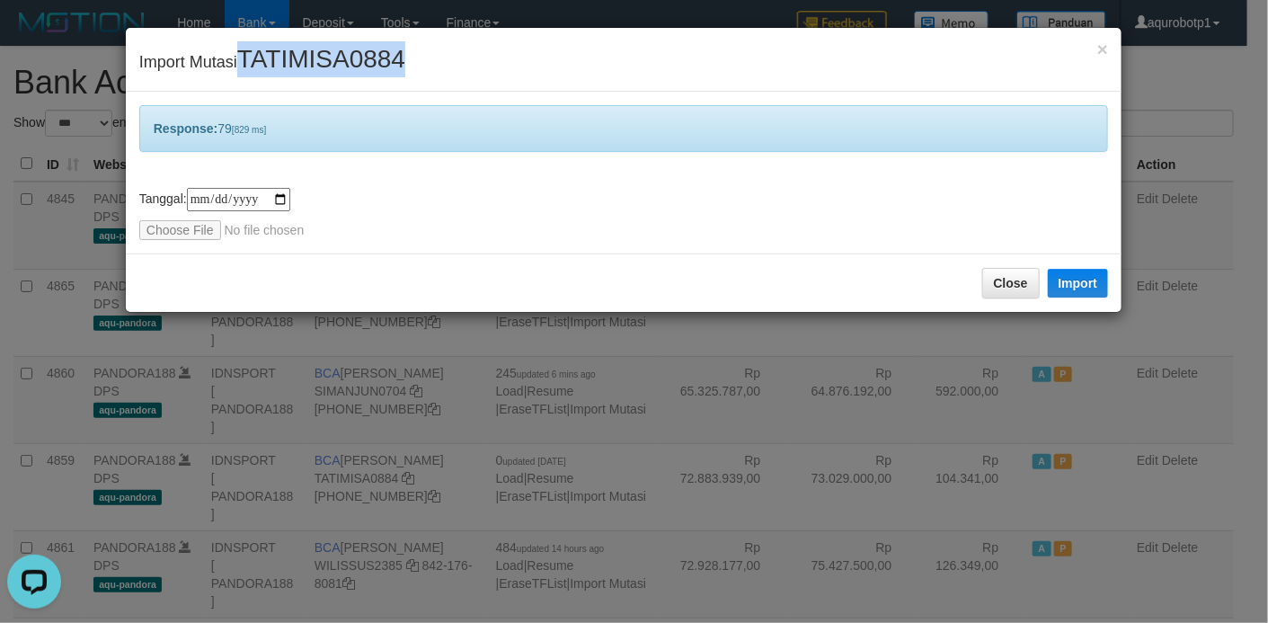
click at [349, 54] on span "TATIMISA0884" at bounding box center [321, 59] width 168 height 28
click at [187, 235] on input "file" at bounding box center [258, 230] width 238 height 20
click at [1071, 289] on button "Import" at bounding box center [1078, 283] width 61 height 29
click at [508, 268] on div "Close Import" at bounding box center [624, 282] width 996 height 58
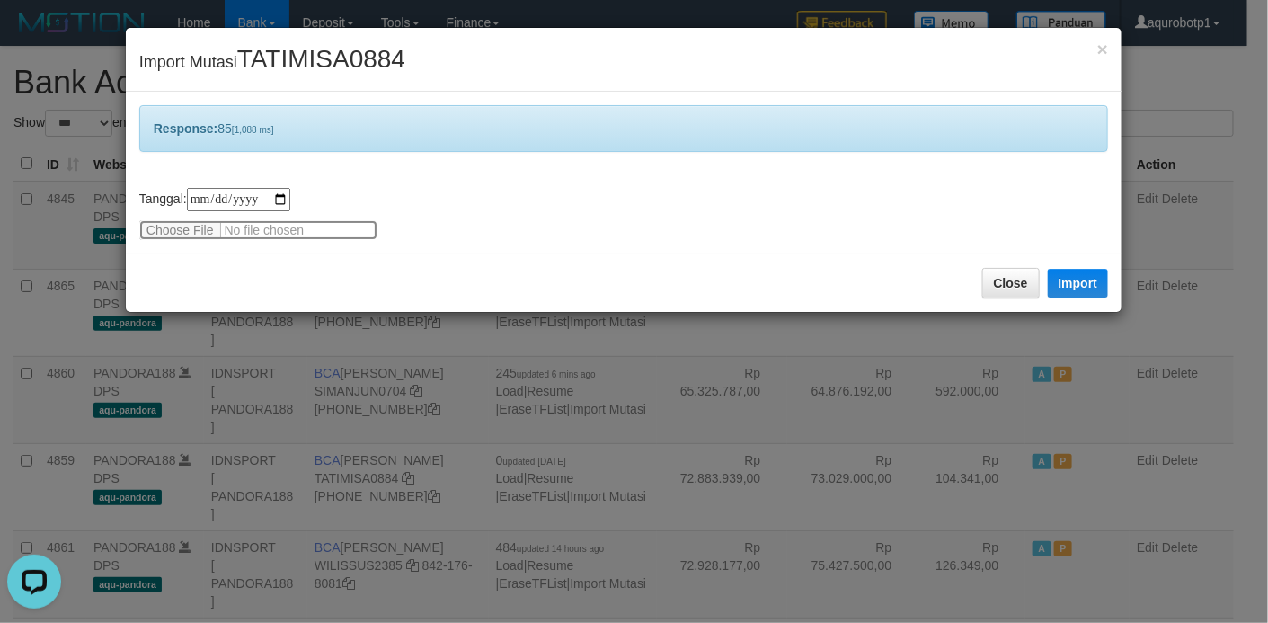
click at [191, 232] on input "file" at bounding box center [258, 230] width 238 height 20
click at [1098, 286] on button "Import" at bounding box center [1078, 283] width 61 height 29
click at [329, 58] on span "TATIMISA0884" at bounding box center [321, 59] width 168 height 28
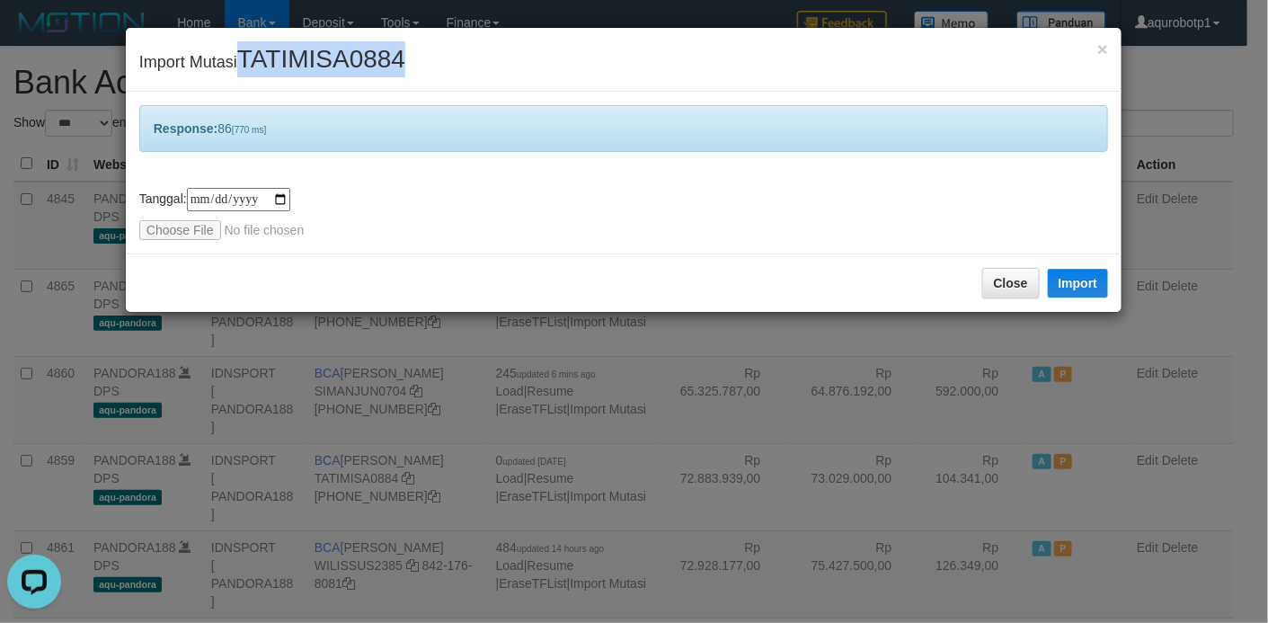
click at [329, 58] on span "TATIMISA0884" at bounding box center [321, 59] width 168 height 28
click at [192, 232] on input "file" at bounding box center [258, 230] width 238 height 20
click at [1067, 287] on button "Import" at bounding box center [1078, 283] width 61 height 29
click at [456, 268] on div "Close Import" at bounding box center [624, 282] width 996 height 58
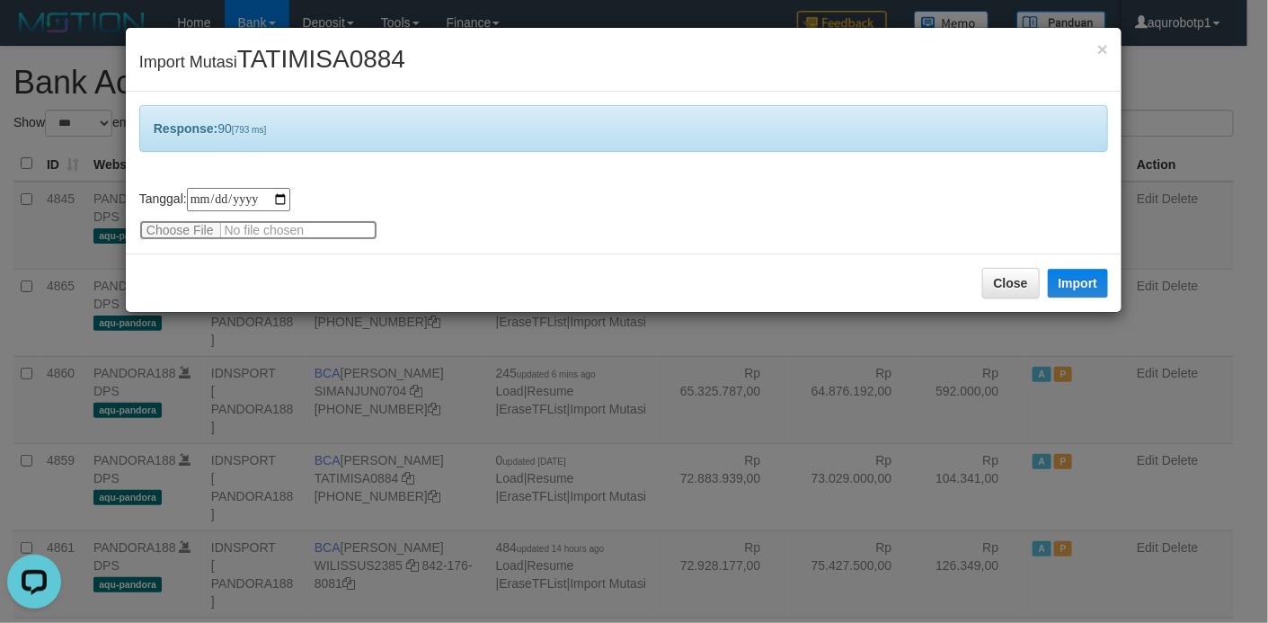
click at [182, 220] on input "file" at bounding box center [258, 230] width 238 height 20
click at [1089, 289] on button "Import" at bounding box center [1078, 283] width 61 height 29
click at [361, 49] on span "TATIMISA0884" at bounding box center [321, 59] width 168 height 28
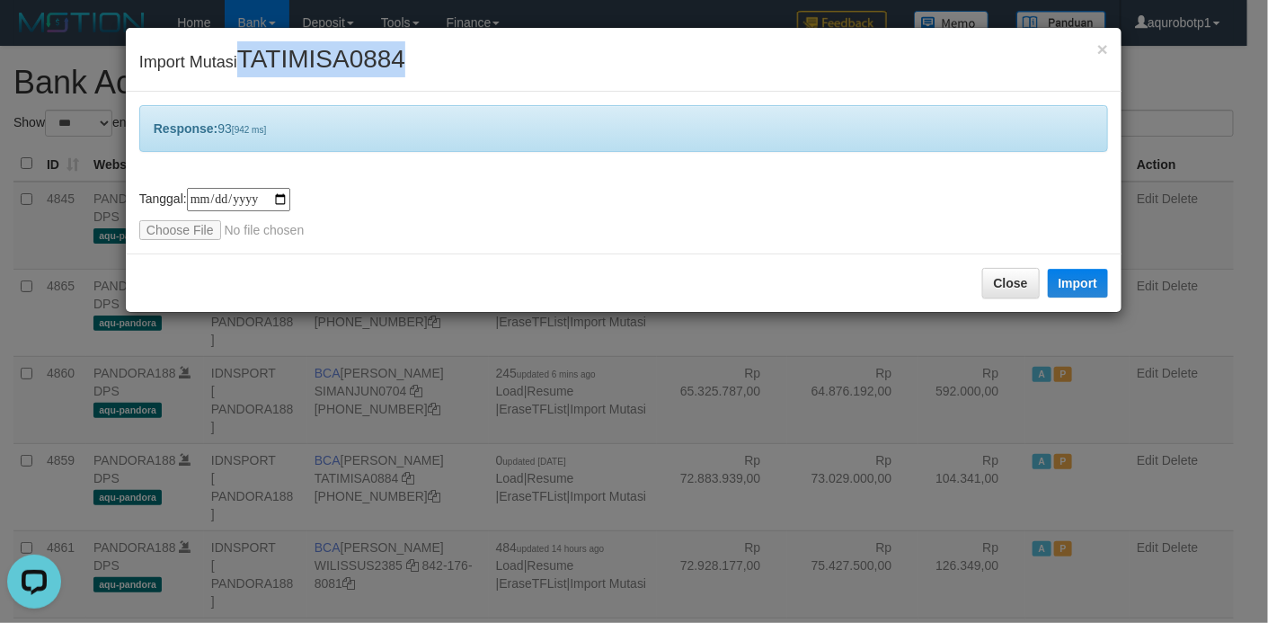
click at [361, 49] on span "TATIMISA0884" at bounding box center [321, 59] width 168 height 28
click at [173, 230] on input "file" at bounding box center [258, 230] width 238 height 20
click at [1076, 281] on button "Import" at bounding box center [1078, 283] width 61 height 29
click at [526, 225] on div "**********" at bounding box center [623, 214] width 969 height 52
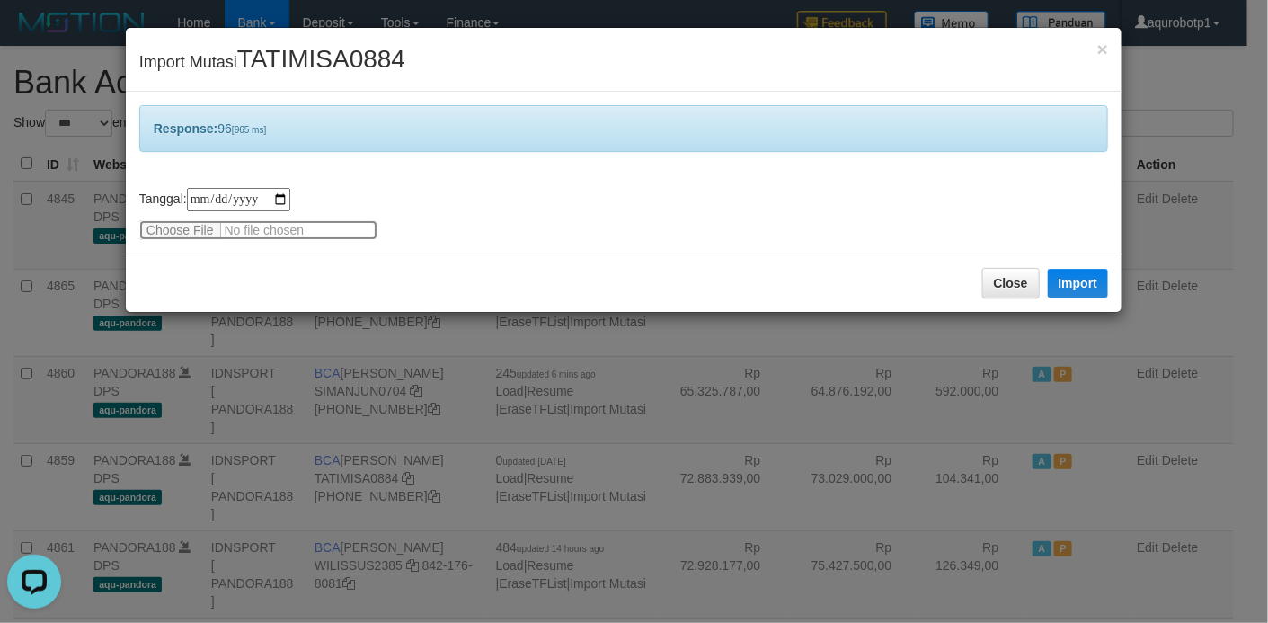
click at [159, 225] on input "file" at bounding box center [258, 230] width 238 height 20
click at [1076, 273] on button "Import" at bounding box center [1078, 283] width 61 height 29
drag, startPoint x: 327, startPoint y: 261, endPoint x: 272, endPoint y: 264, distance: 54.9
click at [327, 261] on div "Close Import" at bounding box center [624, 282] width 996 height 58
click at [178, 221] on input "file" at bounding box center [258, 230] width 238 height 20
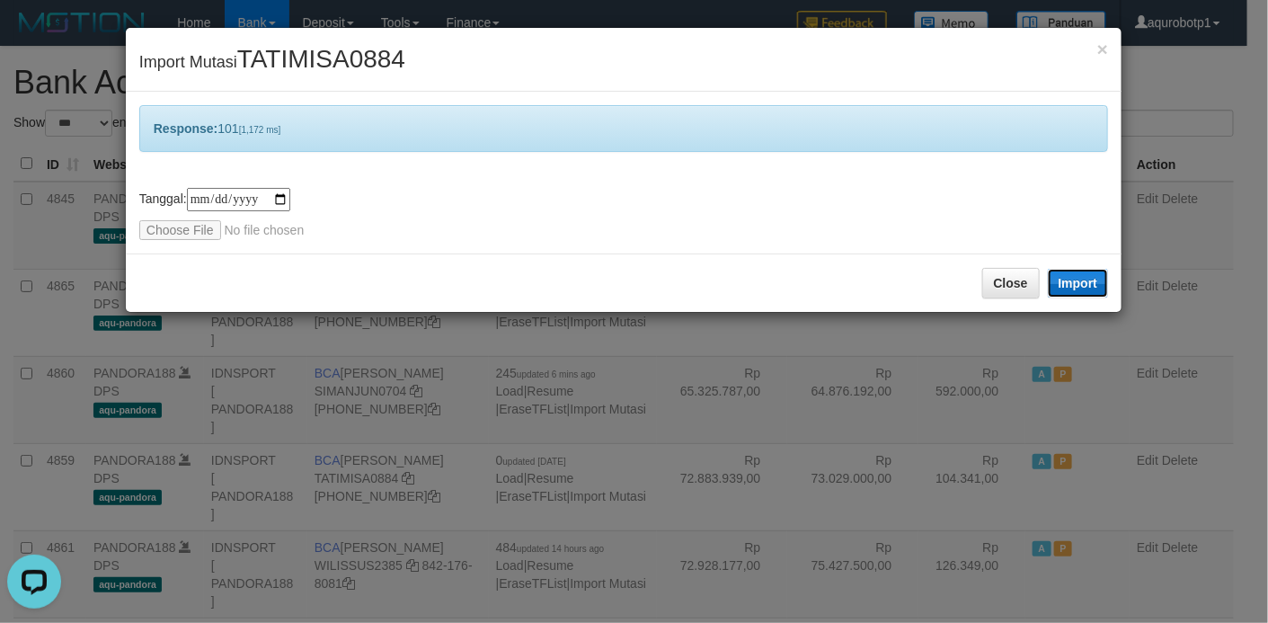
click at [1067, 281] on button "Import" at bounding box center [1078, 283] width 61 height 29
click at [306, 60] on span "TATIMISA0884" at bounding box center [321, 59] width 168 height 28
drag, startPoint x: 391, startPoint y: 276, endPoint x: 359, endPoint y: 272, distance: 32.5
click at [391, 276] on div "Close Import" at bounding box center [624, 282] width 996 height 58
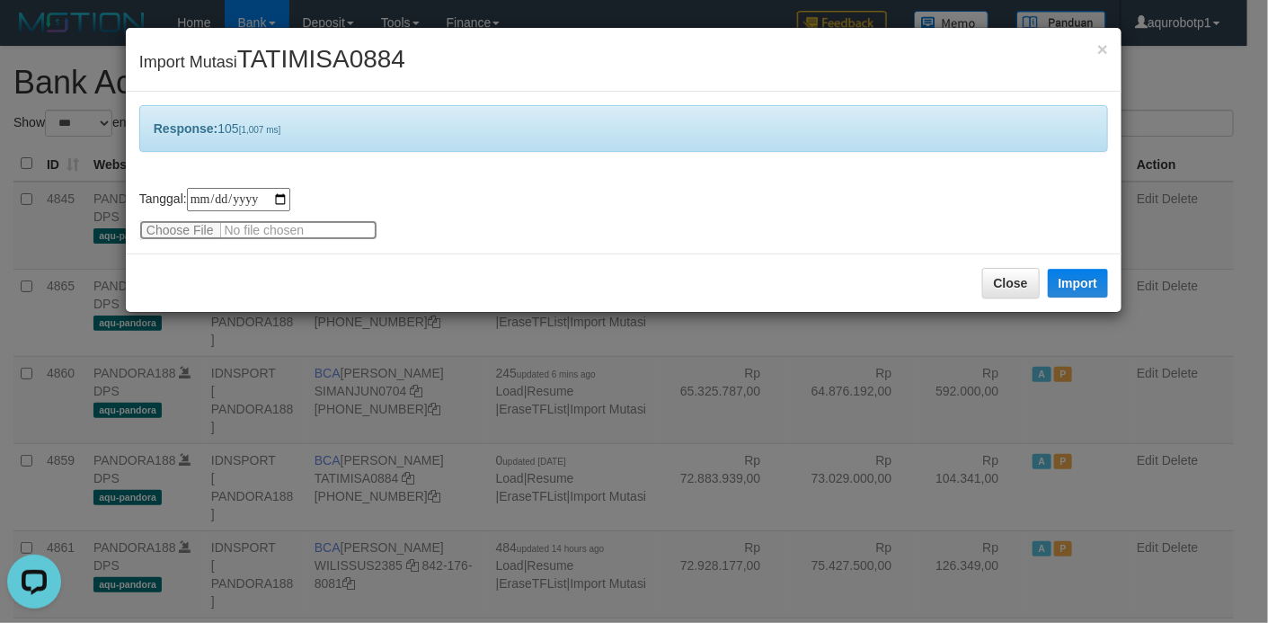
click at [208, 233] on input "file" at bounding box center [258, 230] width 238 height 20
click at [1074, 283] on button "Import" at bounding box center [1078, 283] width 61 height 29
drag, startPoint x: 426, startPoint y: 280, endPoint x: 388, endPoint y: 267, distance: 40.1
click at [427, 279] on div "Close Import" at bounding box center [624, 282] width 996 height 58
click at [202, 229] on input "file" at bounding box center [258, 230] width 238 height 20
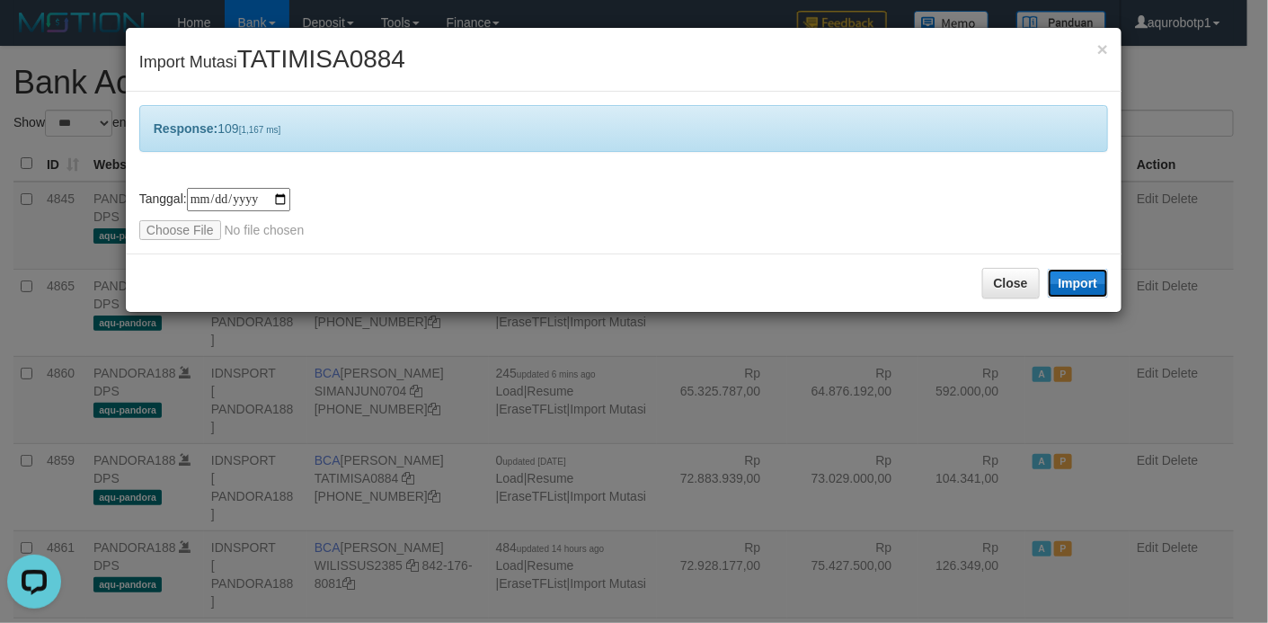
click at [1082, 281] on button "Import" at bounding box center [1078, 283] width 61 height 29
click at [518, 279] on div "Close Import" at bounding box center [624, 282] width 996 height 58
click at [197, 225] on input "file" at bounding box center [258, 230] width 238 height 20
click at [1085, 284] on button "Import" at bounding box center [1078, 283] width 61 height 29
click at [335, 57] on span "TATIMISA0884" at bounding box center [321, 59] width 168 height 28
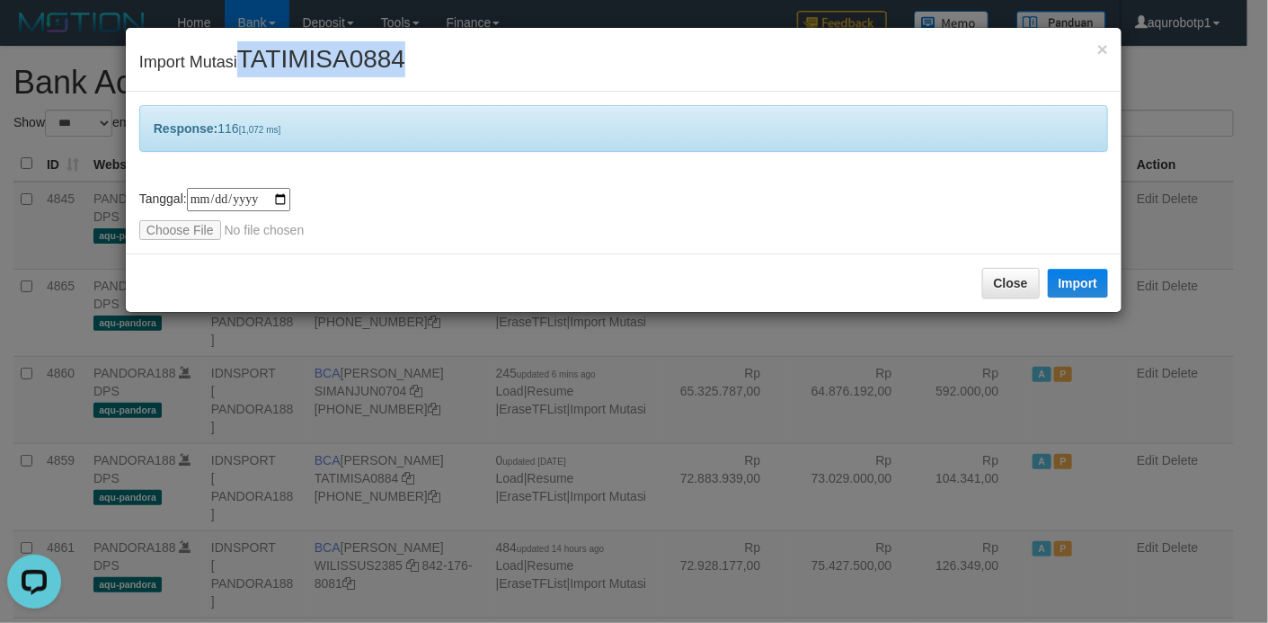
click at [335, 57] on span "TATIMISA0884" at bounding box center [321, 59] width 168 height 28
click at [173, 224] on input "file" at bounding box center [258, 230] width 238 height 20
click at [1068, 292] on button "Import" at bounding box center [1078, 283] width 61 height 29
click at [165, 235] on input "file" at bounding box center [258, 230] width 238 height 20
click at [1062, 283] on button "Import" at bounding box center [1078, 283] width 61 height 29
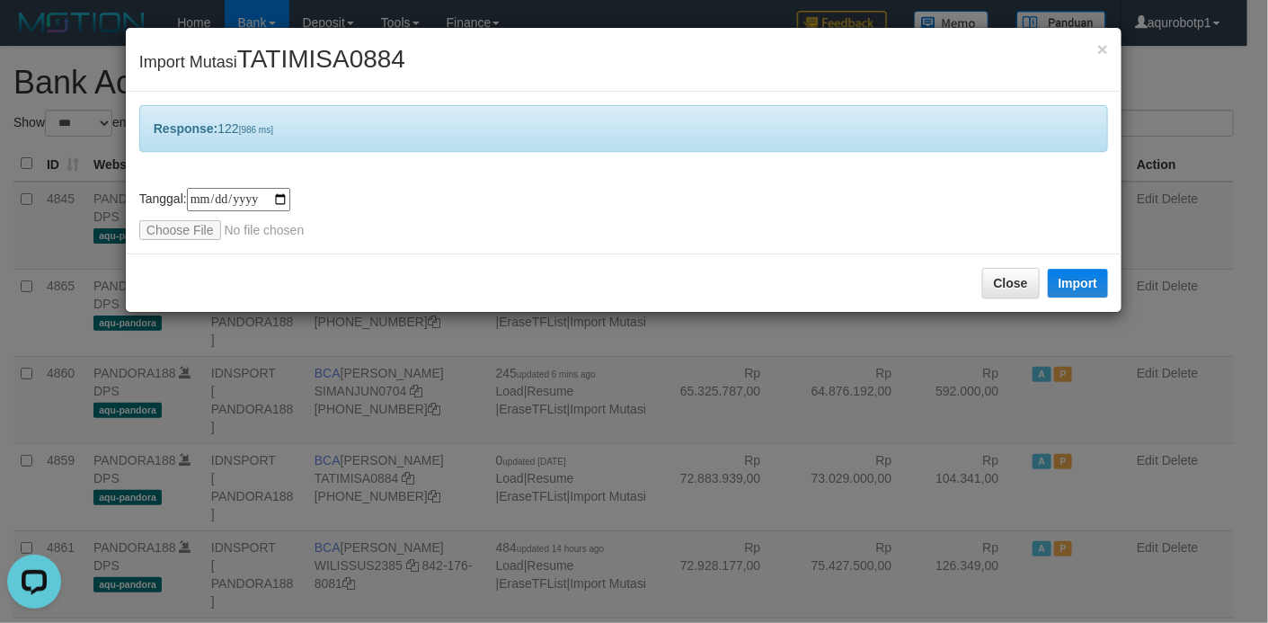
click at [496, 183] on div "**********" at bounding box center [624, 173] width 996 height 162
click at [171, 230] on input "file" at bounding box center [258, 230] width 238 height 20
click at [1076, 286] on button "Import" at bounding box center [1078, 283] width 61 height 29
click at [287, 62] on span "TATIMISA0884" at bounding box center [321, 59] width 168 height 28
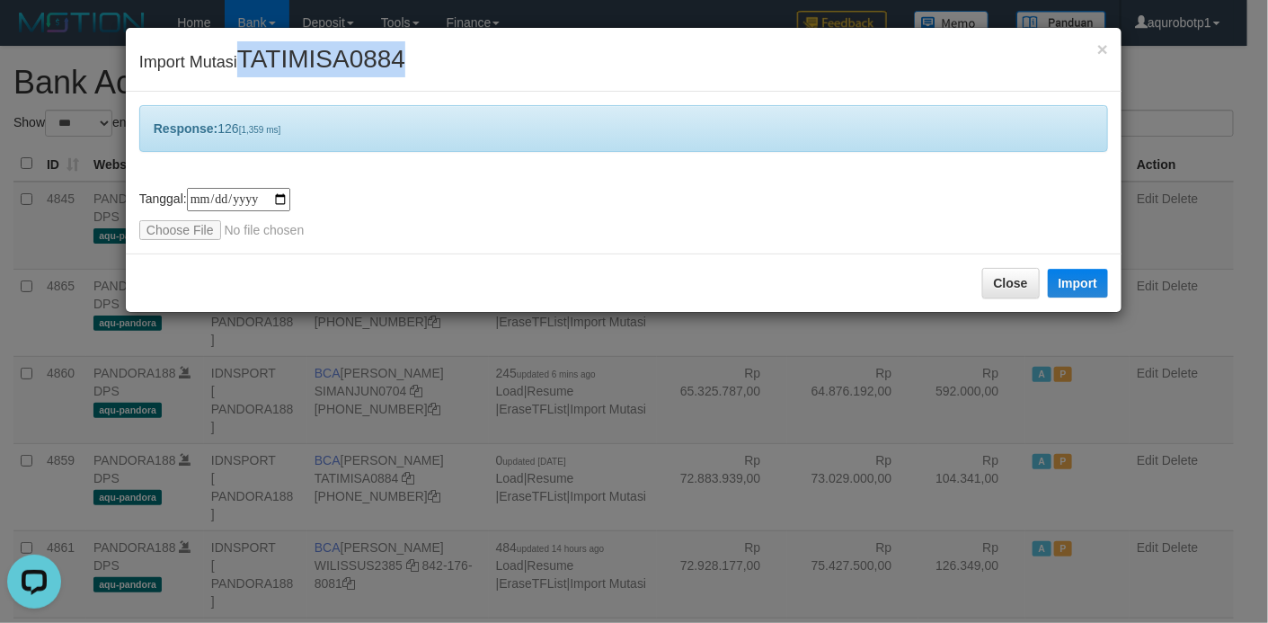
click at [329, 57] on span "TATIMISA0884" at bounding box center [321, 59] width 168 height 28
click at [189, 226] on input "file" at bounding box center [258, 230] width 238 height 20
click at [1078, 289] on button "Import" at bounding box center [1078, 283] width 61 height 29
drag, startPoint x: 404, startPoint y: 279, endPoint x: 340, endPoint y: 267, distance: 65.7
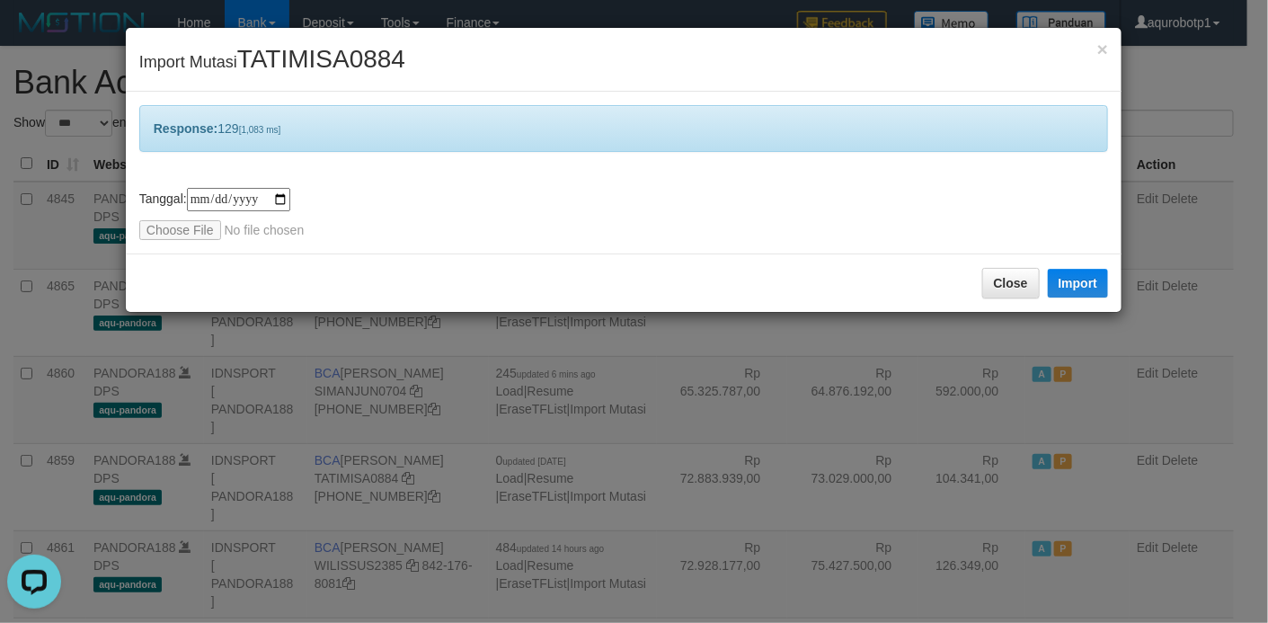
click at [404, 279] on div "Close Import" at bounding box center [624, 282] width 996 height 58
click at [199, 235] on input "file" at bounding box center [258, 230] width 238 height 20
click at [1059, 289] on button "Import" at bounding box center [1078, 283] width 61 height 29
click at [383, 49] on span "TATIMISA0884" at bounding box center [321, 59] width 168 height 28
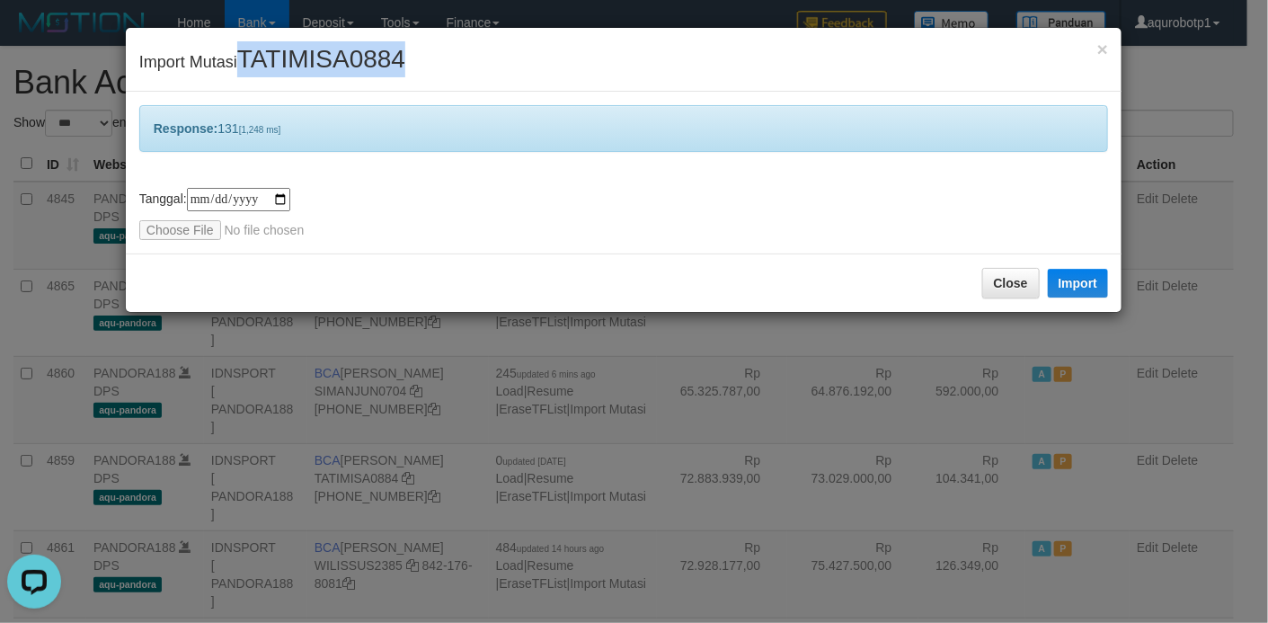
drag, startPoint x: 319, startPoint y: 43, endPoint x: 316, endPoint y: 55, distance: 12.0
click at [319, 43] on div "× Import Mutasi TATIMISA0884" at bounding box center [624, 60] width 996 height 64
click at [316, 55] on span "TATIMISA0884" at bounding box center [321, 59] width 168 height 28
drag, startPoint x: 450, startPoint y: 222, endPoint x: 280, endPoint y: 225, distance: 169.8
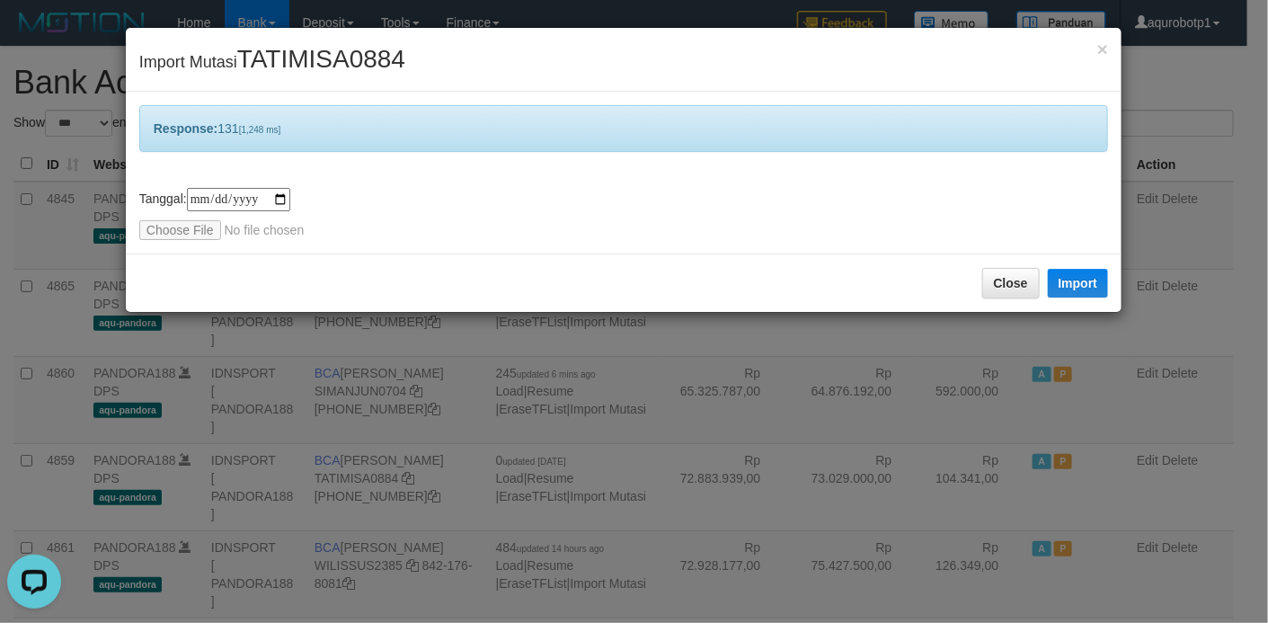
click at [450, 222] on div "**********" at bounding box center [623, 214] width 969 height 52
click at [151, 229] on input "file" at bounding box center [258, 230] width 238 height 20
click at [1074, 292] on button "Import" at bounding box center [1078, 283] width 61 height 29
click at [467, 278] on div "Close Import" at bounding box center [624, 282] width 996 height 58
click at [205, 229] on input "file" at bounding box center [258, 230] width 238 height 20
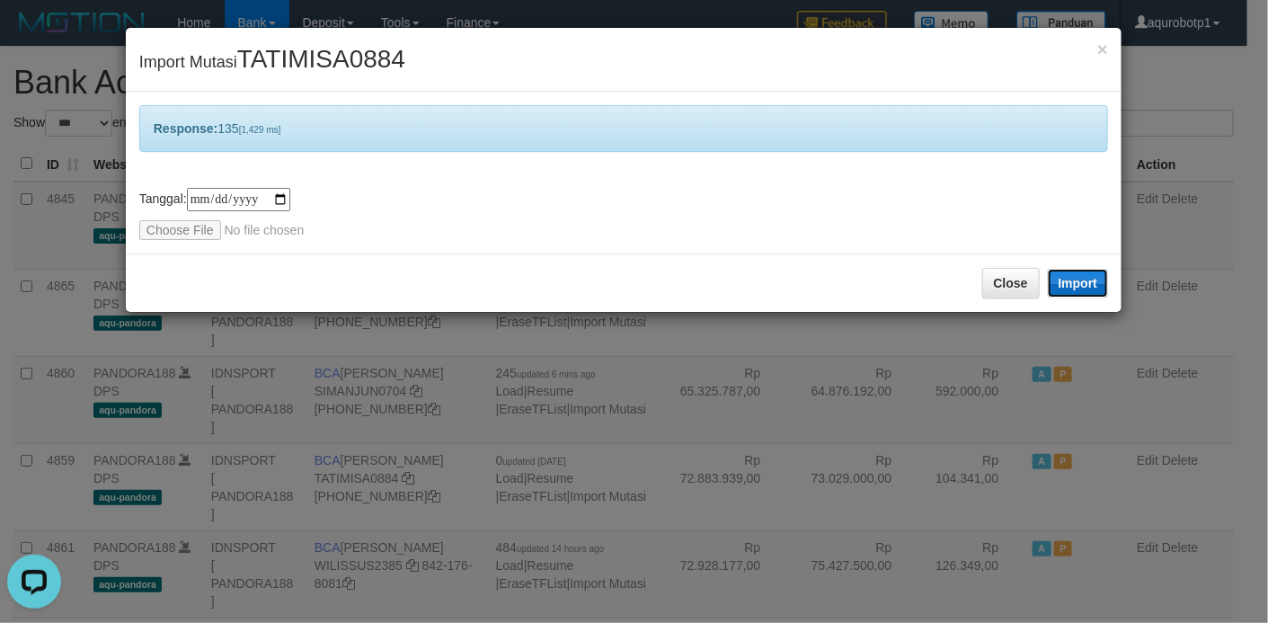
click at [1065, 278] on button "Import" at bounding box center [1078, 283] width 61 height 29
click at [337, 51] on span "TATIMISA0884" at bounding box center [321, 59] width 168 height 28
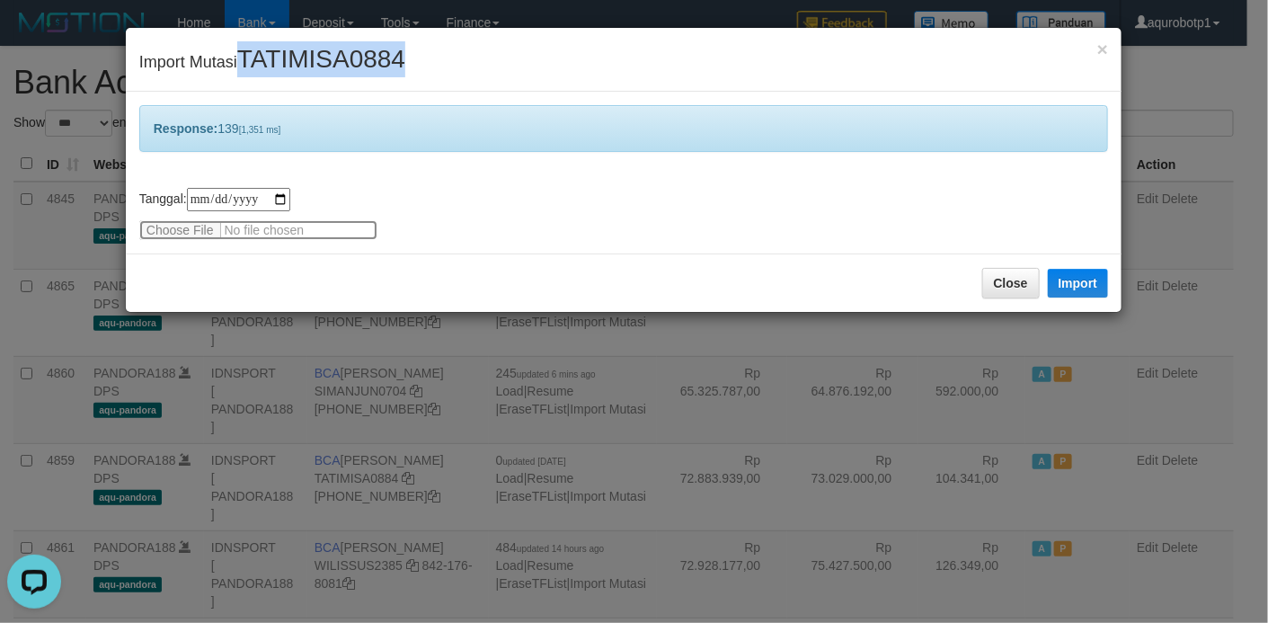
click at [186, 233] on input "file" at bounding box center [258, 230] width 238 height 20
click at [1067, 288] on button "Import" at bounding box center [1078, 283] width 61 height 29
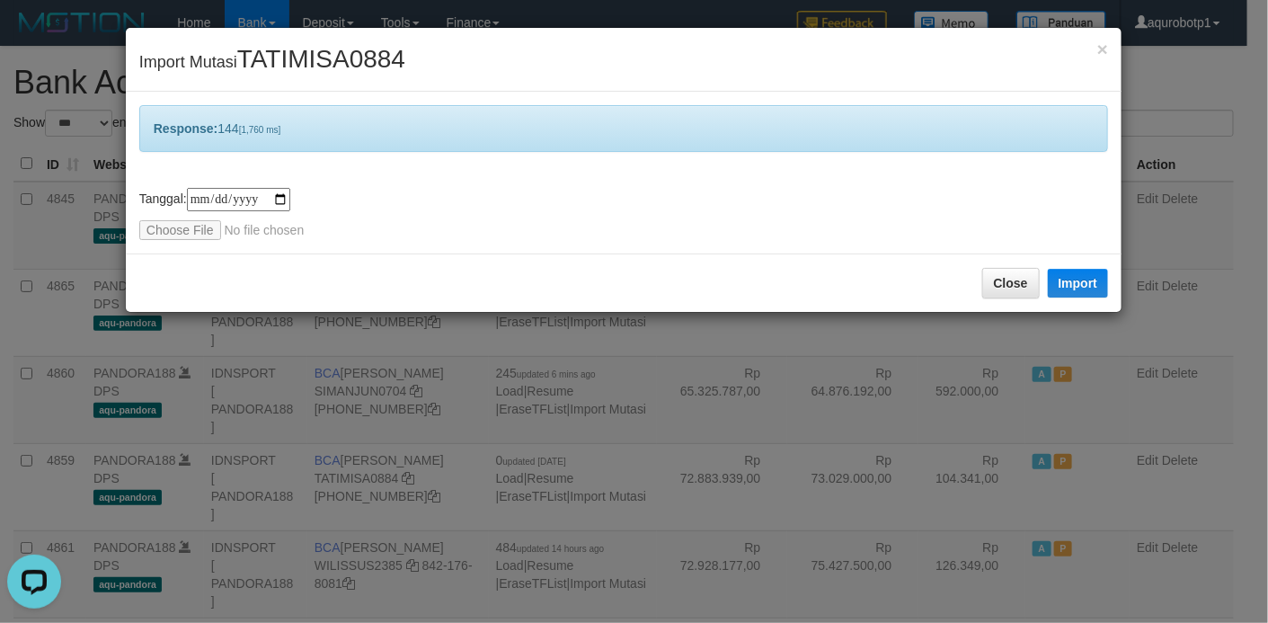
click at [429, 256] on div "Close Import" at bounding box center [624, 282] width 996 height 58
click at [187, 229] on input "file" at bounding box center [258, 230] width 238 height 20
click at [1074, 284] on button "Import" at bounding box center [1078, 283] width 61 height 29
click at [306, 43] on div "× Import Mutasi TATIMISA0884" at bounding box center [624, 60] width 996 height 64
click at [305, 58] on span "TATIMISA0884" at bounding box center [321, 59] width 168 height 28
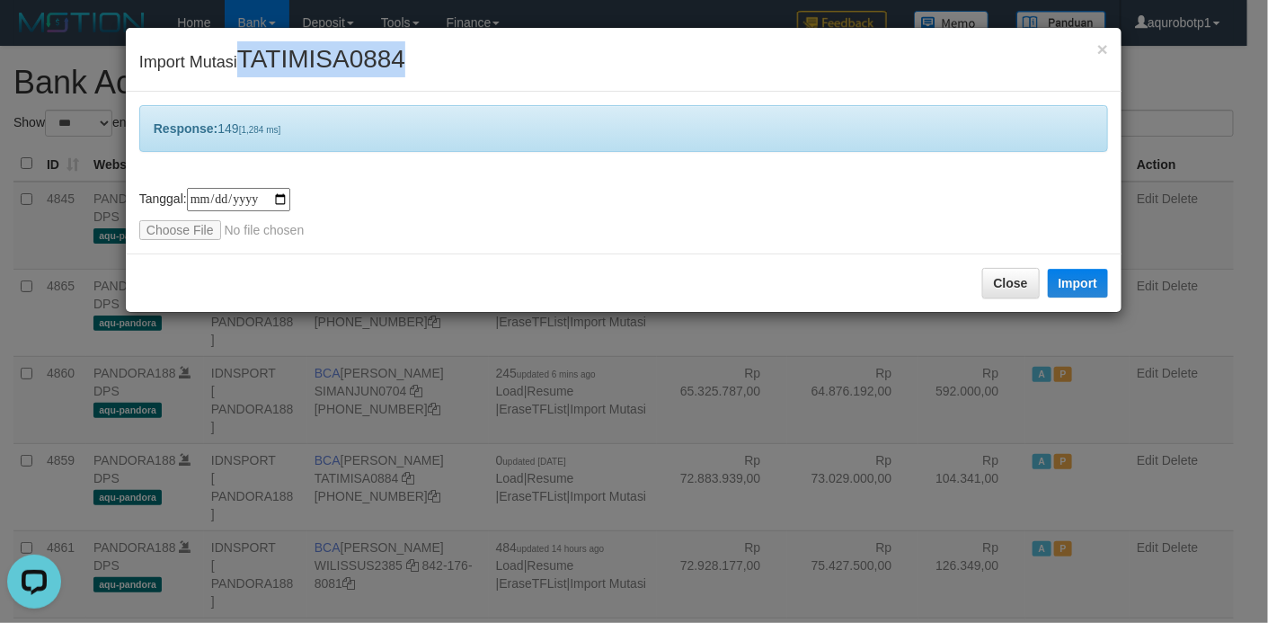
click at [305, 58] on span "TATIMISA0884" at bounding box center [321, 59] width 168 height 28
click at [318, 262] on div "Close Import" at bounding box center [624, 282] width 996 height 58
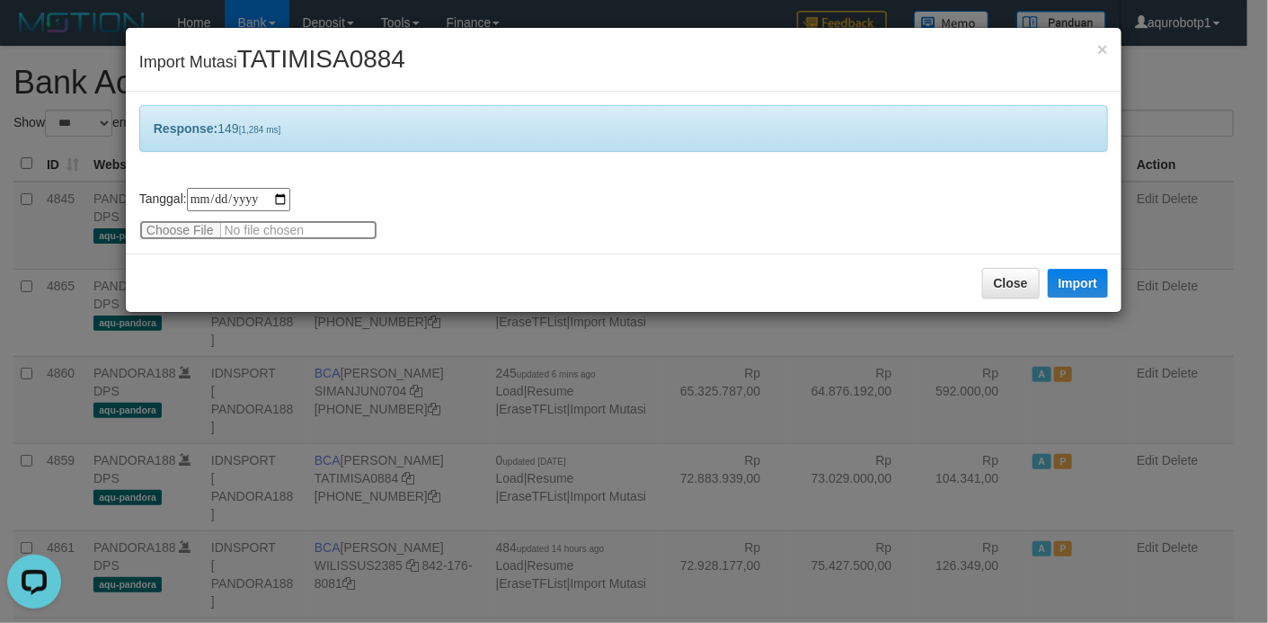
click at [176, 233] on input "file" at bounding box center [258, 230] width 238 height 20
click at [1066, 284] on button "Import" at bounding box center [1078, 283] width 61 height 29
click at [528, 273] on div "Close Import" at bounding box center [624, 282] width 996 height 58
click at [192, 220] on input "file" at bounding box center [258, 230] width 238 height 20
type input "**********"
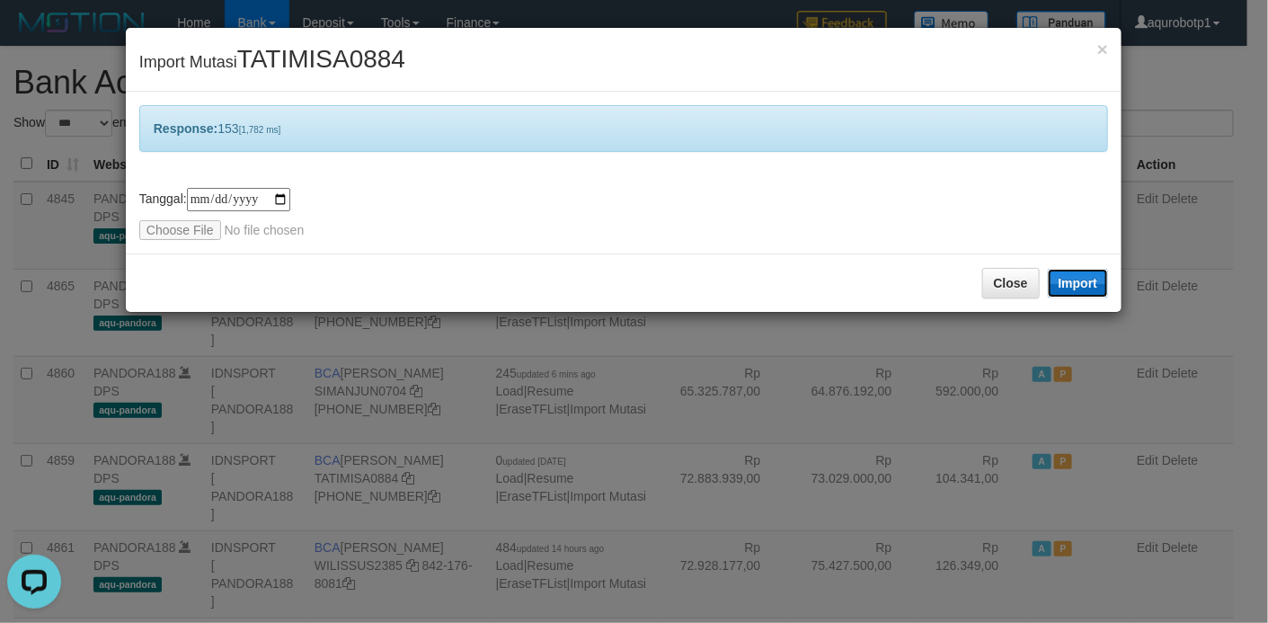
click at [1070, 286] on button "Import" at bounding box center [1078, 283] width 61 height 29
click at [1016, 281] on button "Close" at bounding box center [1011, 283] width 58 height 31
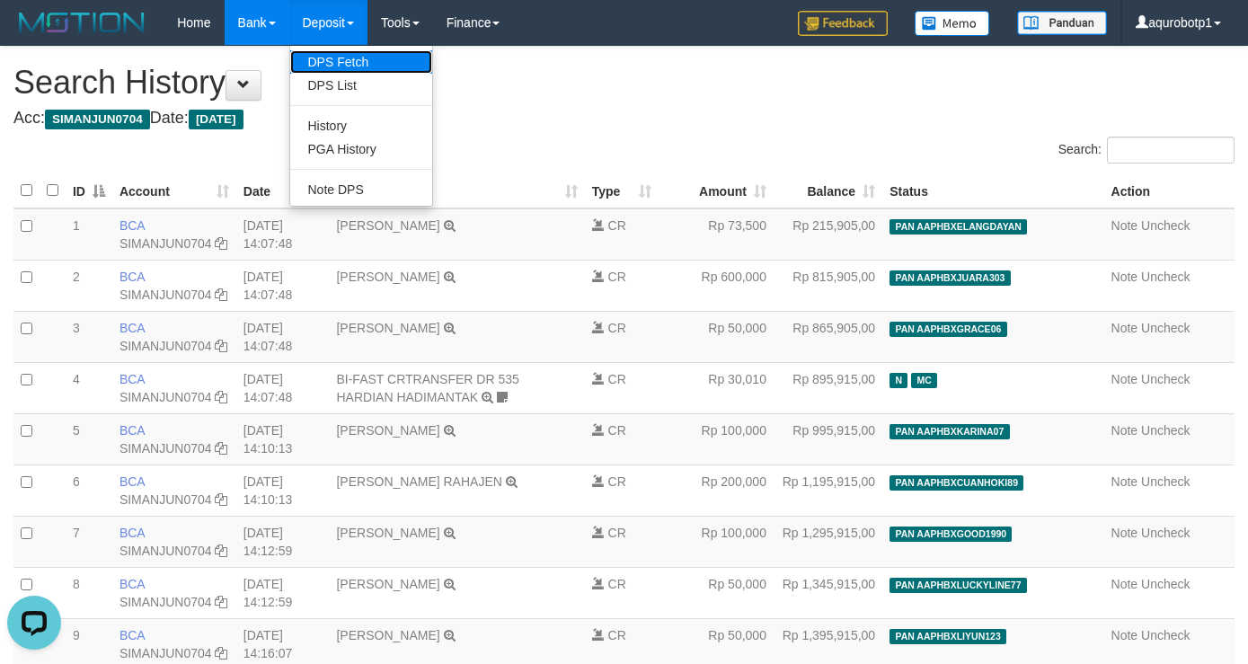
click at [346, 60] on link "DPS Fetch" at bounding box center [361, 61] width 142 height 23
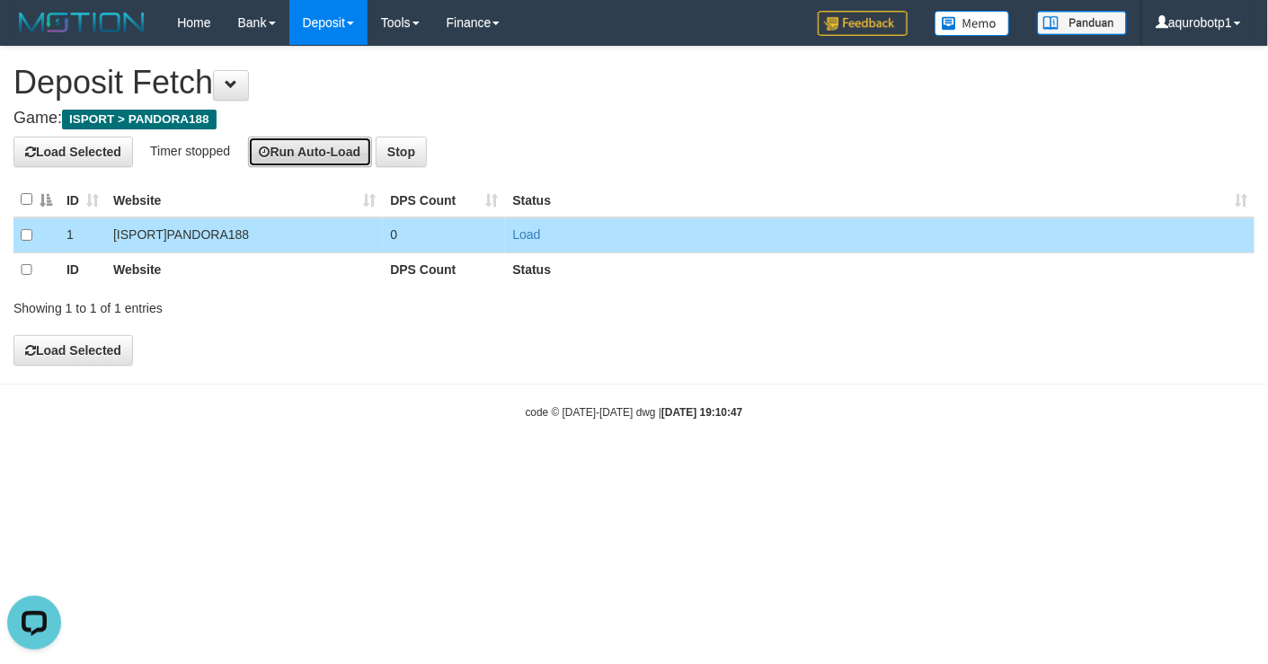
click at [327, 152] on button "Run Auto-Load" at bounding box center [310, 152] width 125 height 31
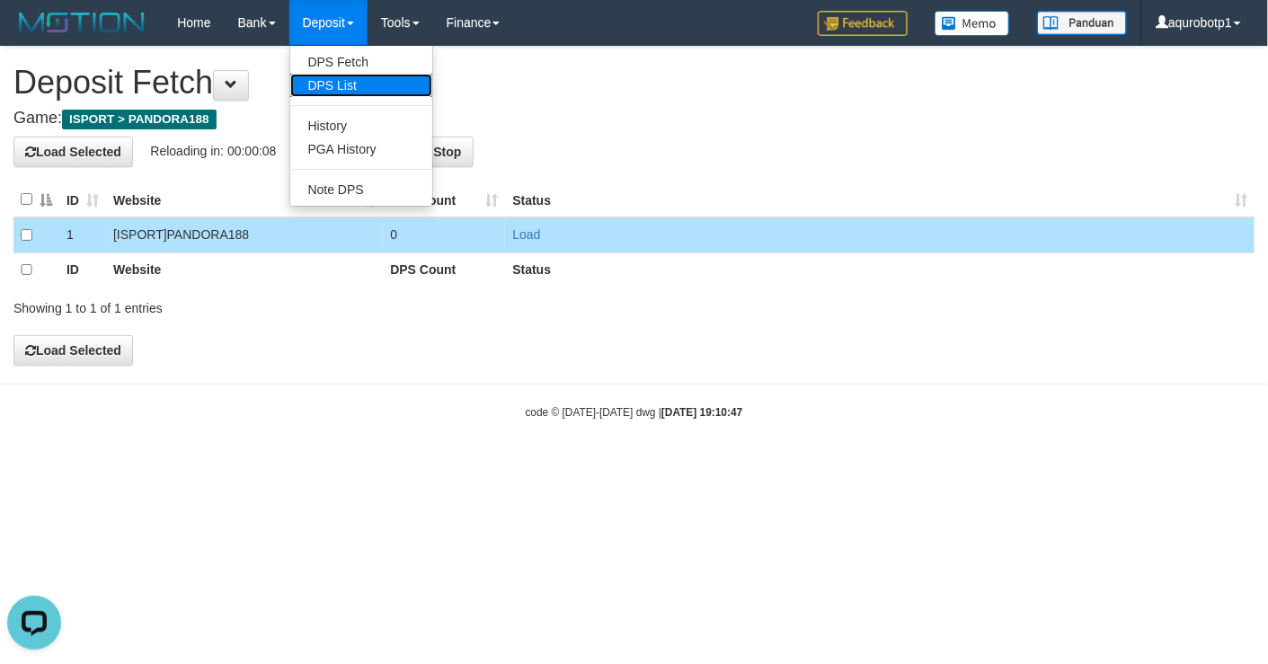
click at [349, 87] on link "DPS List" at bounding box center [361, 85] width 142 height 23
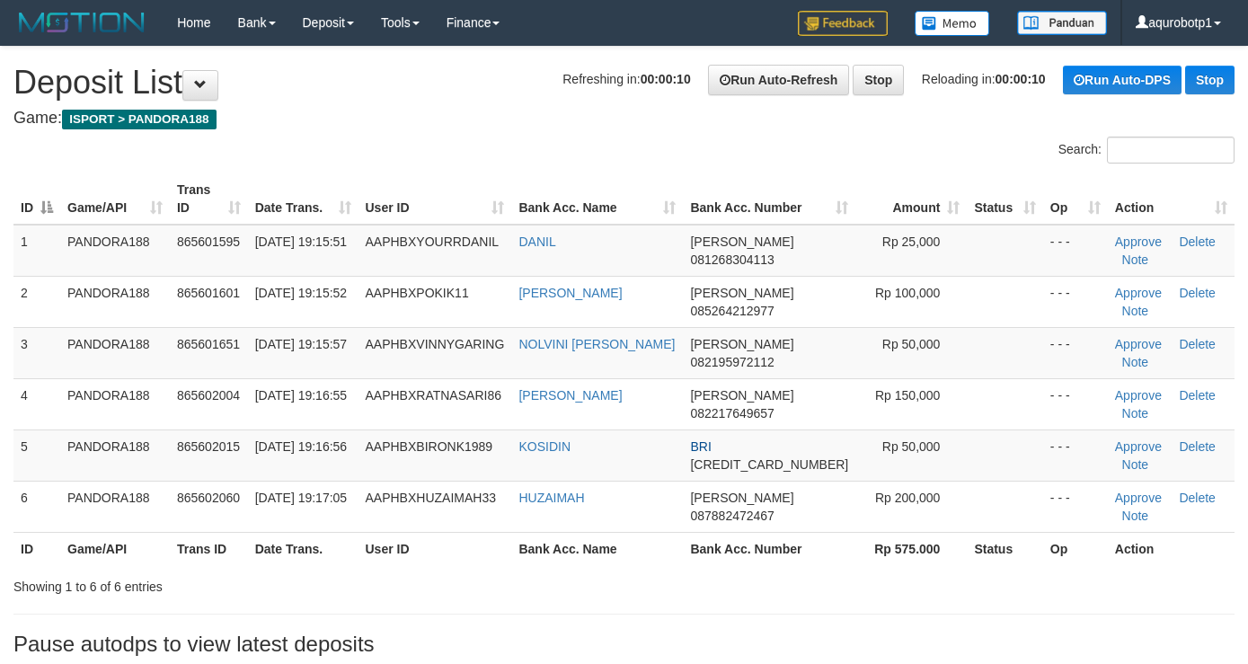
click at [350, 110] on h4 "Game: ISPORT > PANDORA188" at bounding box center [623, 119] width 1221 height 18
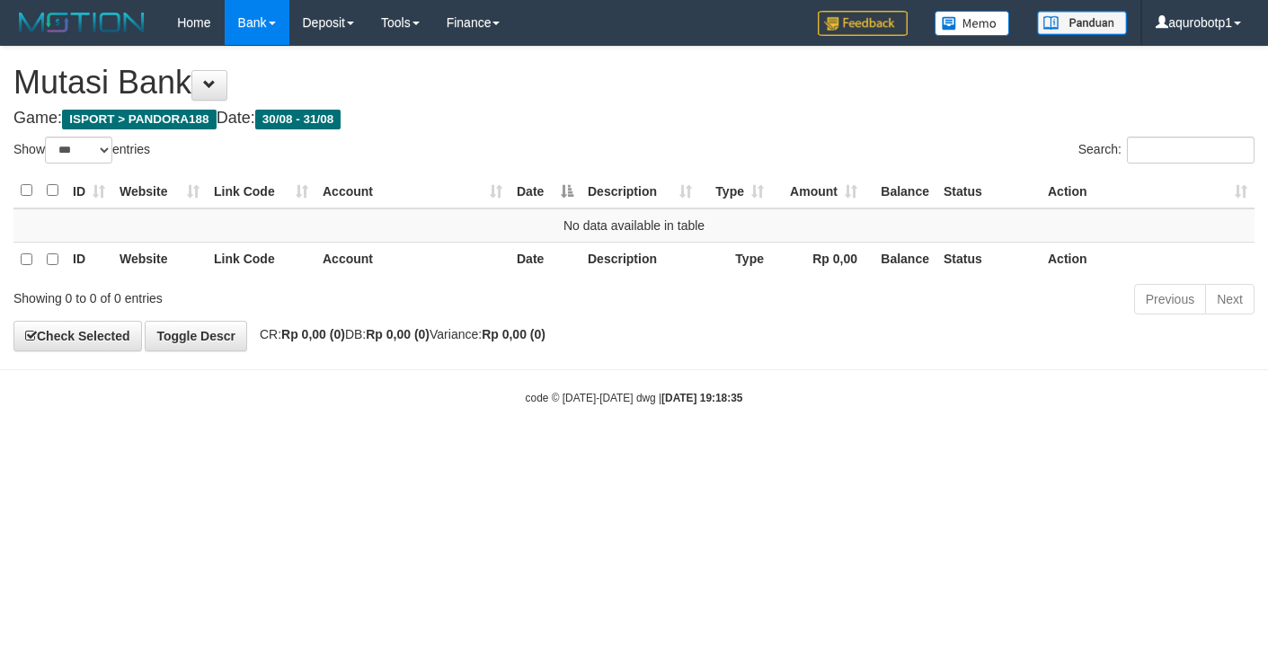
select select "***"
click at [802, 343] on div "**********" at bounding box center [634, 199] width 1268 height 304
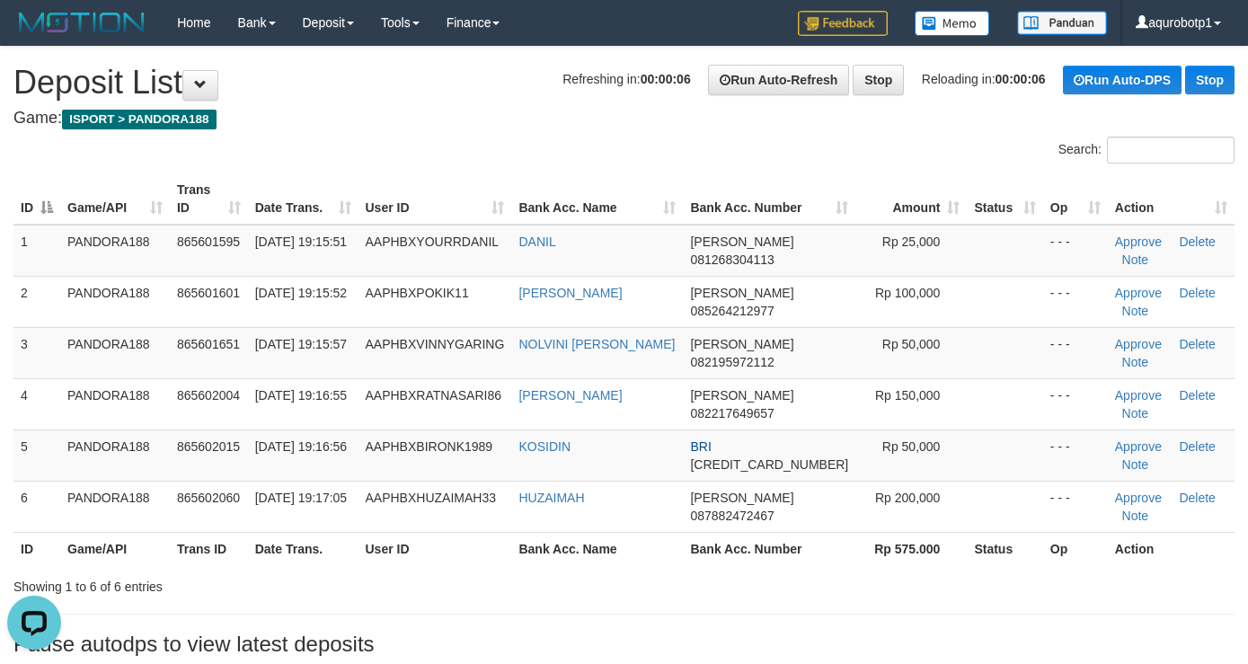
click at [446, 59] on div "**********" at bounding box center [624, 356] width 1248 height 618
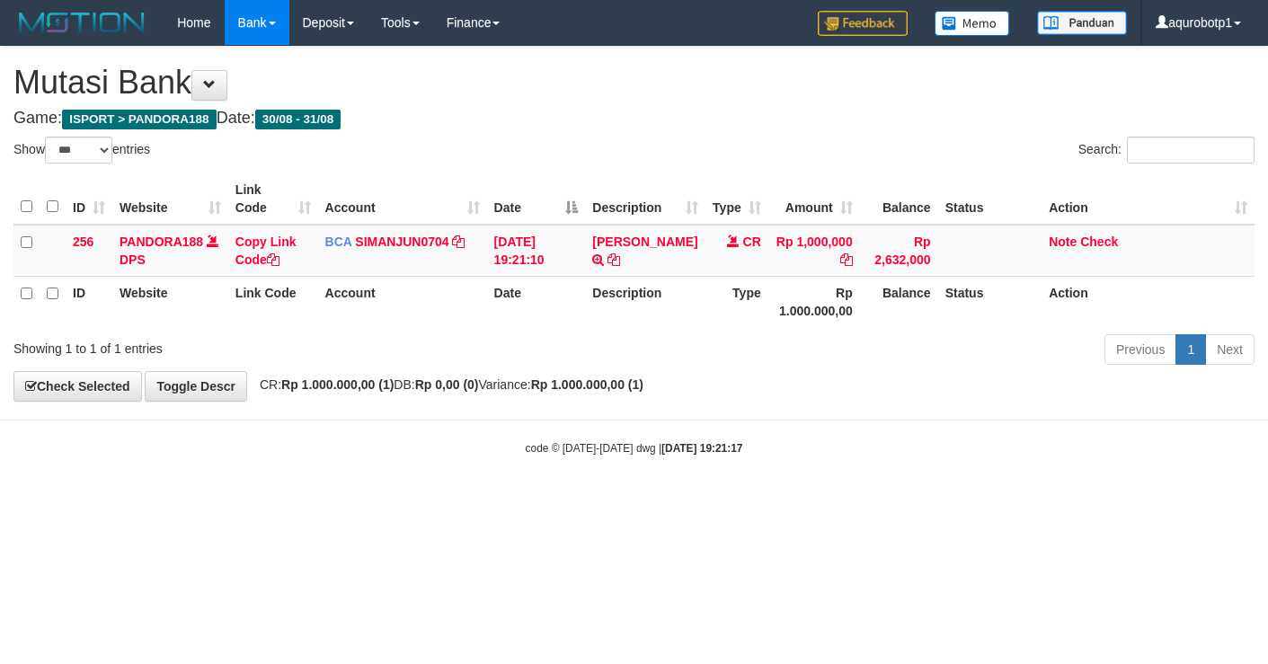
select select "***"
click at [912, 446] on div "code © [DATE]-[DATE] dwg | [DATE] 19:21:17" at bounding box center [634, 447] width 1268 height 18
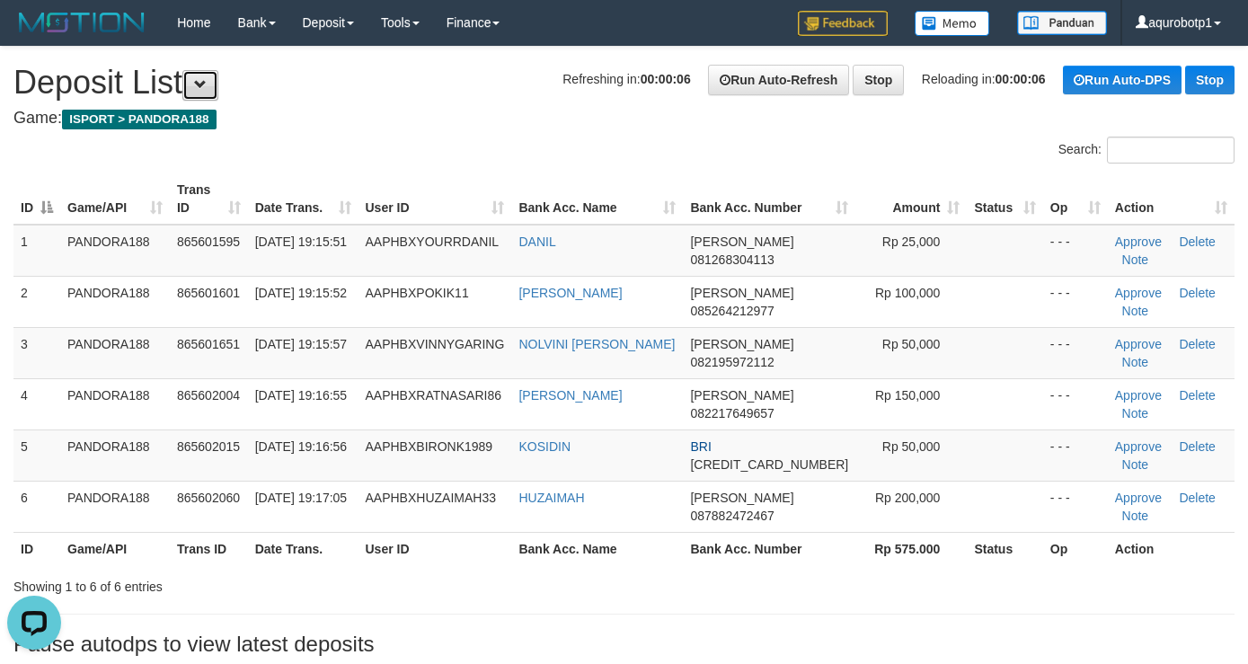
click at [207, 82] on span at bounding box center [200, 84] width 13 height 13
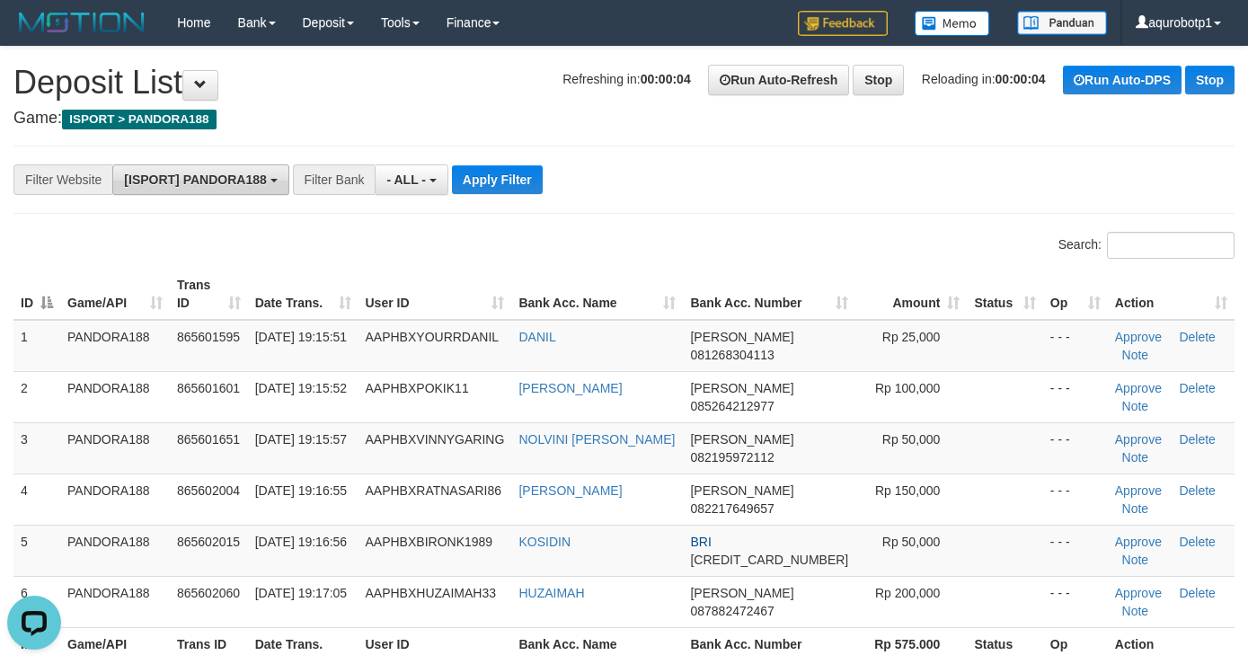
click at [208, 181] on span "[ISPORT] PANDORA188" at bounding box center [195, 180] width 142 height 14
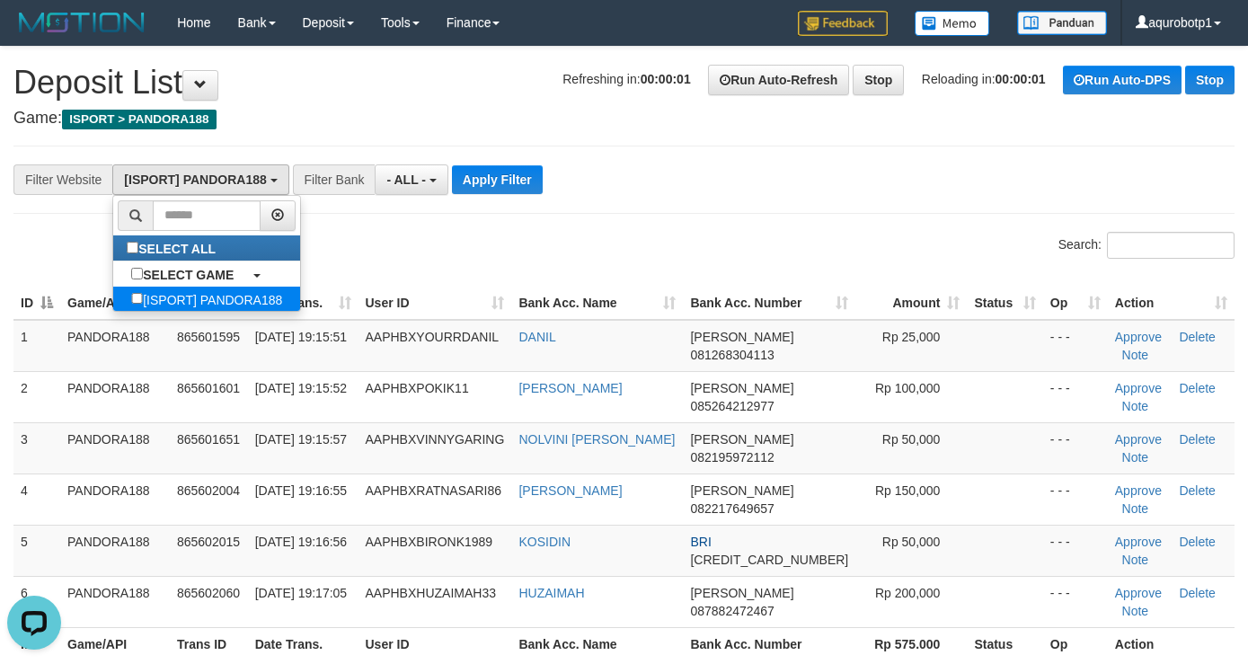
click at [248, 307] on label "[ISPORT] PANDORA188" at bounding box center [206, 299] width 187 height 25
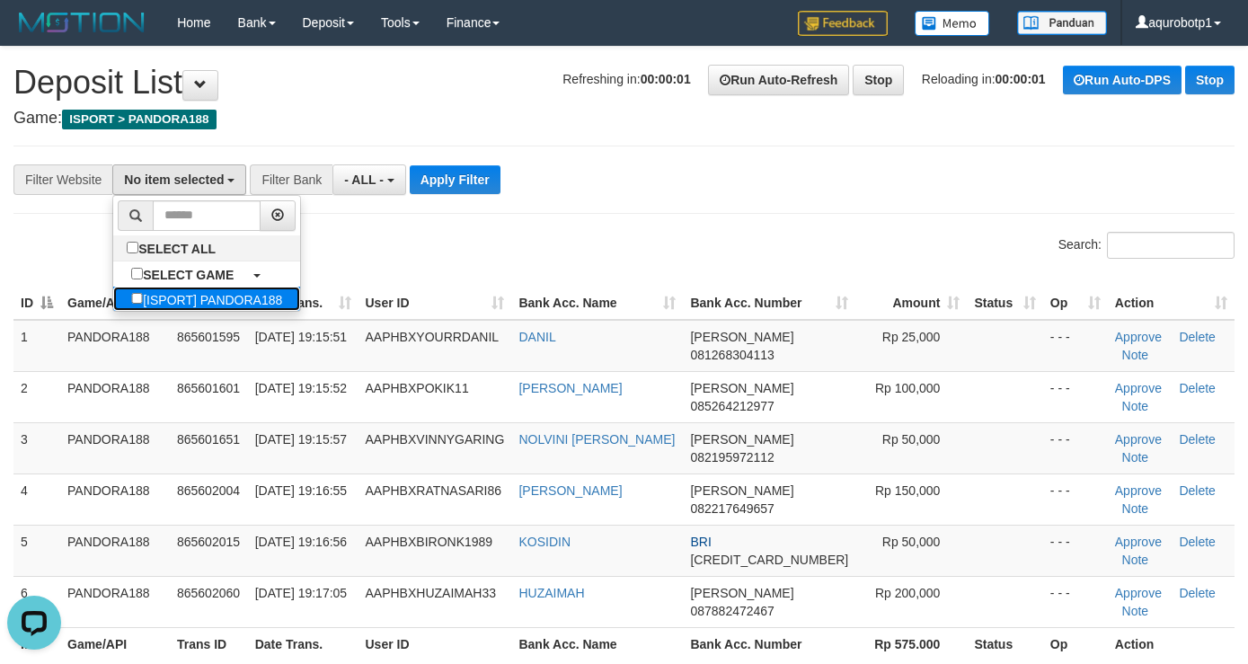
click at [243, 307] on label "[ISPORT] PANDORA188" at bounding box center [206, 299] width 187 height 25
select select "***"
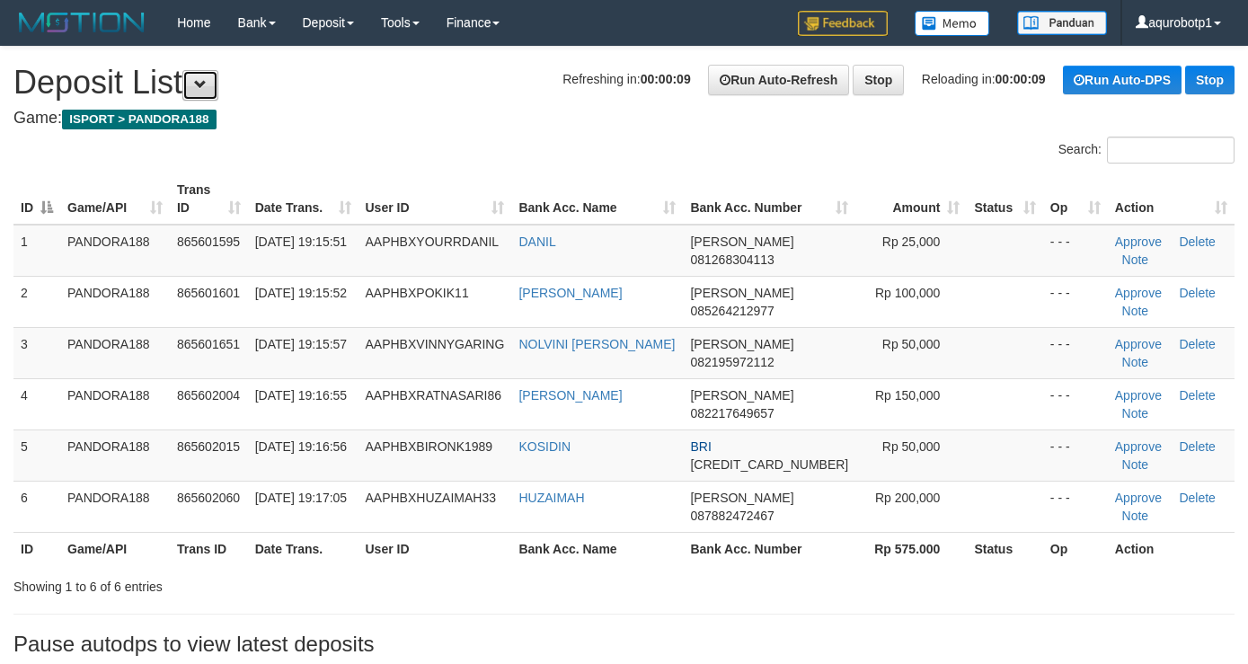
click at [203, 87] on span at bounding box center [200, 84] width 13 height 13
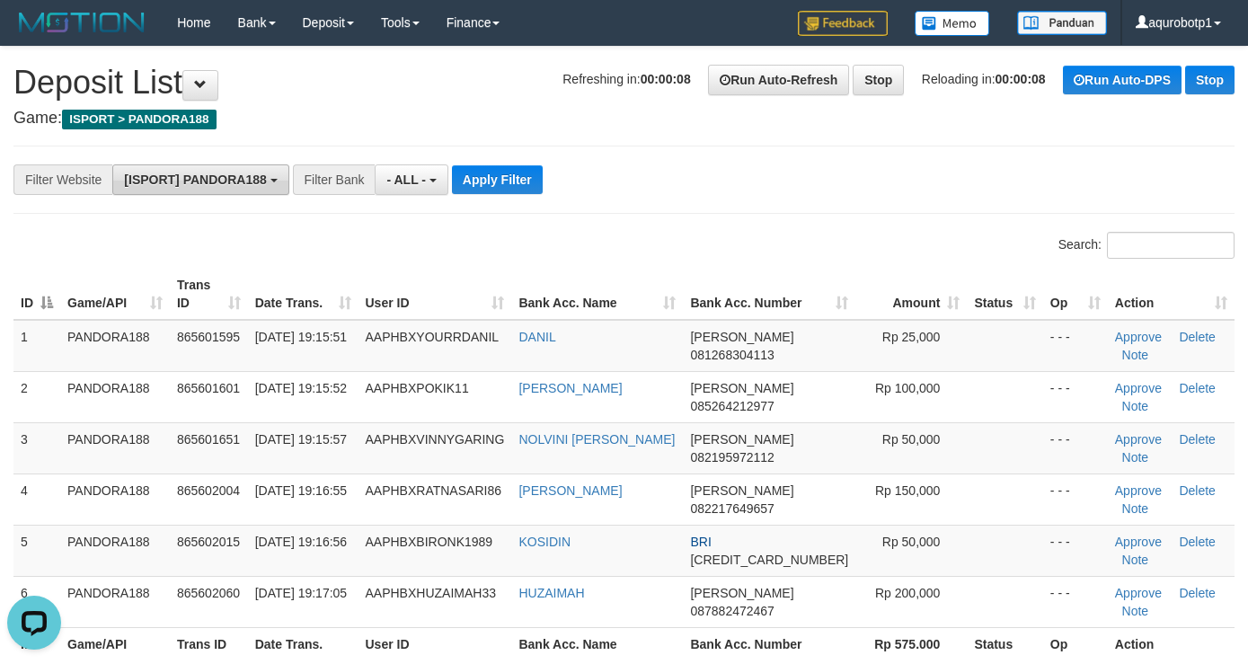
click at [241, 186] on span "[ISPORT] PANDORA188" at bounding box center [195, 180] width 142 height 14
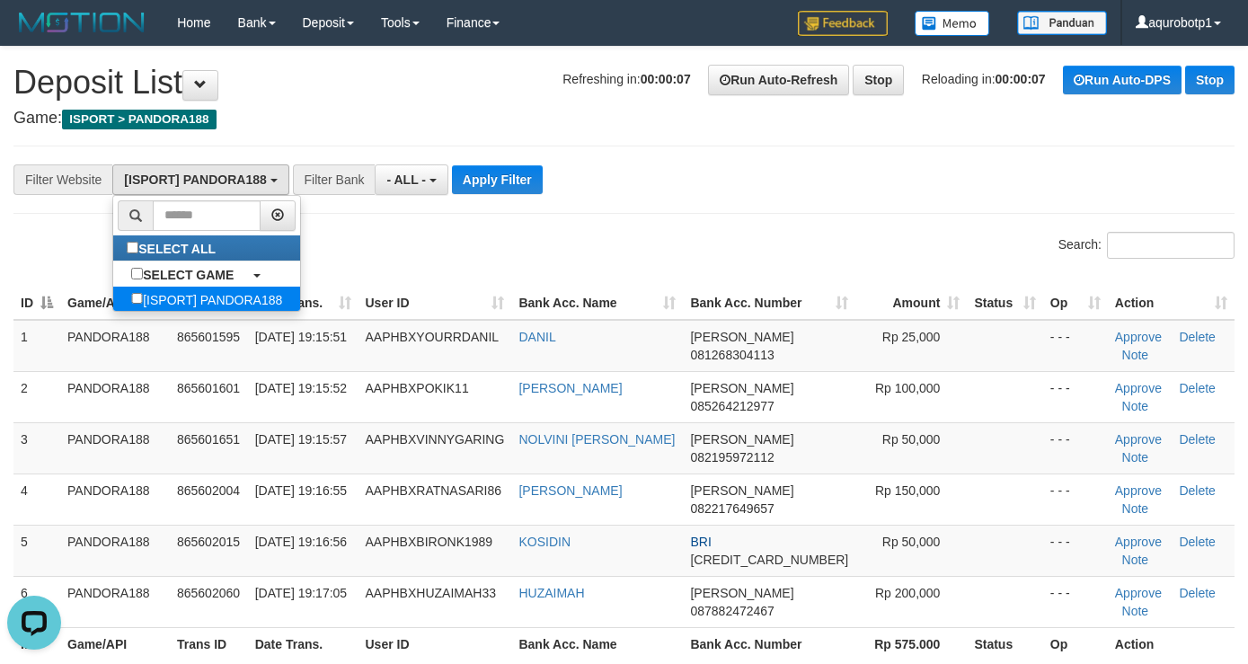
click at [202, 297] on label "[ISPORT] PANDORA188" at bounding box center [206, 299] width 187 height 25
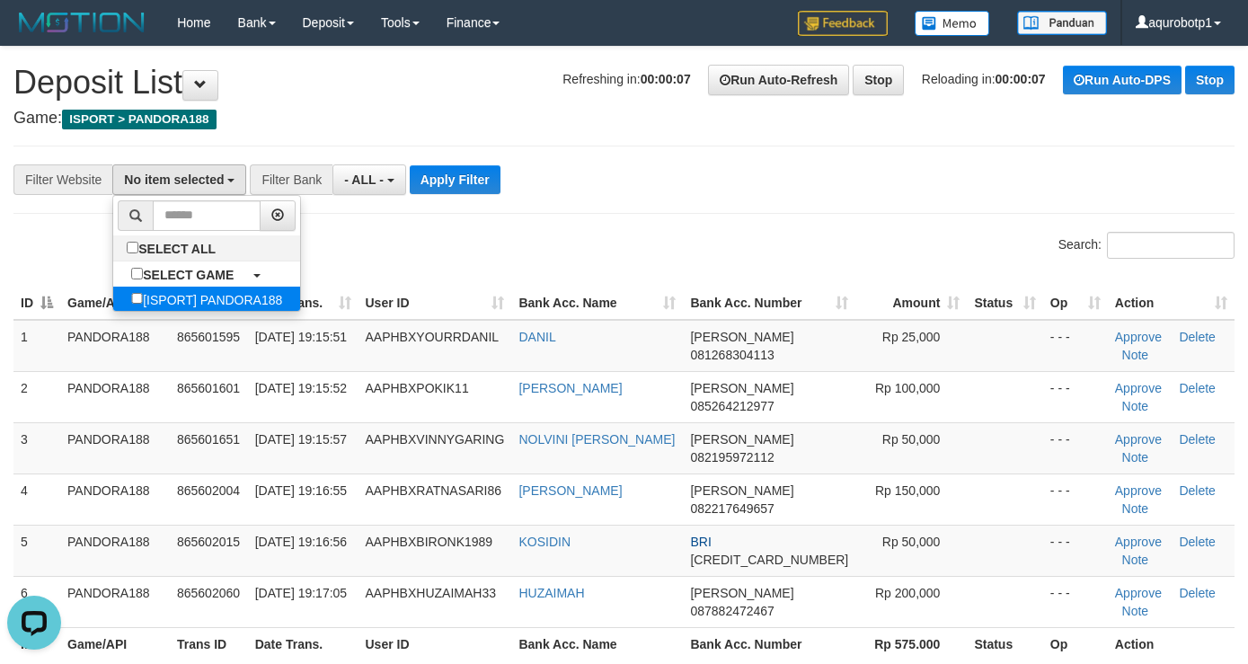
scroll to position [16, 0]
click at [202, 297] on label "[ISPORT] PANDORA188" at bounding box center [206, 299] width 187 height 25
select select "***"
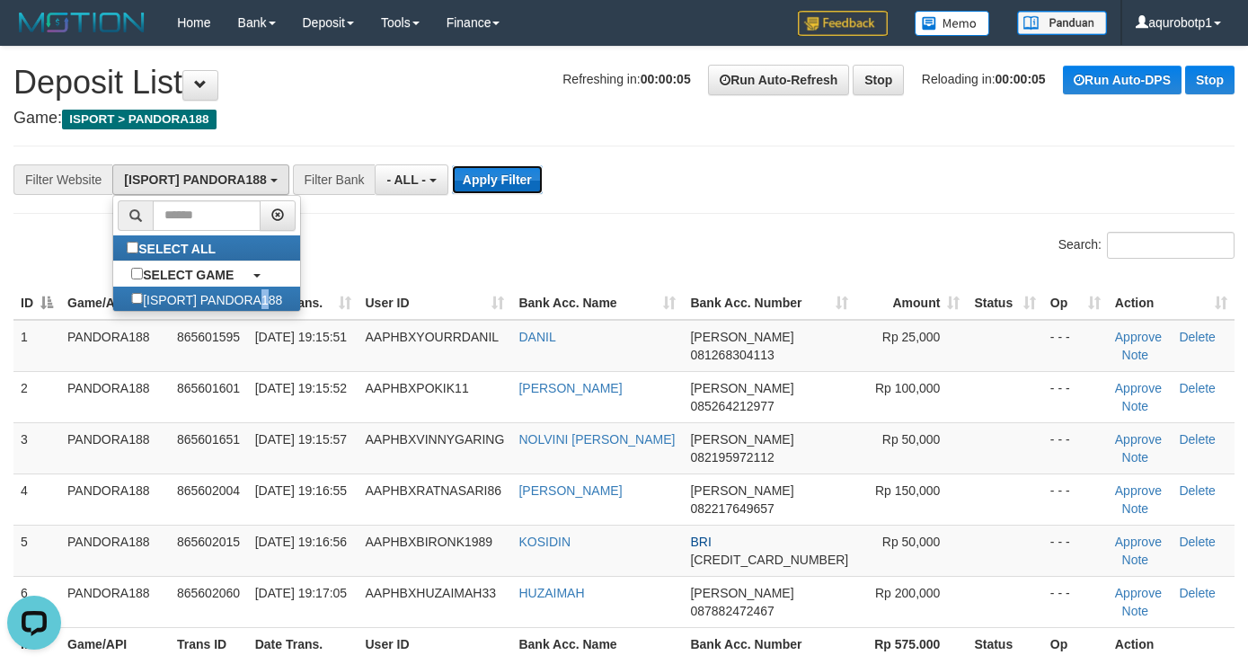
click at [486, 176] on button "Apply Filter" at bounding box center [497, 179] width 91 height 29
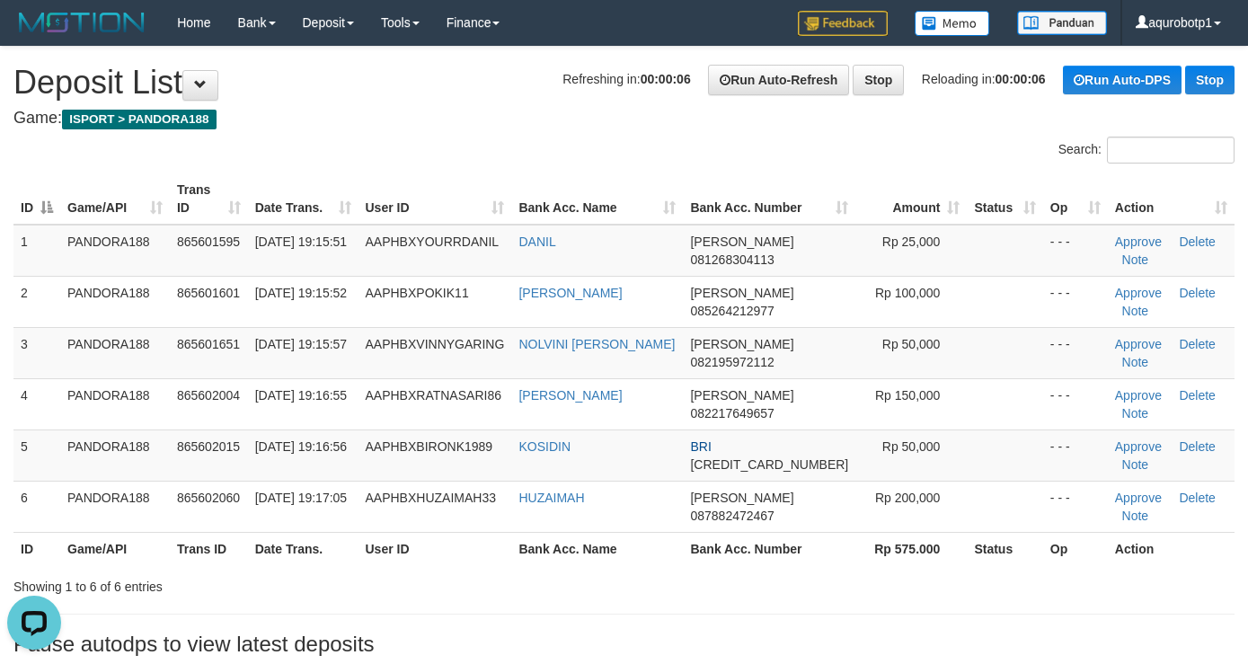
click at [474, 129] on div "**********" at bounding box center [624, 356] width 1248 height 618
click at [551, 155] on div "Search:" at bounding box center [624, 152] width 1248 height 31
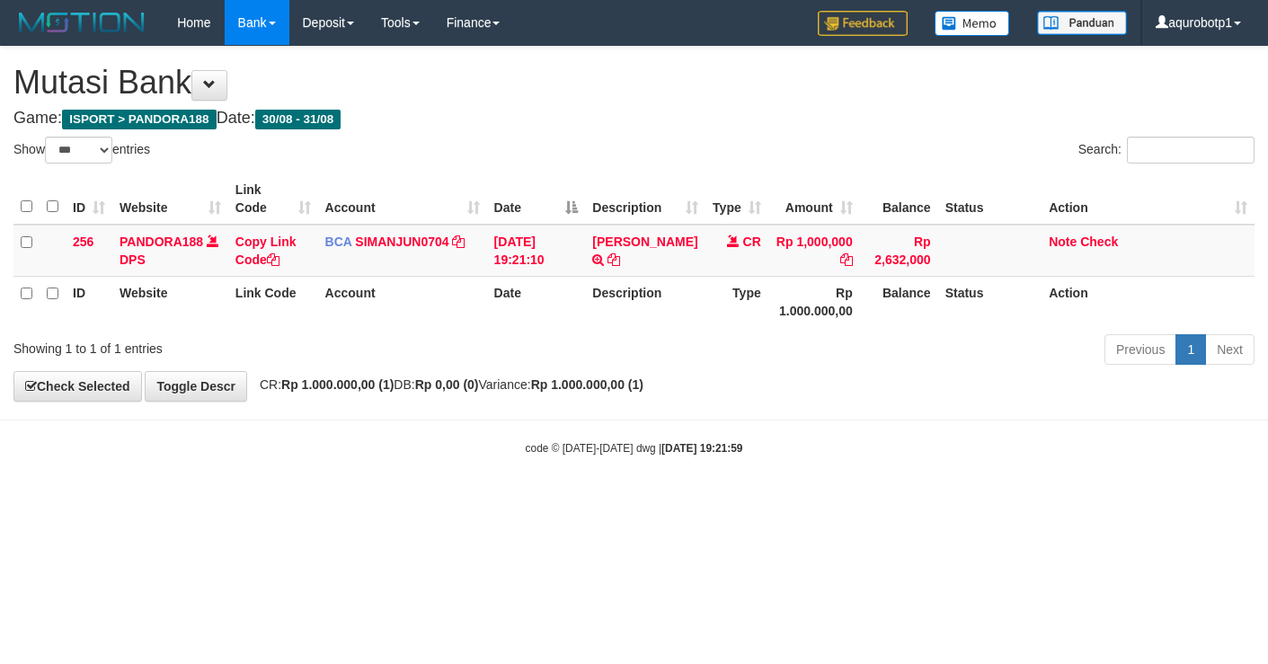
select select "***"
drag, startPoint x: 451, startPoint y: 383, endPoint x: 443, endPoint y: 368, distance: 17.3
click at [451, 383] on strong "Rp 0,00 (0)" at bounding box center [447, 384] width 64 height 14
click at [772, 353] on div "Previous 1 Next" at bounding box center [898, 351] width 713 height 39
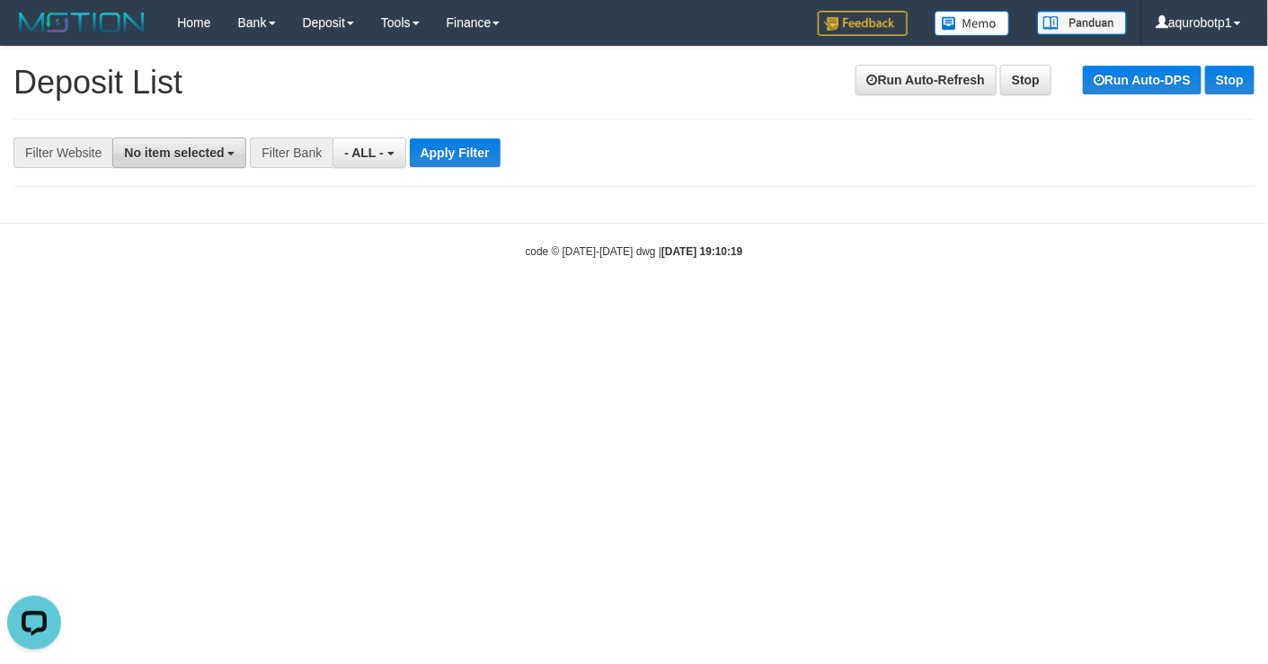
click at [171, 151] on span "No item selected" at bounding box center [174, 153] width 100 height 14
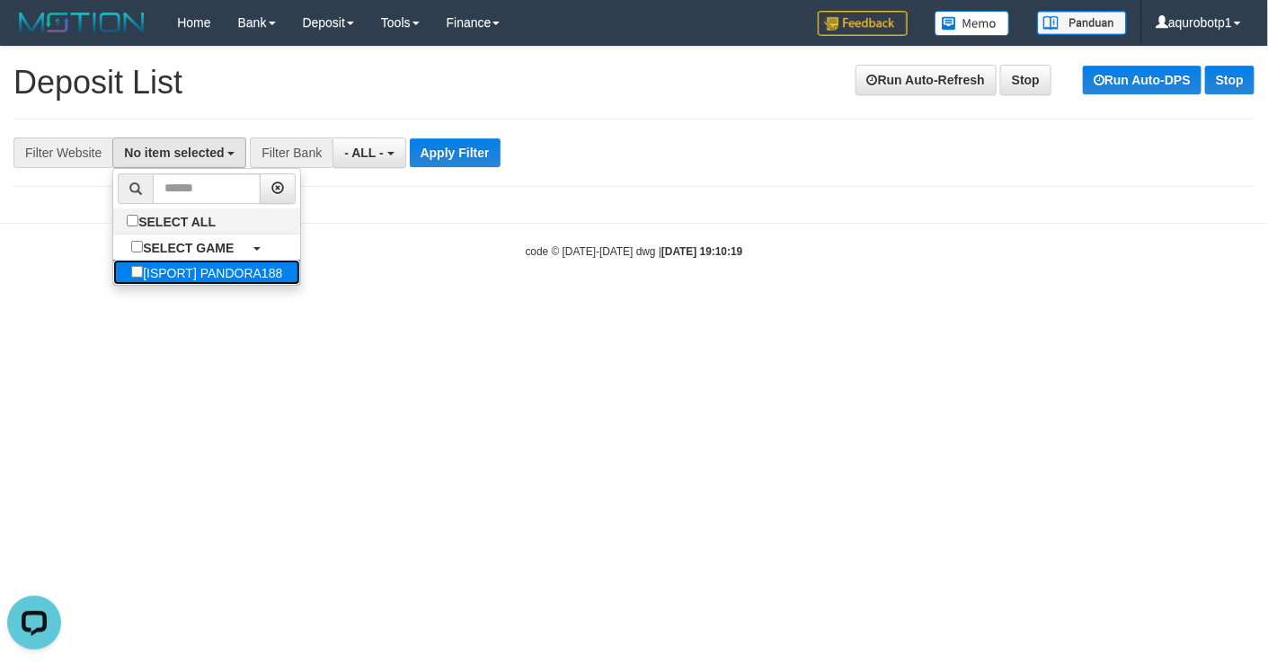
click at [229, 276] on label "[ISPORT] PANDORA188" at bounding box center [206, 272] width 187 height 25
select select "***"
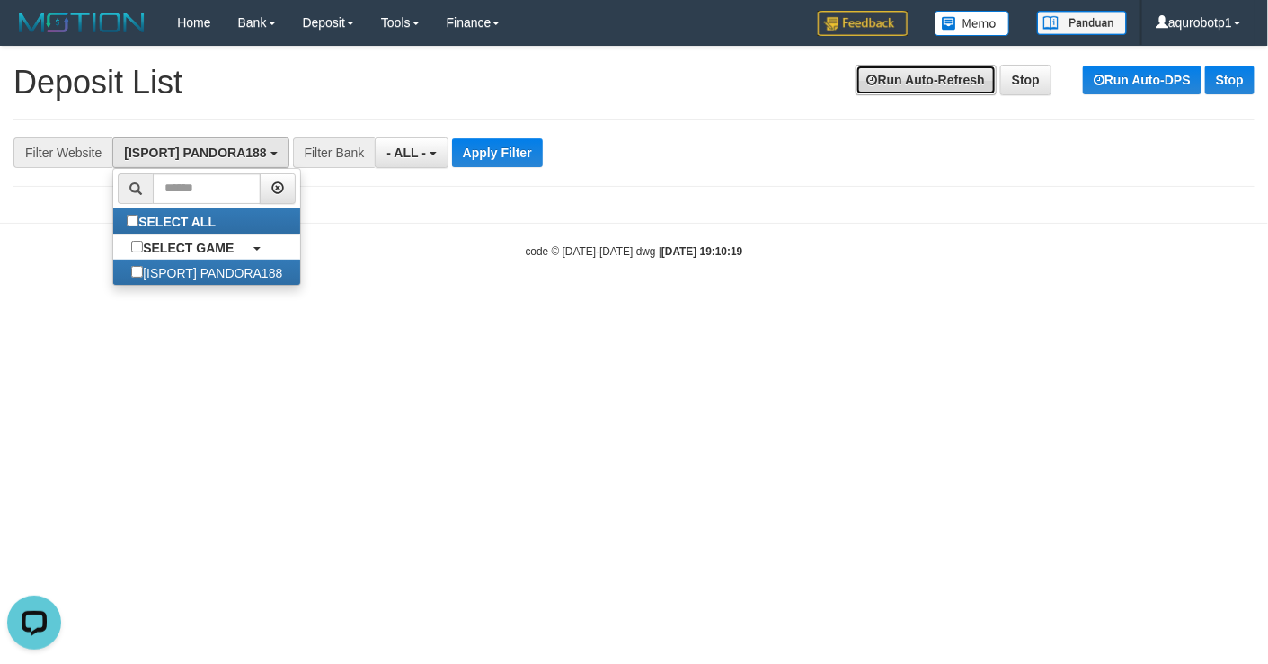
click at [912, 82] on link "Run Auto-Refresh" at bounding box center [925, 80] width 141 height 31
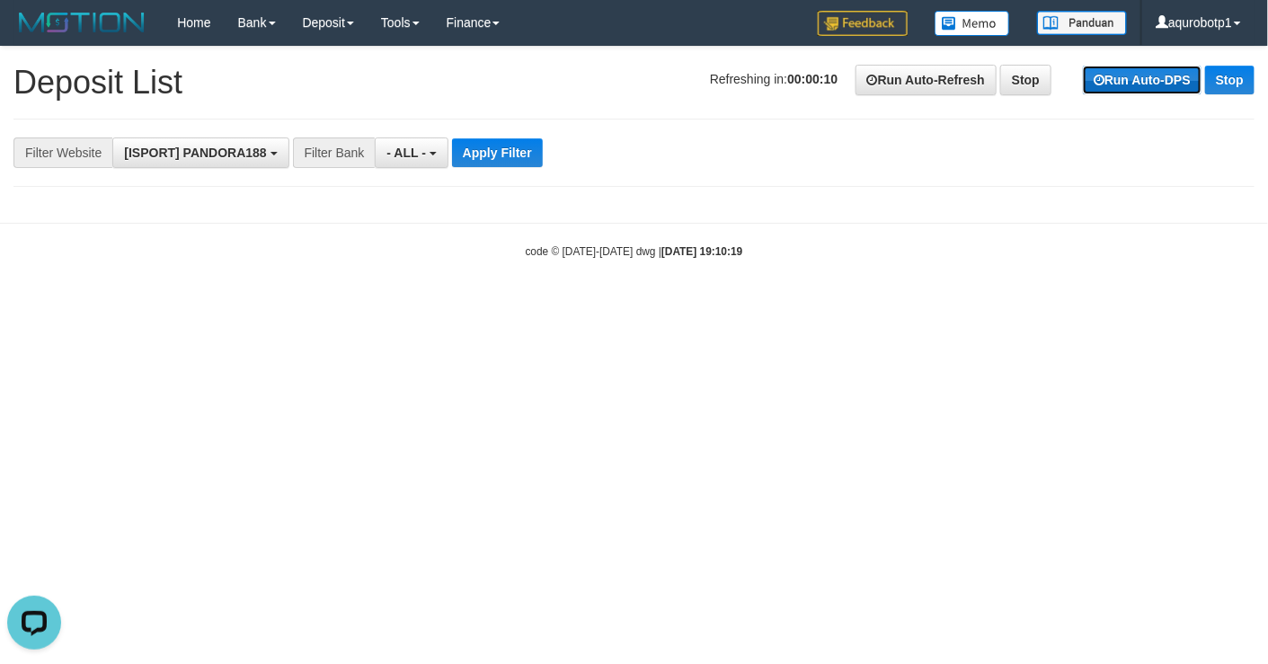
click at [1159, 86] on link "Run Auto-DPS" at bounding box center [1142, 80] width 119 height 29
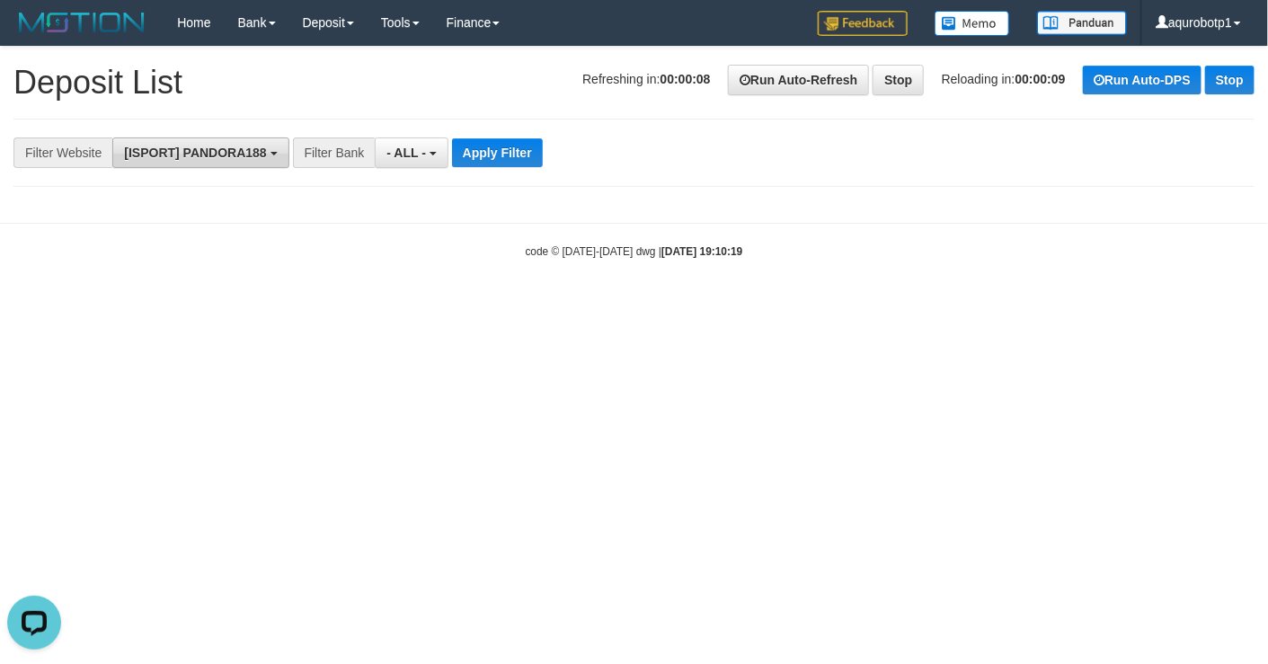
drag, startPoint x: 256, startPoint y: 149, endPoint x: 272, endPoint y: 151, distance: 16.3
click at [254, 149] on span "[ISPORT] PANDORA188" at bounding box center [195, 153] width 142 height 14
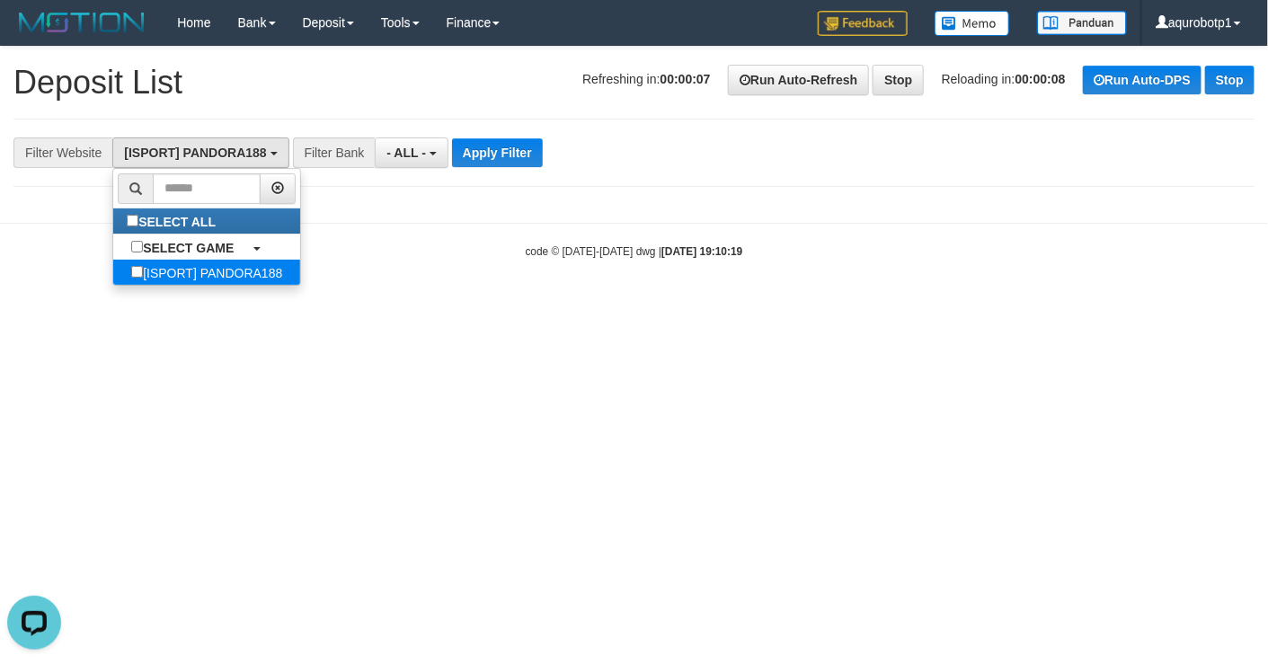
click at [225, 275] on label "[ISPORT] PANDORA188" at bounding box center [206, 272] width 187 height 25
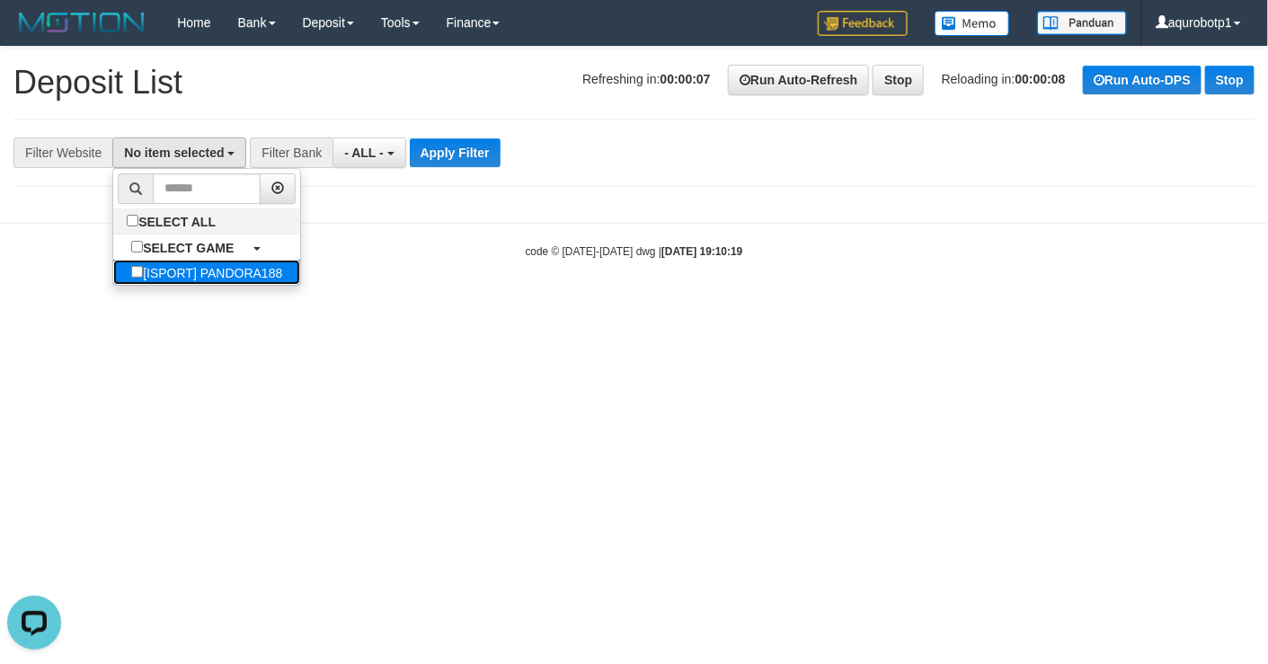
click at [225, 275] on label "[ISPORT] PANDORA188" at bounding box center [206, 272] width 187 height 25
select select "***"
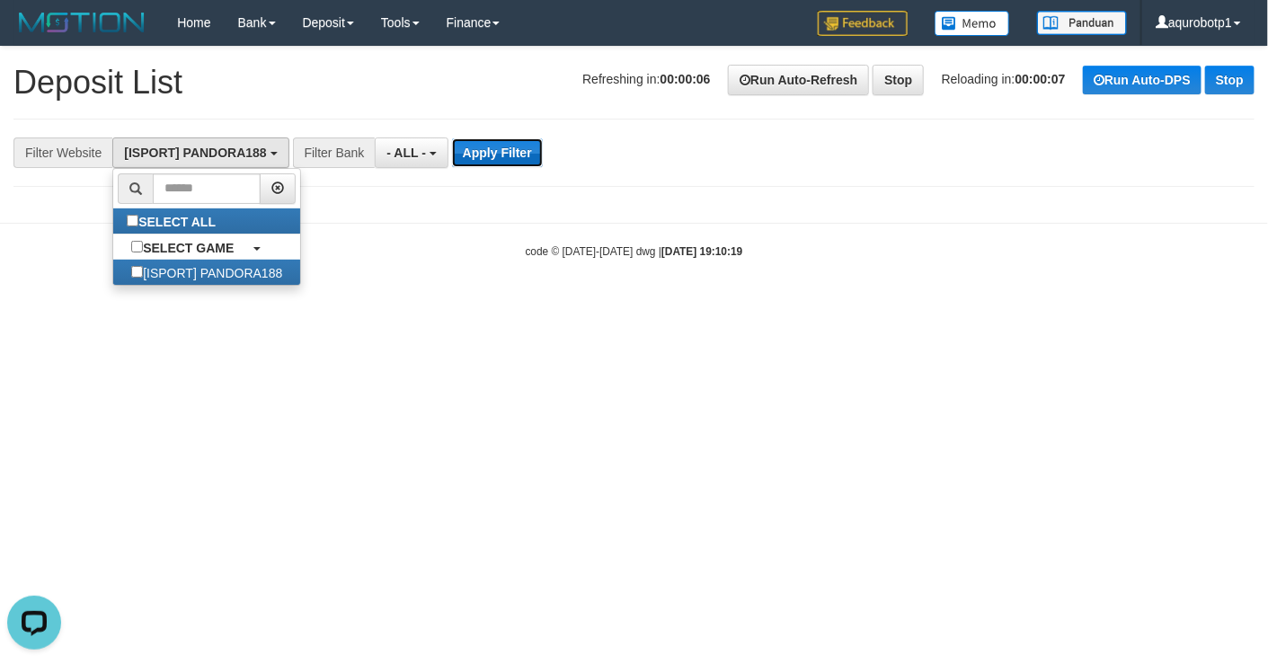
click at [493, 146] on button "Apply Filter" at bounding box center [497, 152] width 91 height 29
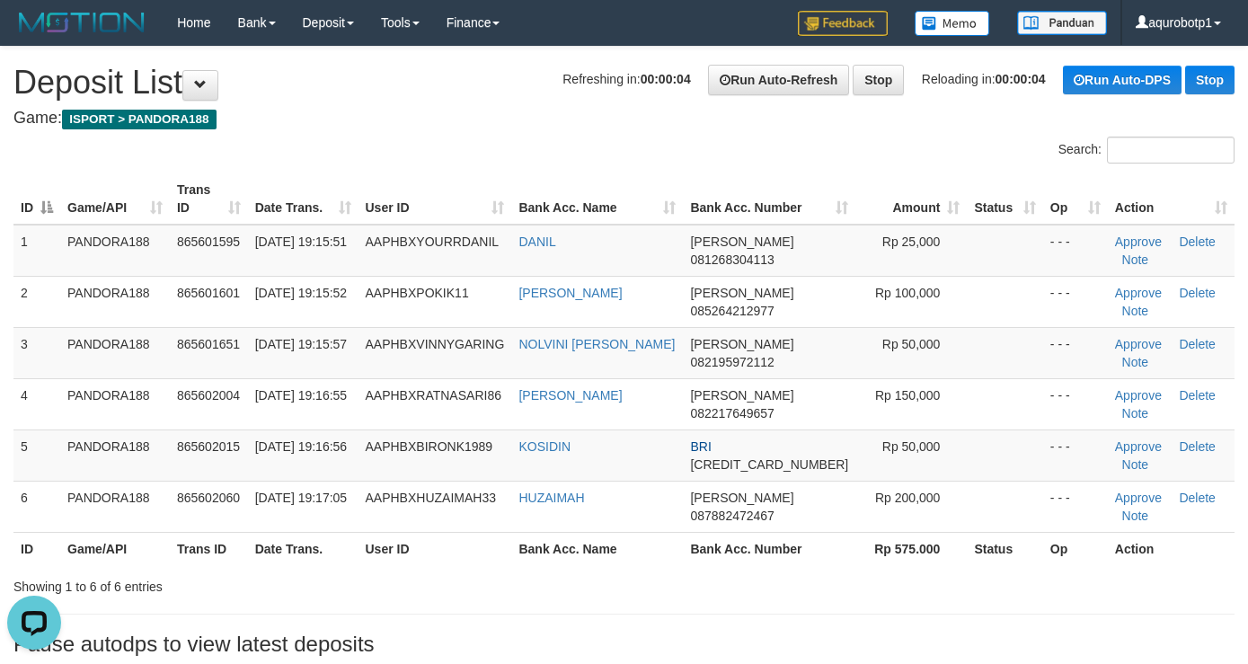
drag, startPoint x: 424, startPoint y: 129, endPoint x: 412, endPoint y: 106, distance: 26.1
click at [424, 127] on div "**********" at bounding box center [624, 356] width 1248 height 618
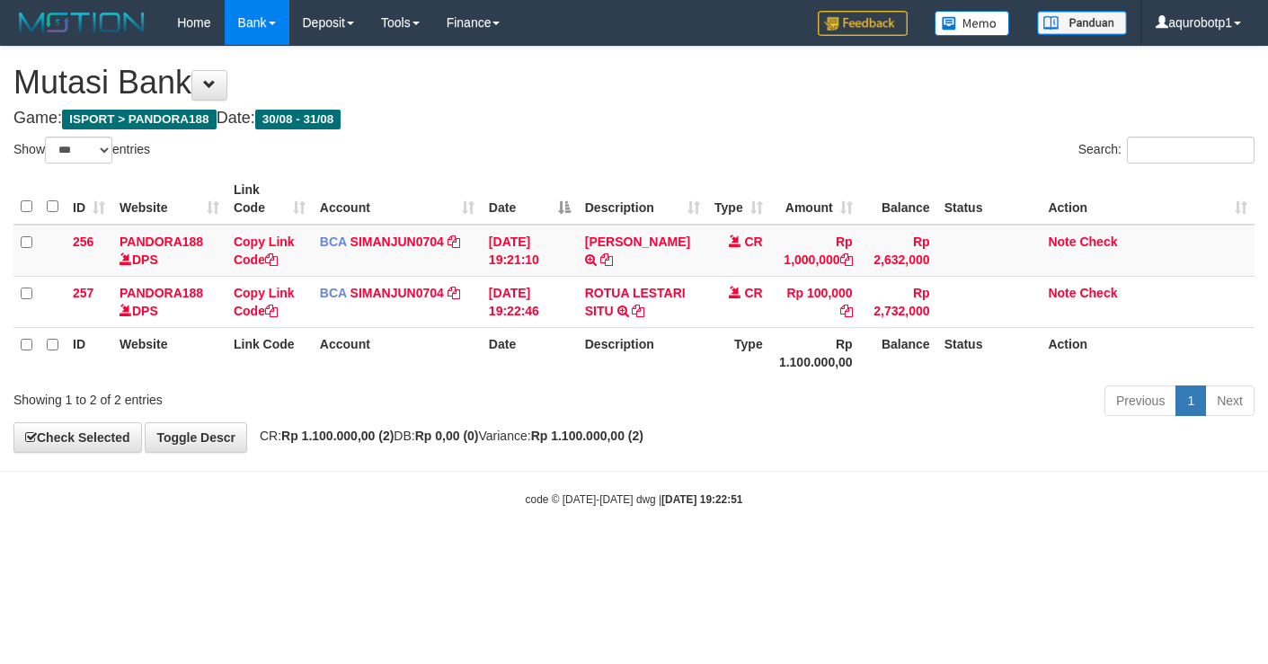
select select "***"
click at [752, 392] on div "Previous 1 Next" at bounding box center [898, 403] width 713 height 39
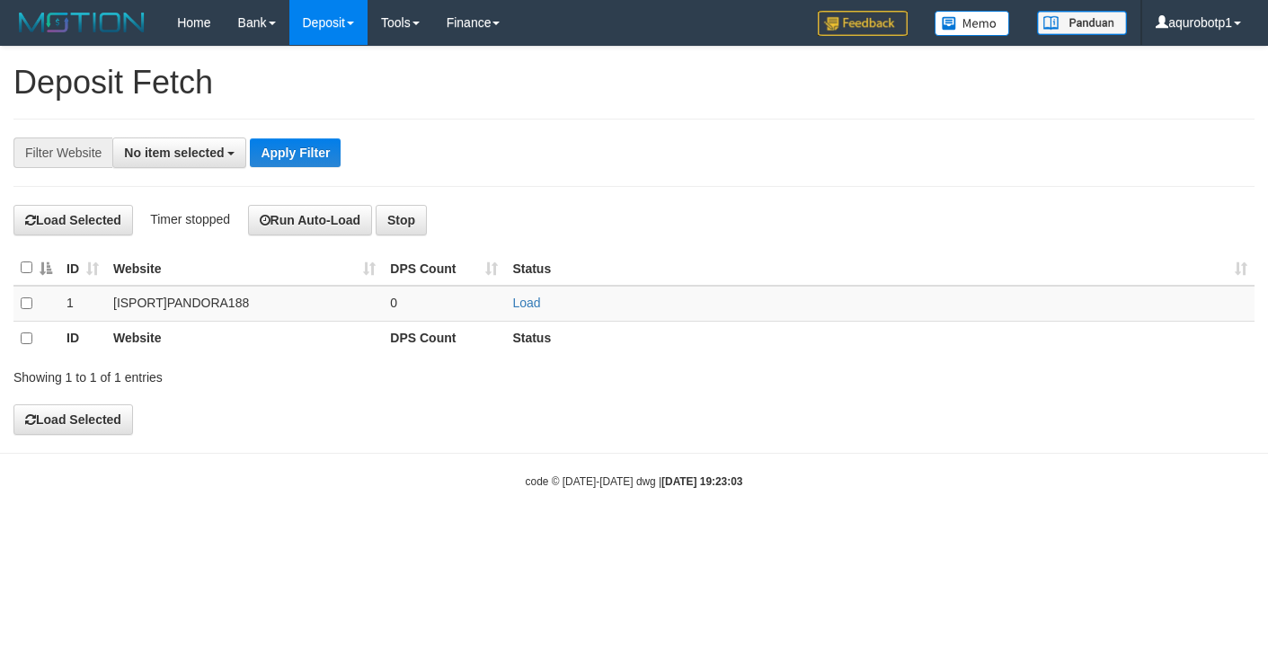
select select
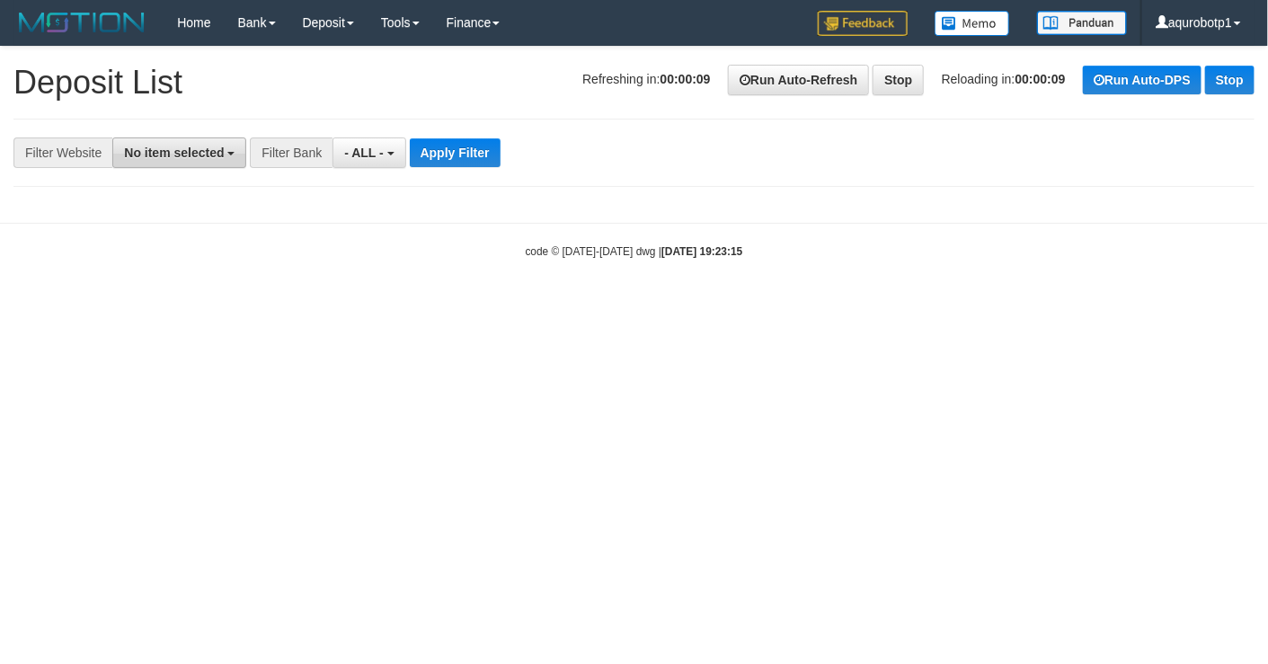
click at [214, 144] on button "No item selected" at bounding box center [179, 152] width 134 height 31
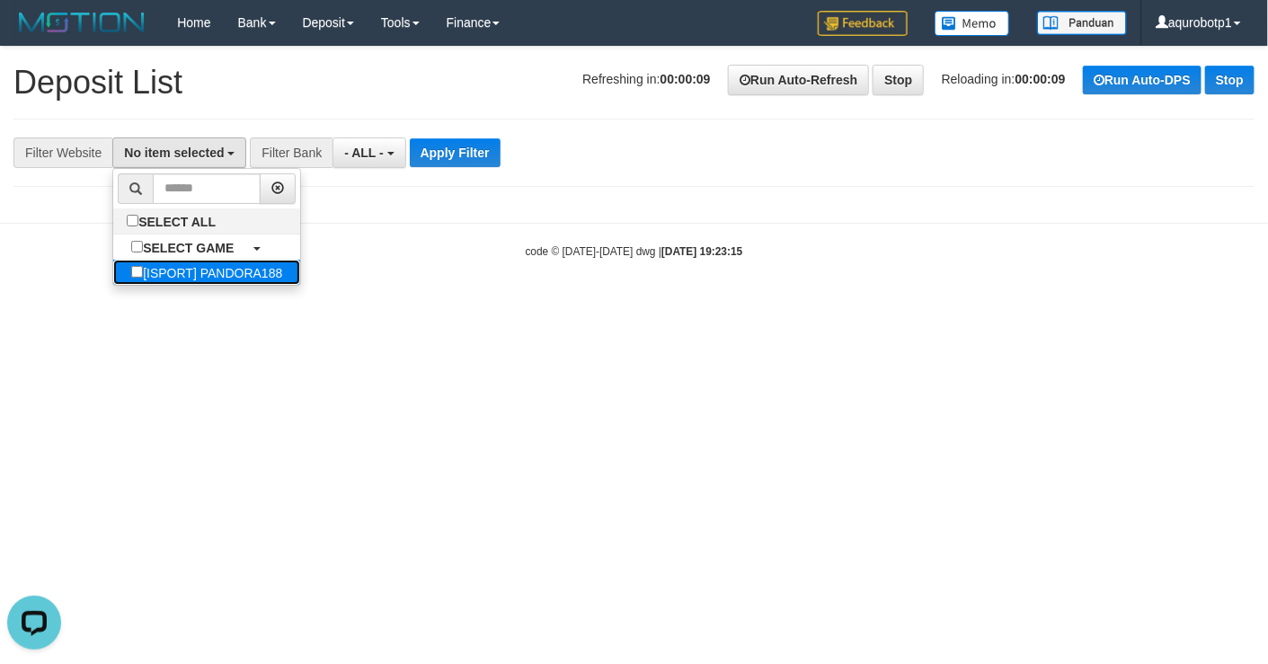
click at [217, 270] on label "[ISPORT] PANDORA188" at bounding box center [206, 272] width 187 height 25
select select "***"
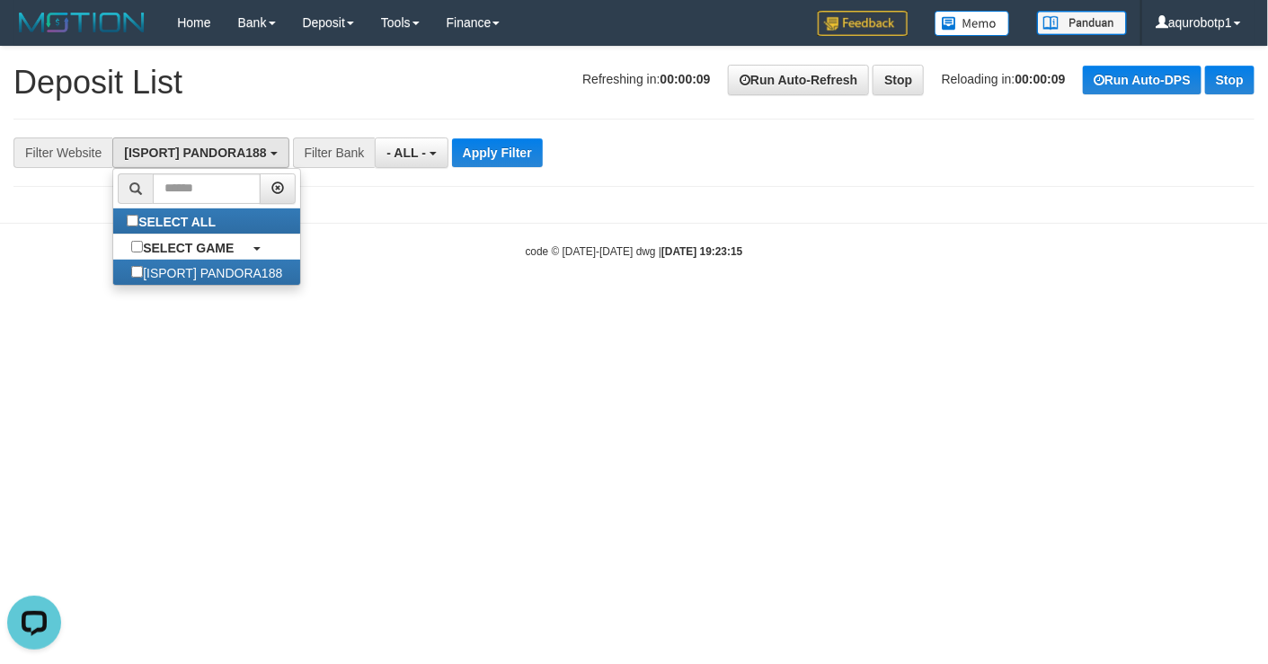
scroll to position [16, 0]
click at [790, 89] on link "Run Auto-Refresh" at bounding box center [798, 80] width 141 height 31
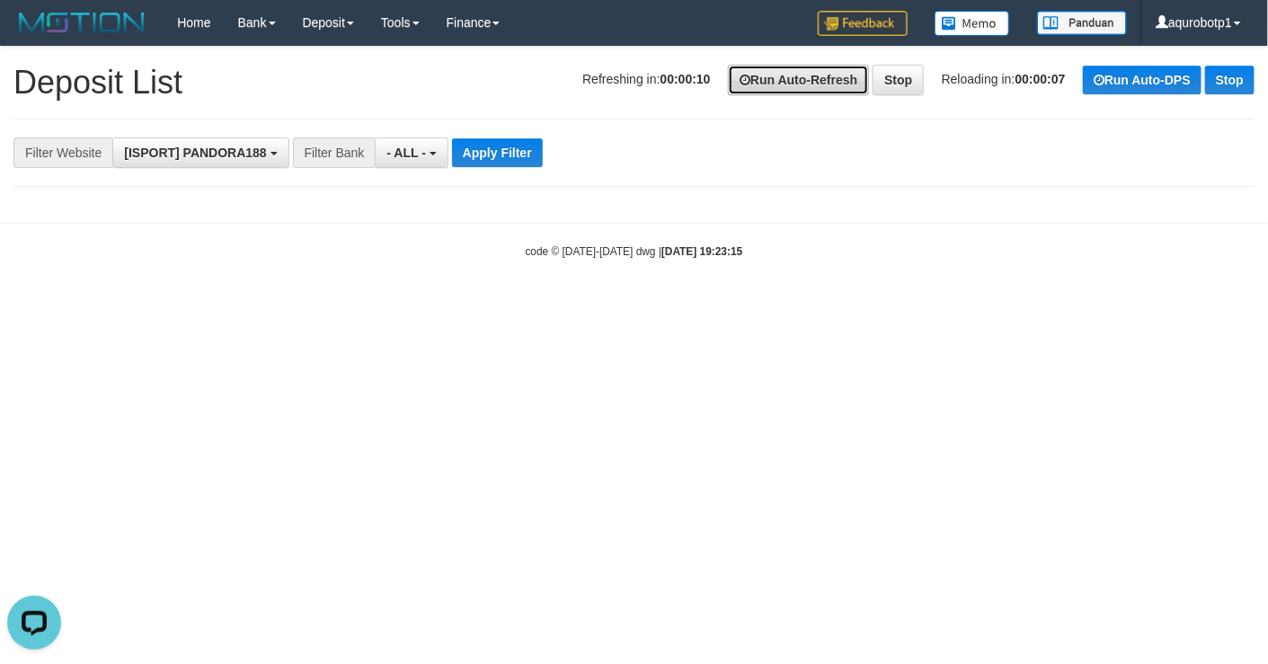
click at [774, 87] on link "Run Auto-Refresh" at bounding box center [798, 80] width 141 height 31
click at [496, 167] on button "Apply Filter" at bounding box center [497, 152] width 91 height 29
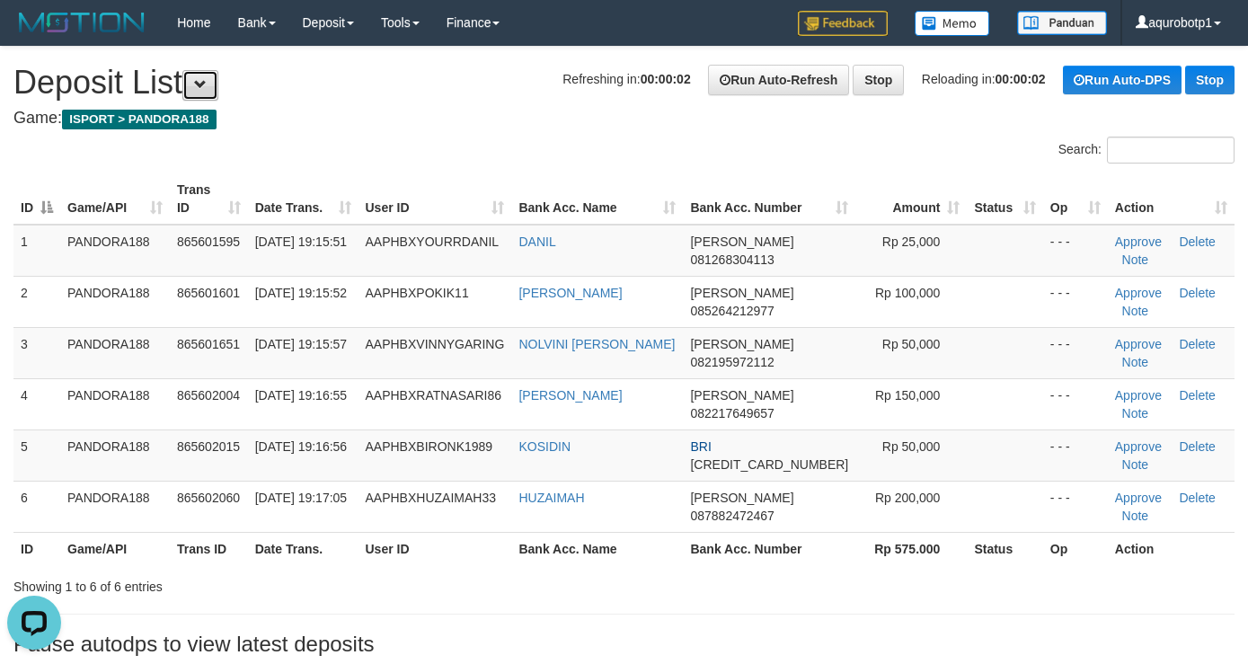
click at [192, 78] on button at bounding box center [200, 85] width 36 height 31
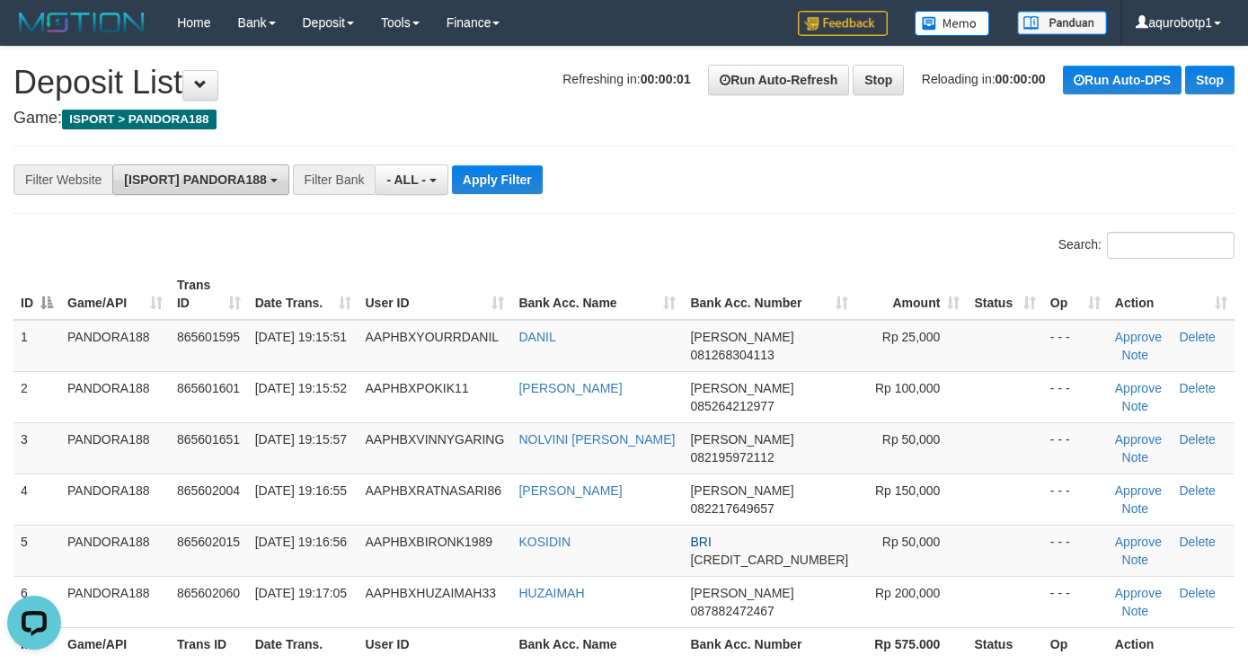
click at [232, 181] on span "[ISPORT] PANDORA188" at bounding box center [195, 180] width 142 height 14
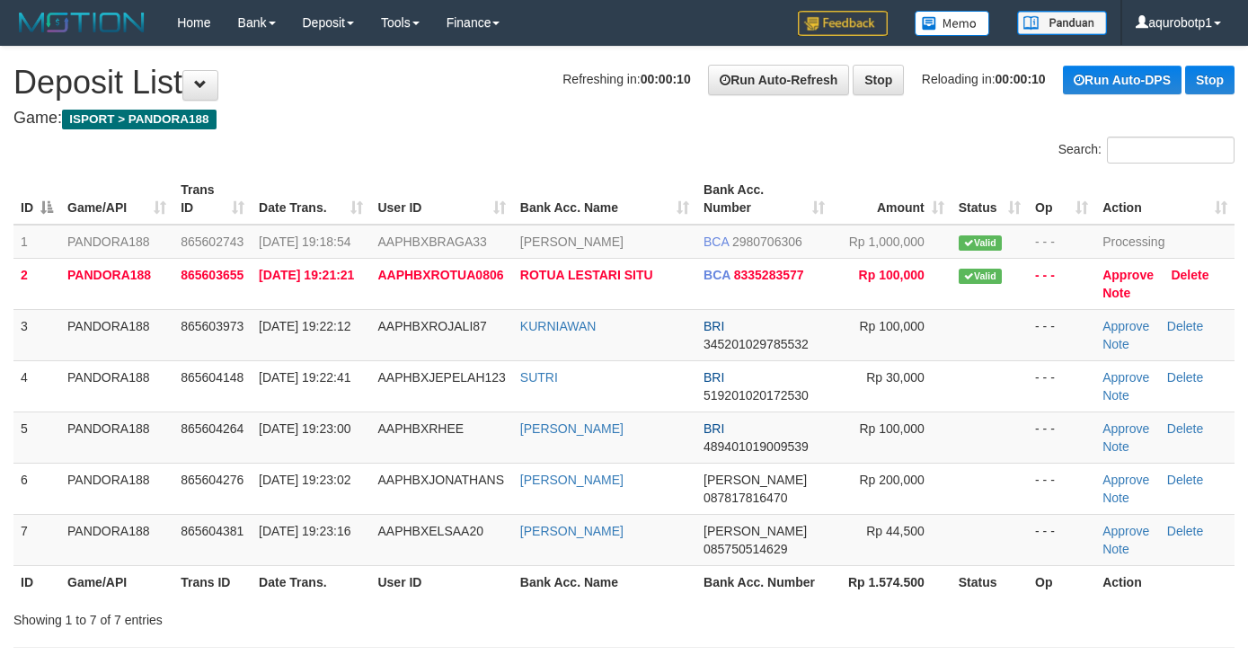
click at [470, 124] on h4 "Game: ISPORT > PANDORA188" at bounding box center [623, 119] width 1221 height 18
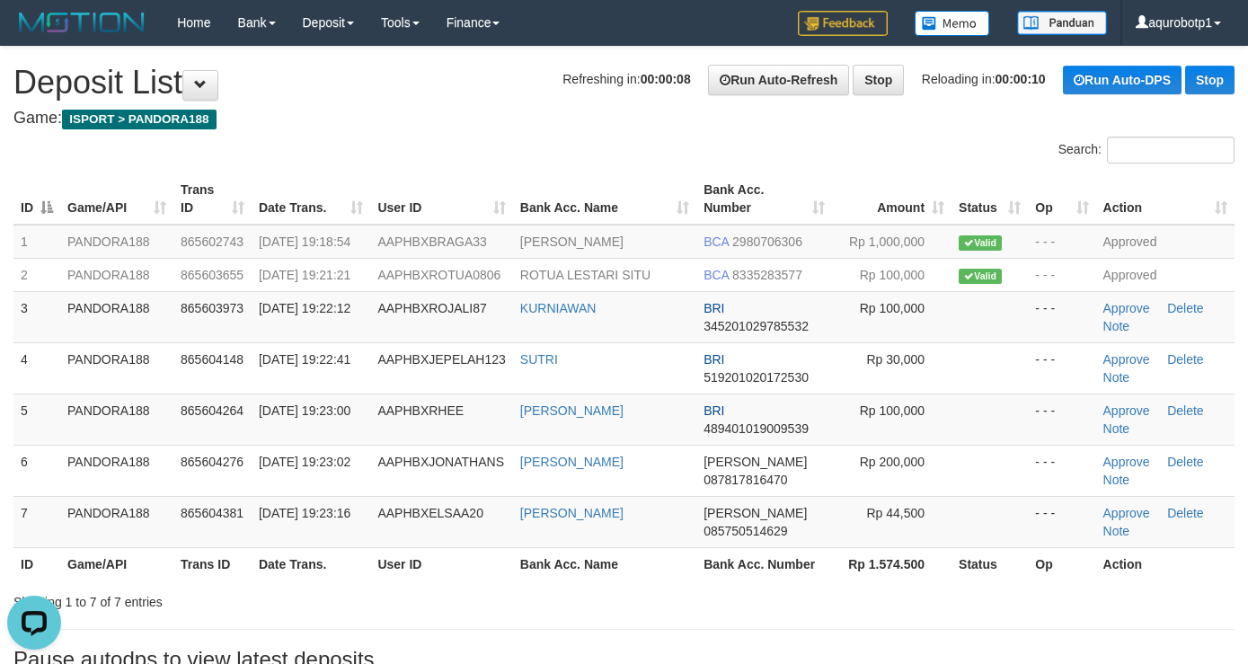
click at [421, 137] on div at bounding box center [312, 137] width 624 height 1
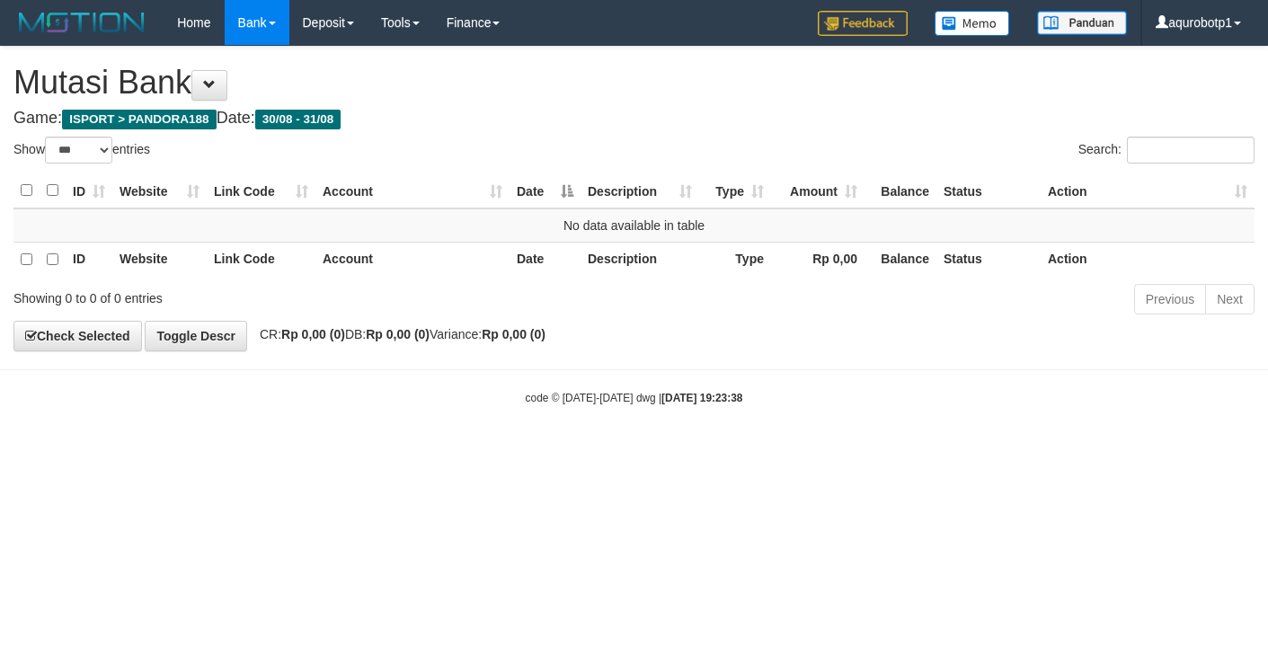
select select "***"
click at [430, 284] on div "Showing 0 to 0 of 0 entries" at bounding box center [263, 294] width 501 height 25
drag, startPoint x: 659, startPoint y: 316, endPoint x: 607, endPoint y: 132, distance: 191.4
click at [659, 315] on div "Previous Next" at bounding box center [898, 301] width 713 height 39
drag, startPoint x: 515, startPoint y: 337, endPoint x: 535, endPoint y: 230, distance: 108.7
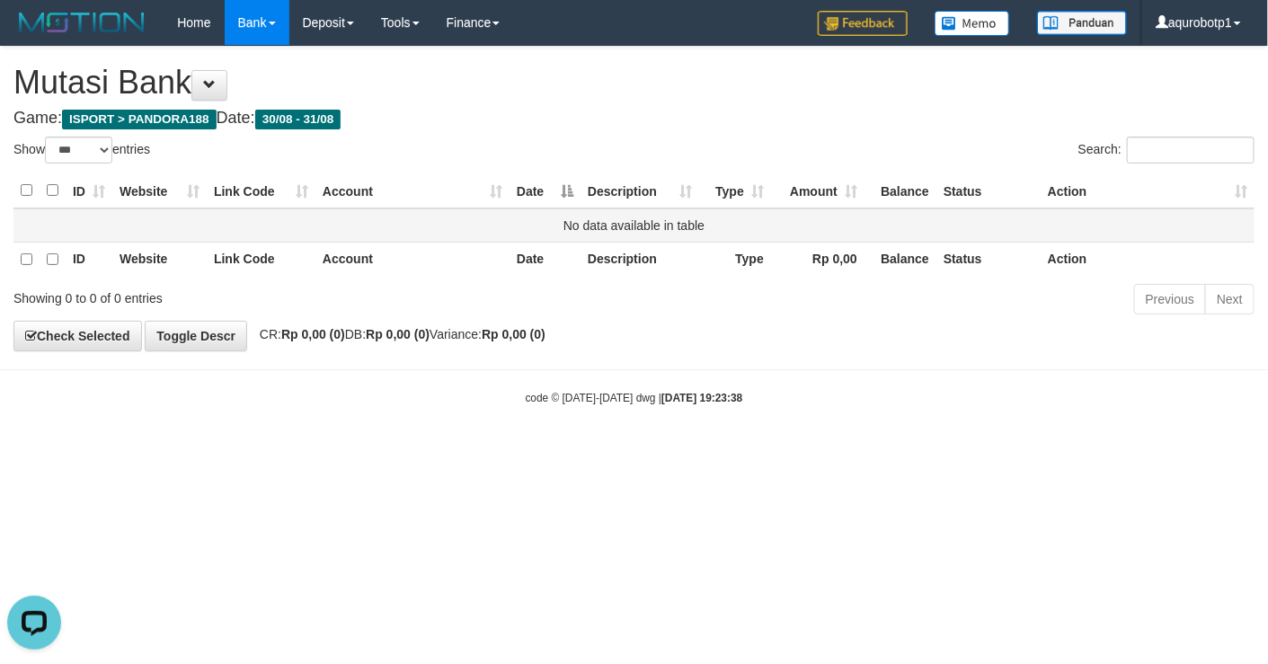
click at [515, 337] on span "CR: Rp 0,00 (0) DB: Rp 0,00 (0) Variance: Rp 0,00 (0)" at bounding box center [398, 334] width 295 height 14
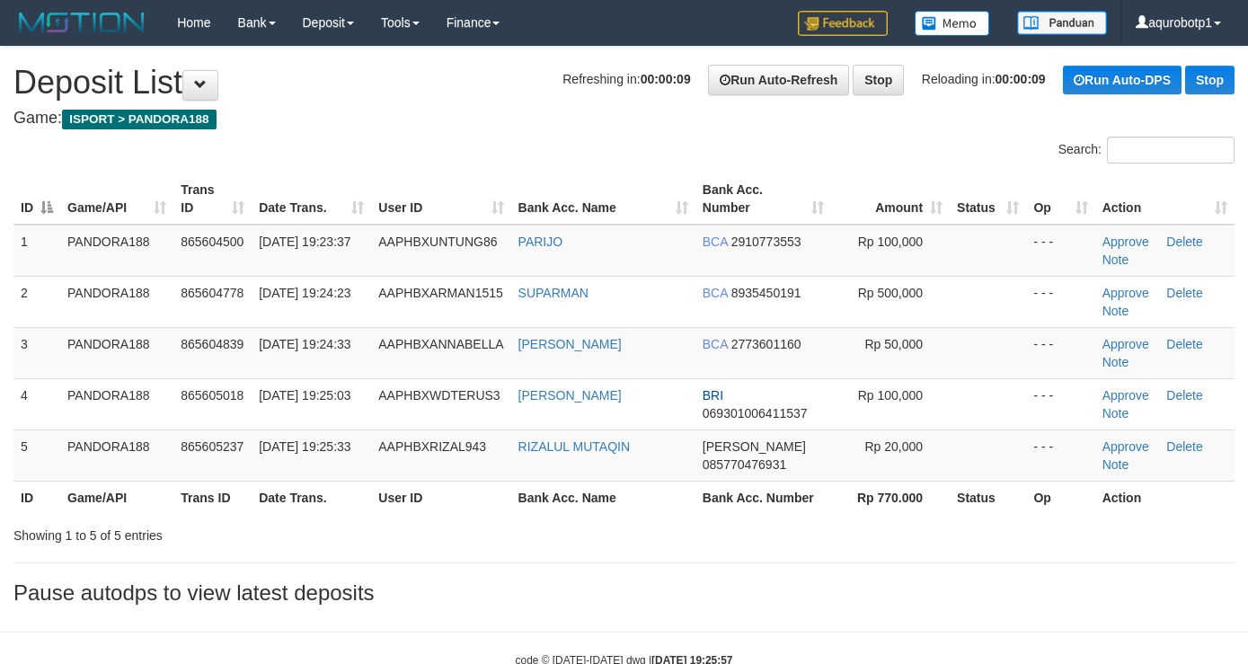
click at [341, 124] on h4 "Game: ISPORT > PANDORA188" at bounding box center [623, 119] width 1221 height 18
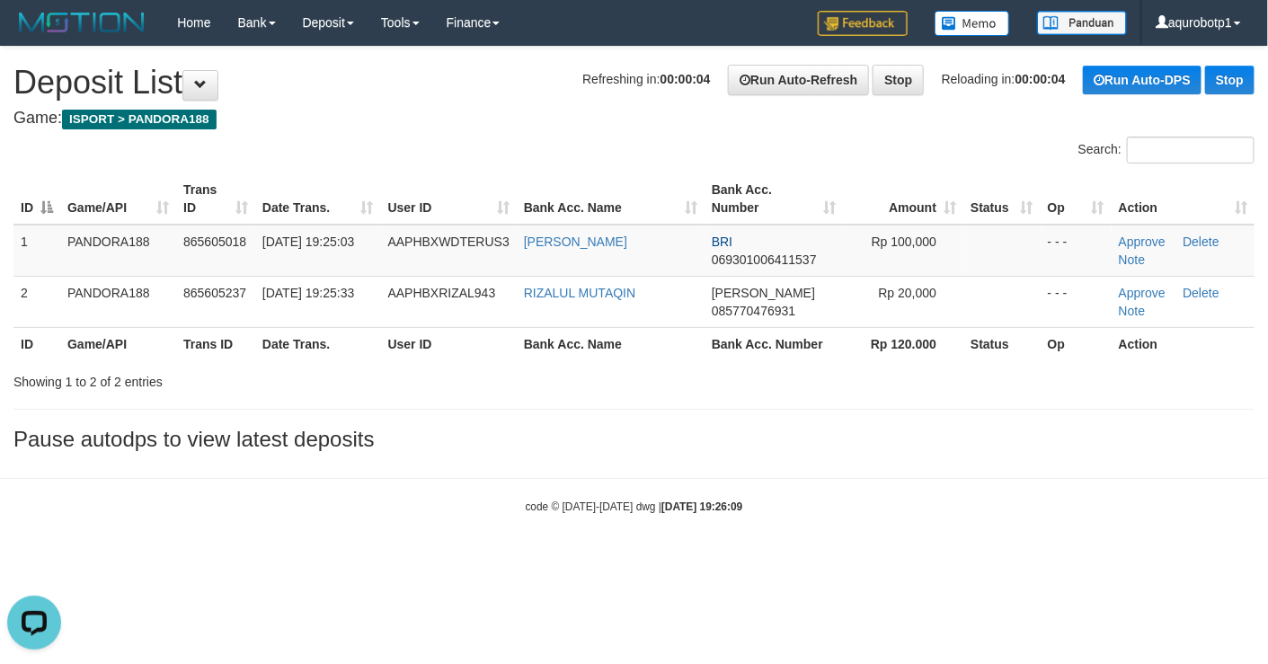
drag, startPoint x: 435, startPoint y: 136, endPoint x: 357, endPoint y: 76, distance: 98.1
click at [435, 133] on div "**********" at bounding box center [634, 253] width 1268 height 413
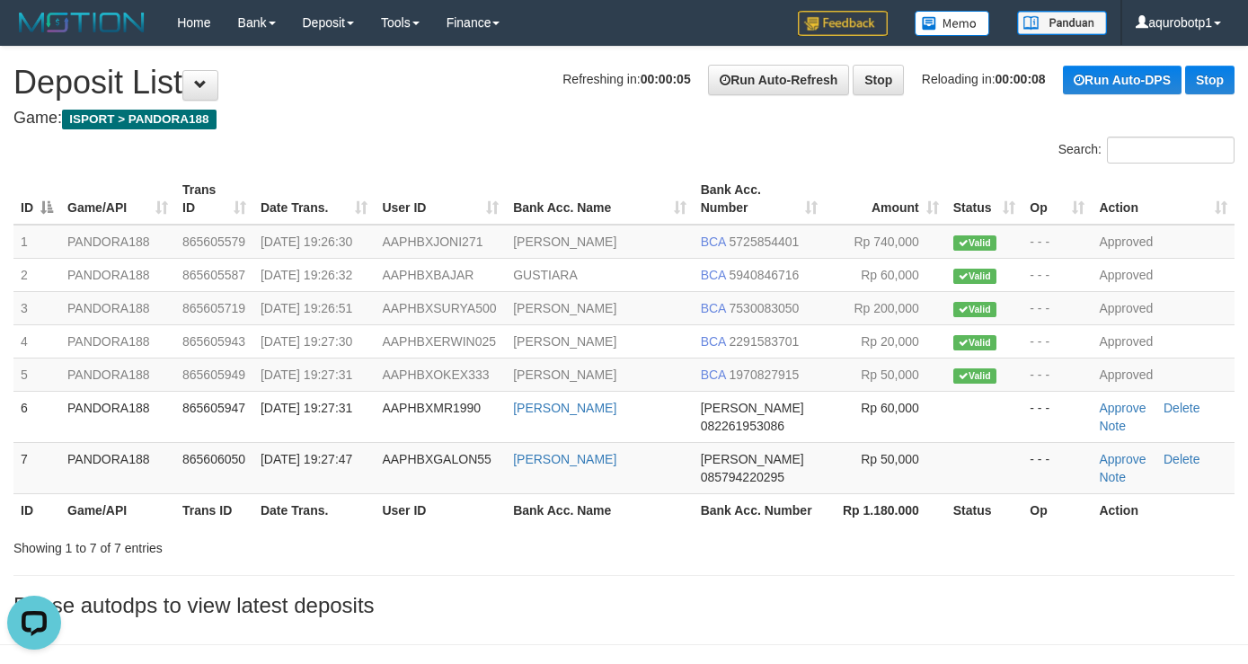
click at [561, 103] on div "**********" at bounding box center [624, 337] width 1248 height 580
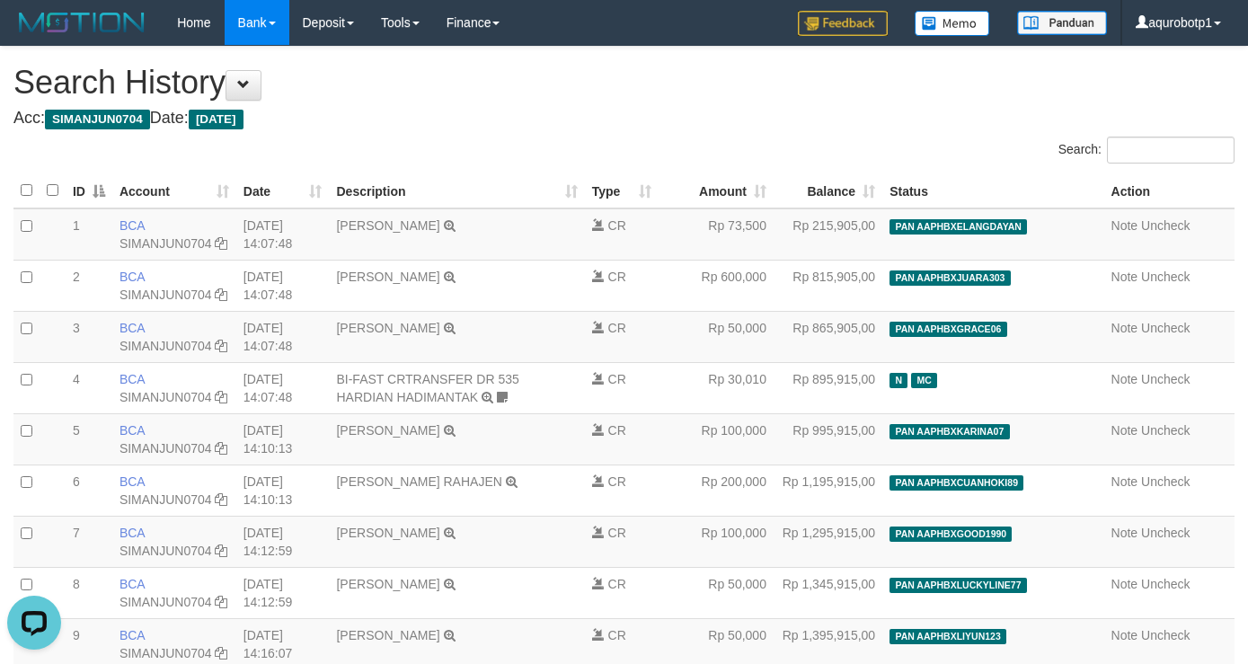
click at [567, 124] on h4 "Acc: SIMANJUN0704 Date: Today" at bounding box center [623, 119] width 1221 height 18
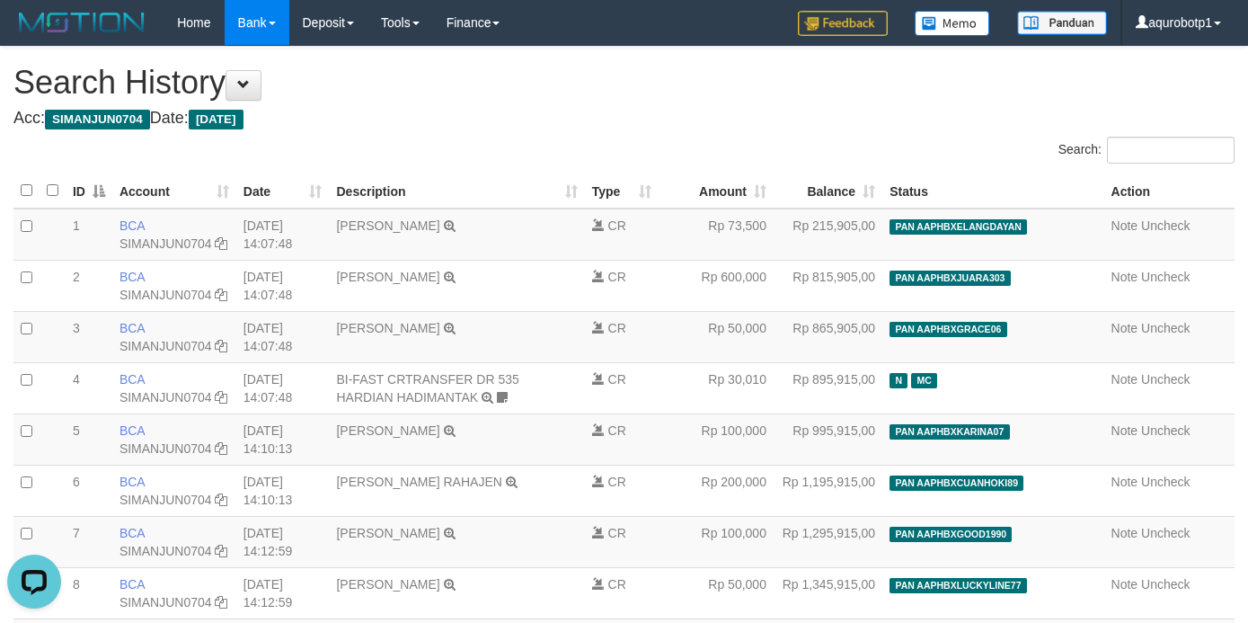
scroll to position [12557, 0]
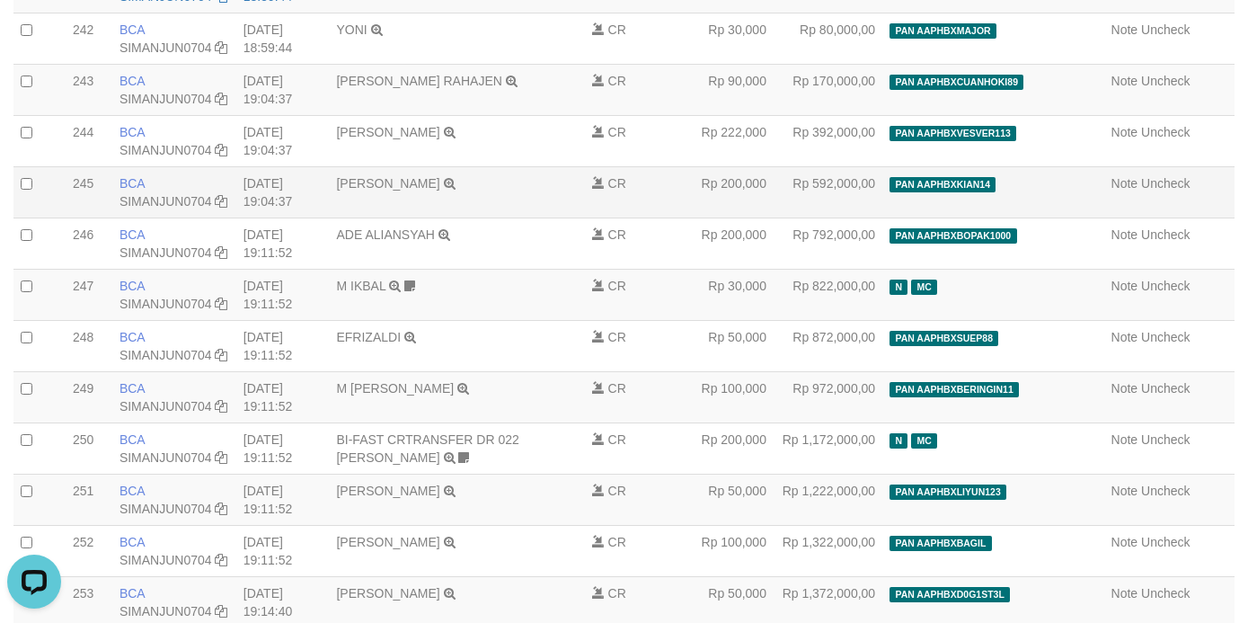
click at [1104, 217] on td "Note Uncheck" at bounding box center [1169, 191] width 130 height 51
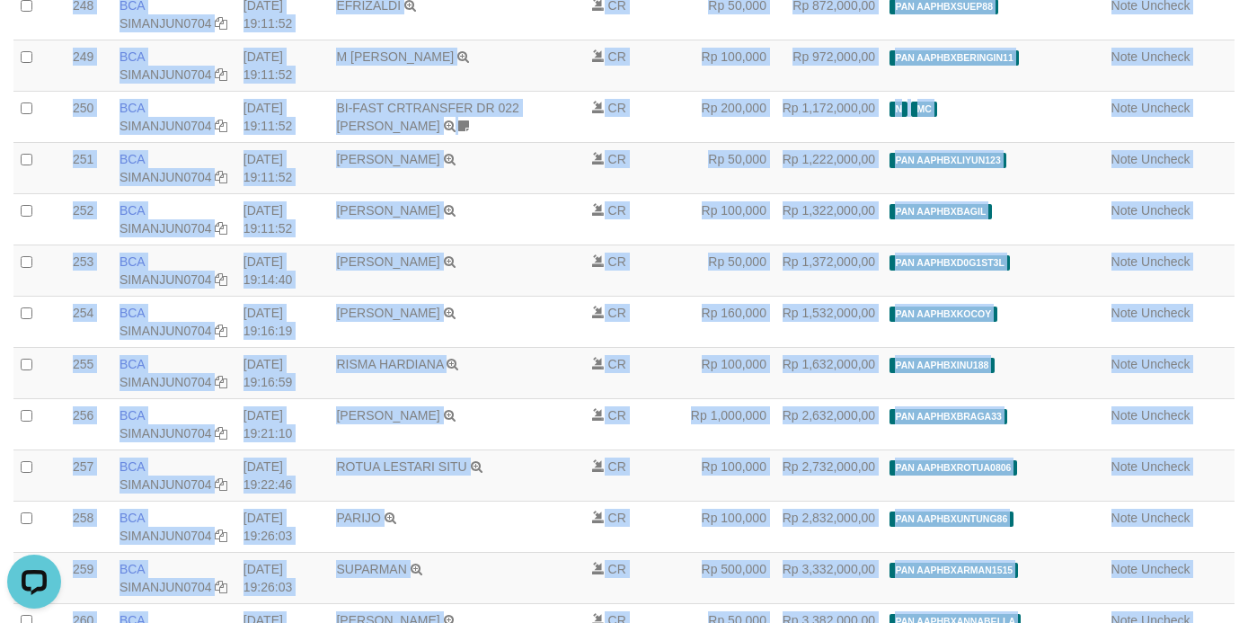
scroll to position [13527, 0]
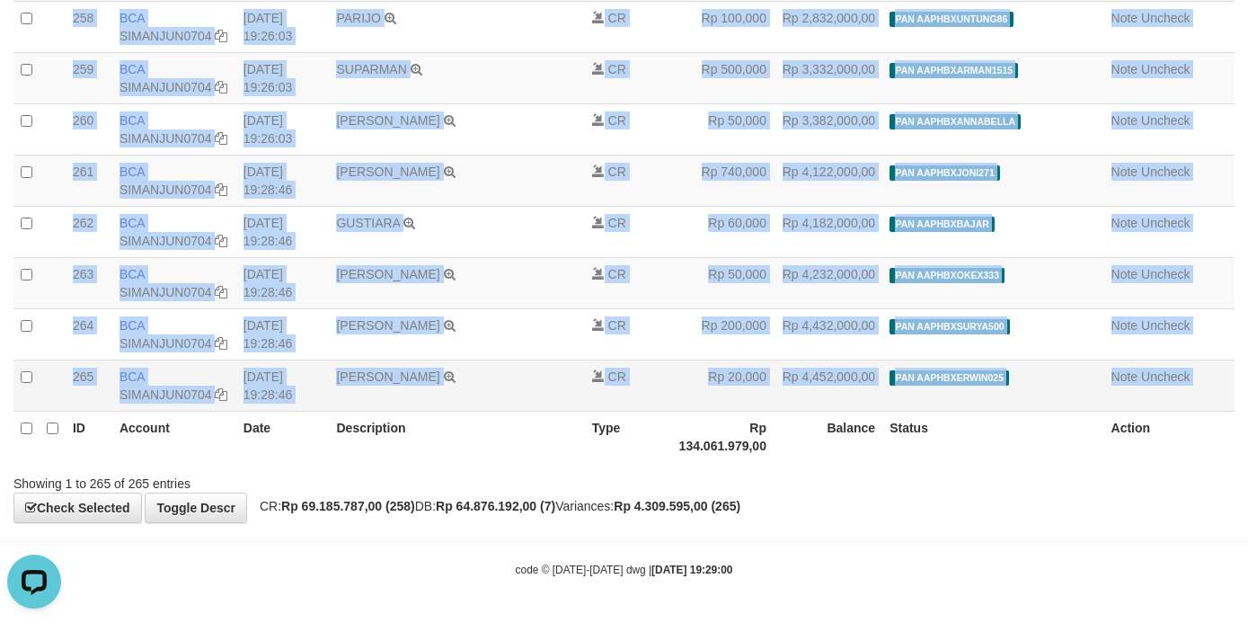
drag, startPoint x: 1085, startPoint y: 322, endPoint x: 1178, endPoint y: 396, distance: 119.6
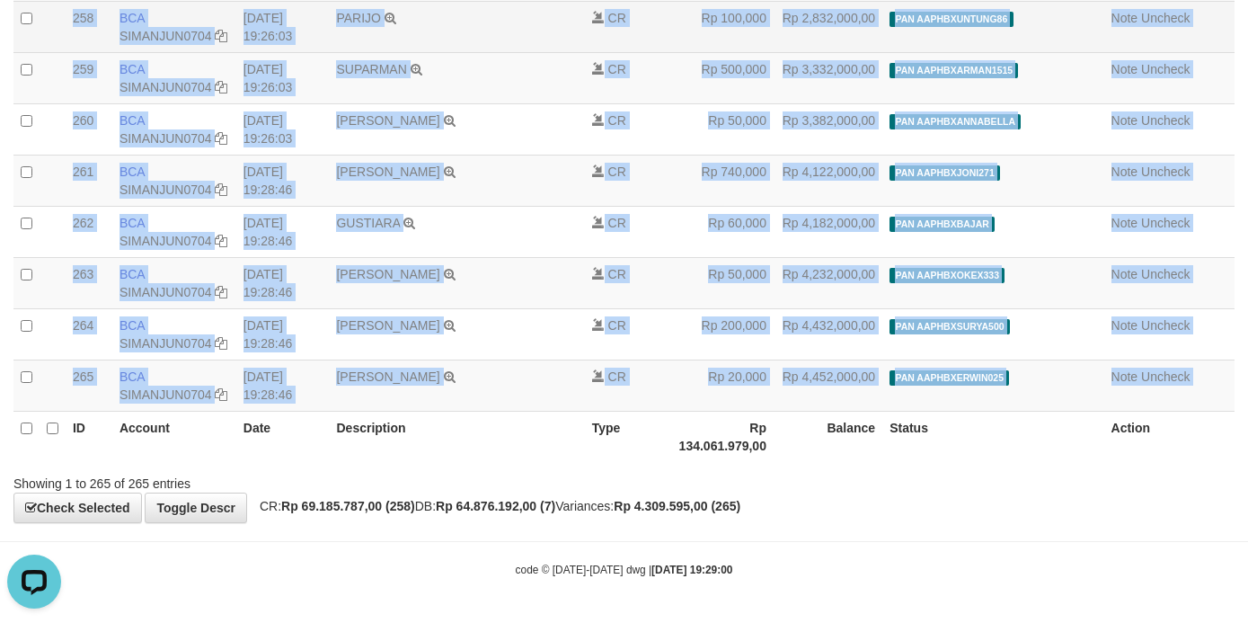
copy table "Note Uncheck 20250831000246 246 246 BCA SIMANJUN0704 DPS SIMANJUNTAK ALESSANDRO…"
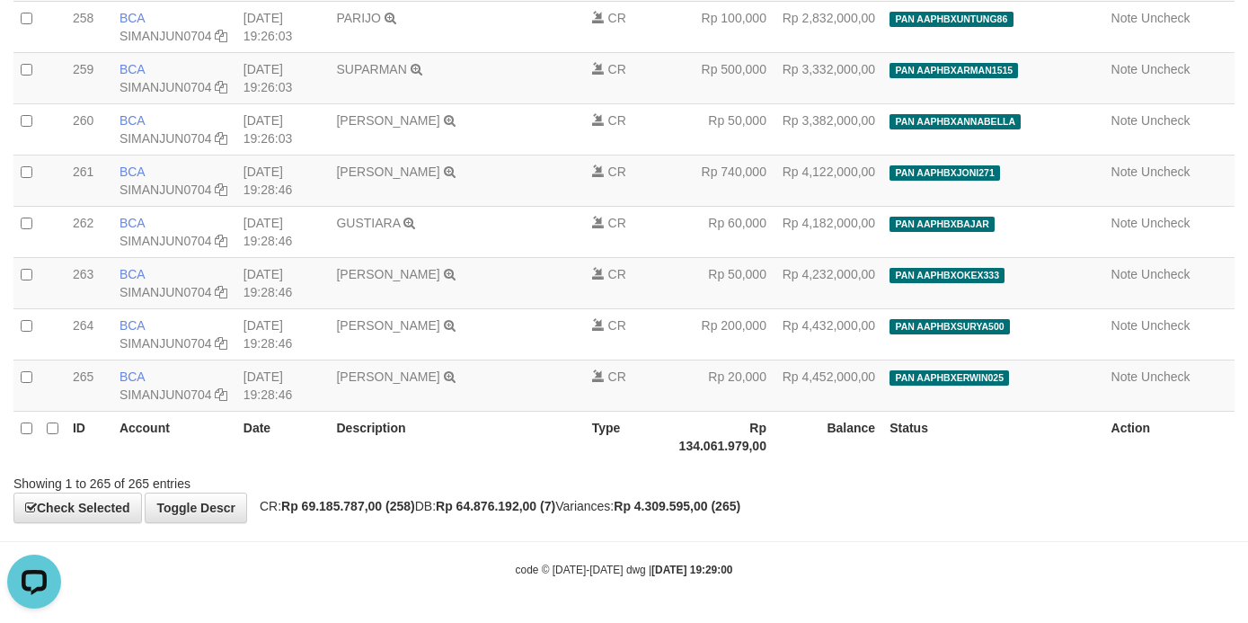
click at [524, 442] on th "Description" at bounding box center [456, 436] width 255 height 51
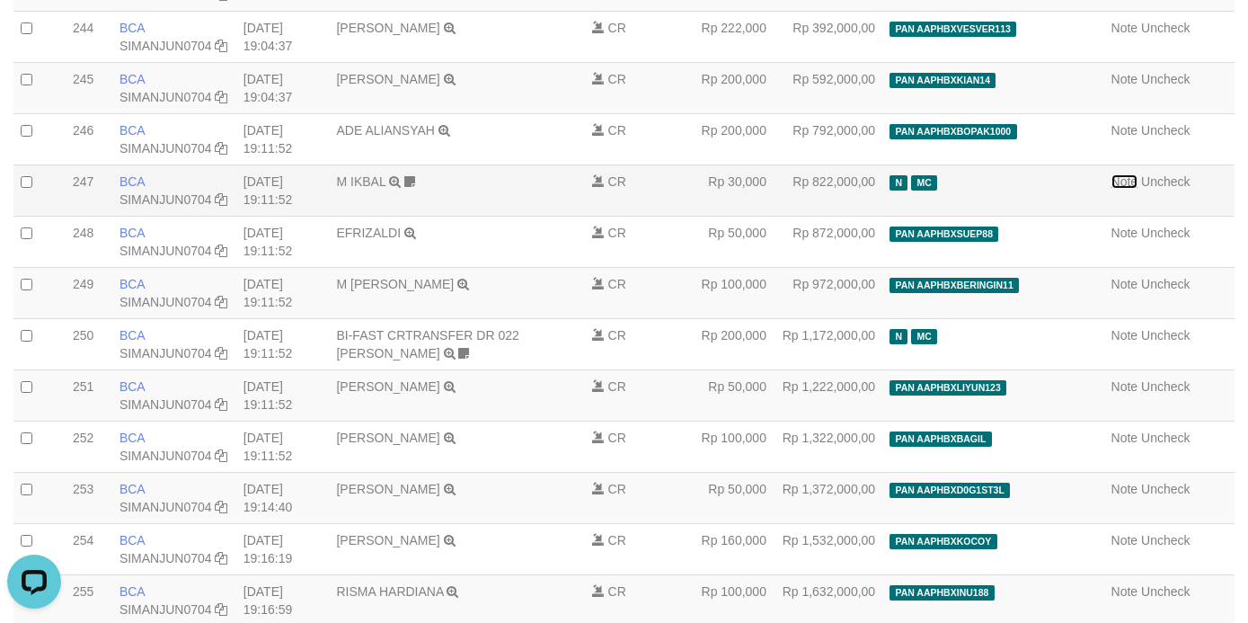
click at [1112, 189] on link "Note" at bounding box center [1125, 181] width 27 height 14
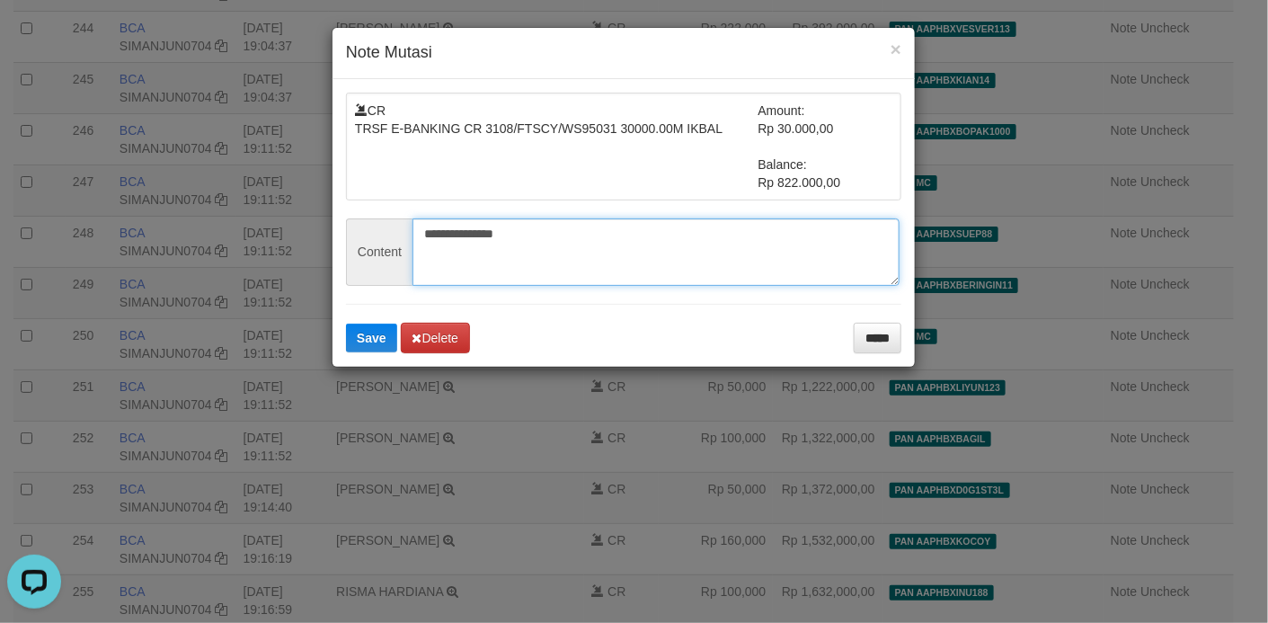
click at [685, 248] on textarea "**********" at bounding box center [655, 251] width 487 height 67
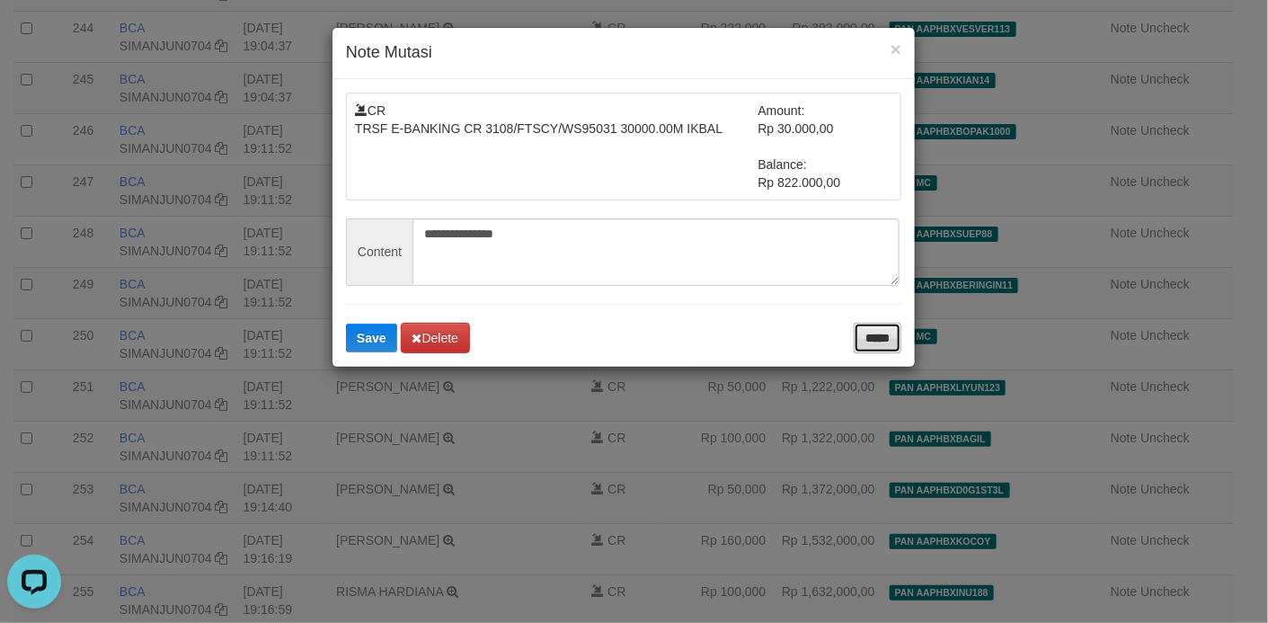
click at [890, 349] on input "*****" at bounding box center [878, 338] width 48 height 31
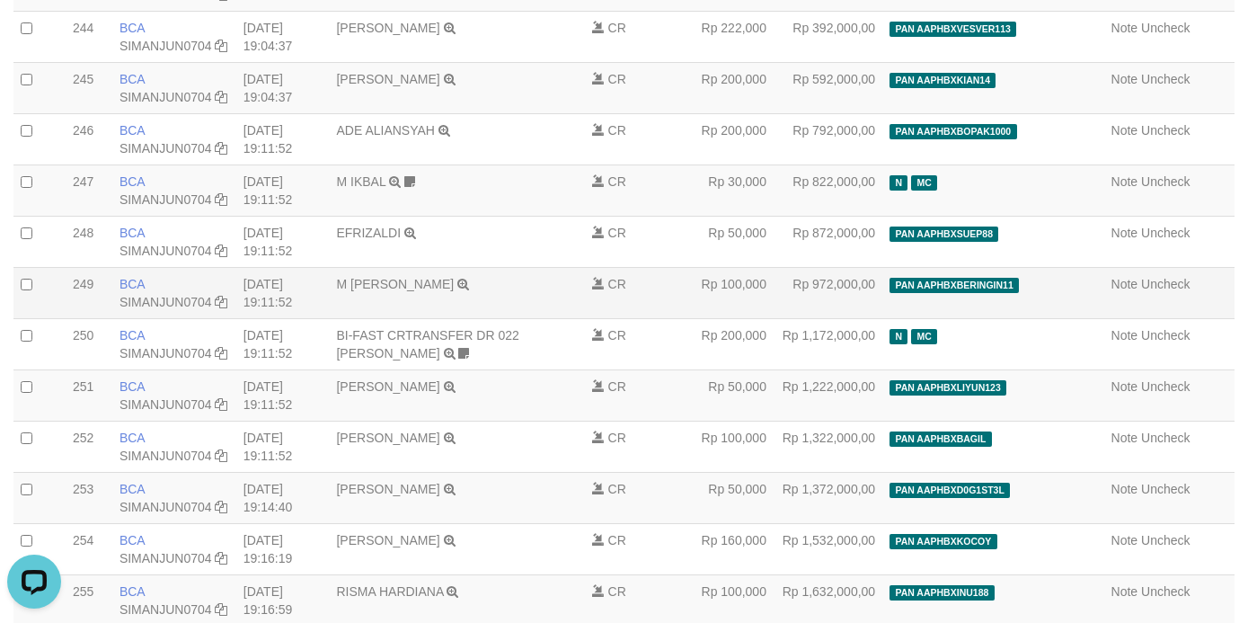
click at [645, 318] on td "CR" at bounding box center [622, 292] width 75 height 51
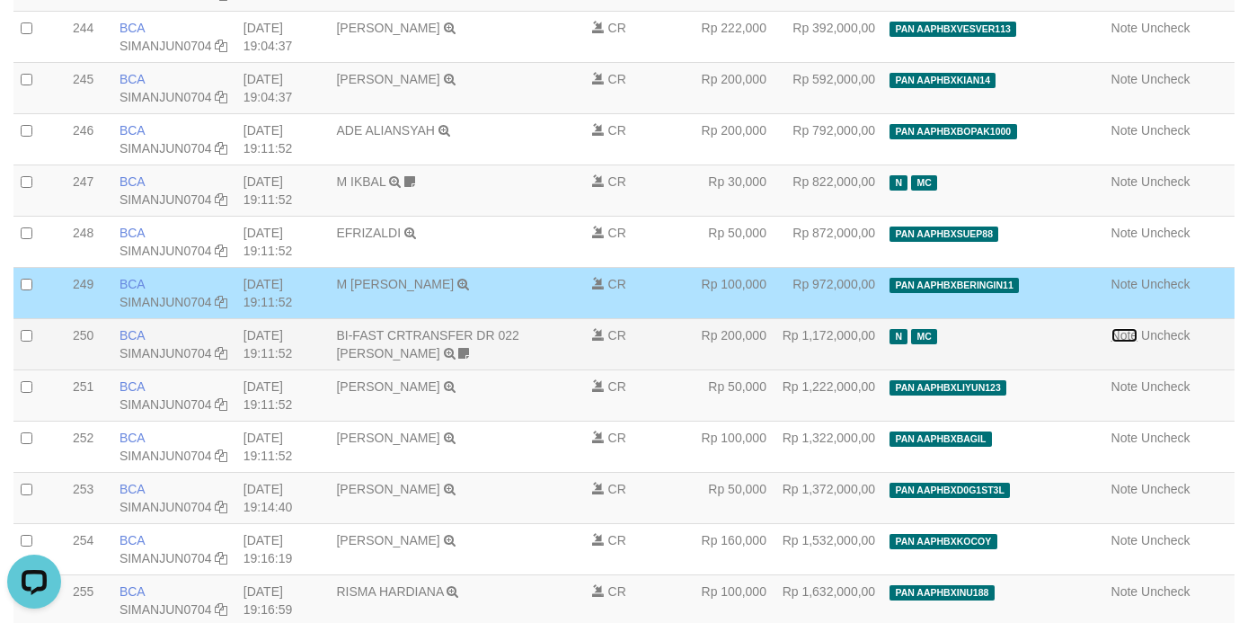
click at [1112, 342] on link "Note" at bounding box center [1125, 335] width 27 height 14
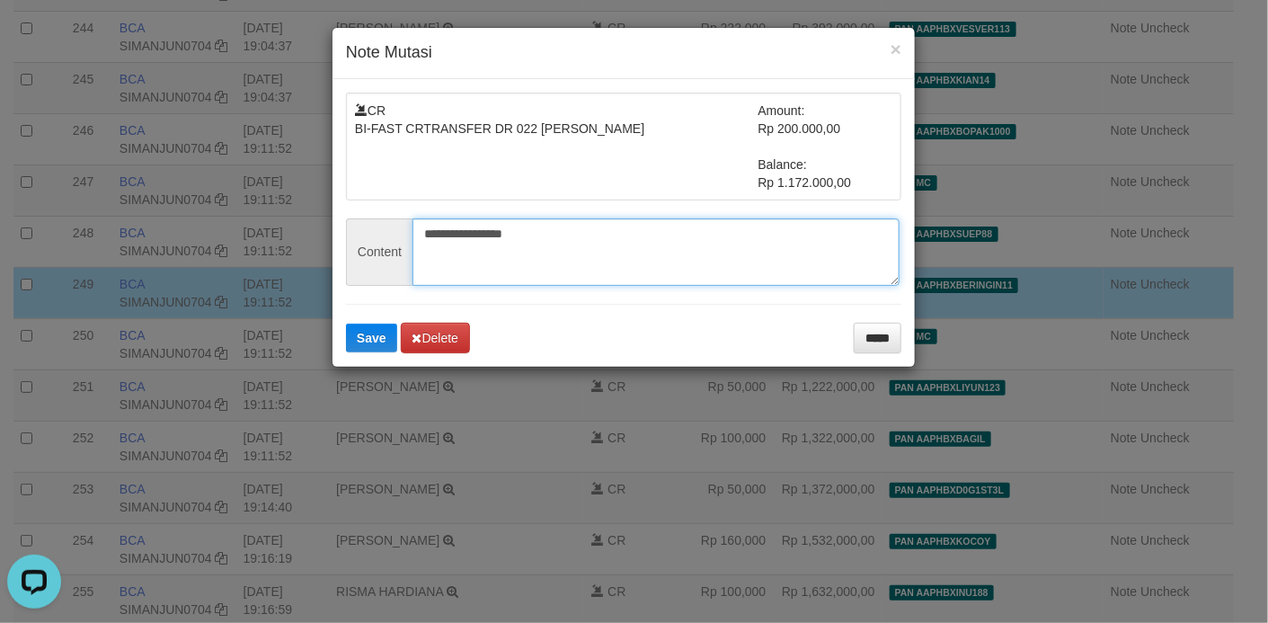
click at [653, 244] on textarea "**********" at bounding box center [655, 251] width 487 height 67
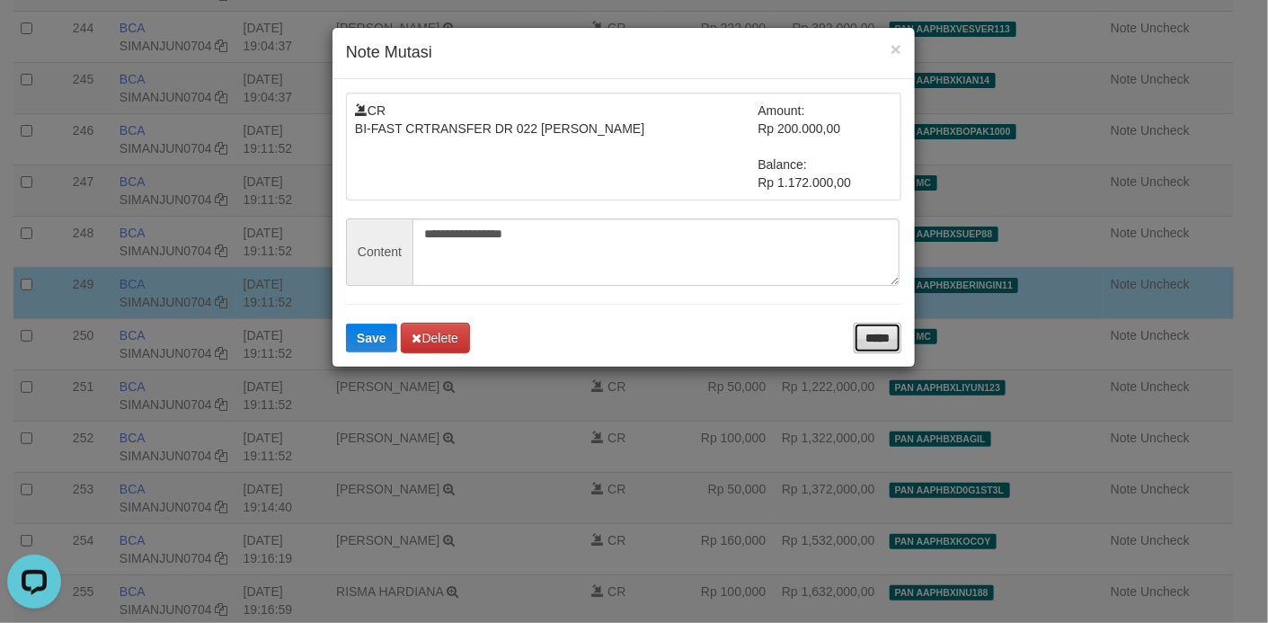
click at [863, 342] on input "*****" at bounding box center [878, 338] width 48 height 31
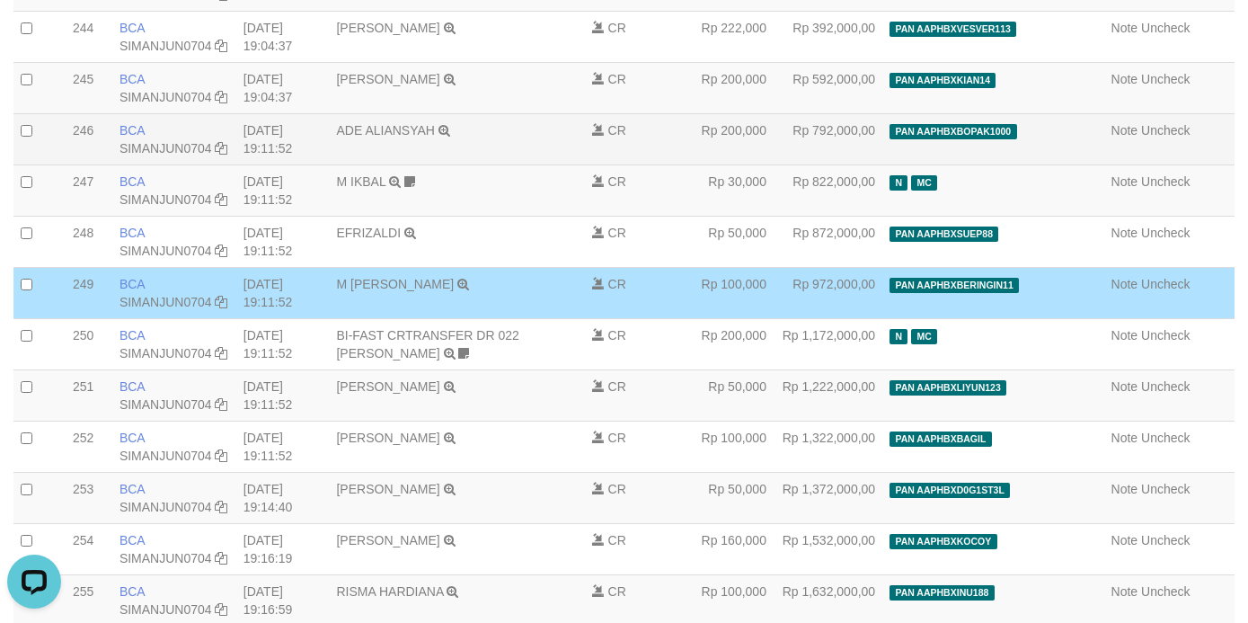
click at [518, 164] on td "ADE ALIANSYAH TRSF E-BANKING CR 08/31 628K1 ADE ALIANSYAH" at bounding box center [456, 138] width 255 height 51
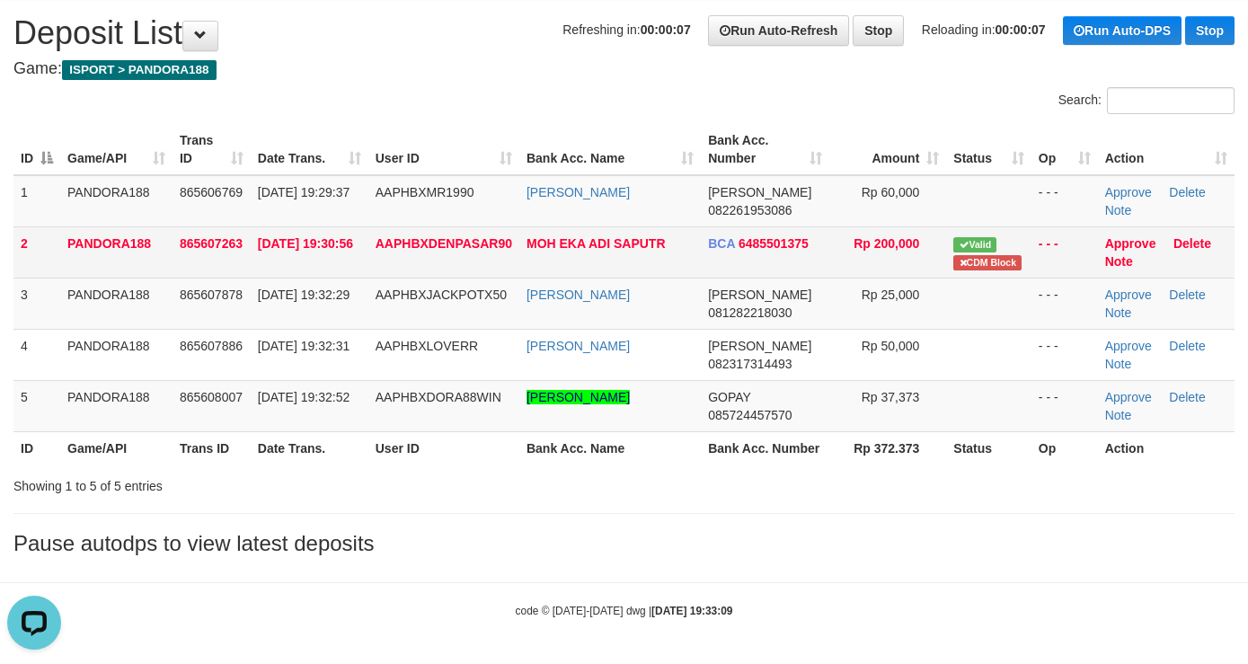
click at [456, 245] on td "AAPHBXDENPASAR90" at bounding box center [443, 251] width 151 height 51
copy span "AAPHBXDENPASAR90"
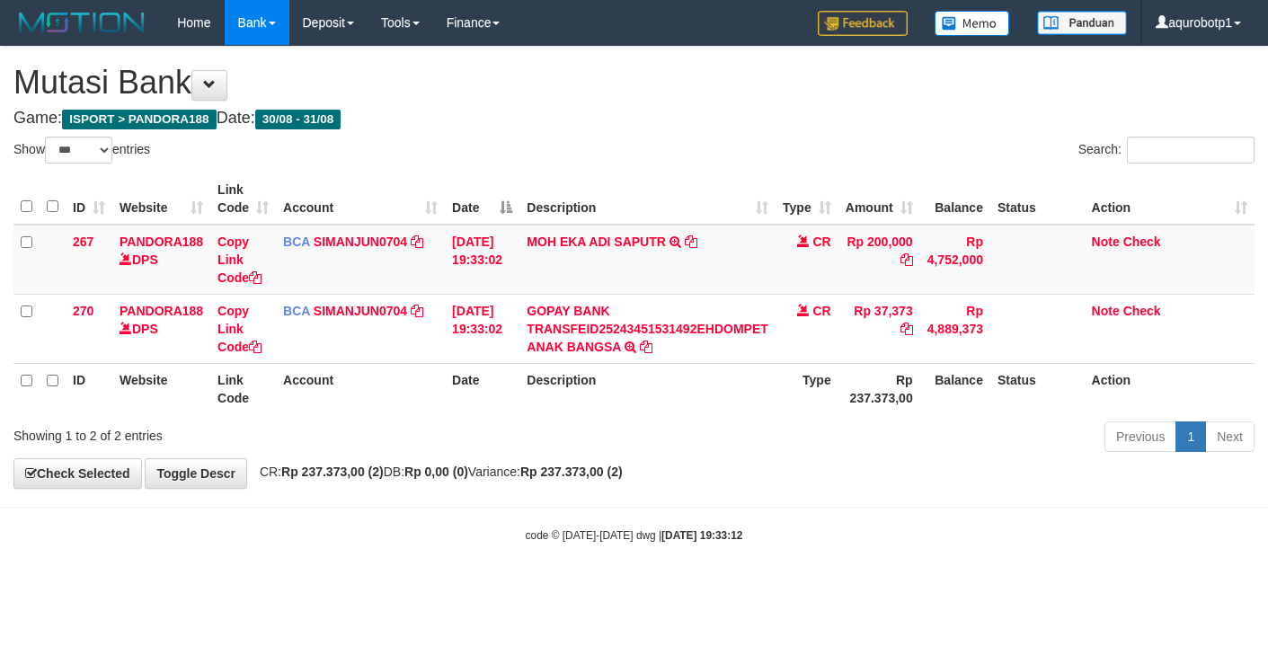
select select "***"
click at [1103, 241] on link "Note" at bounding box center [1106, 242] width 28 height 14
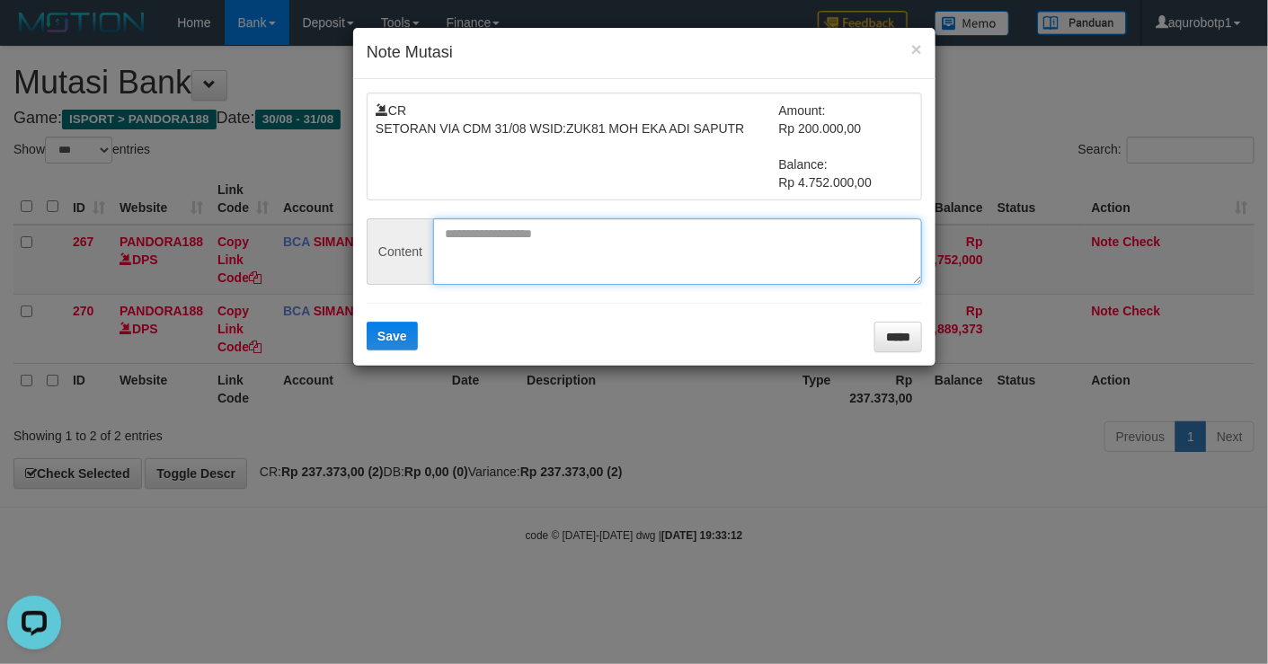
click at [652, 238] on textarea at bounding box center [677, 251] width 489 height 66
paste textarea "**********"
type textarea "**********"
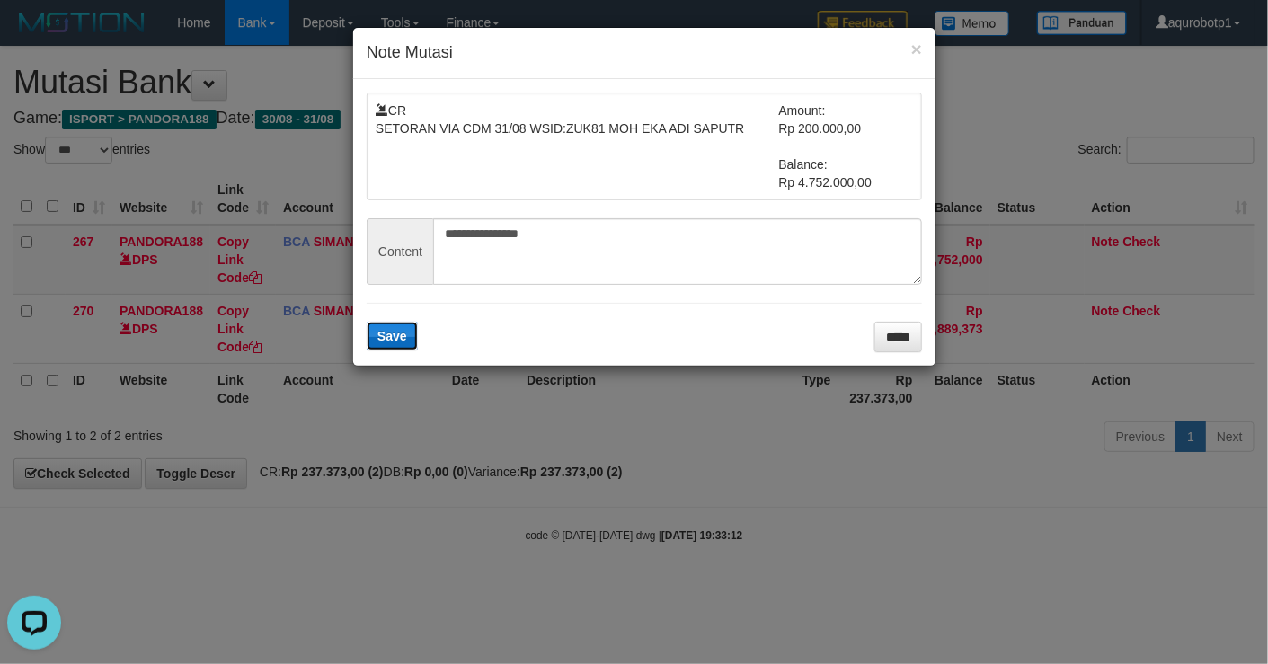
click at [405, 334] on span "Save" at bounding box center [392, 336] width 30 height 14
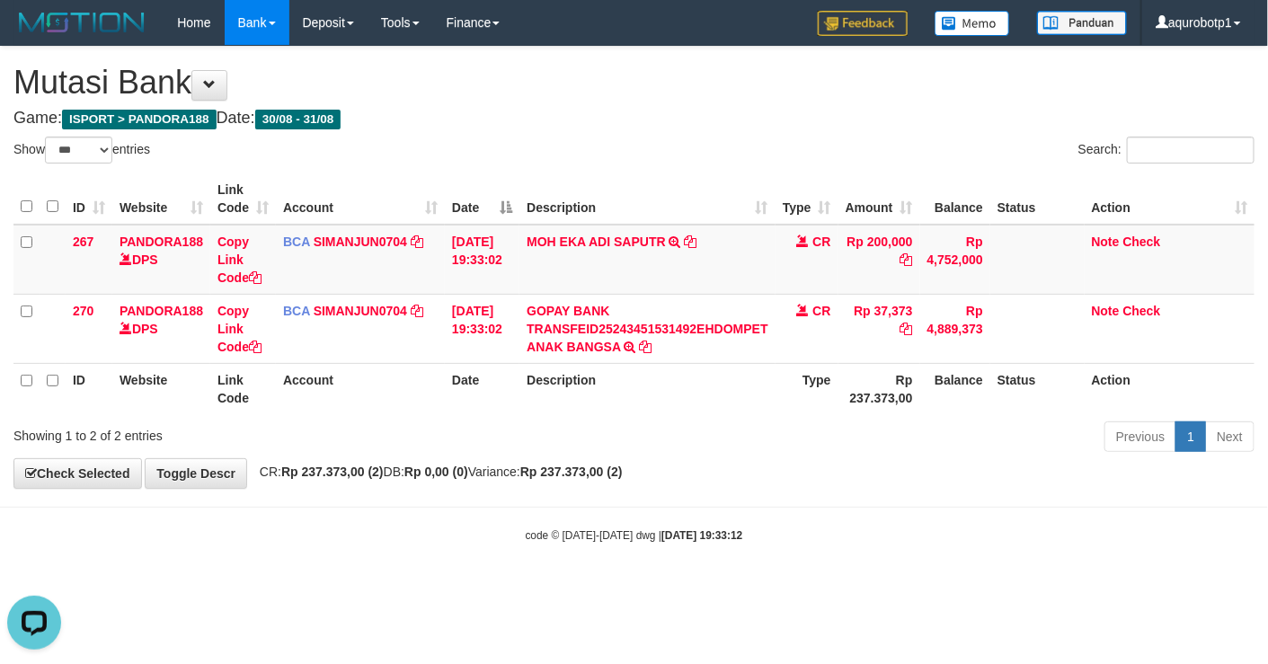
drag, startPoint x: 890, startPoint y: 496, endPoint x: 903, endPoint y: 477, distance: 22.7
click at [893, 496] on body "Toggle navigation Home Bank Account List Load By Website Group [ISPORT] PANDORA…" at bounding box center [634, 294] width 1268 height 589
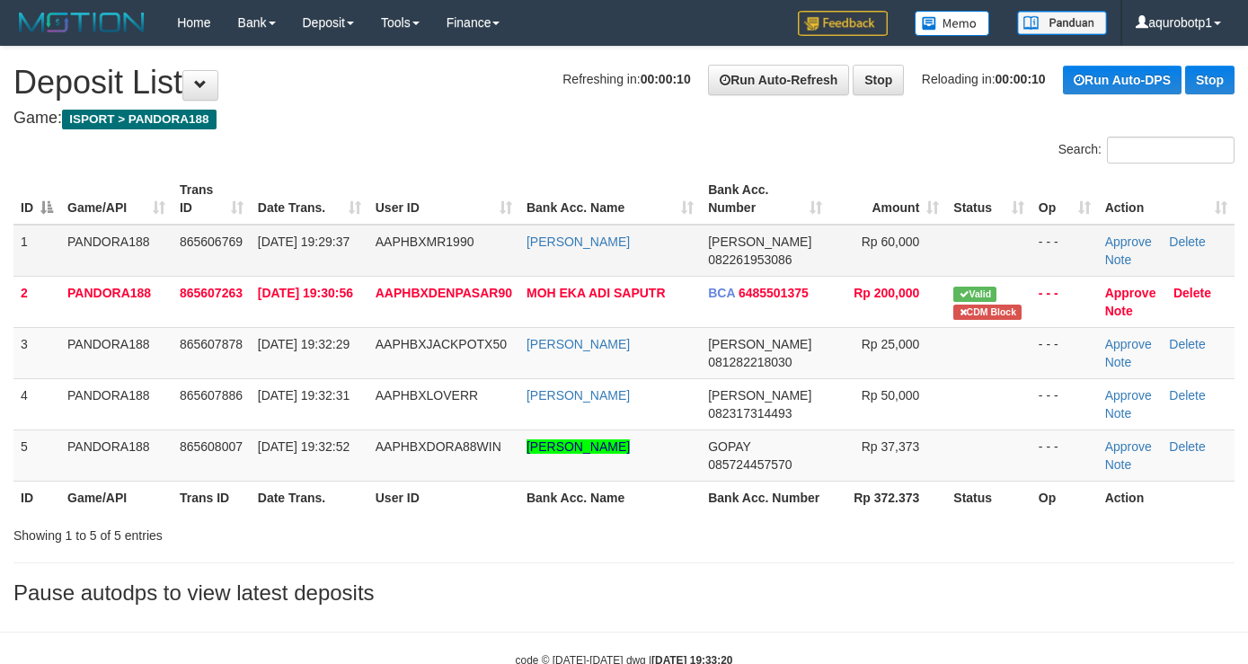
click at [1008, 232] on table "ID Game/API Trans ID Date Trans. User ID Bank Acc. Name Bank Acc. Number Amount…" at bounding box center [623, 343] width 1221 height 341
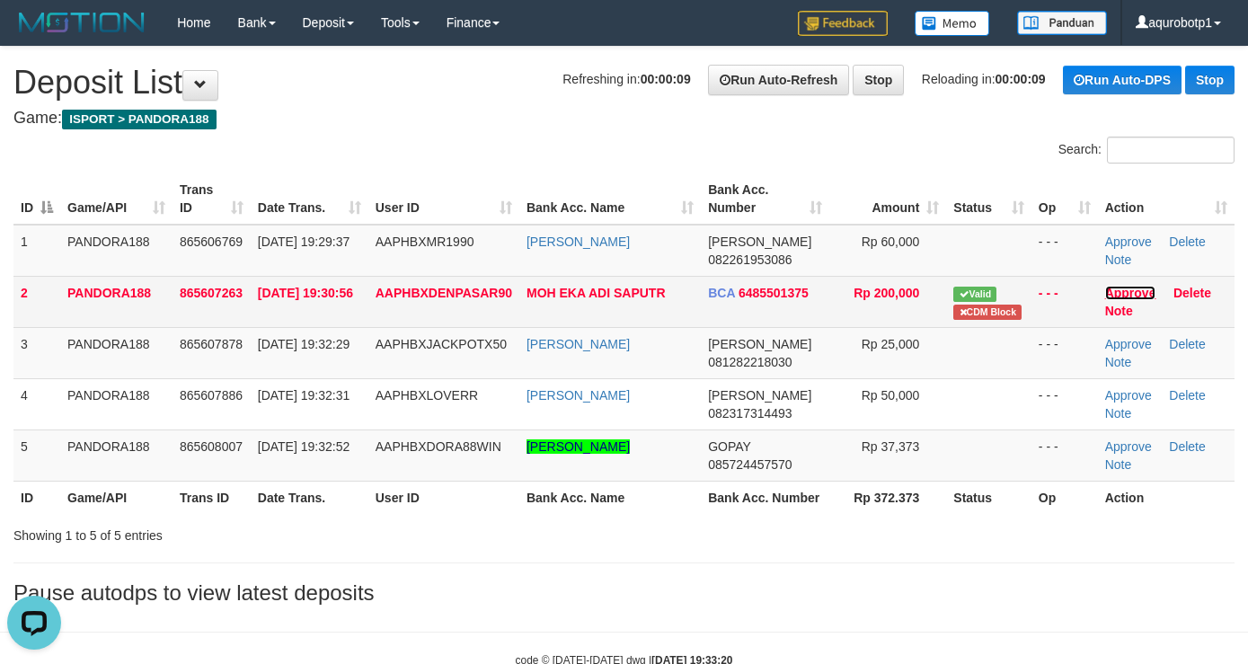
click at [1124, 295] on link "Approve" at bounding box center [1130, 293] width 51 height 14
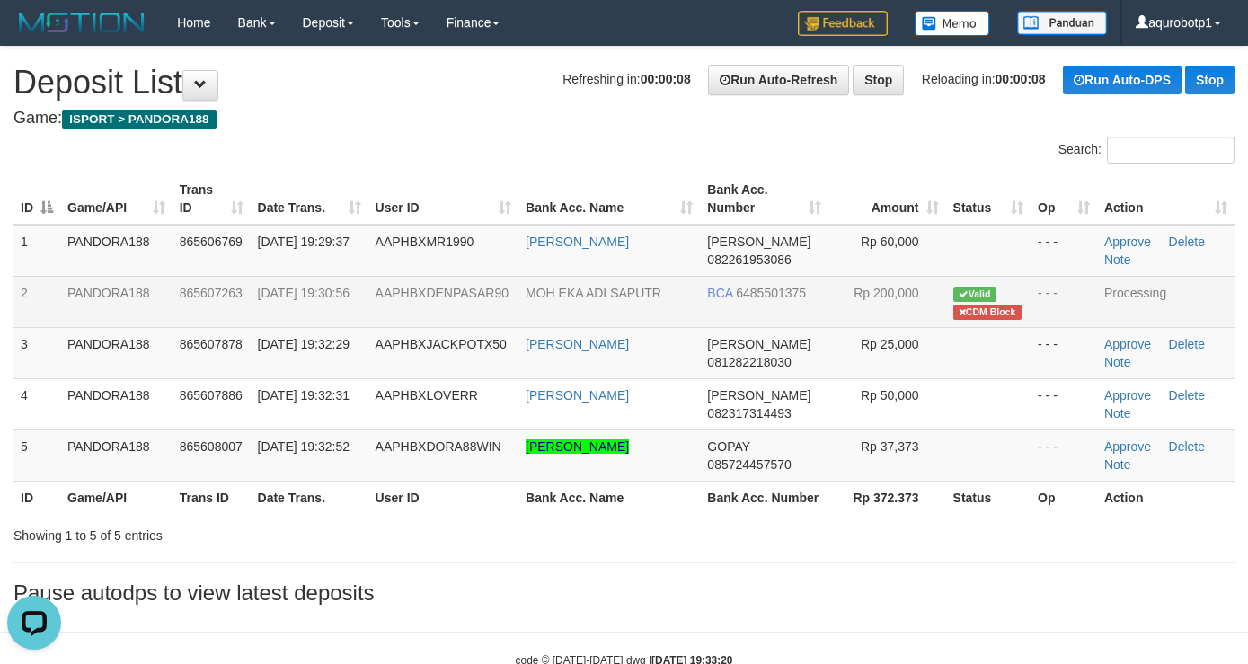
click at [909, 514] on th "Rp 372.373" at bounding box center [886, 497] width 117 height 33
click at [847, 519] on div "ID Game/API Trans ID Date Trans. User ID Bank Acc. Name Bank Acc. Number Amount…" at bounding box center [624, 343] width 1248 height 351
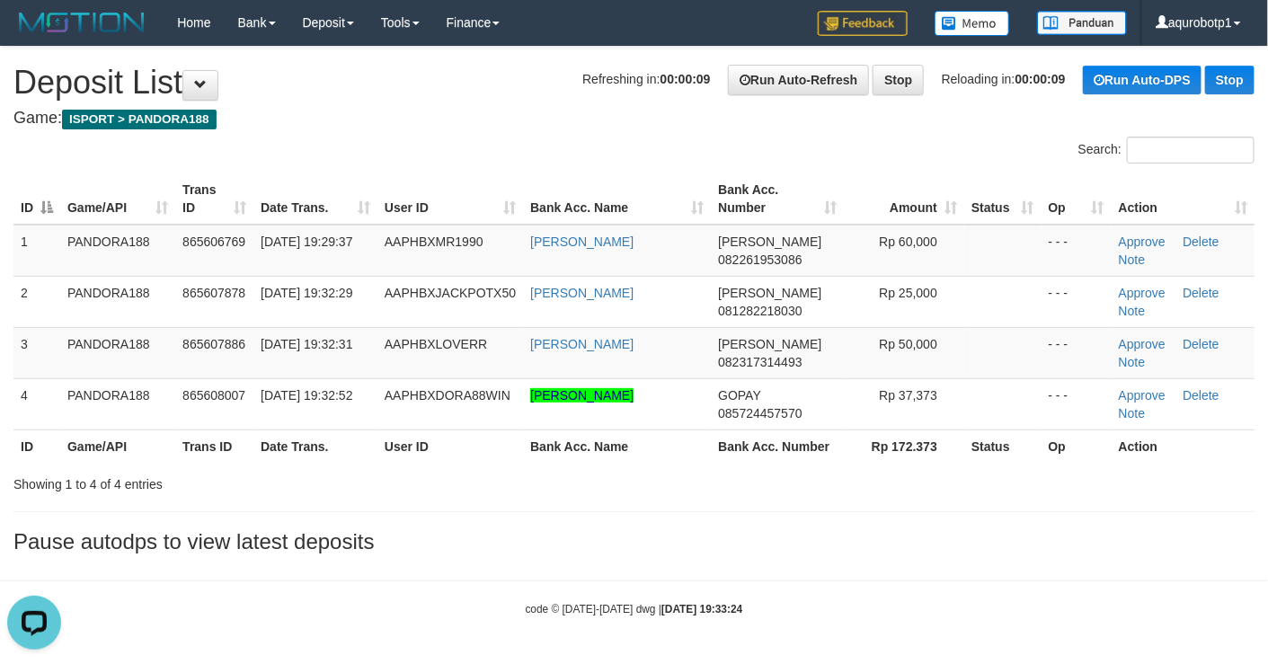
click at [567, 97] on h1 "Refreshing in: 00:00:09 Run Auto-Refresh Stop Reloading in: 00:00:09 Run Auto-D…" at bounding box center [633, 83] width 1241 height 36
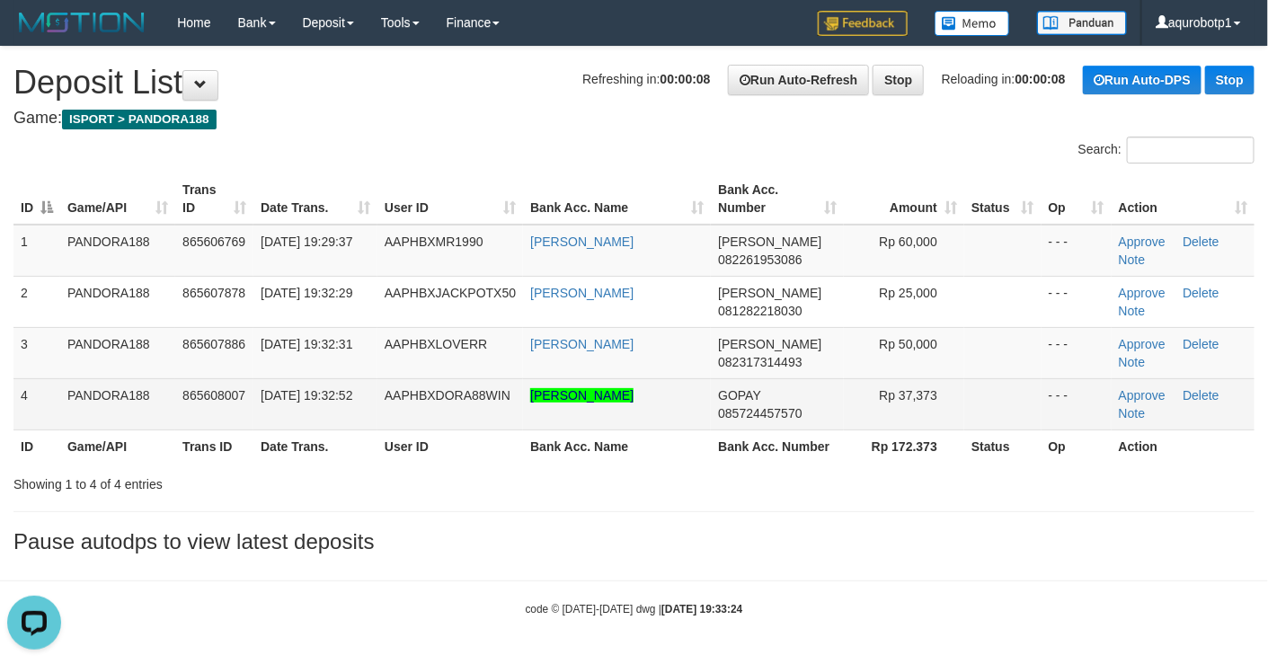
click at [477, 408] on td "AAPHBXDORA88WIN" at bounding box center [450, 403] width 146 height 51
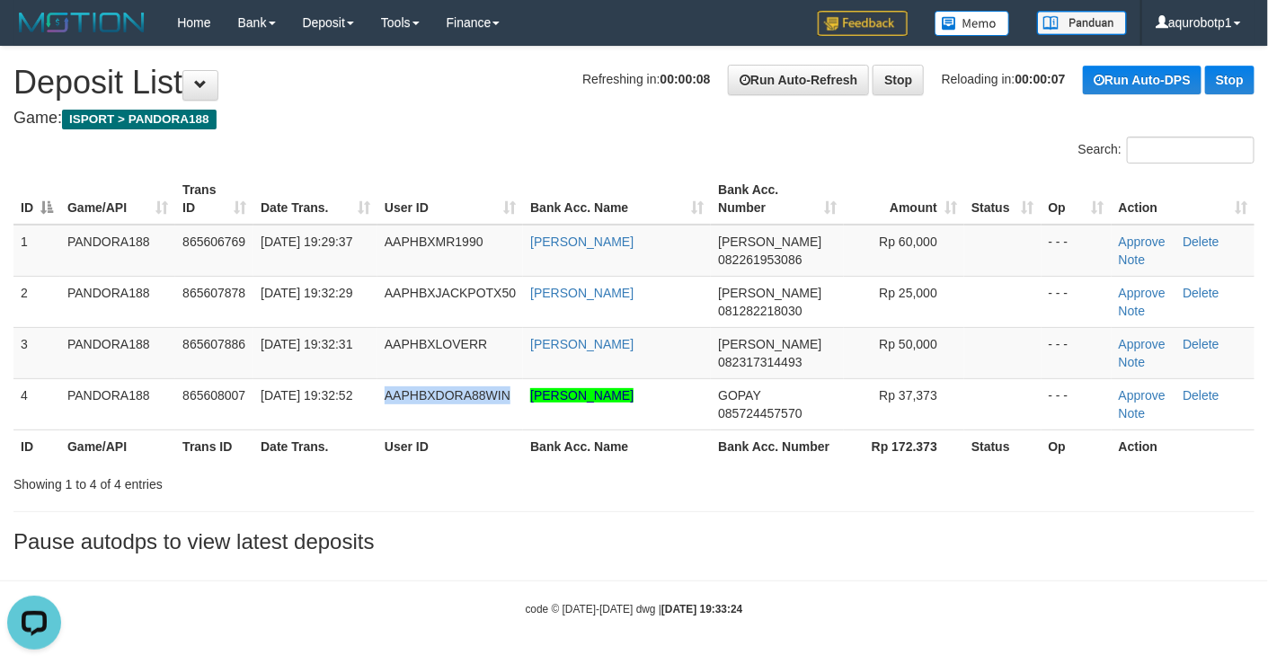
copy span "AAPHBXDORA88WIN"
click at [642, 108] on div "**********" at bounding box center [634, 305] width 1268 height 516
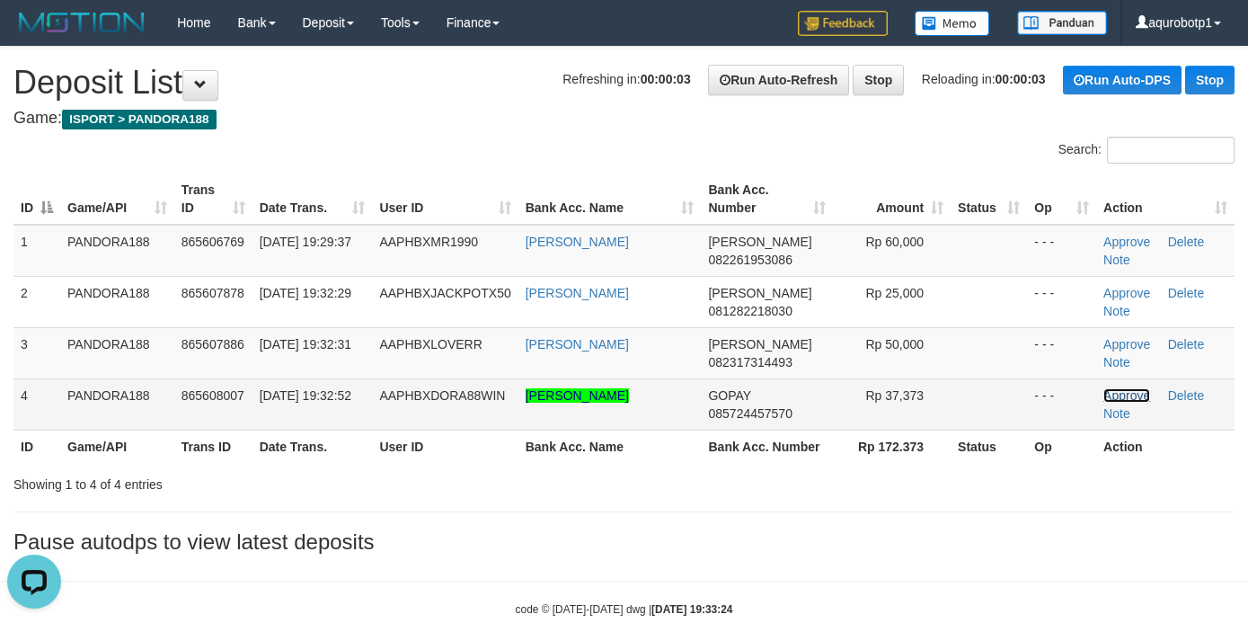
click at [1122, 397] on link "Approve" at bounding box center [1126, 395] width 47 height 14
click at [1024, 502] on div "**********" at bounding box center [624, 305] width 1248 height 516
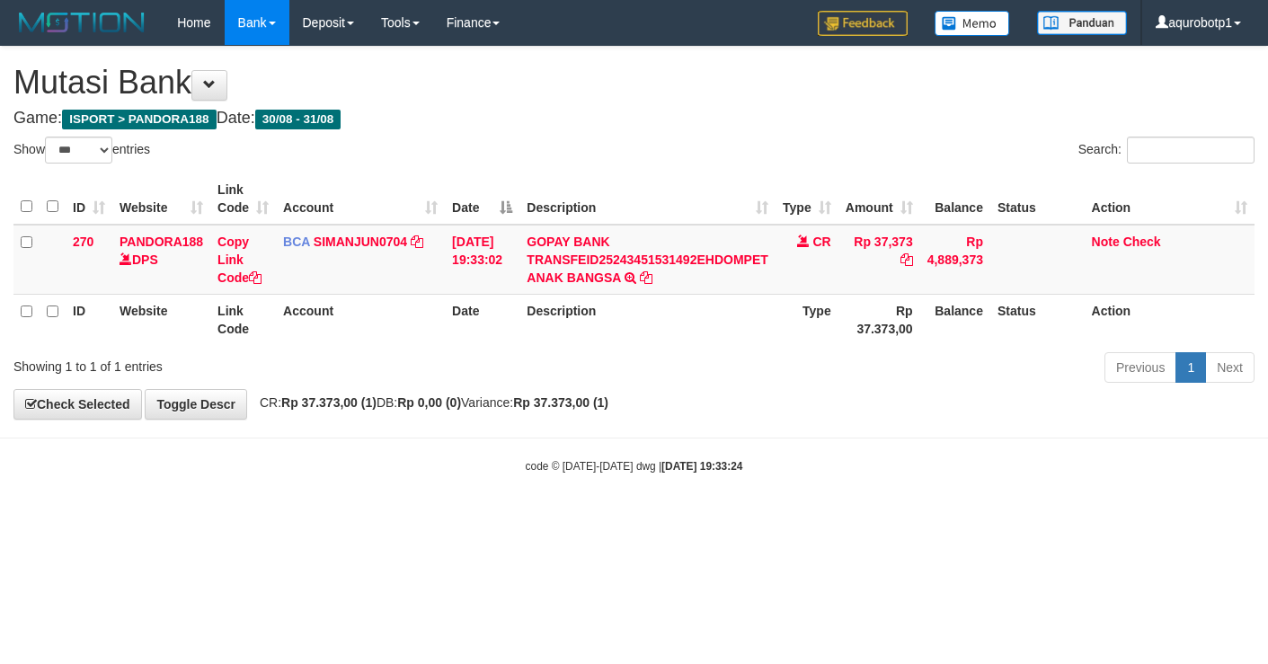
select select "***"
drag, startPoint x: 1109, startPoint y: 243, endPoint x: 1103, endPoint y: 226, distance: 17.0
click at [1109, 243] on link "Note" at bounding box center [1106, 242] width 28 height 14
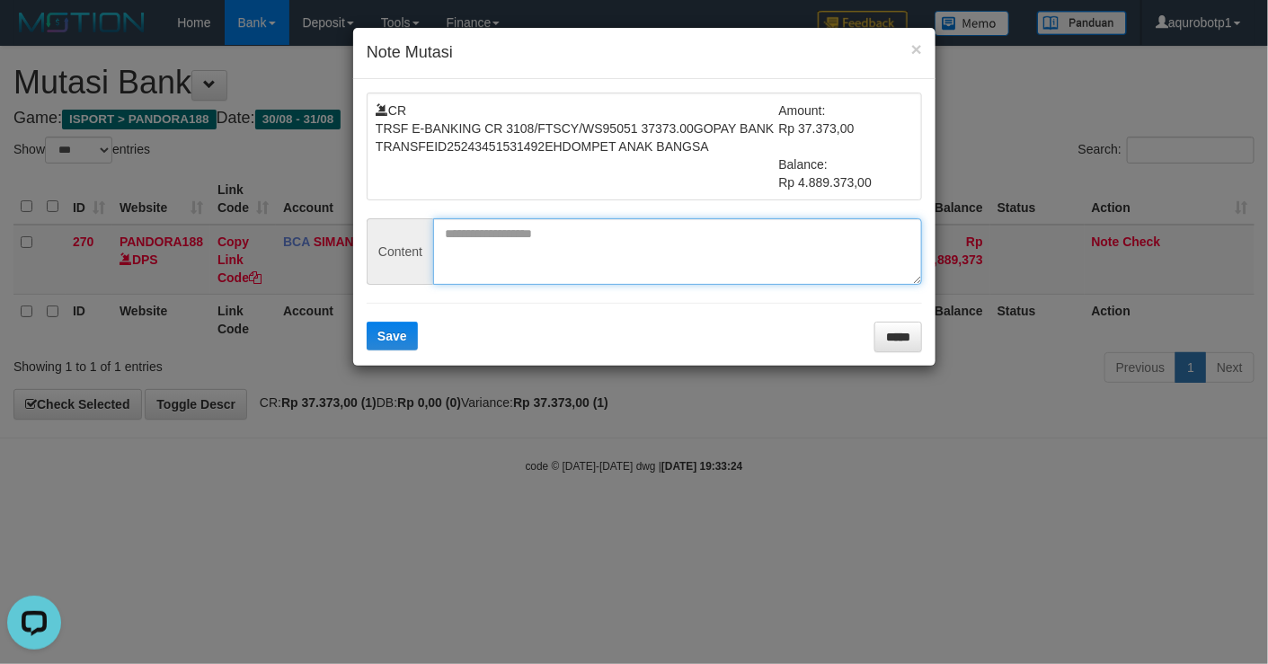
click at [633, 246] on textarea at bounding box center [677, 251] width 489 height 66
paste textarea "**********"
type textarea "**********"
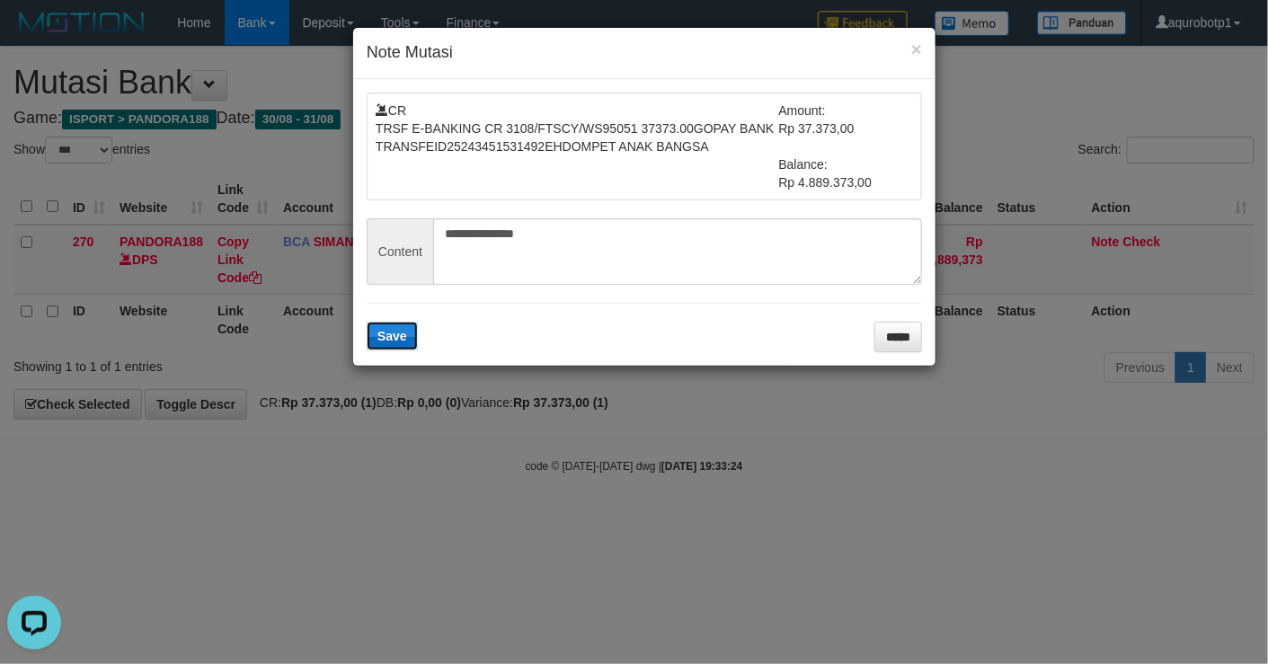
drag, startPoint x: 415, startPoint y: 338, endPoint x: 480, endPoint y: 122, distance: 225.1
click at [413, 338] on button "Save" at bounding box center [392, 336] width 51 height 29
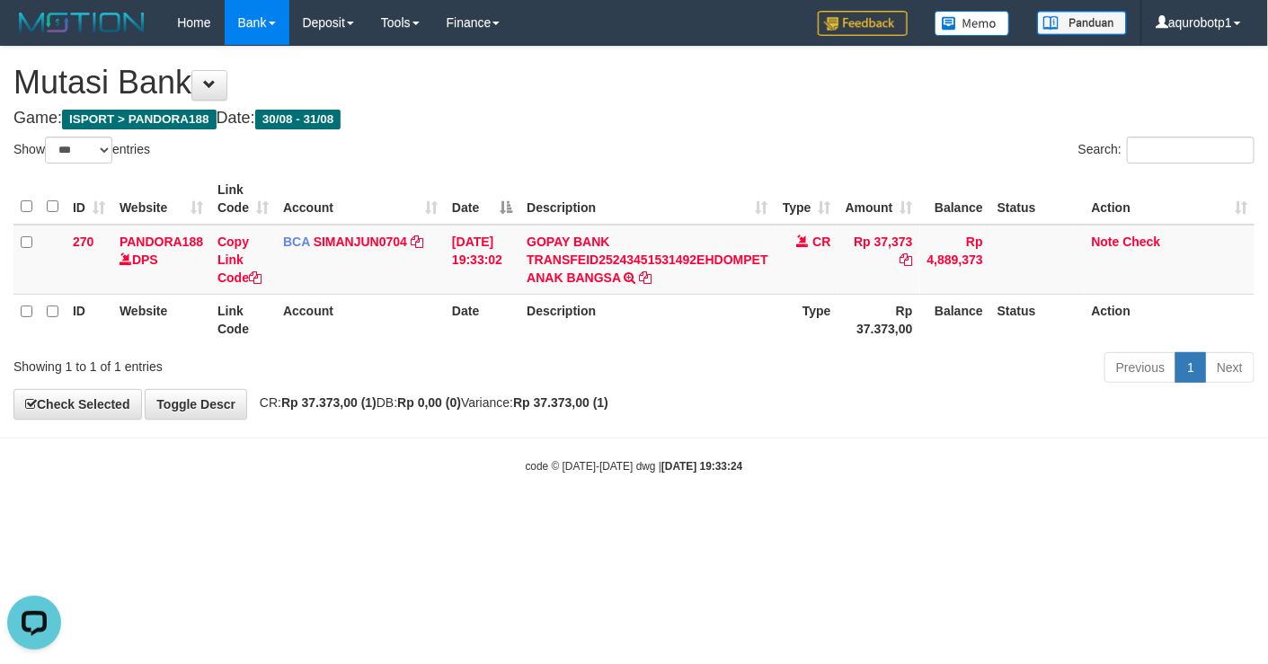
click at [890, 345] on div "ID Website Link Code Account Date Description Type Amount Balance Status Action…" at bounding box center [634, 259] width 1268 height 182
select select "***"
click at [1144, 235] on link "Check" at bounding box center [1142, 242] width 38 height 14
click at [965, 350] on div "Previous 1 Next" at bounding box center [898, 369] width 713 height 39
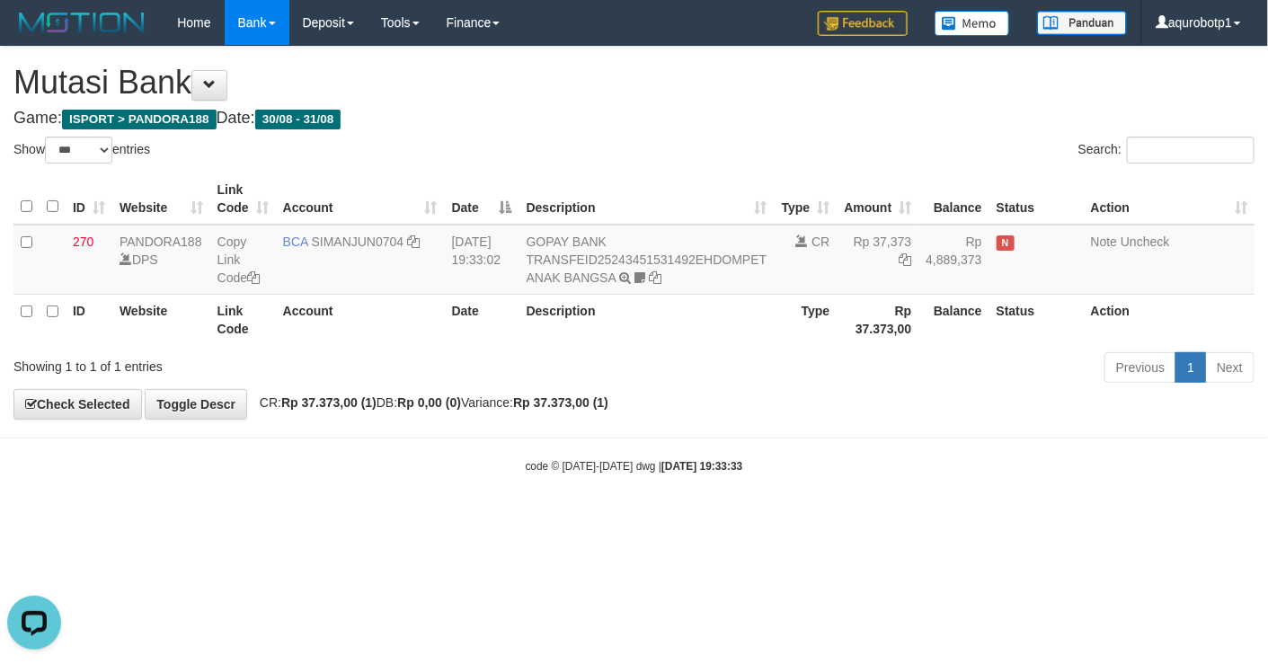
click at [906, 399] on div "**********" at bounding box center [634, 233] width 1268 height 372
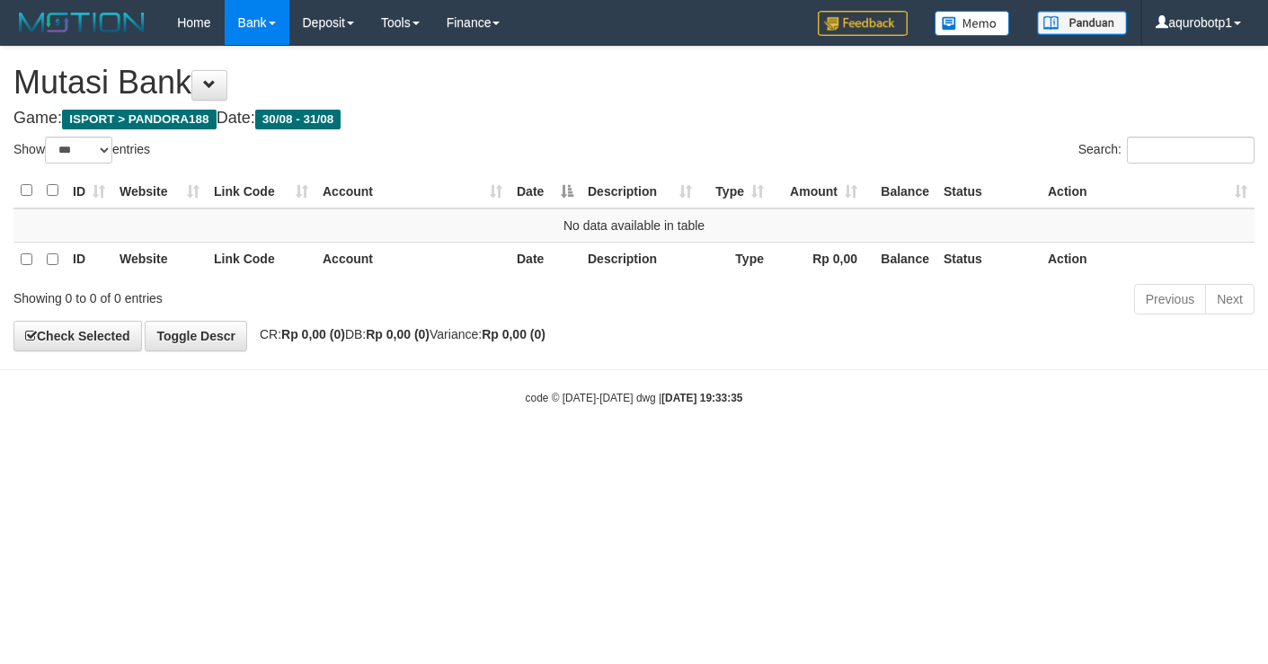
select select "***"
drag, startPoint x: 659, startPoint y: 426, endPoint x: 661, endPoint y: 405, distance: 20.8
click at [660, 426] on body "Toggle navigation Home Bank Account List Load By Website Group [ISPORT] PANDORA…" at bounding box center [634, 225] width 1268 height 451
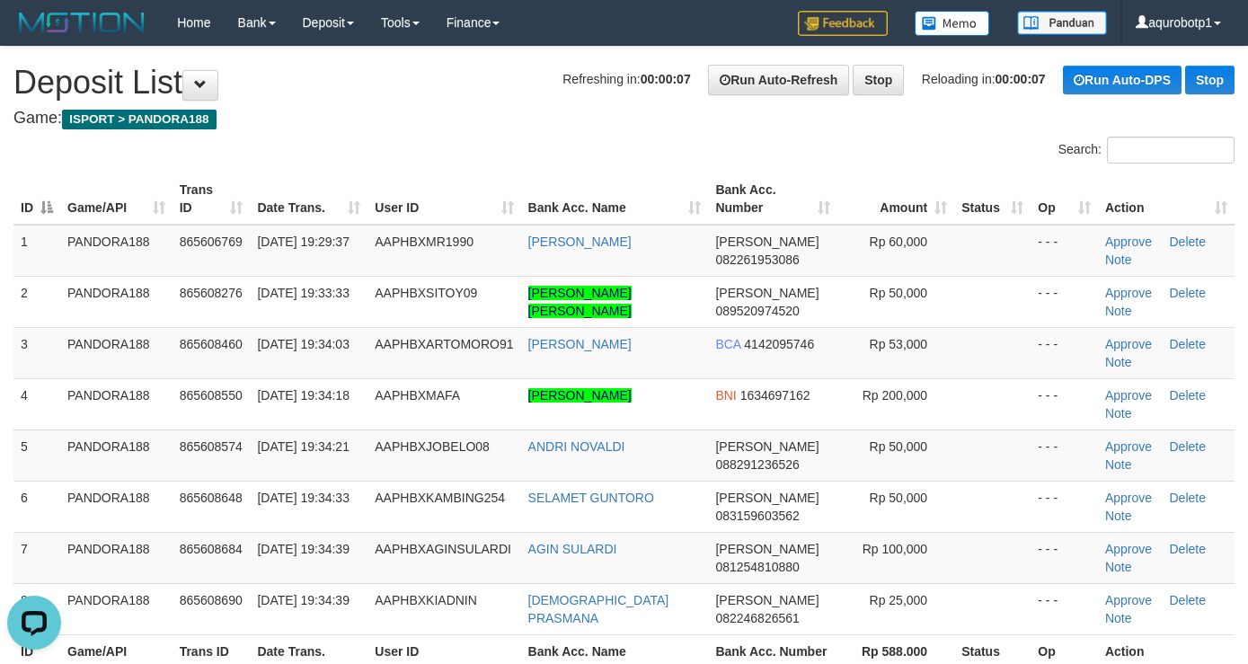
click at [469, 98] on h1 "Refreshing in: 00:00:07 Run Auto-Refresh Stop Reloading in: 00:00:07 Run Auto-D…" at bounding box center [623, 83] width 1221 height 36
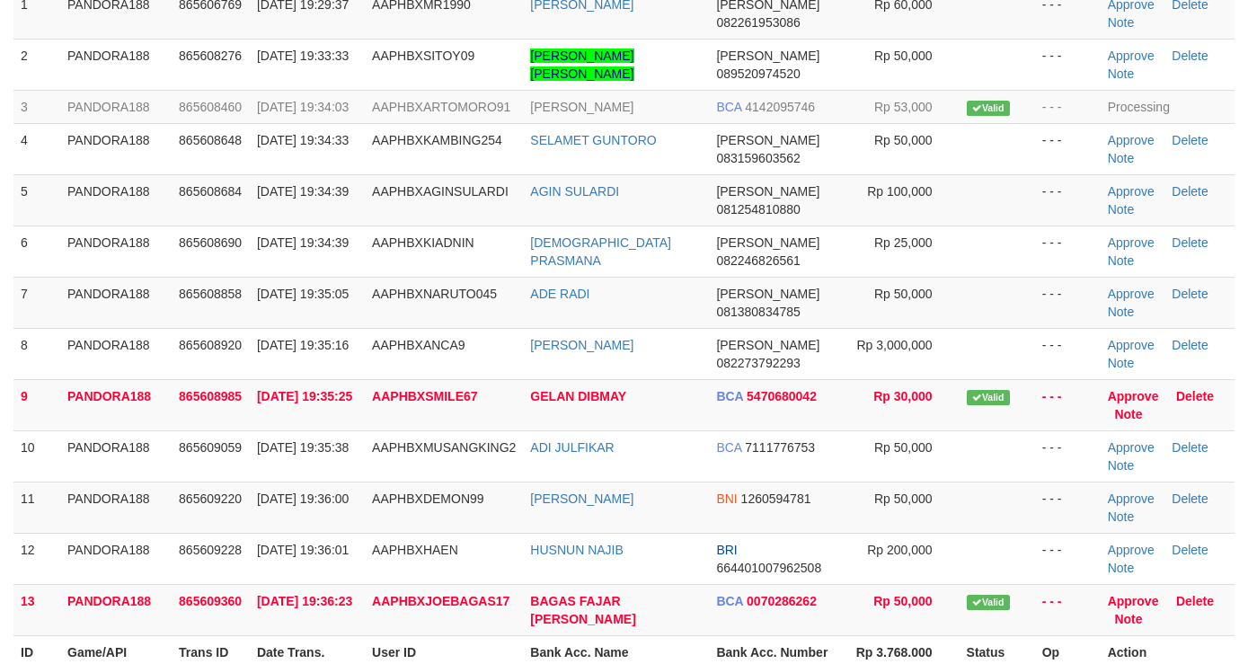
scroll to position [270, 0]
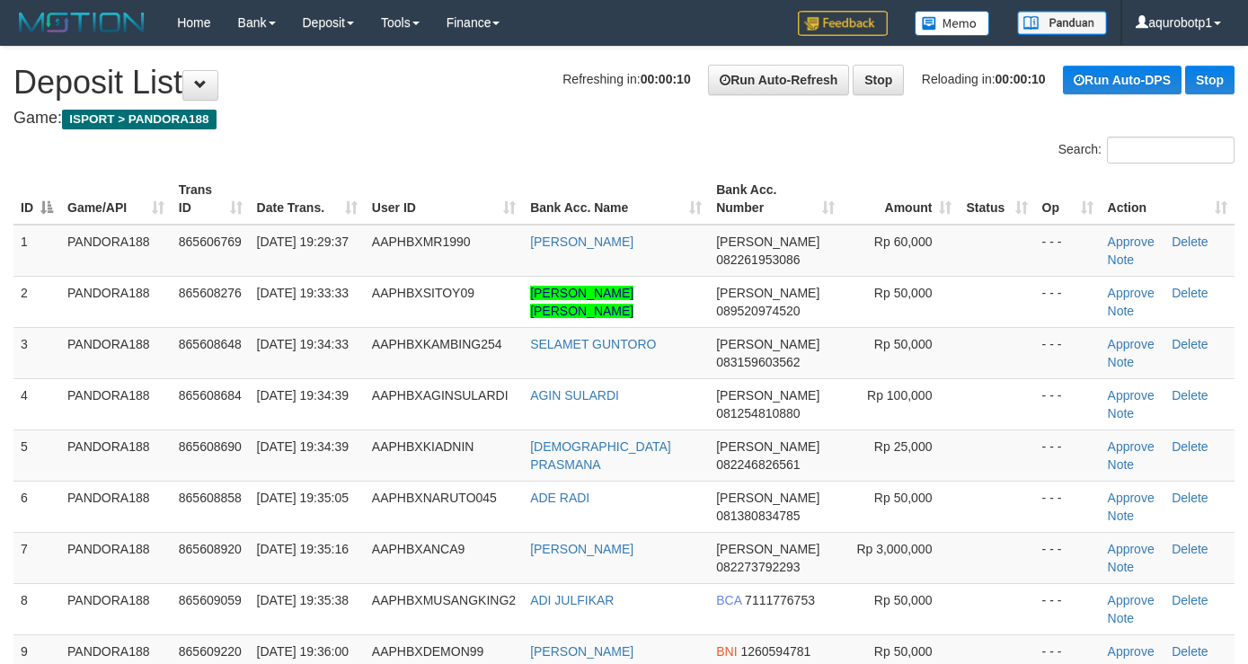
scroll to position [361, 0]
click at [580, 141] on div "Search:" at bounding box center [624, 152] width 1248 height 31
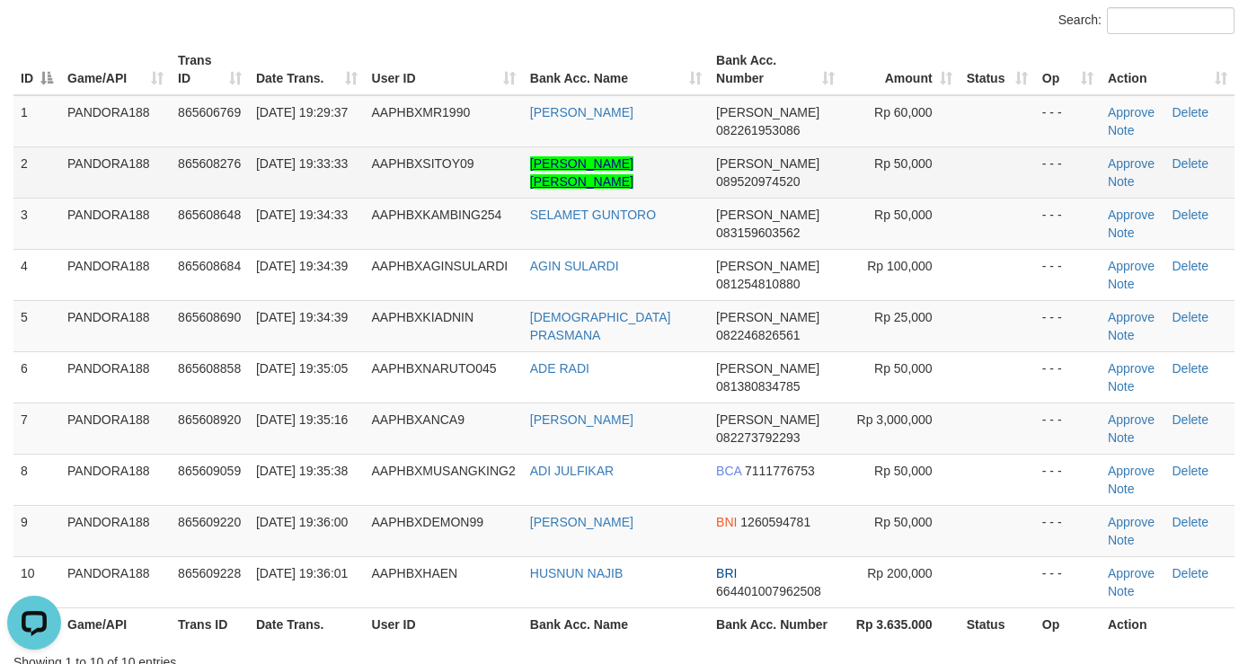
scroll to position [135, 0]
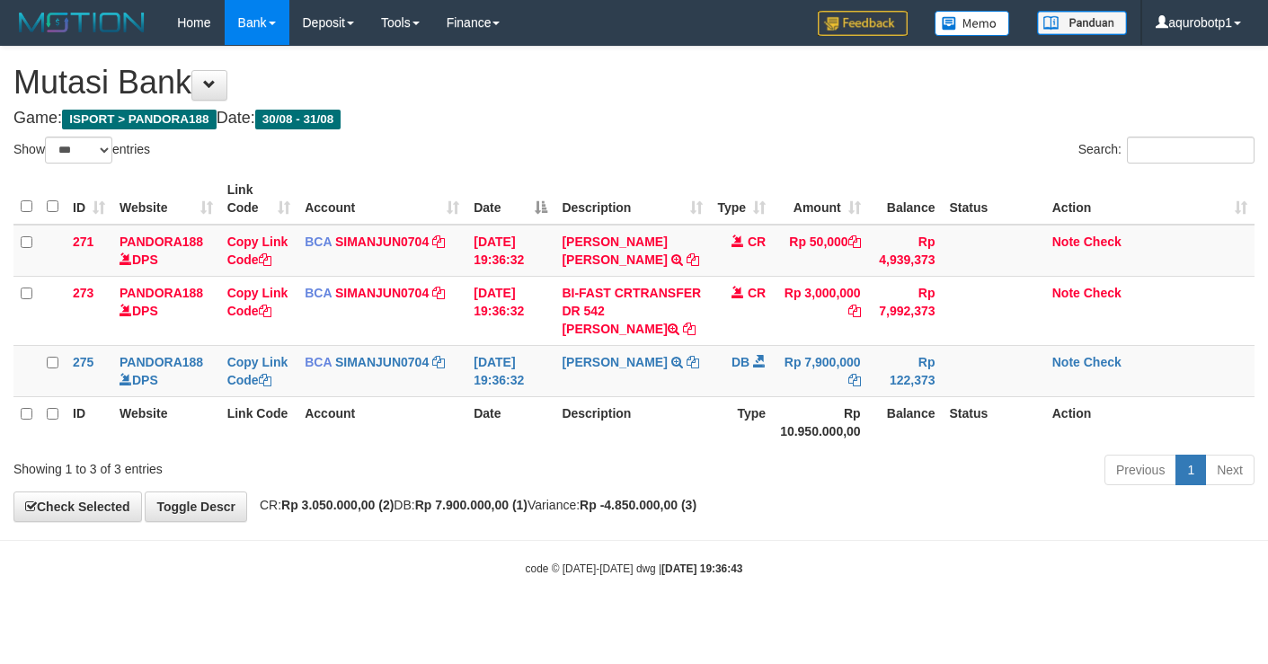
select select "***"
click at [1114, 364] on link "Check" at bounding box center [1103, 362] width 38 height 14
click at [1028, 438] on th "Status" at bounding box center [993, 421] width 102 height 51
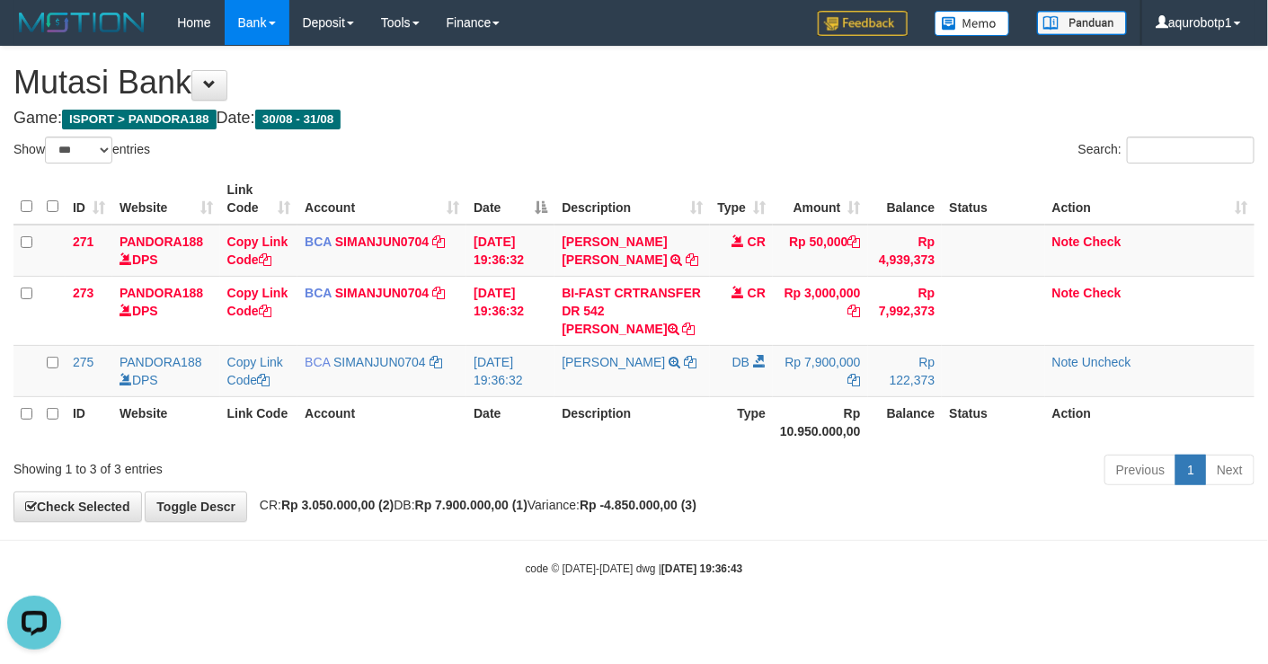
click at [947, 470] on div "Previous 1 Next" at bounding box center [898, 472] width 713 height 39
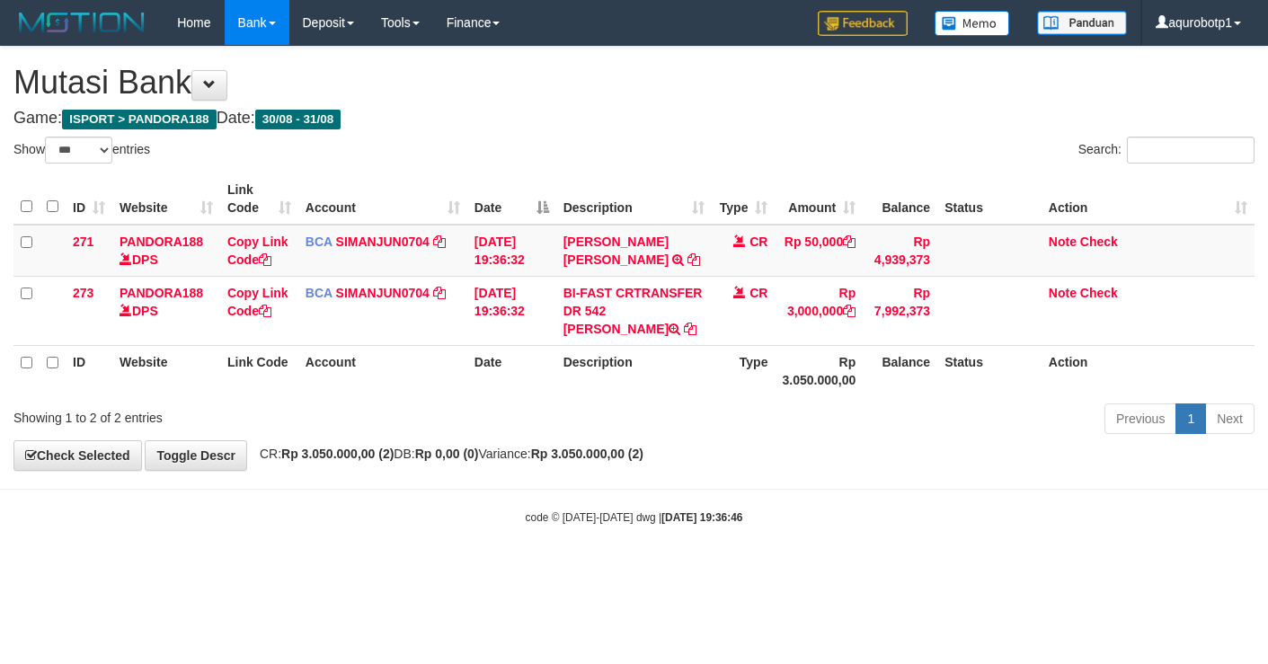
select select "***"
click at [637, 256] on td "MUHAMMAD DEVANA AJ TRSF E-BANKING CR 08/31 ZNA21 MUHAMMAD DEVANA AJ" at bounding box center [634, 251] width 156 height 52
copy tr "MUHAMMAD DEVANA AJ TRSF E-BANKING CR 08/31 ZNA21 MUHAMMAD DEVANA AJ"
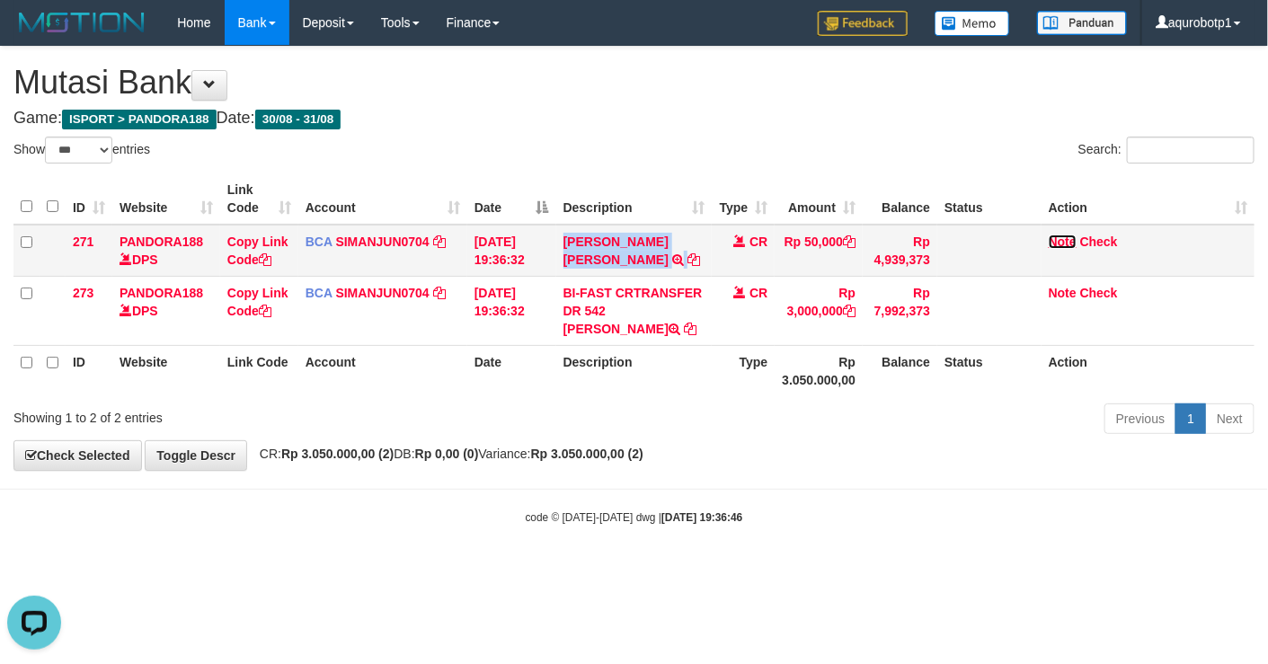
click at [1065, 241] on link "Note" at bounding box center [1063, 242] width 28 height 14
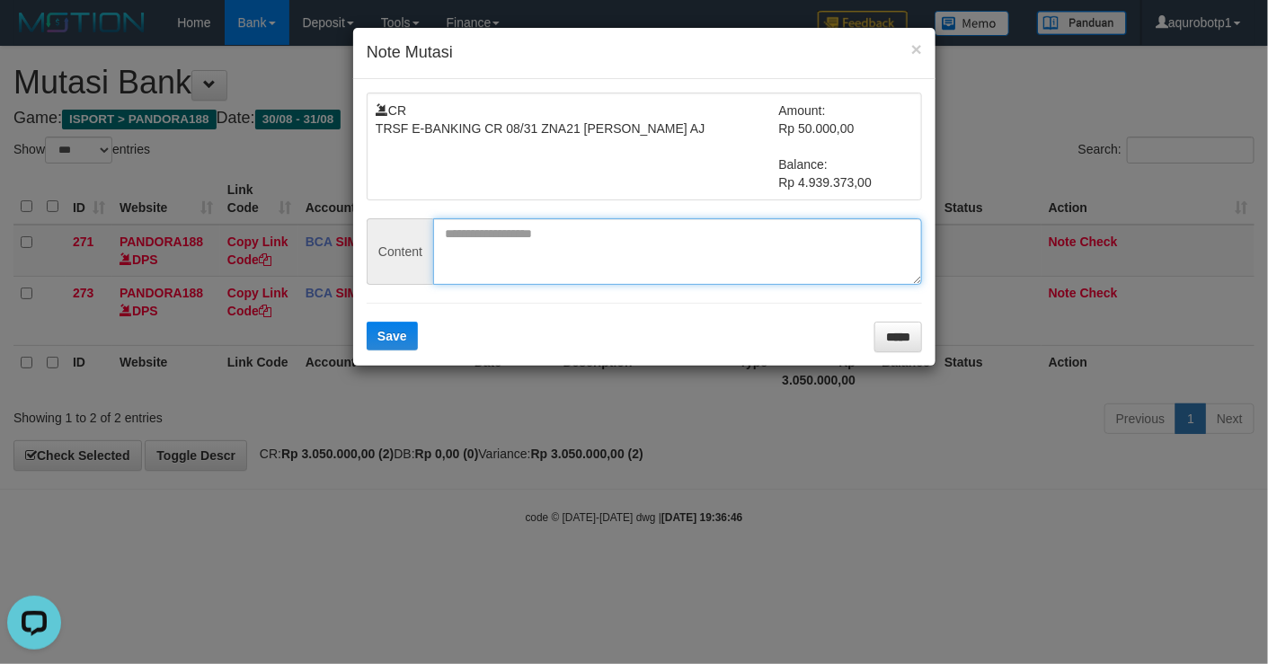
click at [678, 238] on textarea at bounding box center [677, 251] width 489 height 66
paste textarea "**********"
type textarea "**********"
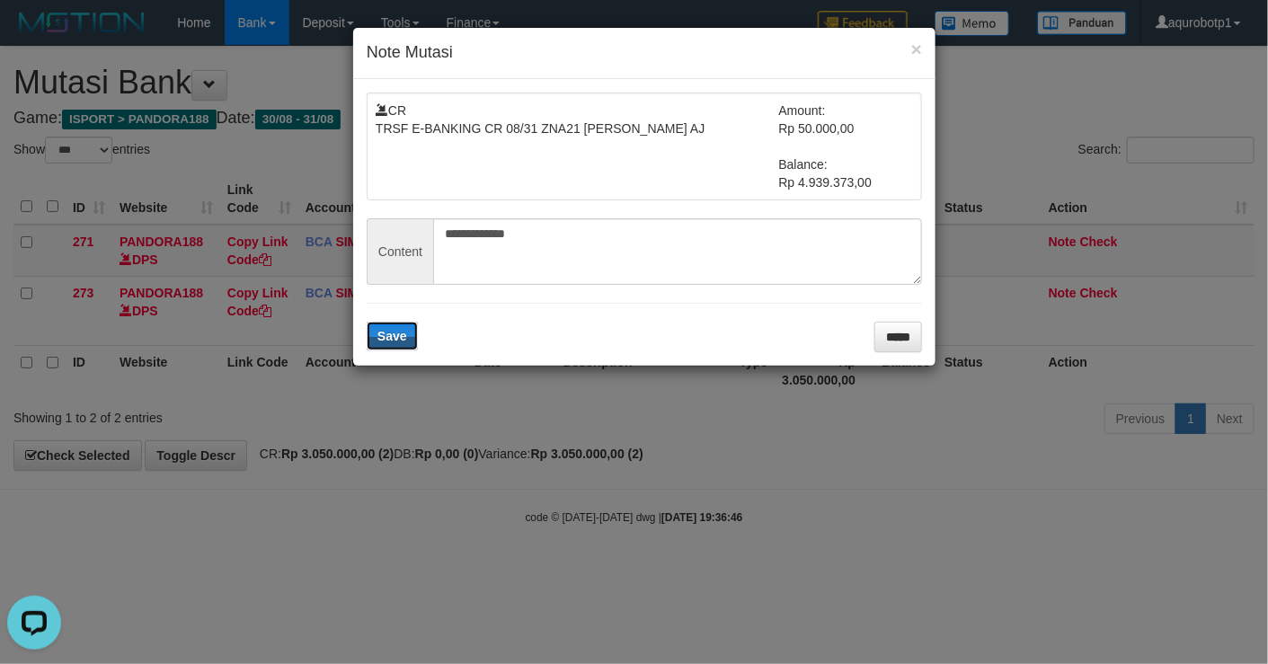
drag, startPoint x: 408, startPoint y: 338, endPoint x: 443, endPoint y: 297, distance: 53.5
click at [407, 338] on button "Save" at bounding box center [392, 336] width 51 height 29
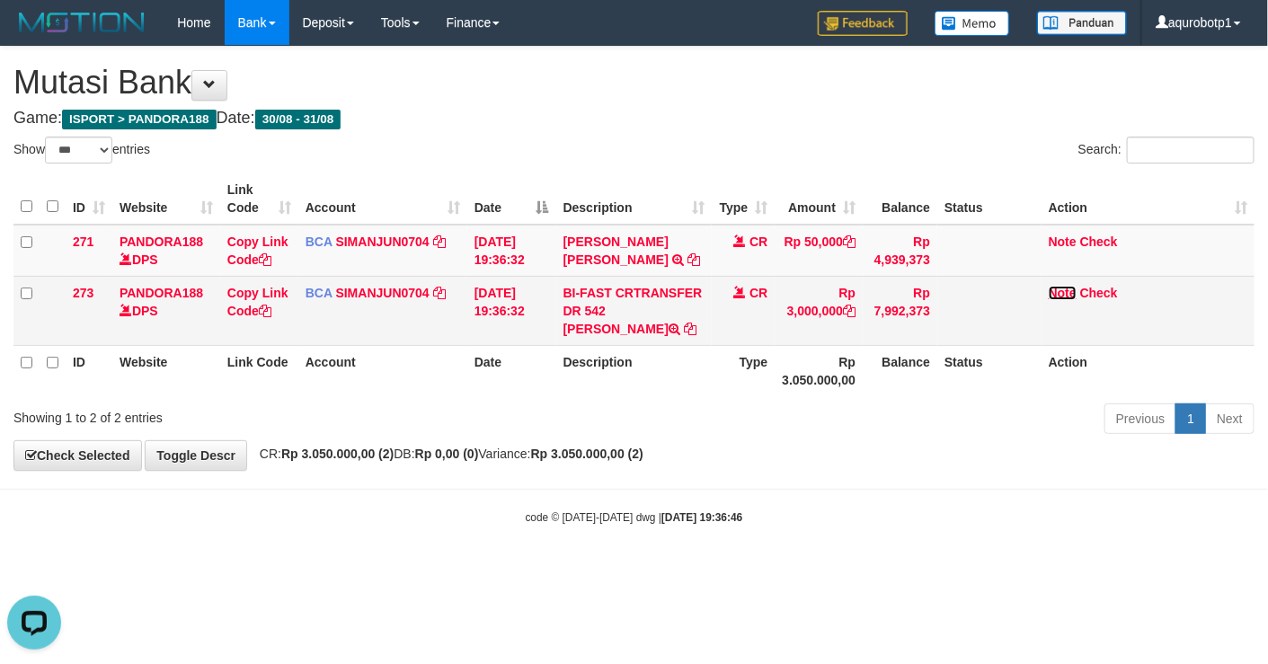
click at [1065, 289] on link "Note" at bounding box center [1063, 293] width 28 height 14
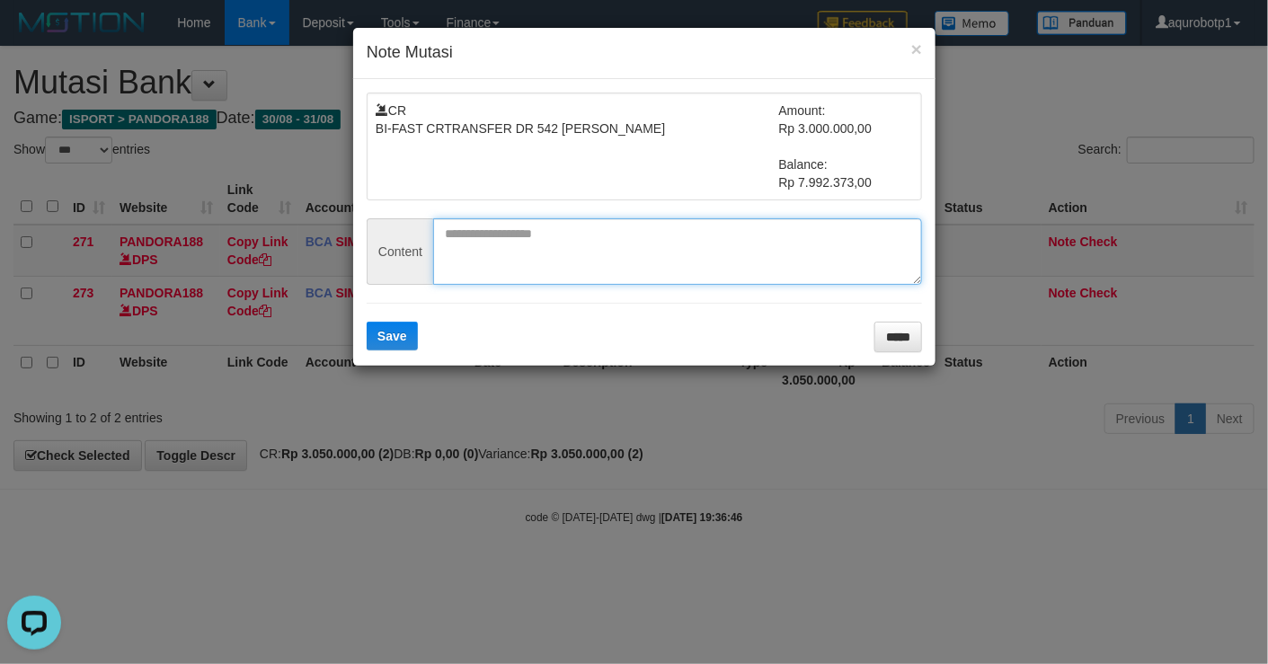
click at [685, 257] on textarea at bounding box center [677, 251] width 489 height 66
paste textarea "**********"
type textarea "**********"
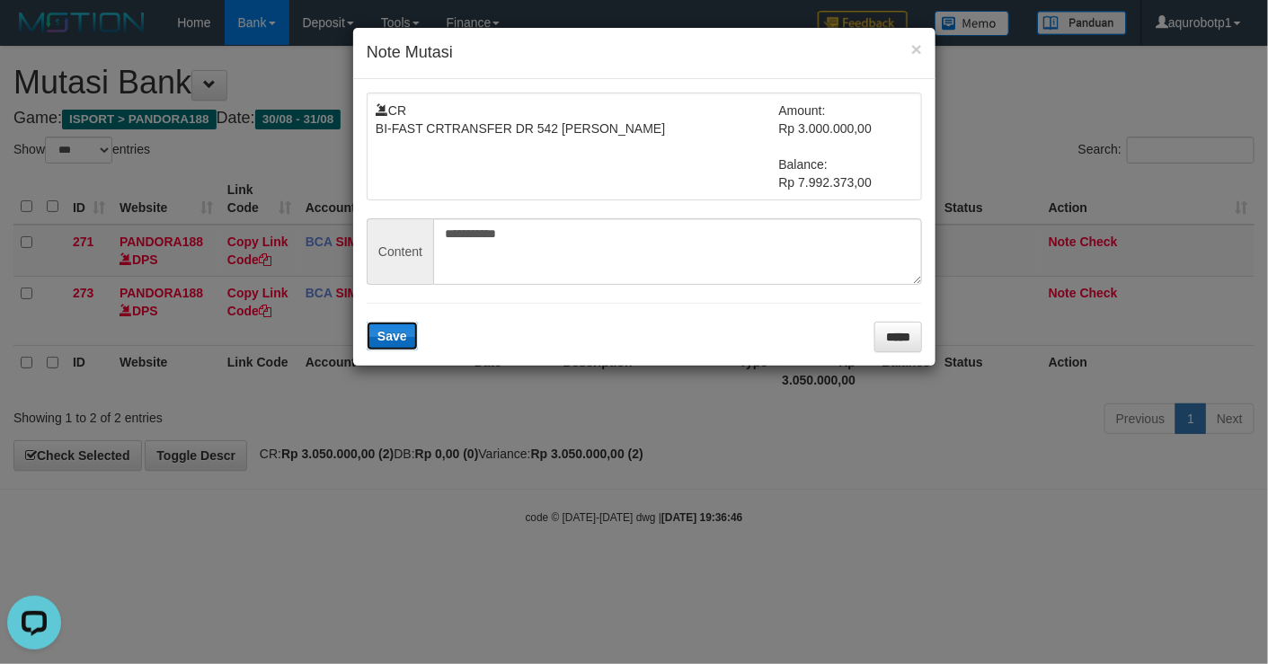
click at [397, 342] on span "Save" at bounding box center [392, 336] width 30 height 14
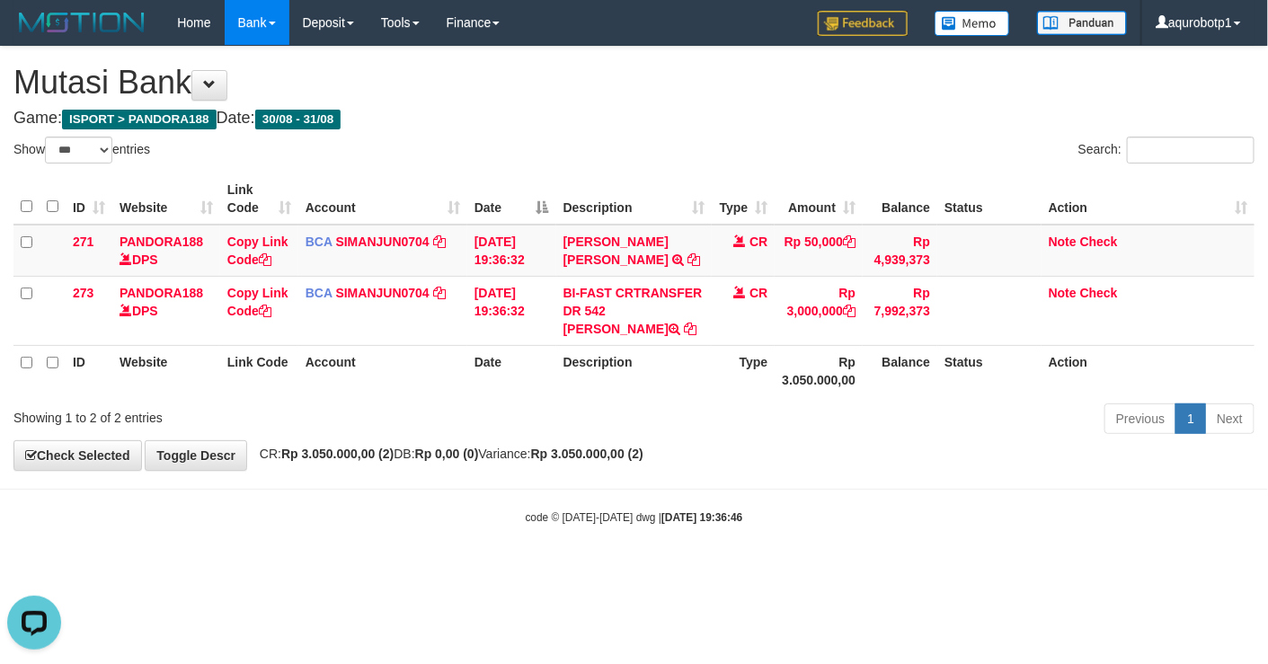
click at [952, 376] on th "Status" at bounding box center [989, 370] width 104 height 51
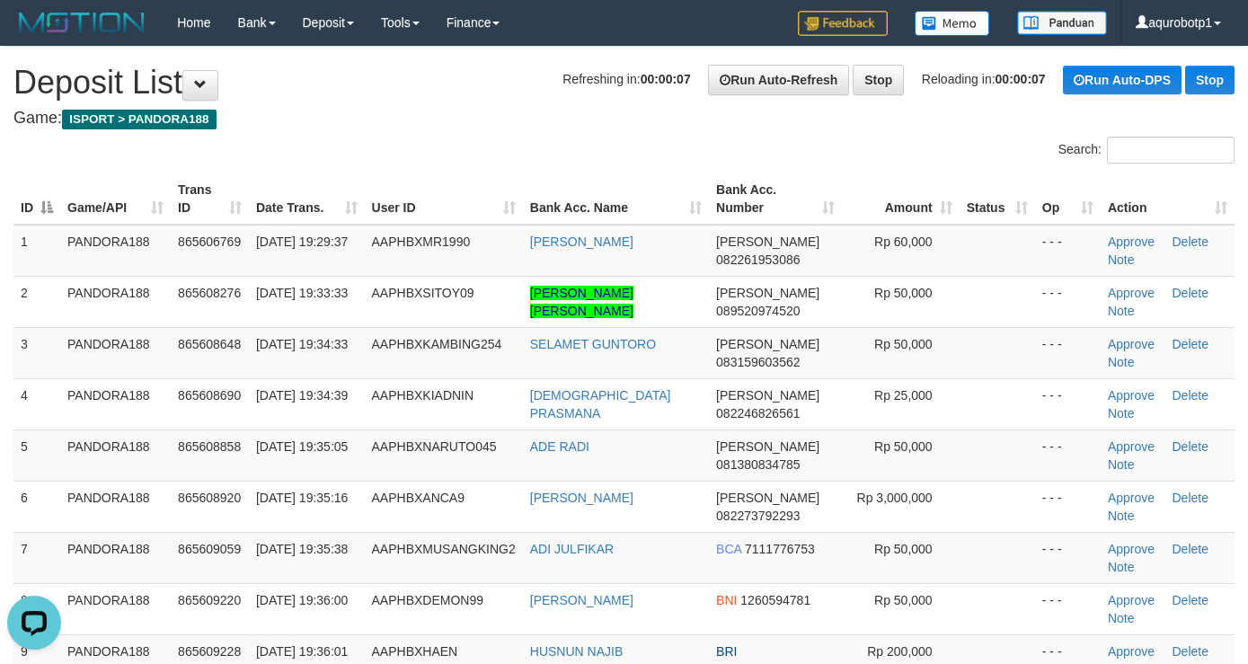
click at [556, 137] on div at bounding box center [312, 137] width 624 height 1
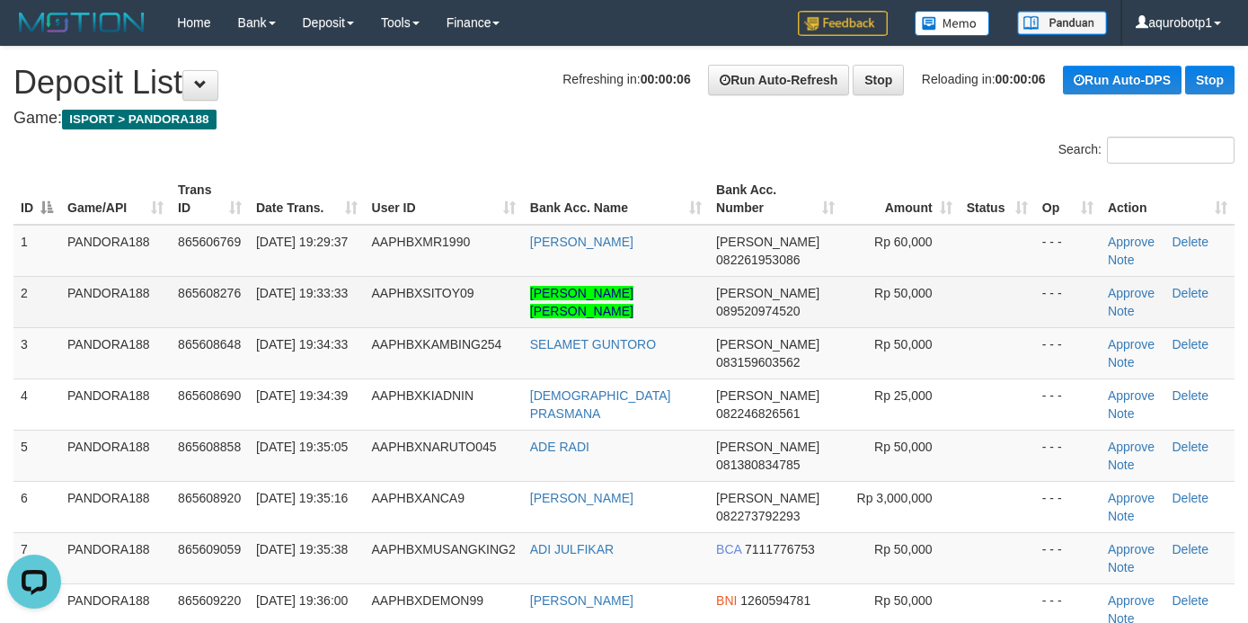
click at [462, 316] on td "AAPHBXSITOY09" at bounding box center [444, 301] width 158 height 51
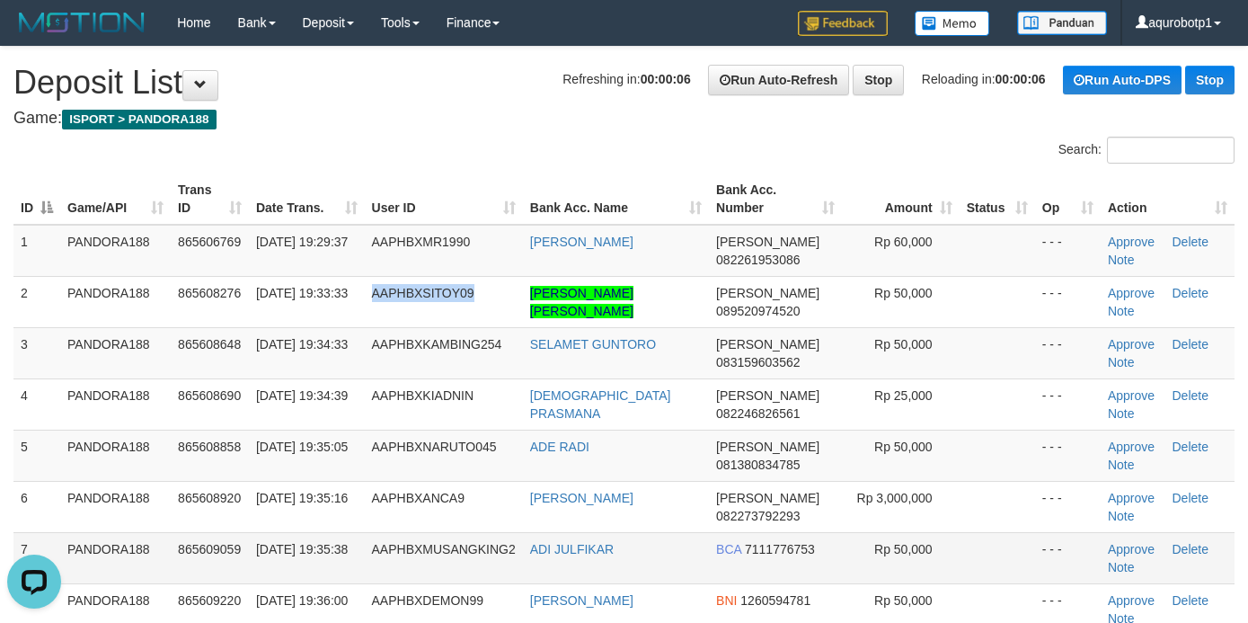
copy span "AAPHBXSITOY09"
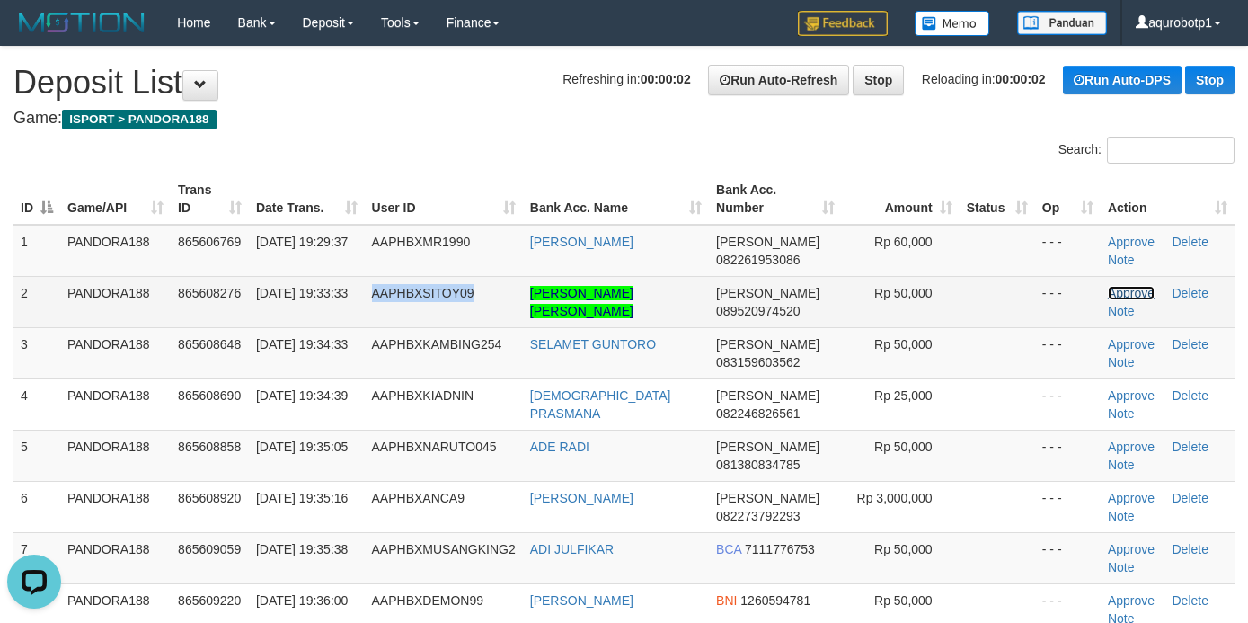
click at [1108, 292] on link "Approve" at bounding box center [1131, 293] width 47 height 14
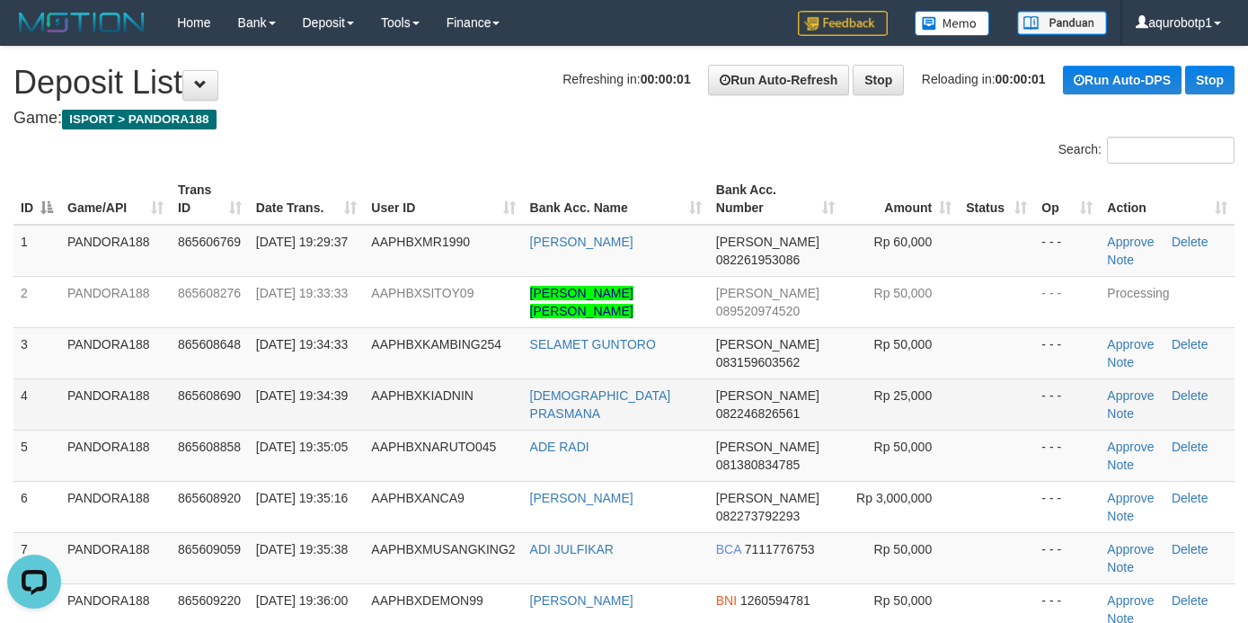
click at [971, 411] on td at bounding box center [996, 403] width 75 height 51
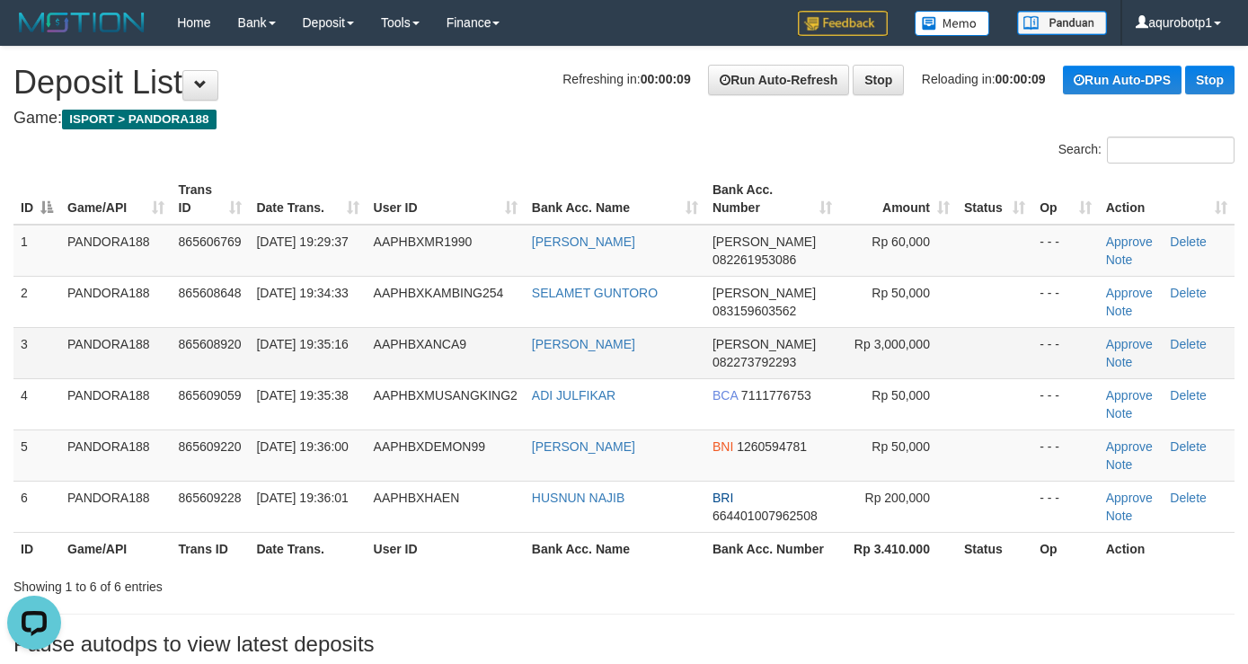
click at [430, 359] on td "AAPHBXANCA9" at bounding box center [446, 352] width 158 height 51
copy span "AAPHBXANCA9"
click at [469, 105] on div "**********" at bounding box center [624, 356] width 1248 height 618
click at [1116, 348] on link "Approve" at bounding box center [1129, 344] width 47 height 14
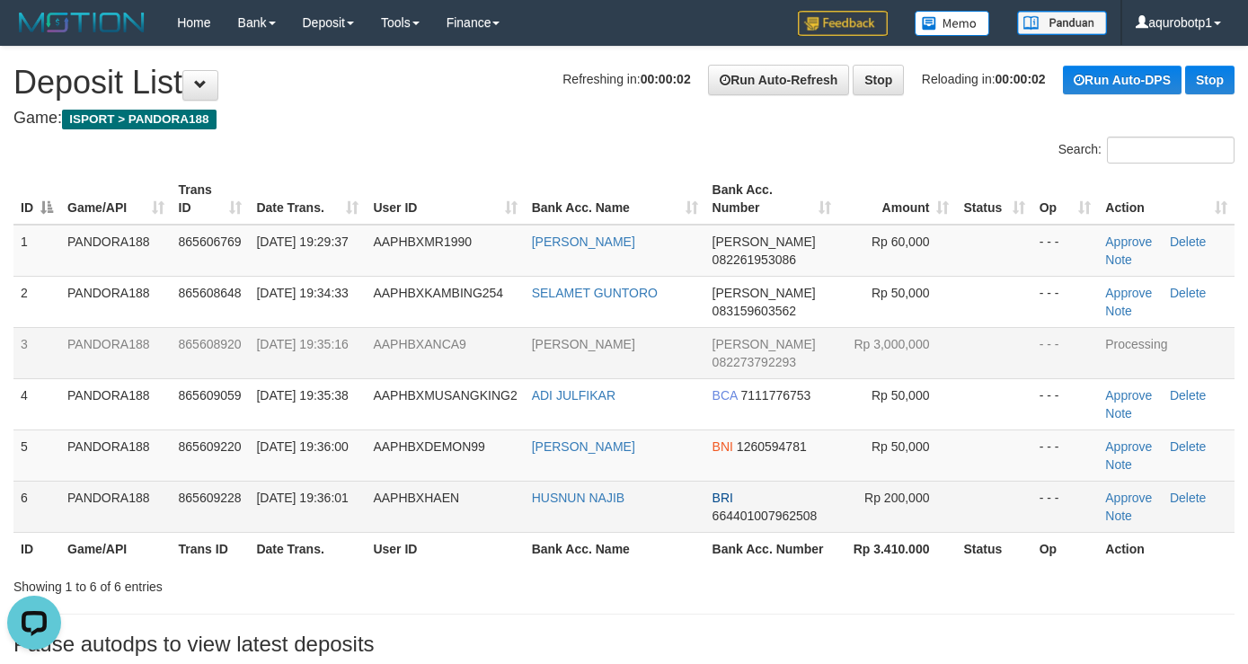
click at [1022, 520] on td at bounding box center [993, 506] width 75 height 51
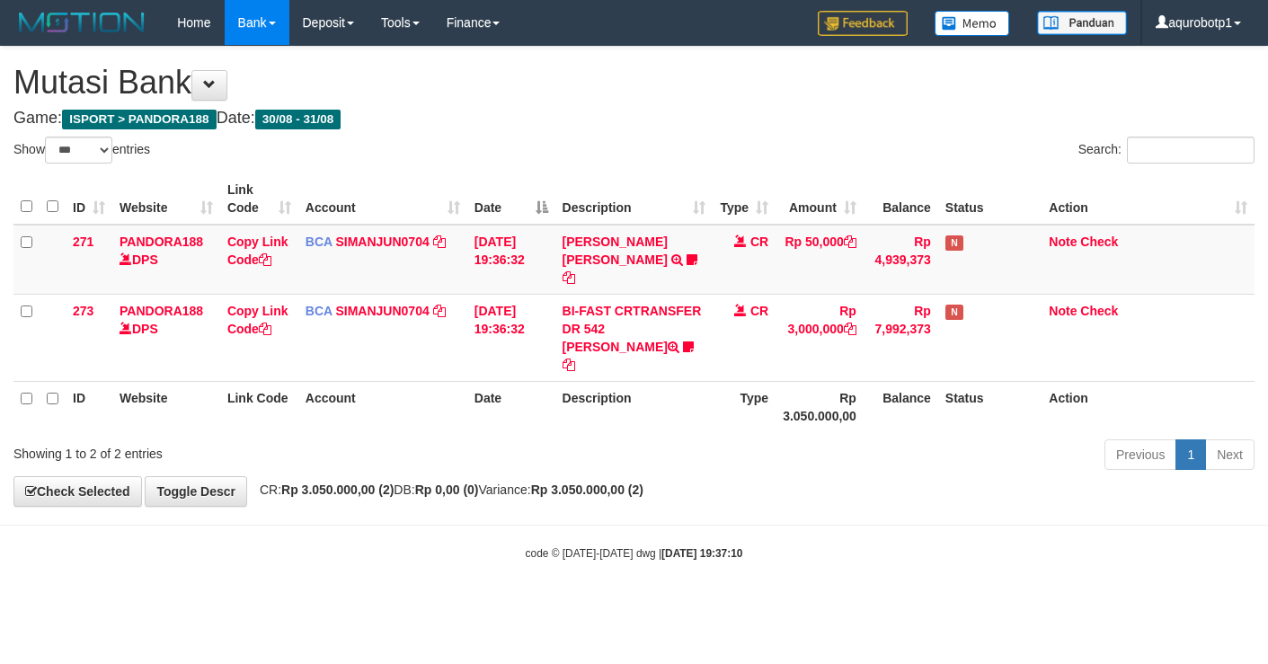
select select "***"
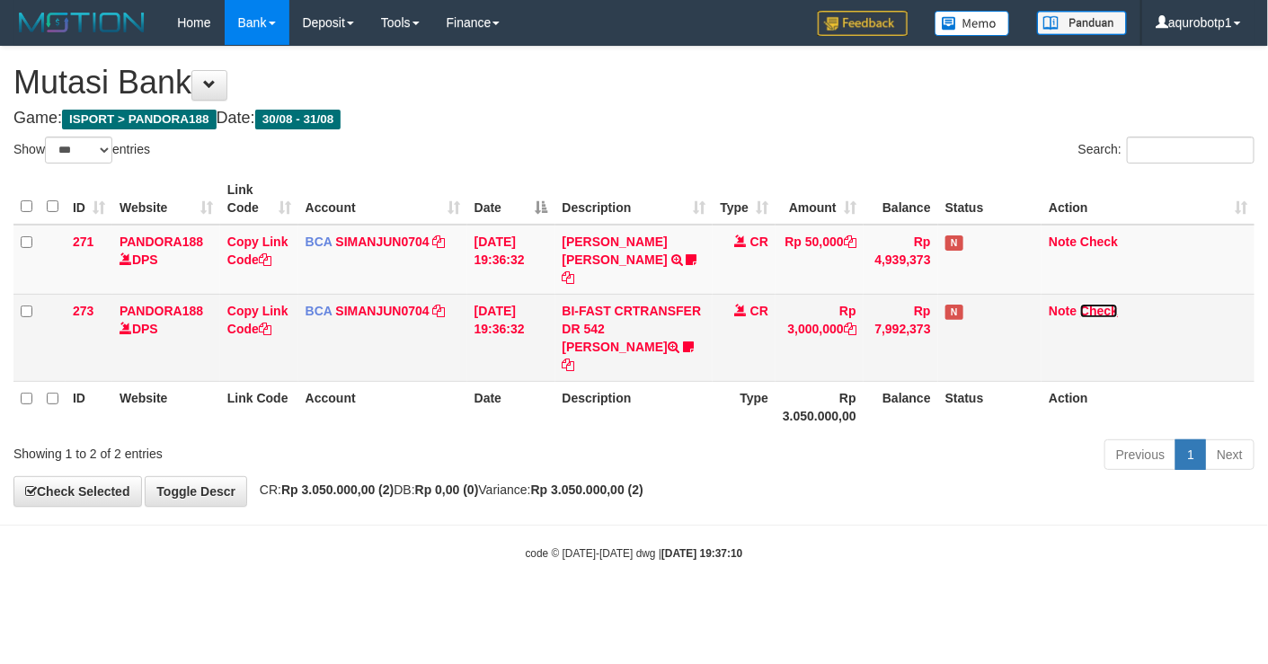
click at [1098, 304] on link "Check" at bounding box center [1099, 311] width 38 height 14
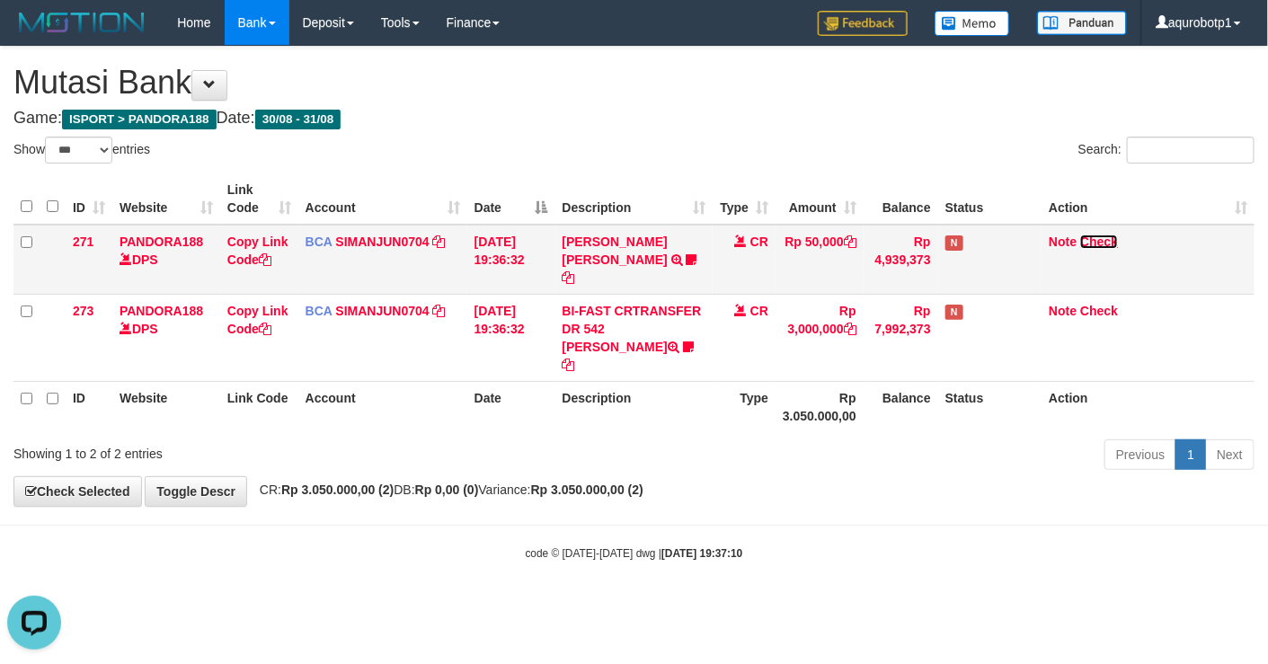
click at [1103, 245] on link "Check" at bounding box center [1099, 242] width 38 height 14
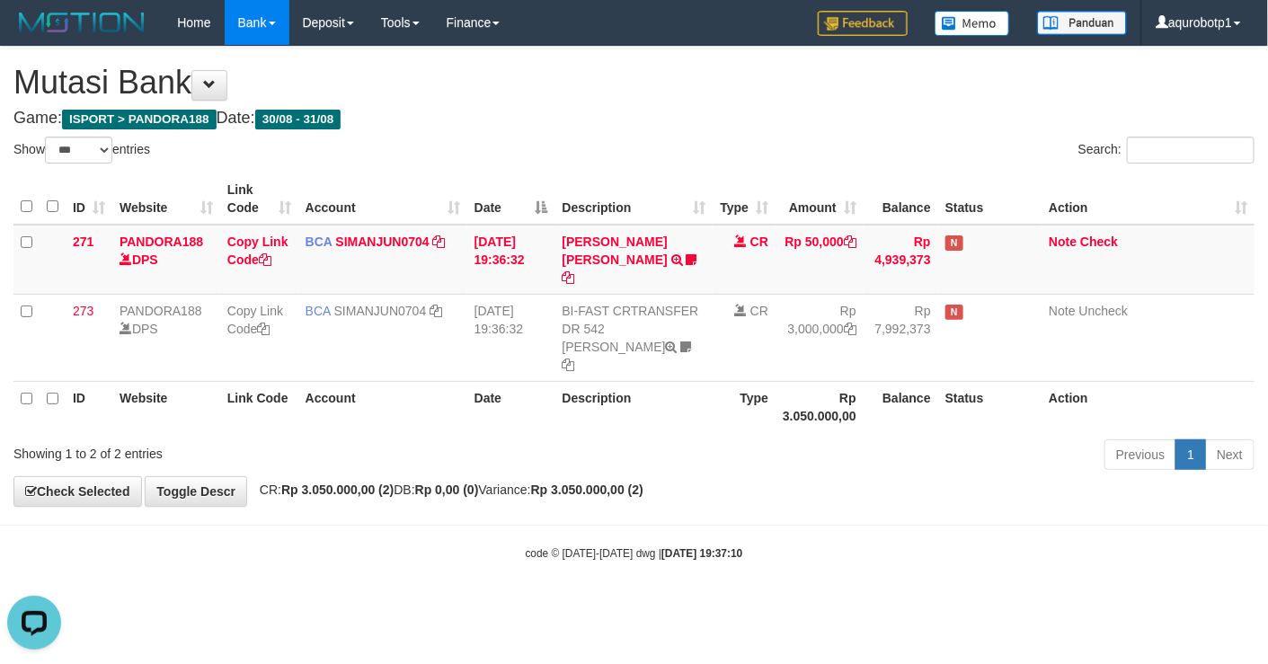
click at [1054, 381] on th "Action" at bounding box center [1147, 406] width 213 height 51
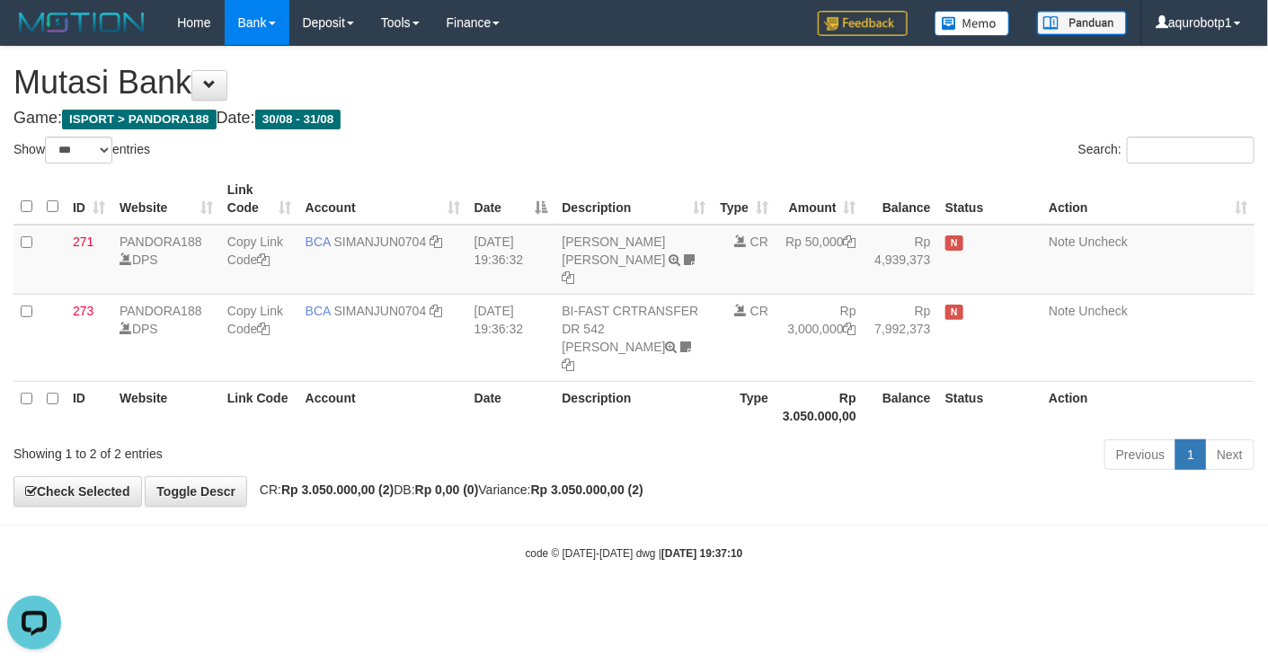
click at [1030, 388] on th "Status" at bounding box center [990, 406] width 104 height 51
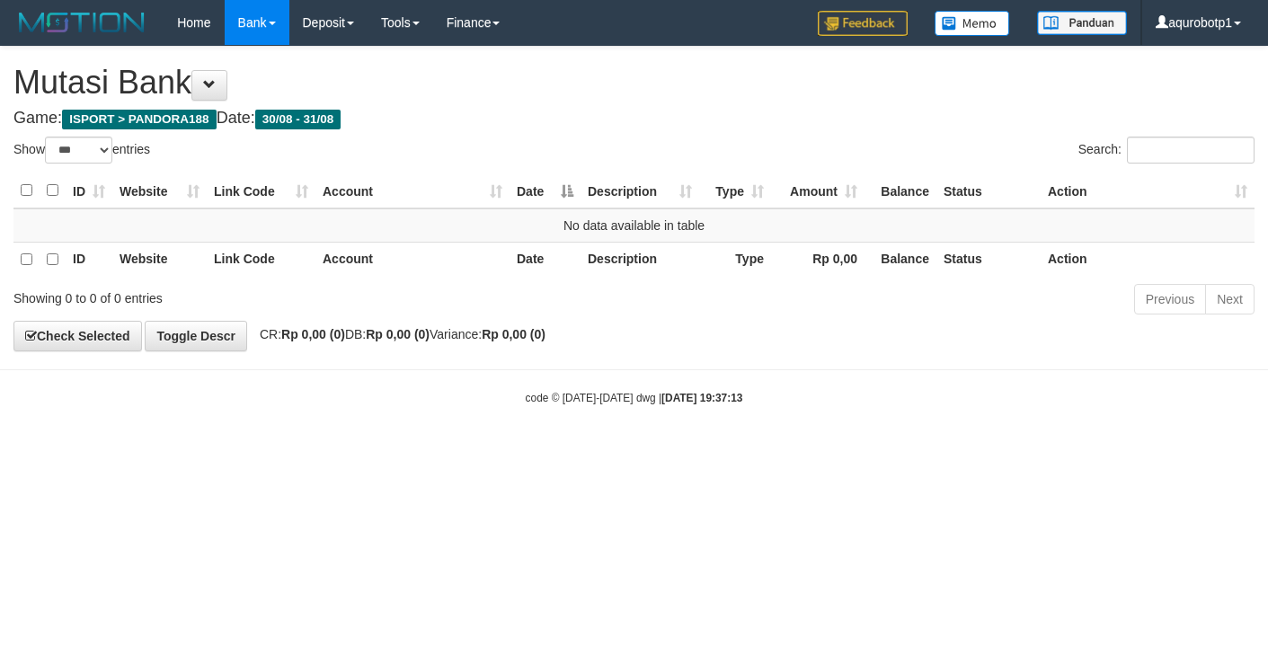
select select "***"
click at [542, 451] on html "Toggle navigation Home Bank Account List Load By Website Group [ISPORT] PANDORA…" at bounding box center [634, 225] width 1268 height 451
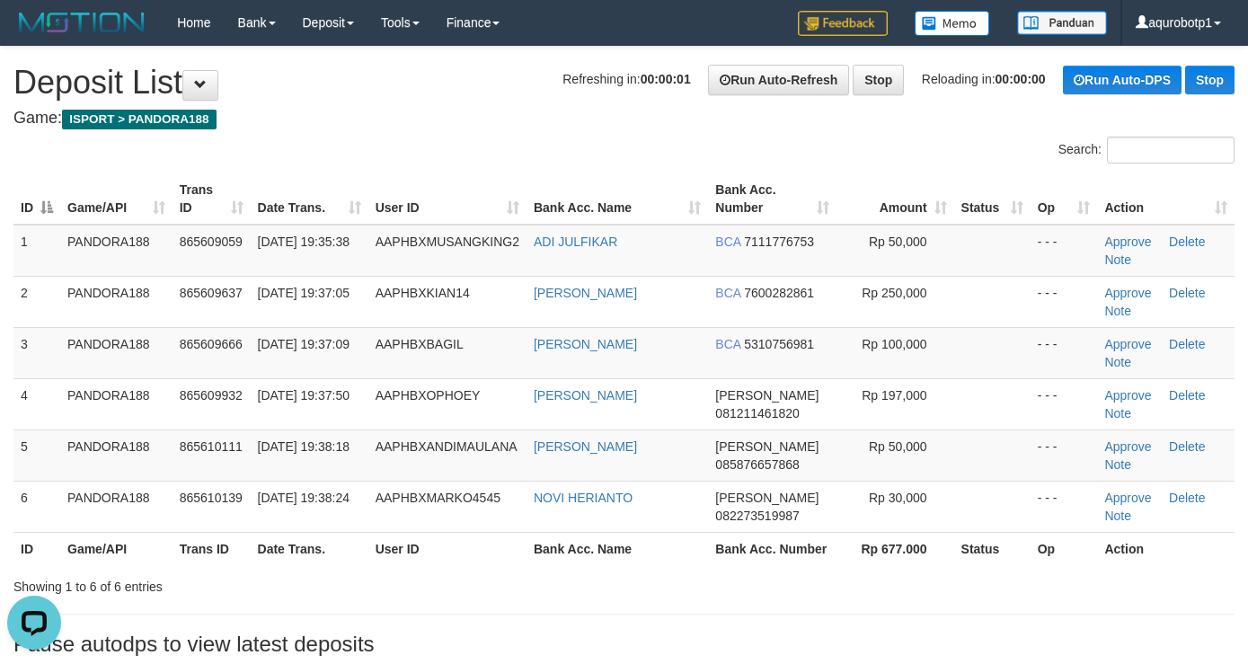
drag, startPoint x: 472, startPoint y: 95, endPoint x: 413, endPoint y: 12, distance: 102.0
click at [470, 94] on h1 "Refreshing in: 00:00:01 Run Auto-Refresh Stop Reloading in: 00:00:00 Run Auto-D…" at bounding box center [623, 83] width 1221 height 36
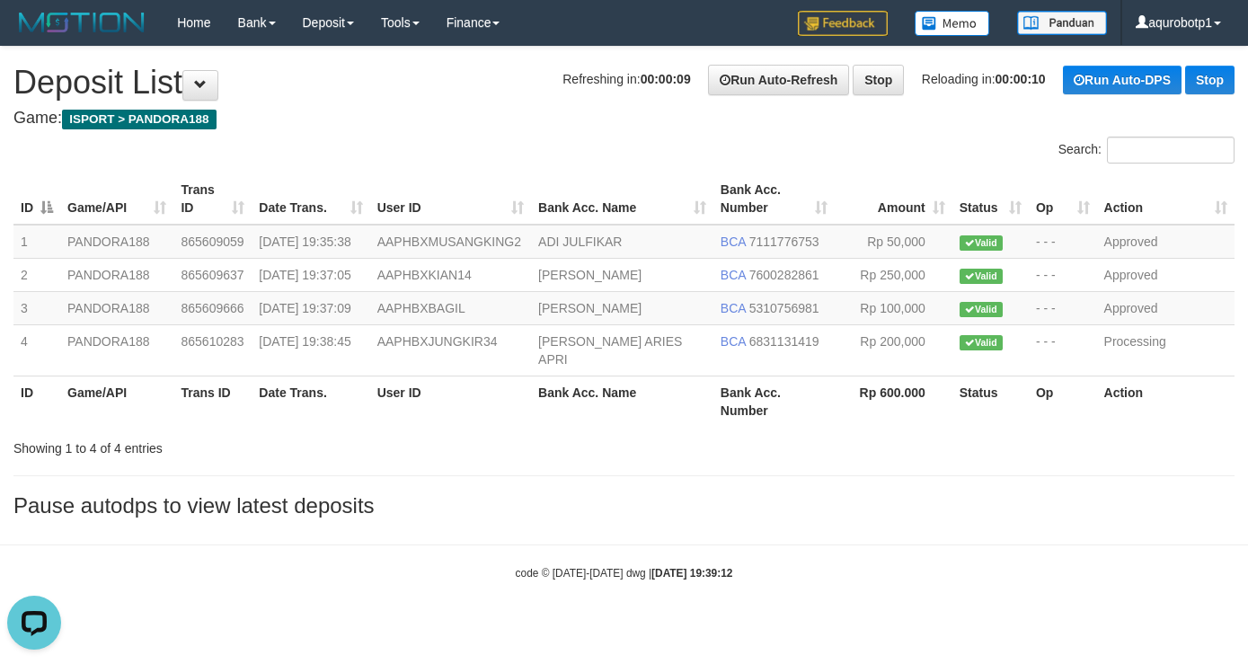
click at [351, 527] on div "**********" at bounding box center [624, 287] width 1248 height 480
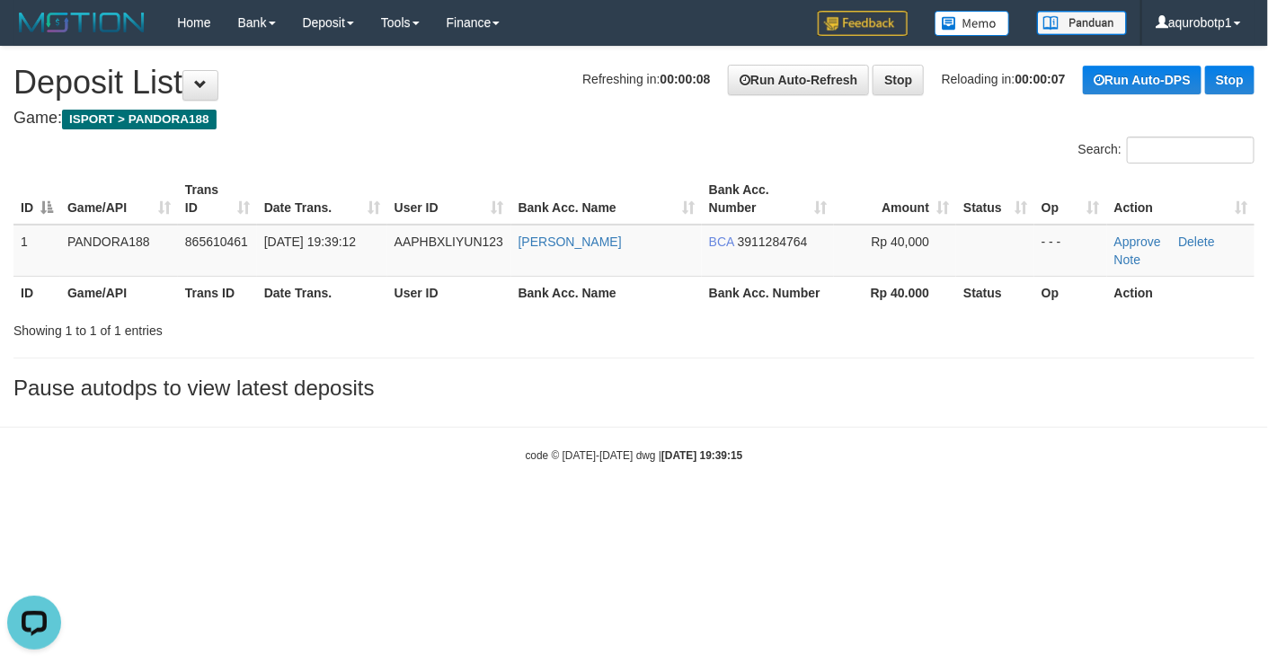
drag, startPoint x: 494, startPoint y: 297, endPoint x: 483, endPoint y: 291, distance: 12.1
click at [494, 297] on th "User ID" at bounding box center [449, 292] width 124 height 33
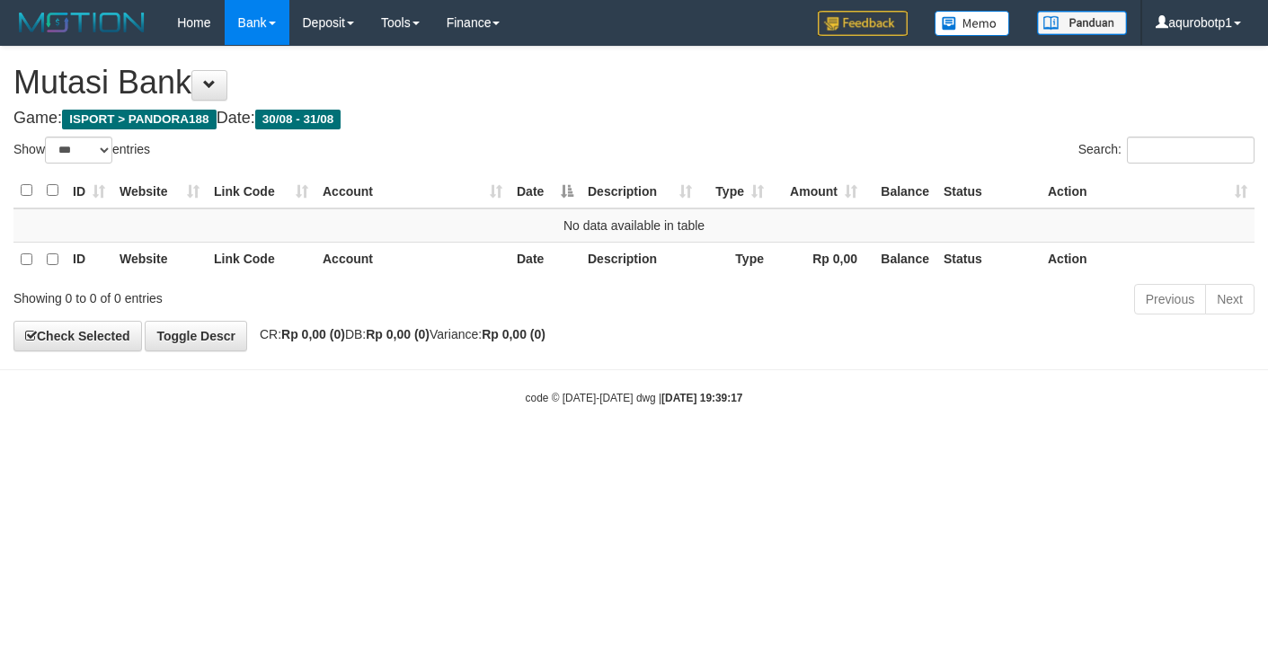
select select "***"
drag, startPoint x: 629, startPoint y: 419, endPoint x: 633, endPoint y: 114, distance: 304.6
click at [631, 416] on body "Toggle navigation Home Bank Account List Load By Website Group [ISPORT] PANDORA…" at bounding box center [634, 225] width 1268 height 451
